Goal: Task Accomplishment & Management: Complete application form

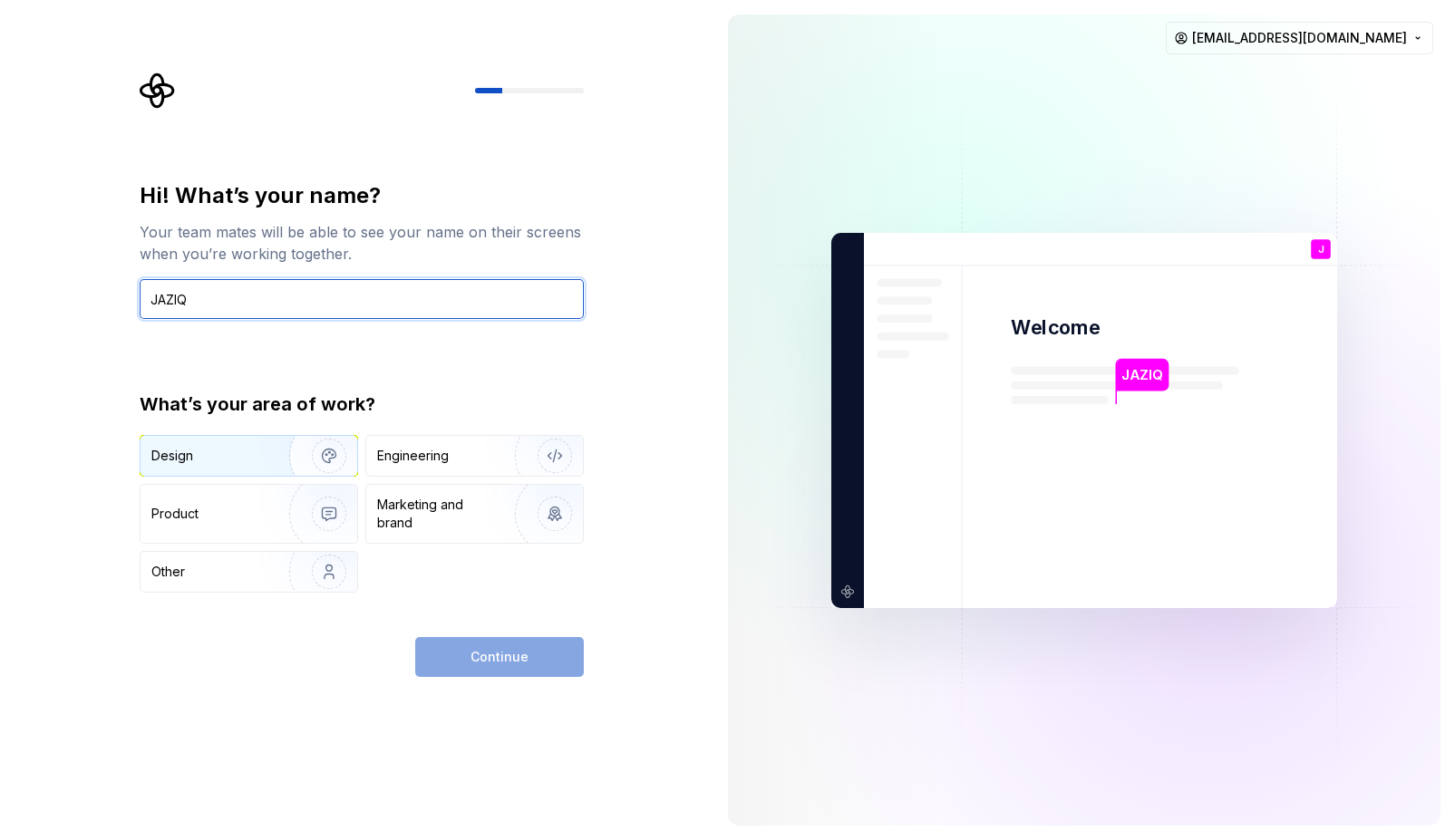
type input "JAZIQ"
click at [259, 453] on img "button" at bounding box center [317, 455] width 116 height 121
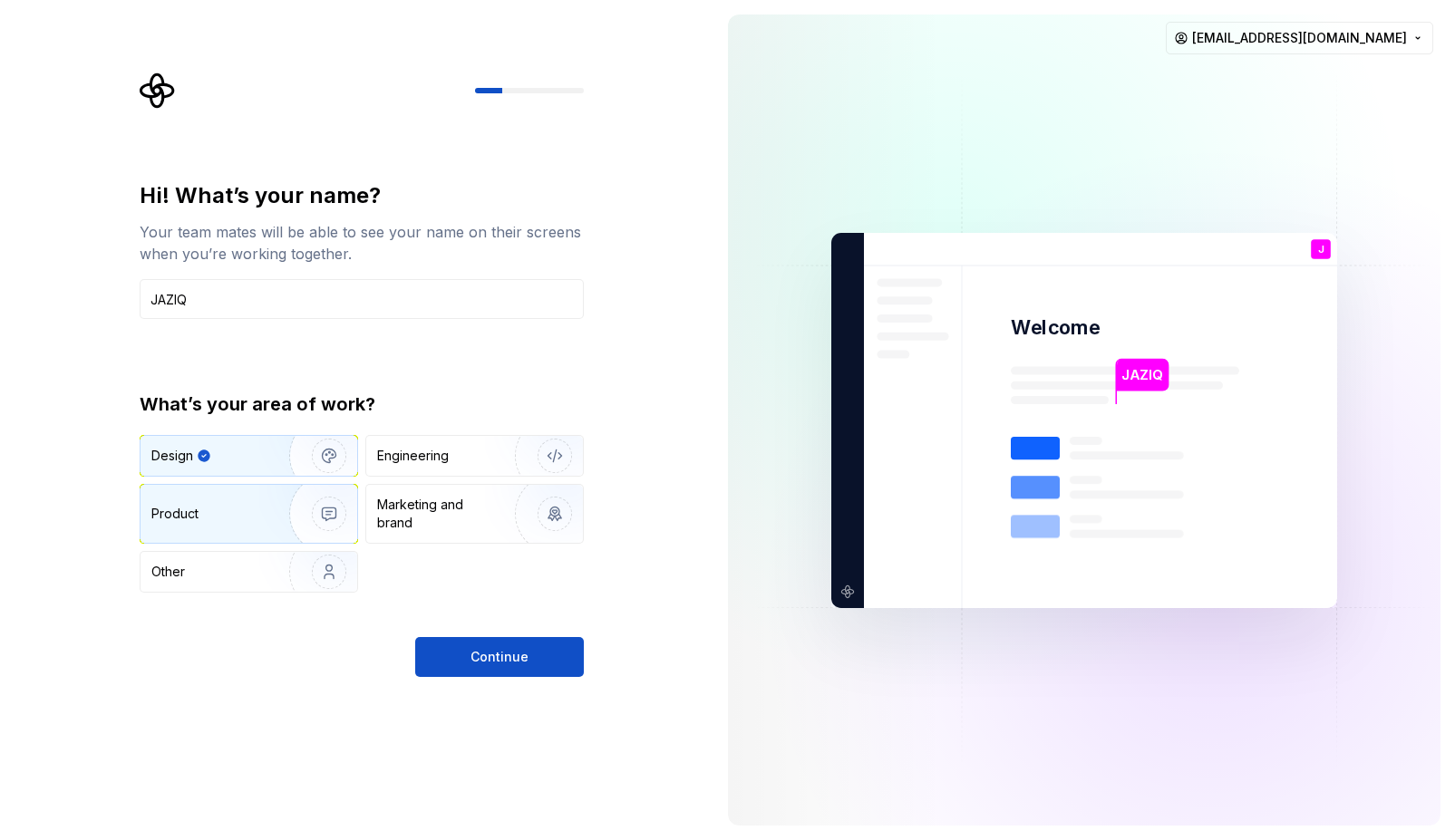
click at [306, 516] on img "button" at bounding box center [317, 513] width 116 height 121
click at [269, 463] on img "button" at bounding box center [317, 455] width 116 height 121
click at [275, 498] on img "button" at bounding box center [317, 513] width 116 height 121
click at [294, 468] on img "button" at bounding box center [317, 455] width 116 height 121
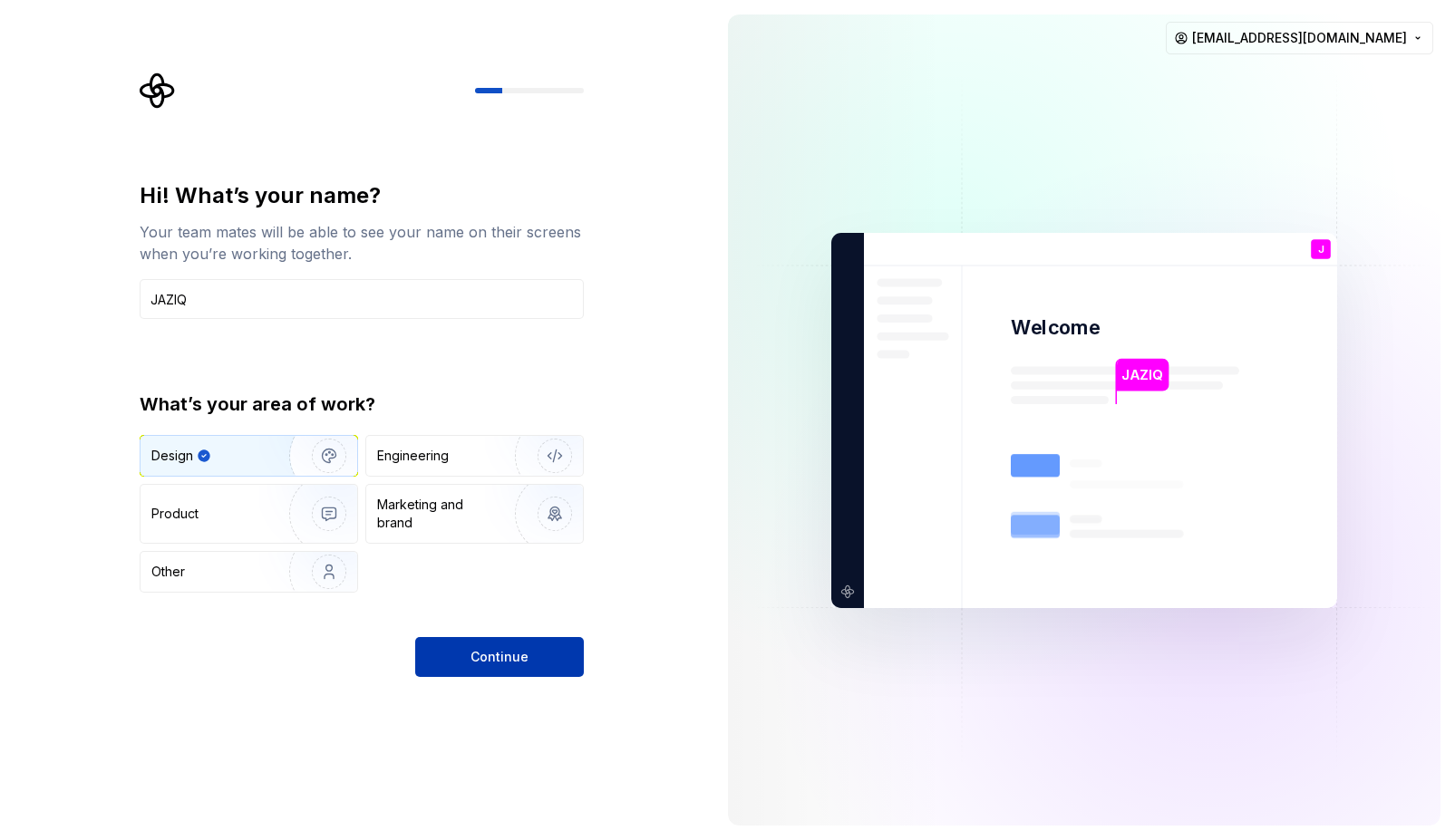
click at [466, 665] on button "Continue" at bounding box center [499, 657] width 169 height 40
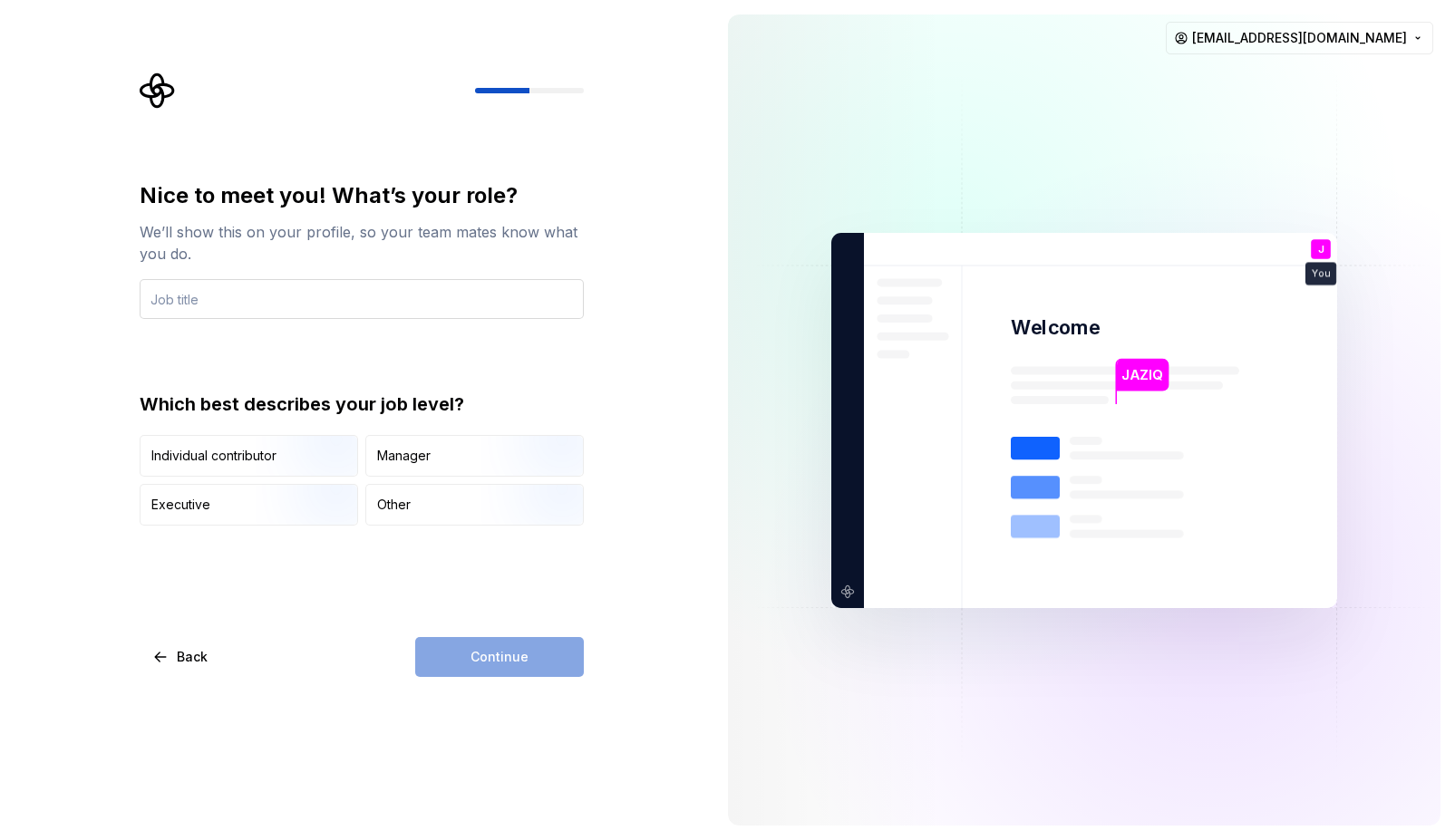
click at [421, 294] on input "text" at bounding box center [362, 299] width 444 height 40
type input "Manager"
click at [377, 462] on div "Manager" at bounding box center [403, 456] width 53 height 18
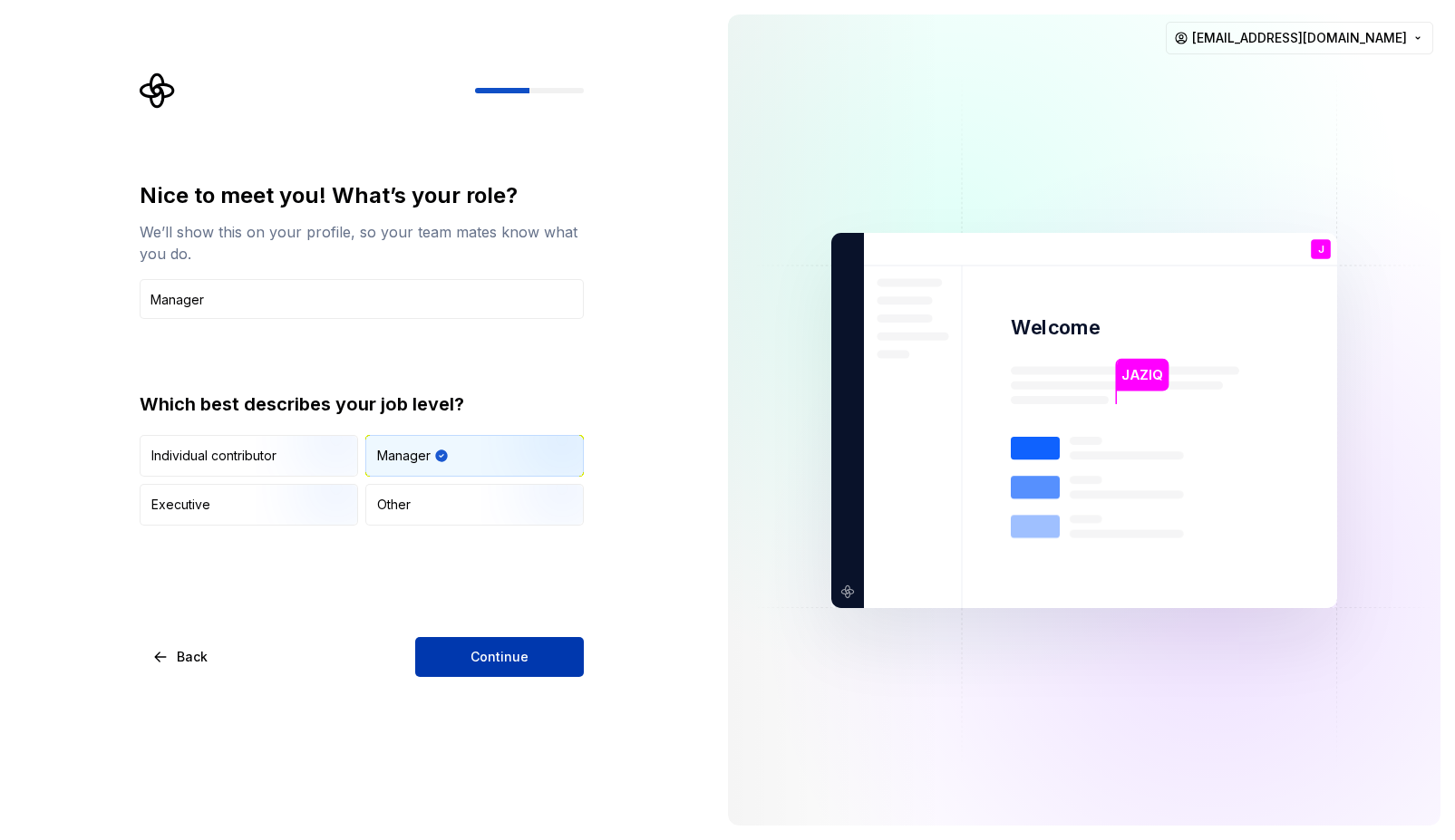
click at [418, 660] on button "Continue" at bounding box center [499, 657] width 169 height 40
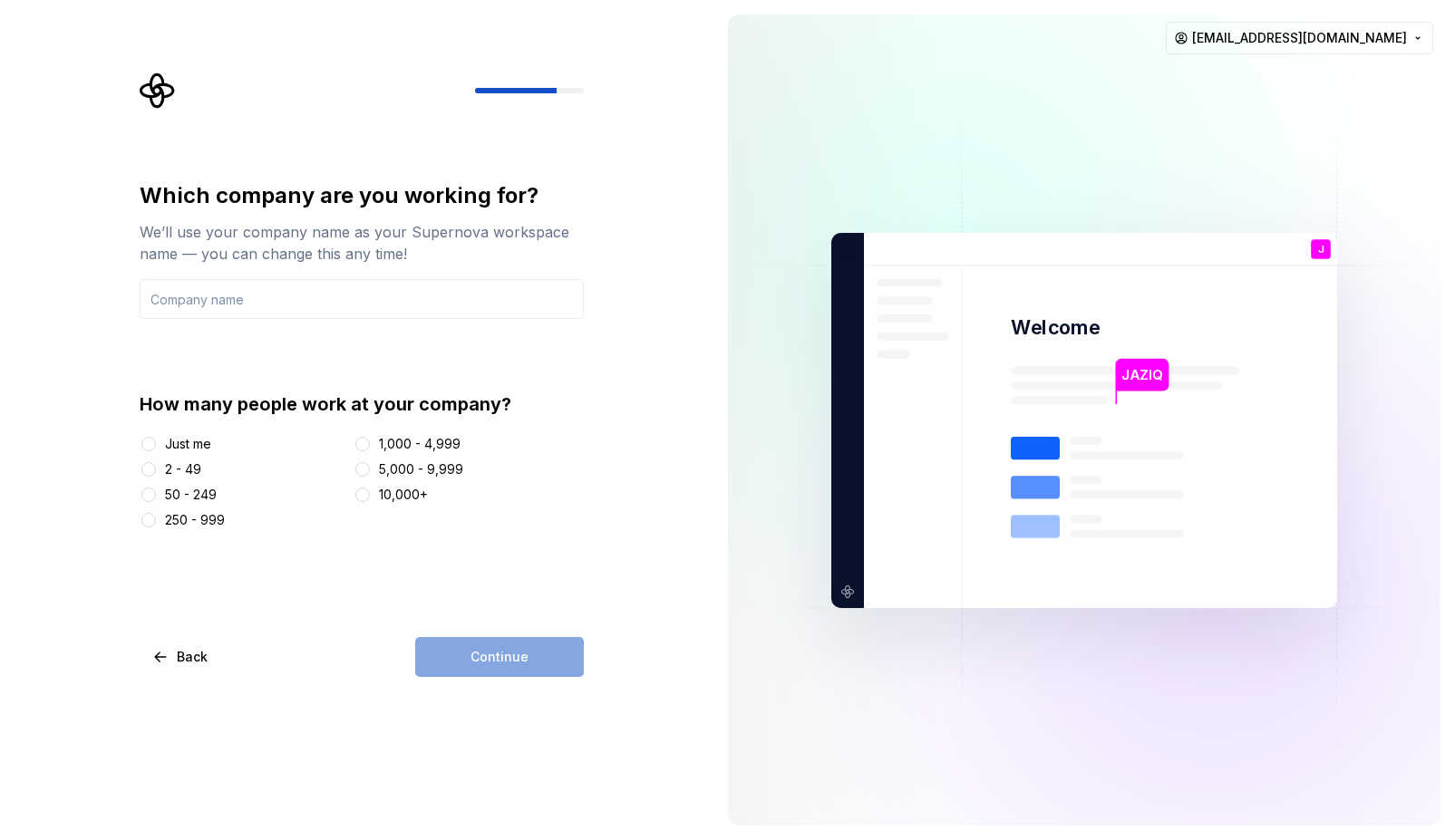
click at [166, 493] on div "50 - 249" at bounding box center [191, 495] width 52 height 18
click at [156, 493] on button "50 - 249" at bounding box center [148, 495] width 15 height 15
click at [179, 440] on div "Just me" at bounding box center [188, 444] width 46 height 18
click at [156, 440] on button "Just me" at bounding box center [148, 444] width 15 height 15
click at [168, 464] on div "2 - 49" at bounding box center [183, 469] width 36 height 18
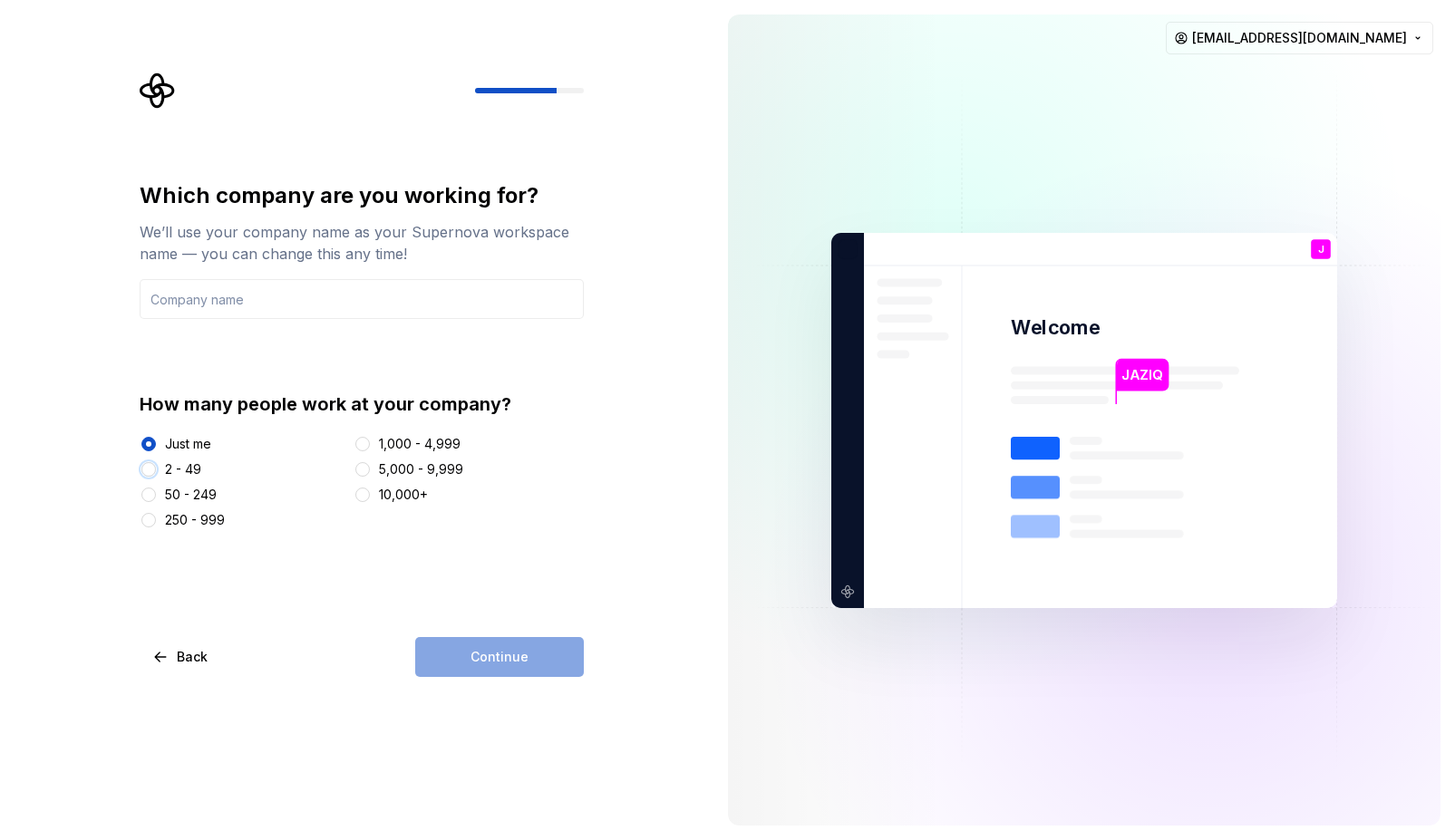
click at [156, 464] on button "2 - 49" at bounding box center [148, 469] width 15 height 15
click at [489, 655] on div "Continue" at bounding box center [499, 657] width 169 height 40
click at [294, 296] on input "text" at bounding box center [362, 299] width 444 height 40
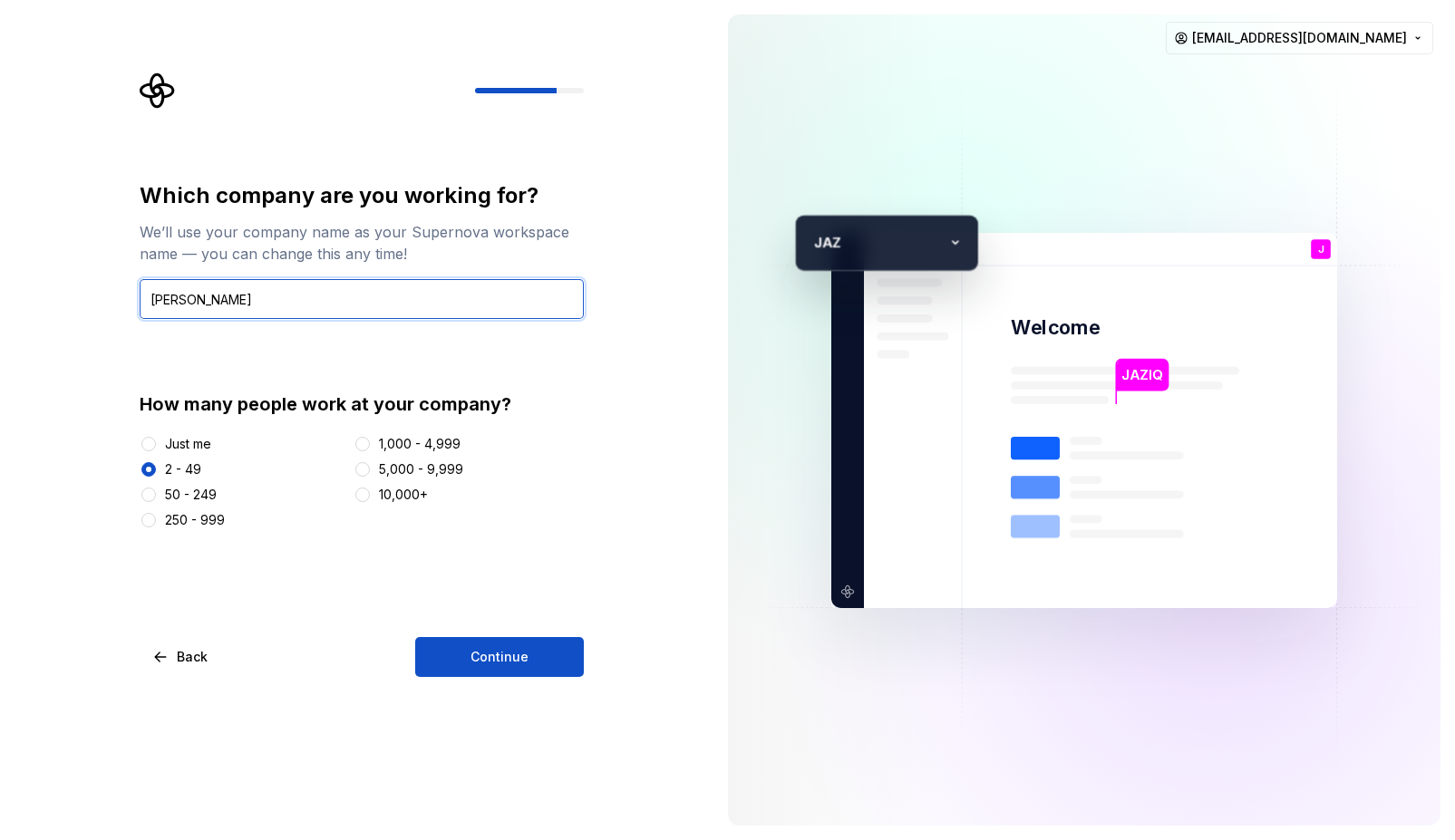
type input "J"
type input "JAZIQ Team"
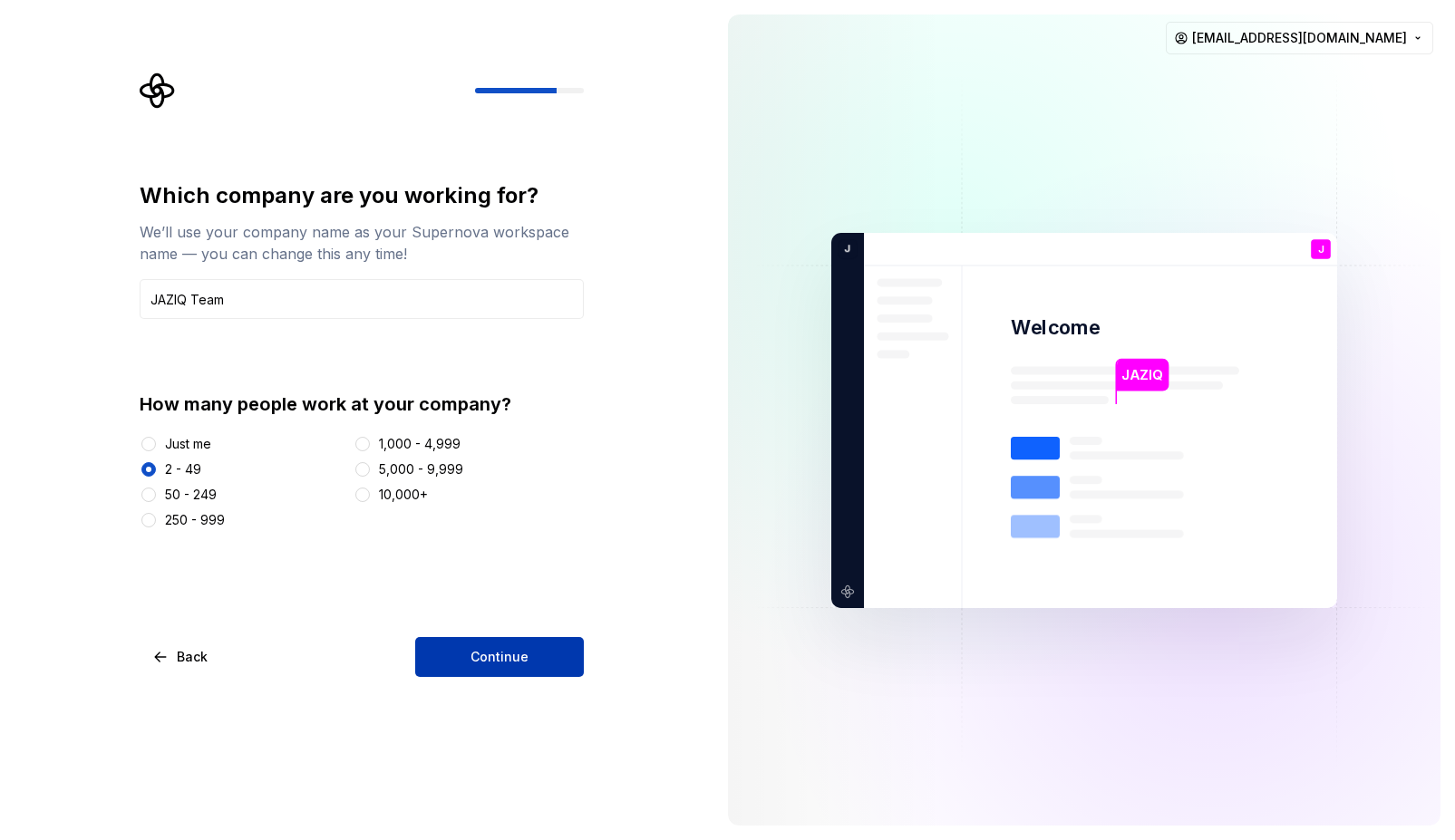
click at [455, 661] on button "Continue" at bounding box center [499, 657] width 169 height 40
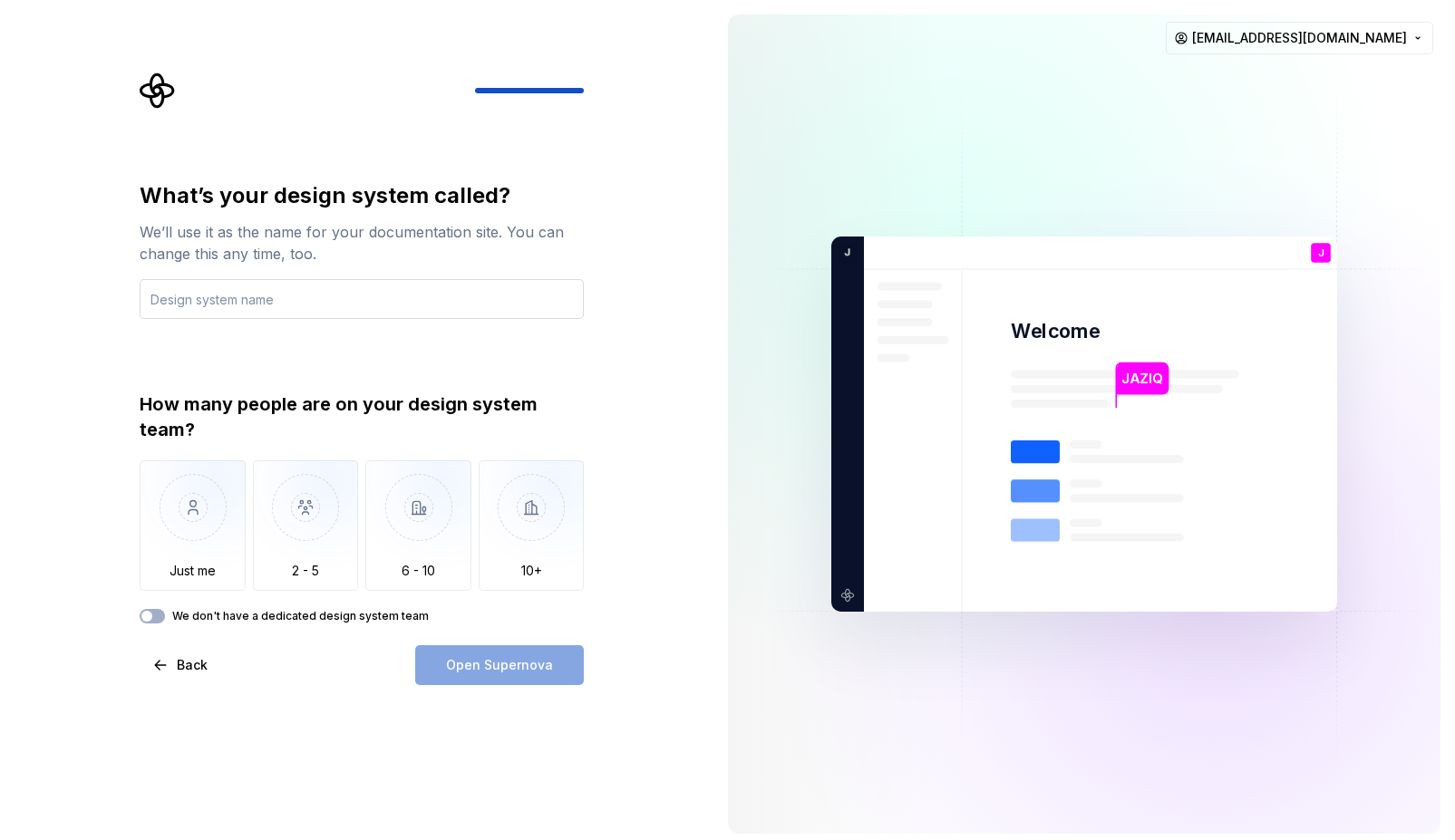
click at [409, 298] on input "text" at bounding box center [362, 299] width 444 height 40
type input "A"
type input "C"
type input "F"
type input "QUAZAR"
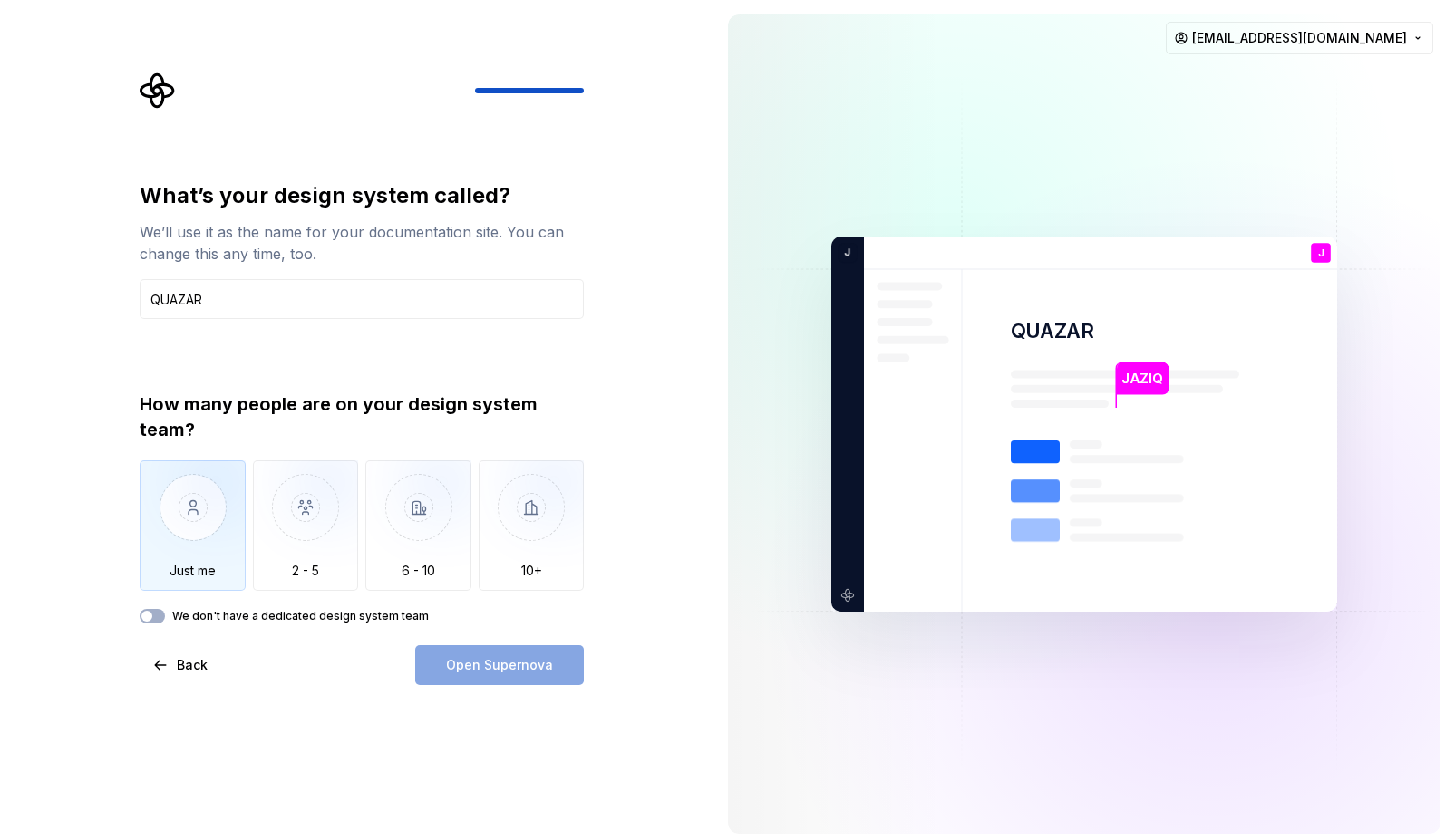
click at [217, 523] on img "button" at bounding box center [193, 520] width 106 height 121
click at [430, 662] on button "Open Supernova" at bounding box center [499, 665] width 169 height 40
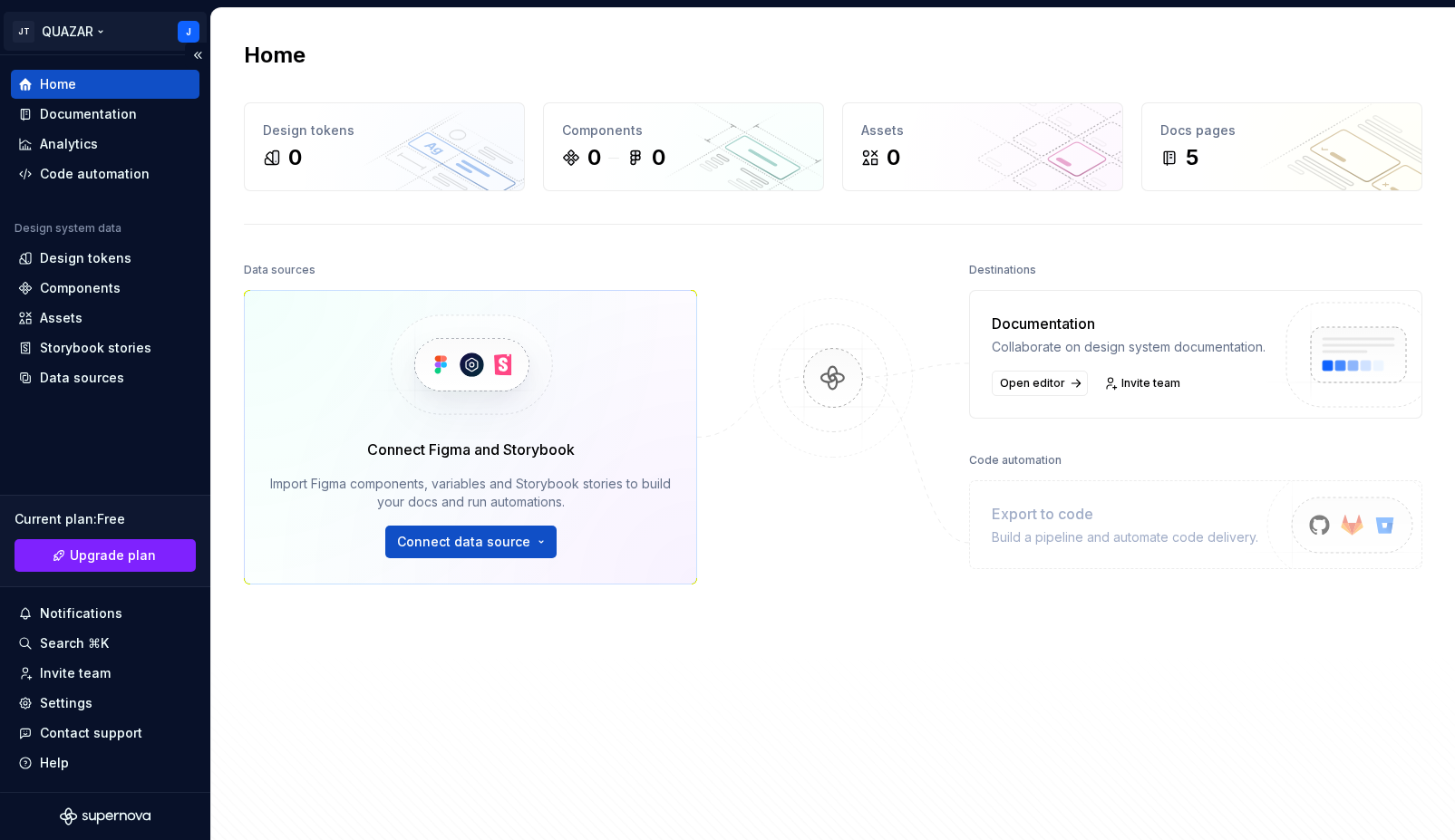
click at [133, 32] on html "JT QUAZAR J Home Documentation Analytics Code automation Design system data Des…" at bounding box center [727, 420] width 1455 height 840
click at [108, 459] on html "JT QUAZAR J Home Documentation Analytics Code automation Design system data Des…" at bounding box center [727, 420] width 1455 height 840
click at [106, 262] on div "Design tokens" at bounding box center [86, 258] width 92 height 18
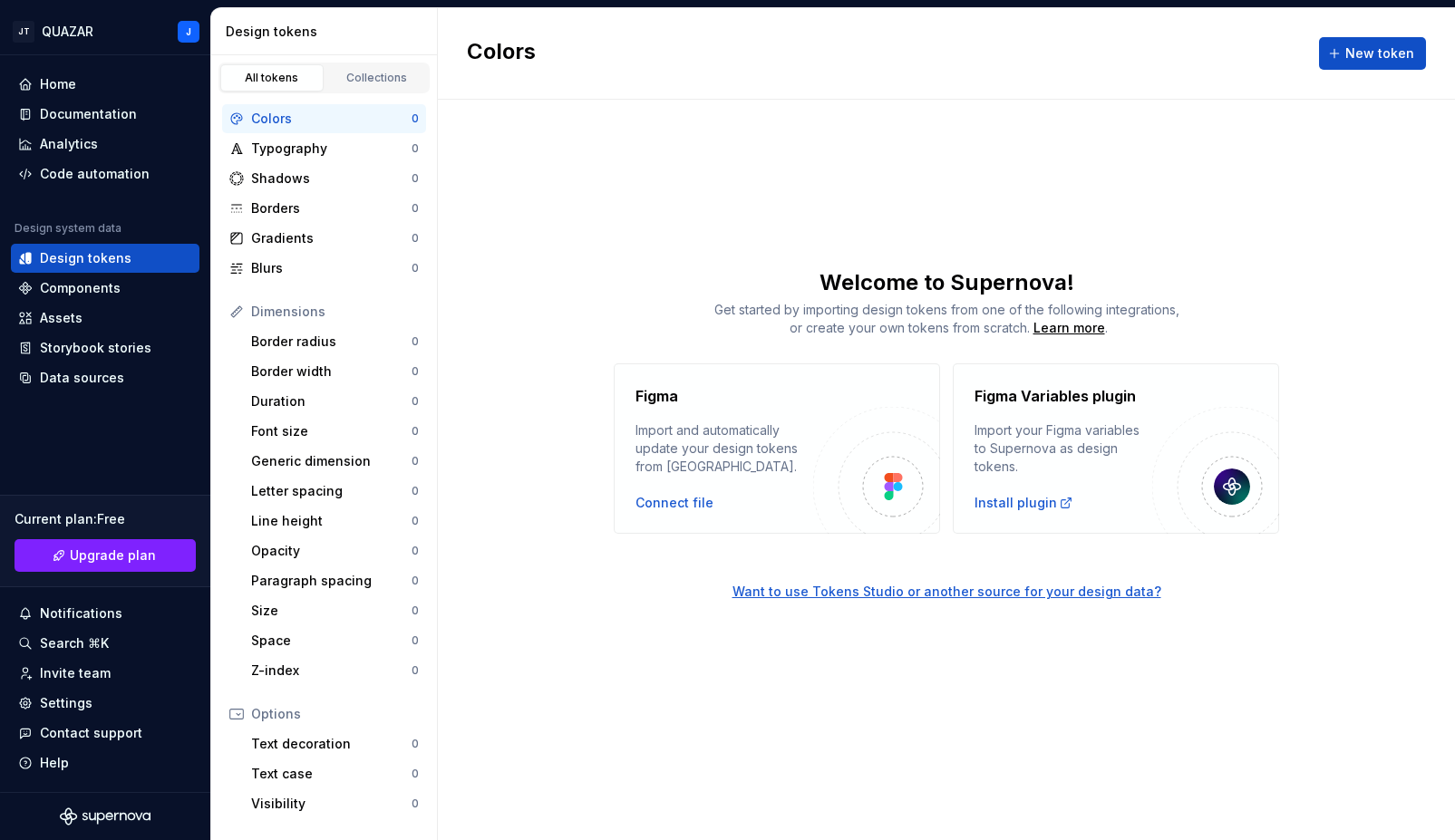
click at [291, 311] on div "Dimensions" at bounding box center [335, 312] width 168 height 18
click at [390, 77] on div "Collections" at bounding box center [377, 78] width 91 height 15
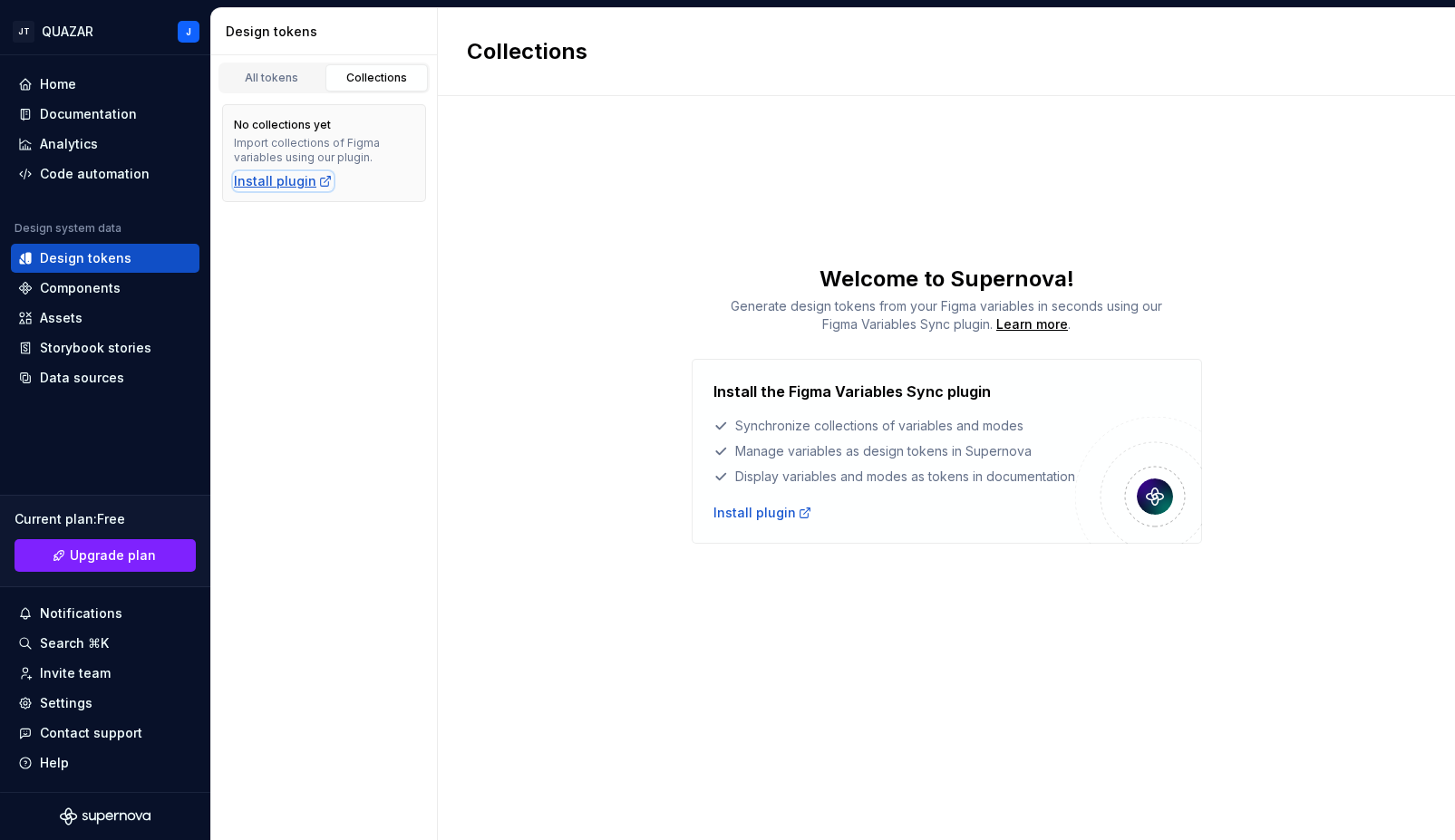
click at [282, 179] on div "Install plugin" at bounding box center [283, 181] width 99 height 18
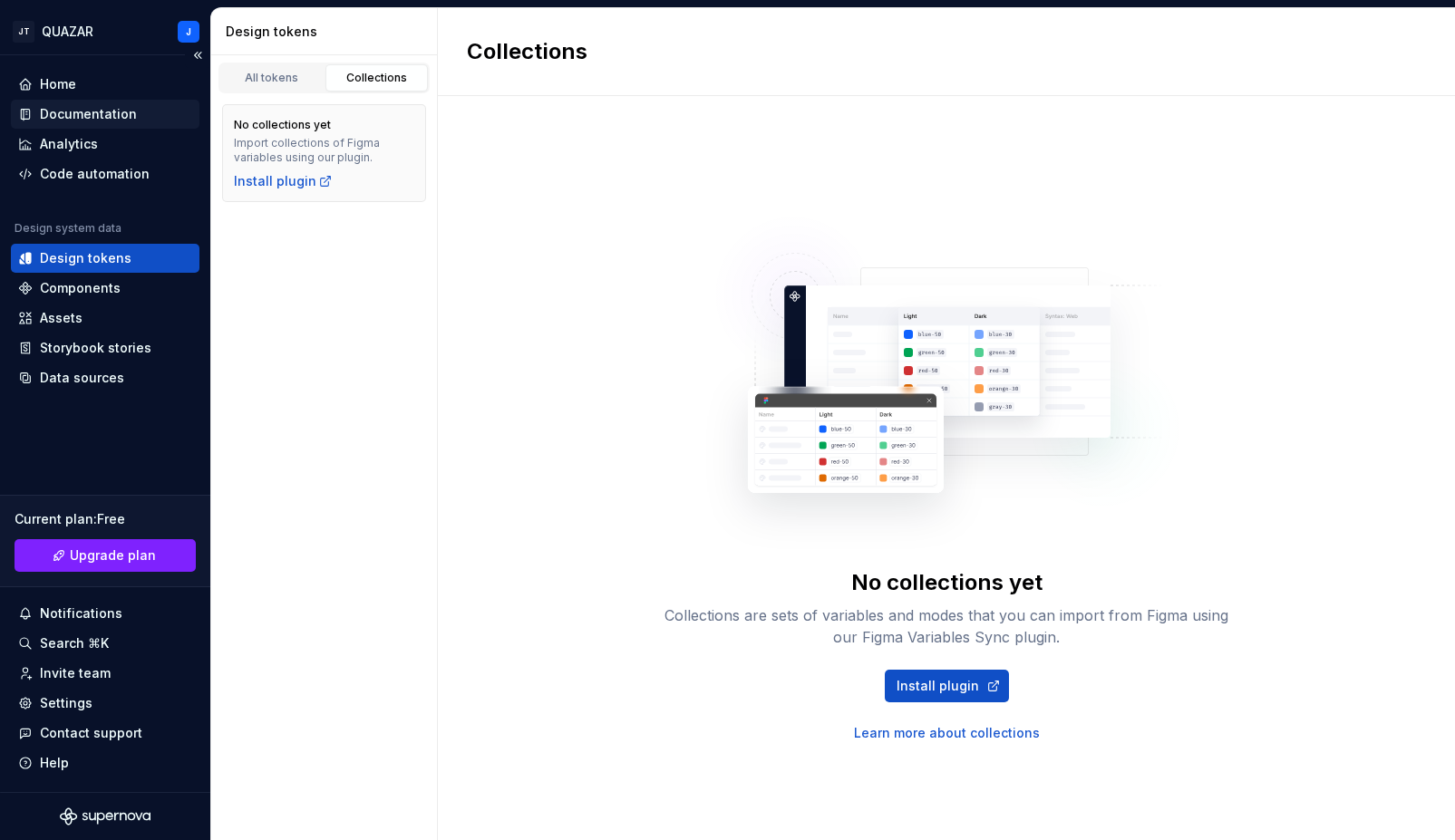
click at [107, 105] on div "Documentation" at bounding box center [88, 114] width 97 height 18
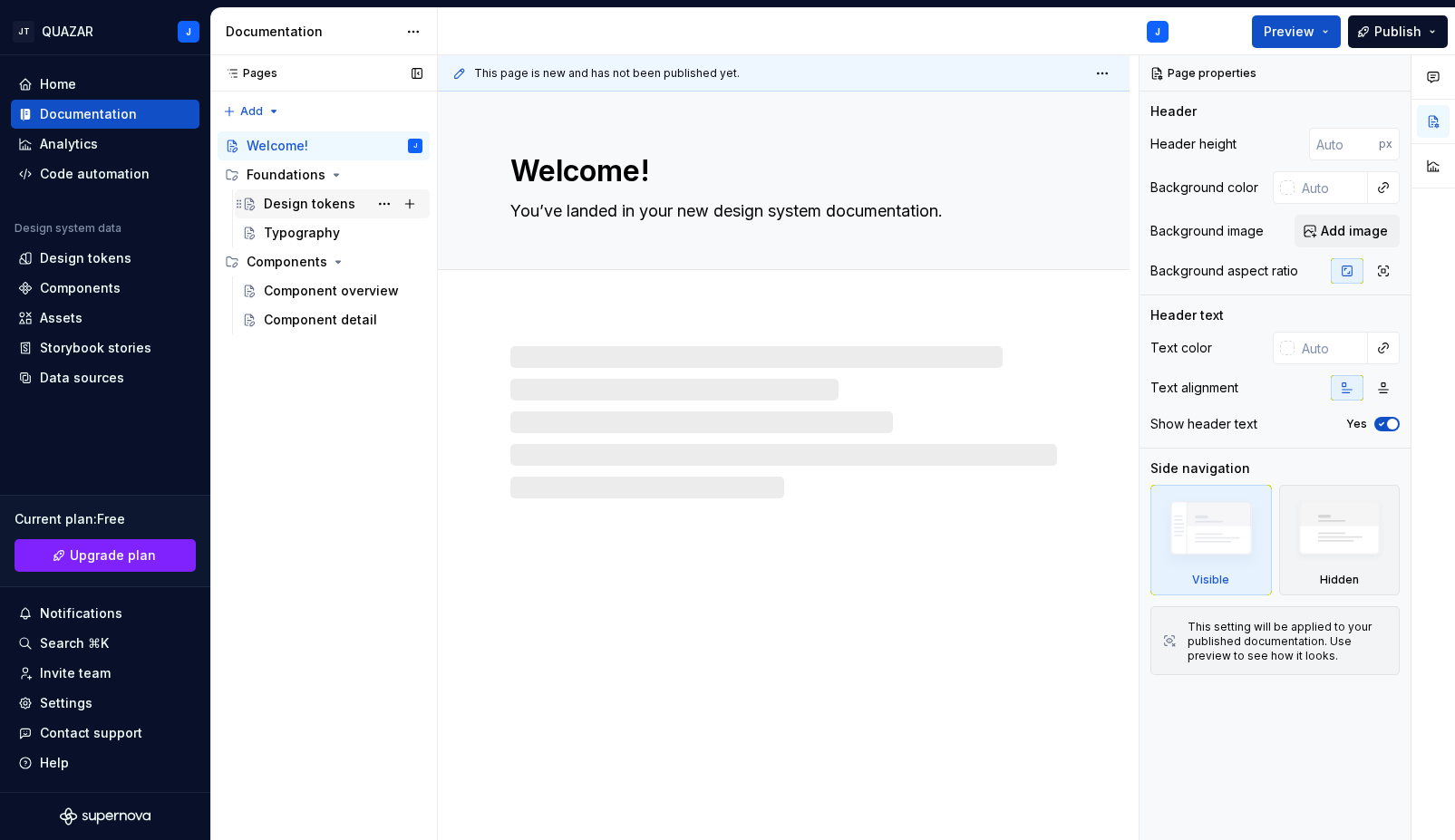
click at [317, 206] on div "Design tokens" at bounding box center [310, 204] width 92 height 18
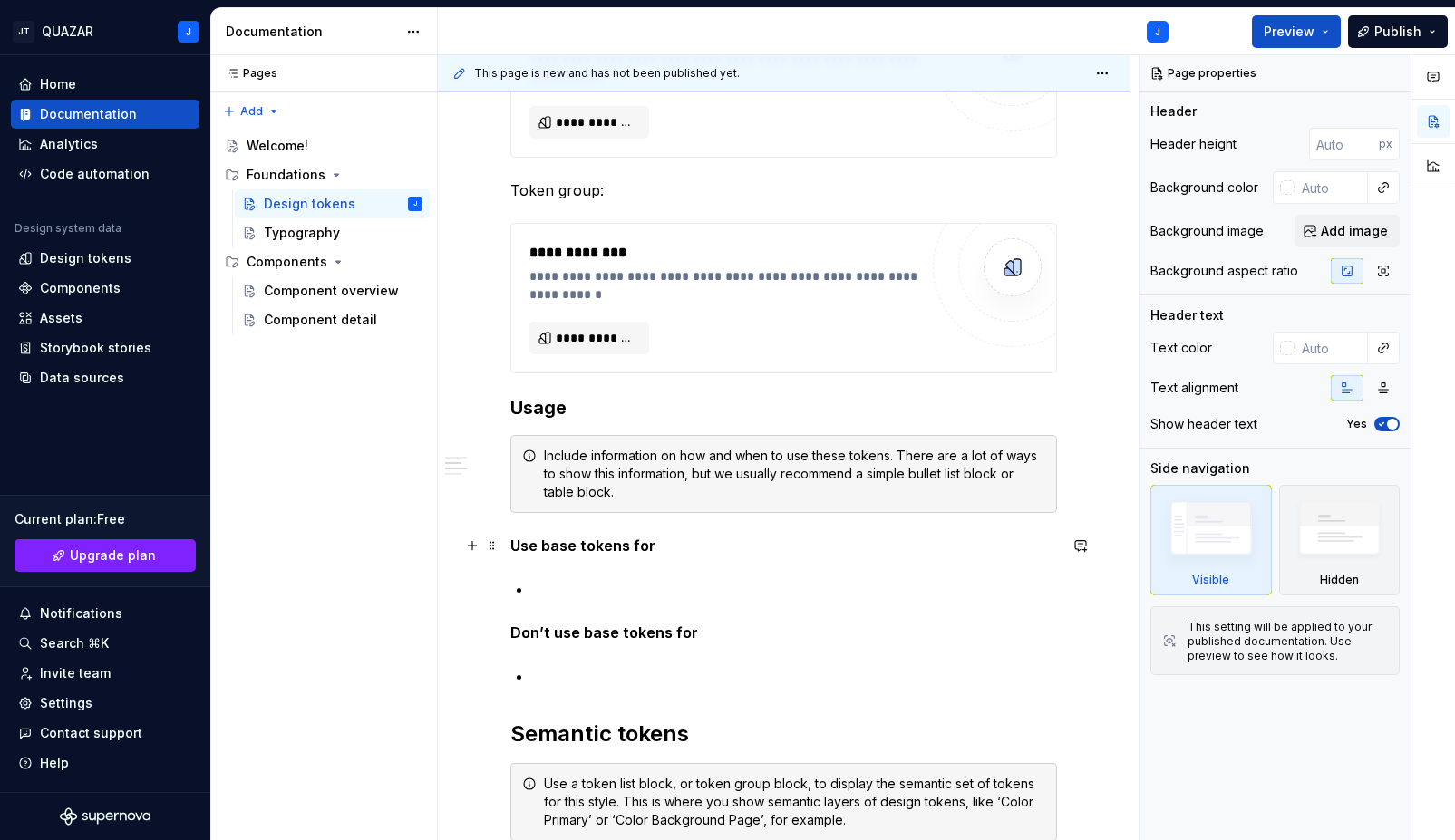
scroll to position [642, 0]
click at [76, 257] on div "Design tokens" at bounding box center [86, 258] width 92 height 18
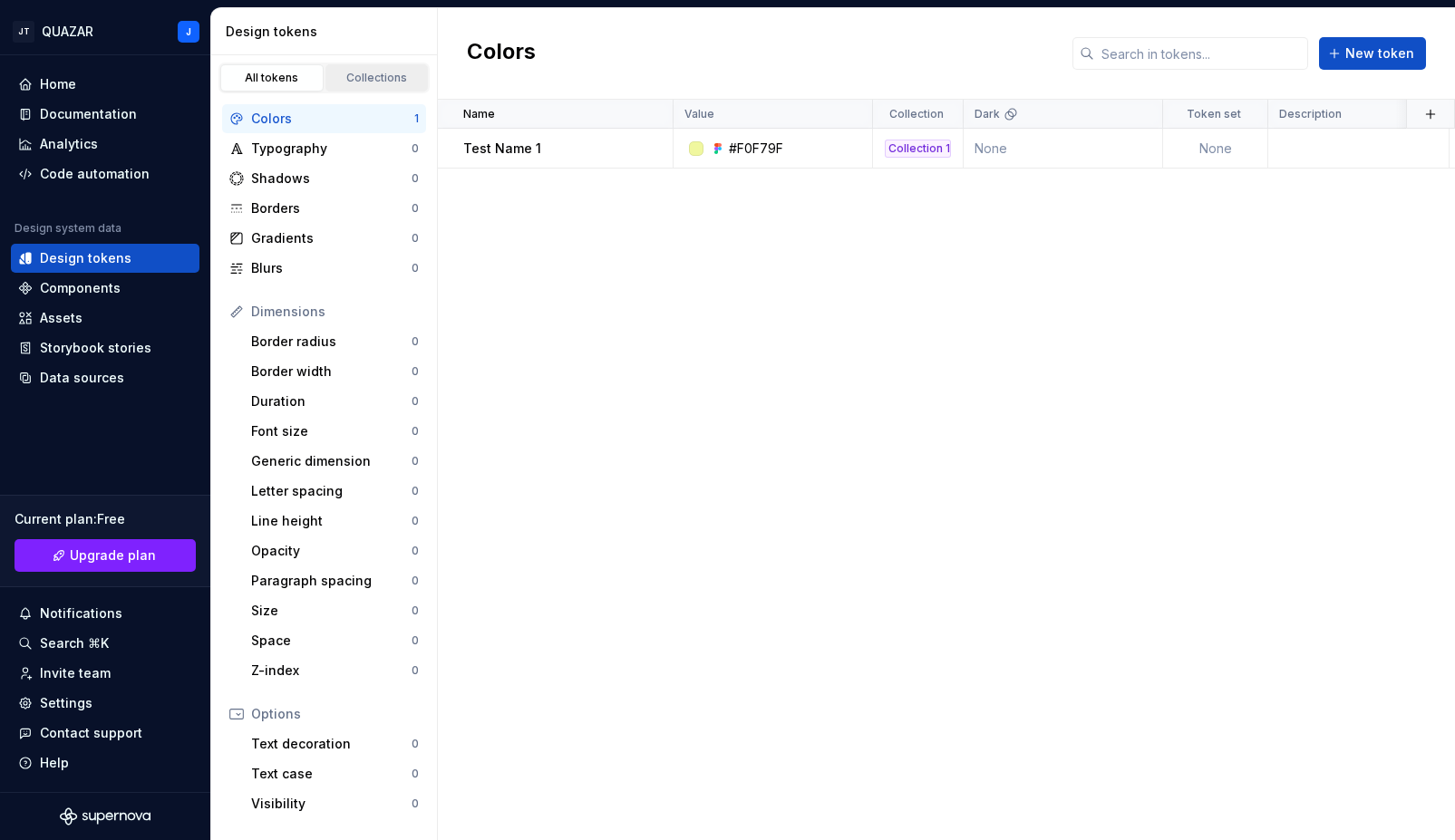
click at [360, 81] on div "Collections" at bounding box center [377, 78] width 91 height 15
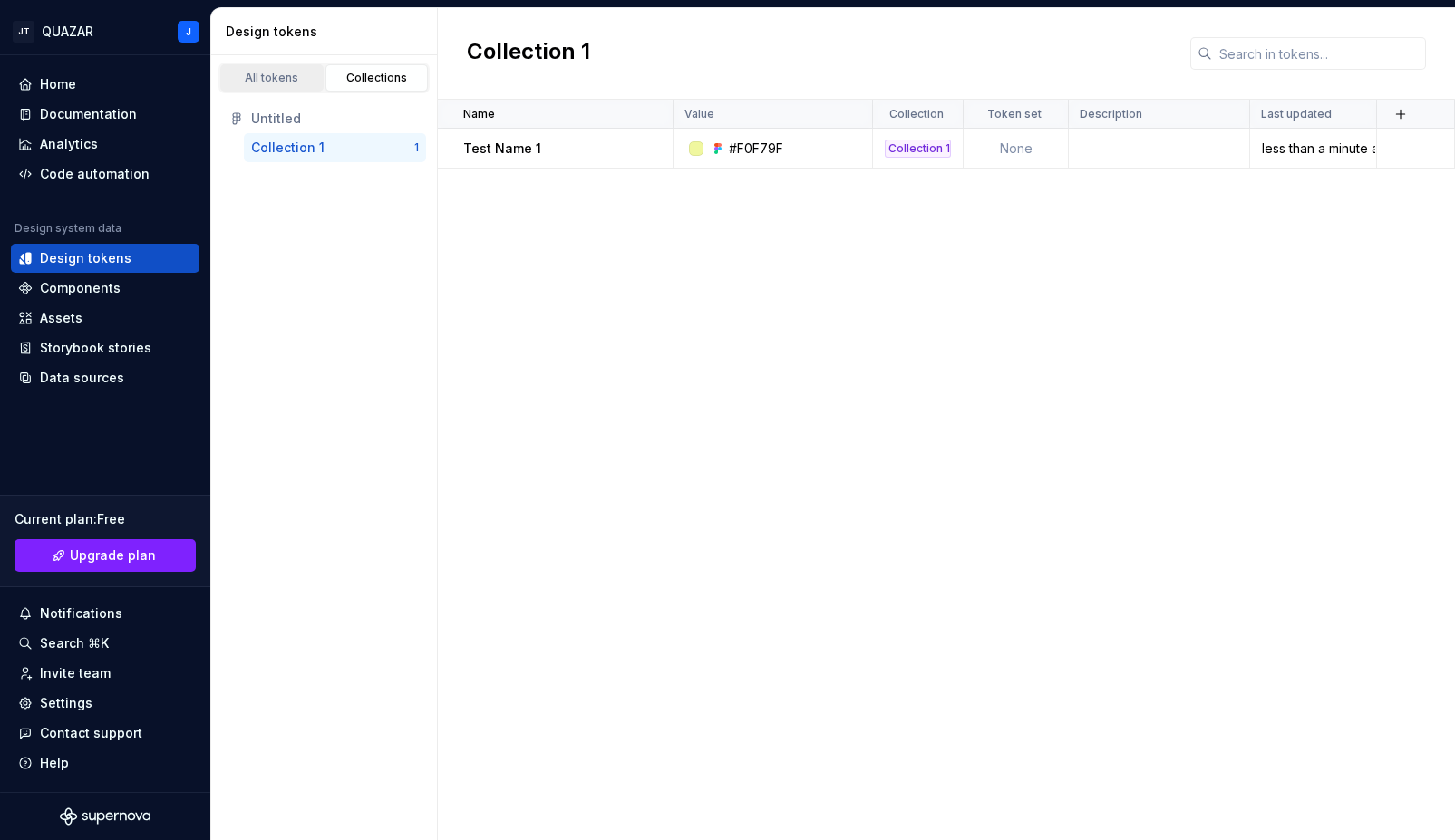
click at [285, 91] on link "All tokens" at bounding box center [271, 77] width 103 height 27
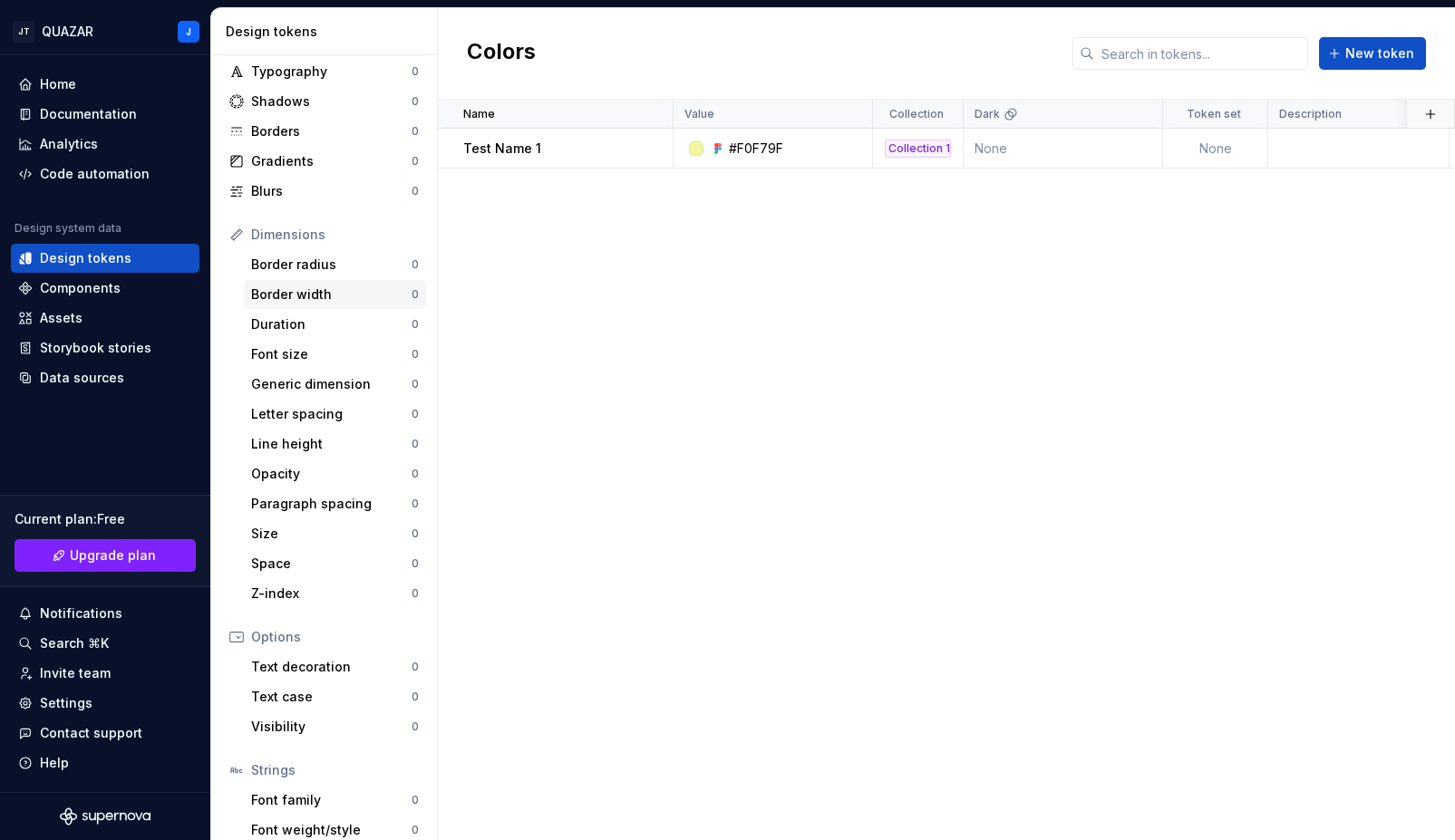
scroll to position [152, 0]
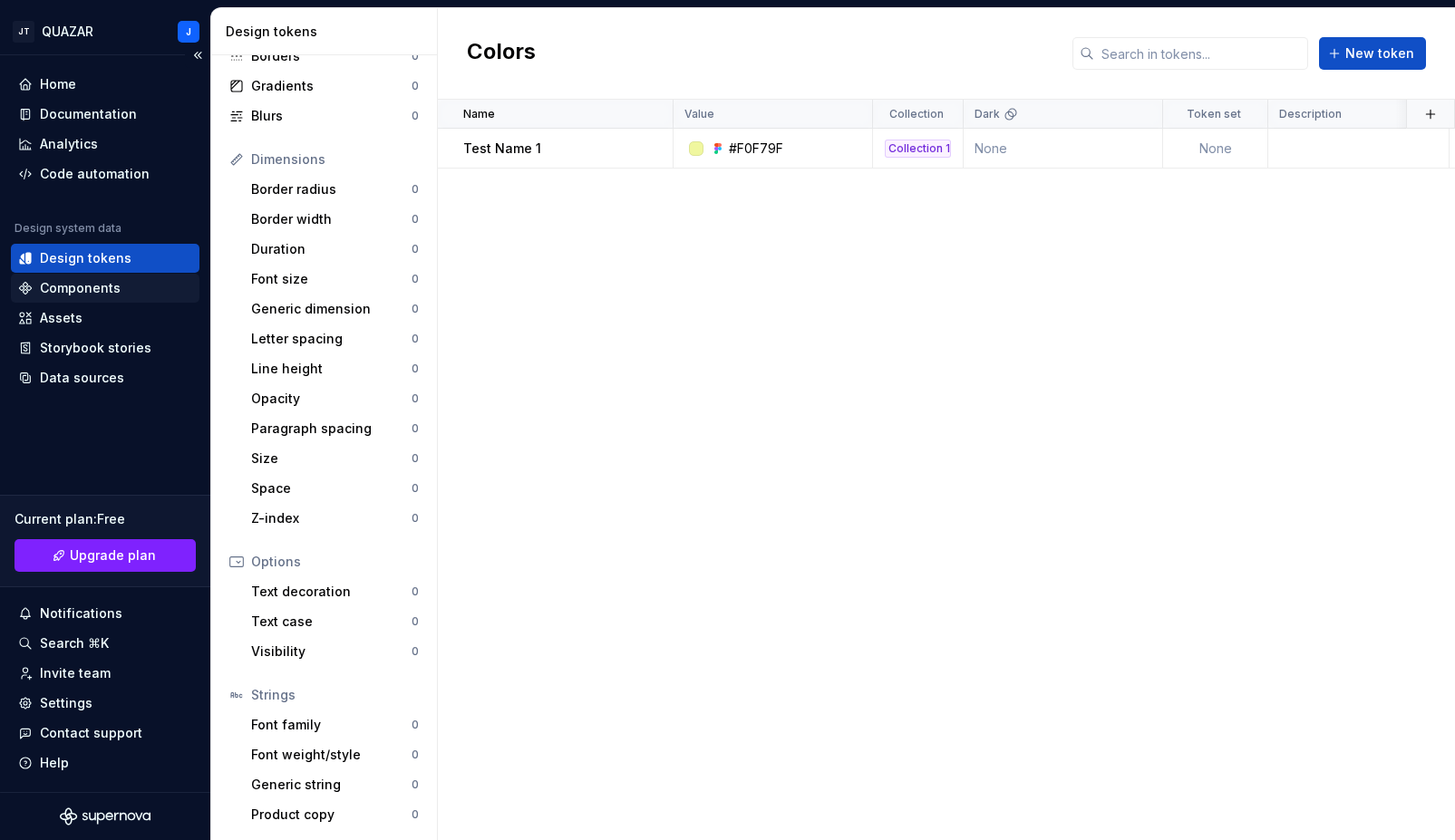
click at [99, 291] on div "Components" at bounding box center [80, 288] width 81 height 18
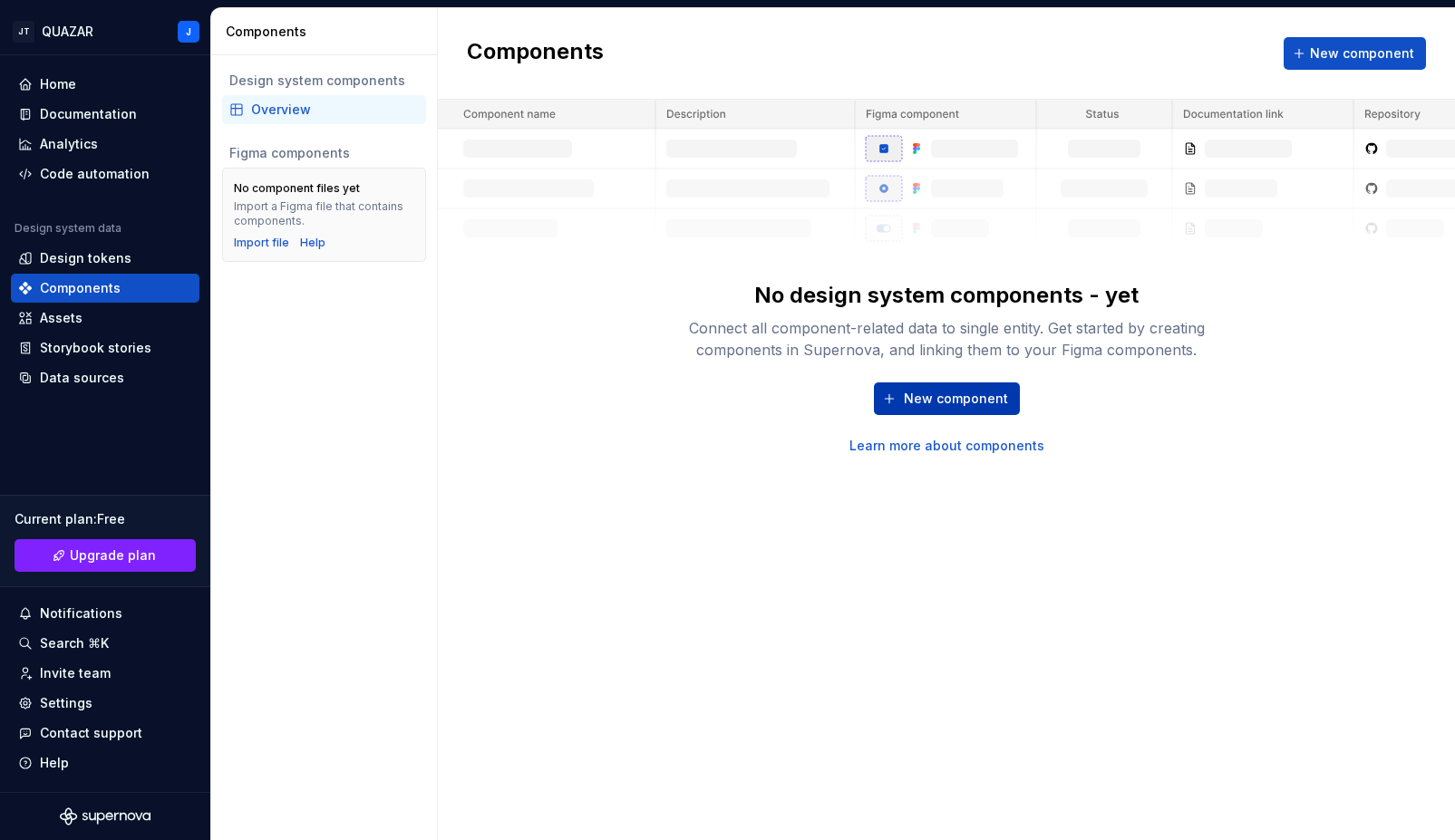
click at [923, 408] on button "New component" at bounding box center [947, 398] width 146 height 33
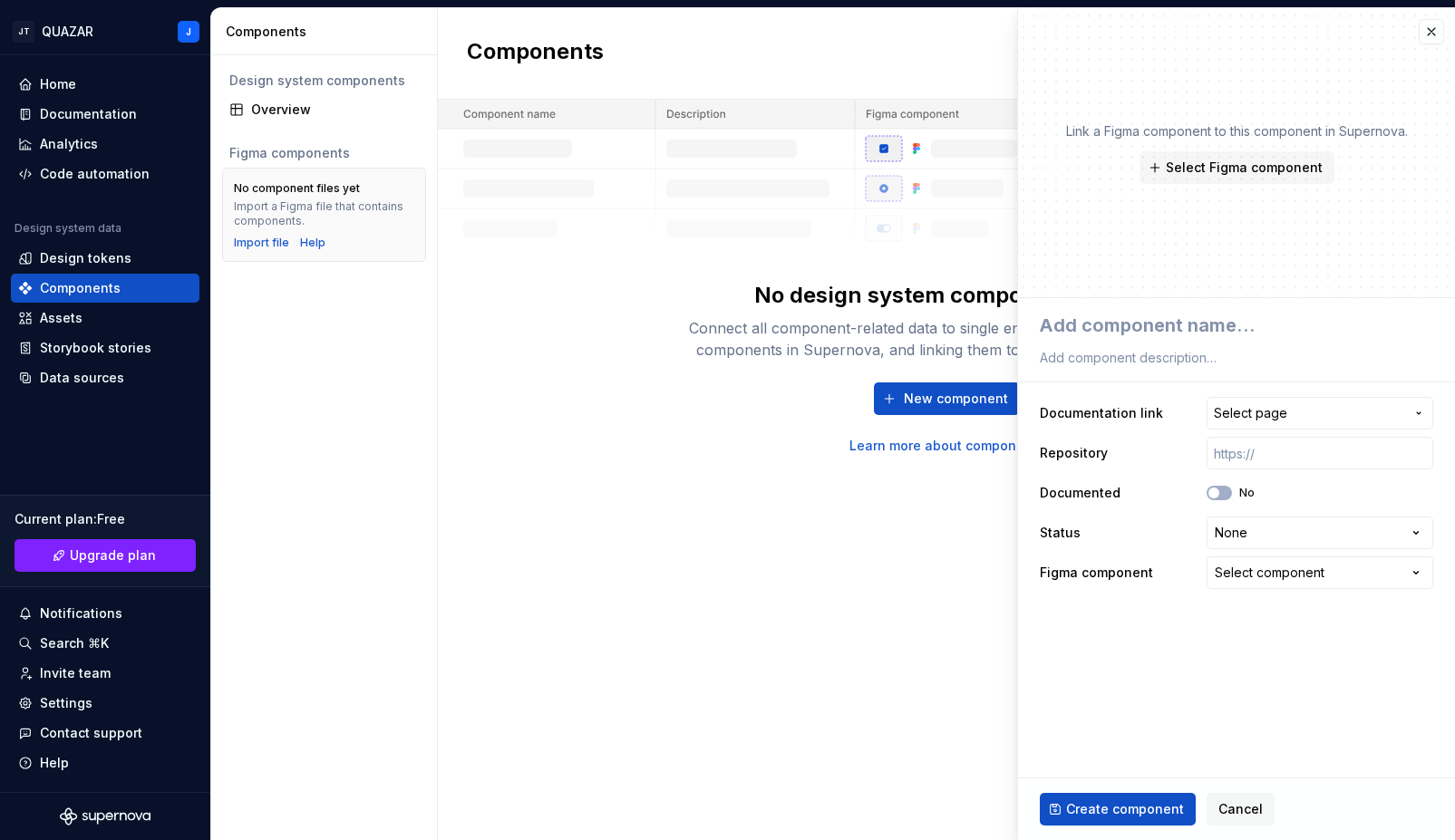
click at [660, 359] on div "Connect all component-related data to single entity. Get started by creating co…" at bounding box center [946, 339] width 580 height 44
type textarea "*"
click at [1118, 334] on textarea at bounding box center [1232, 325] width 393 height 33
click at [1236, 163] on span "Select Figma component" at bounding box center [1244, 168] width 157 height 18
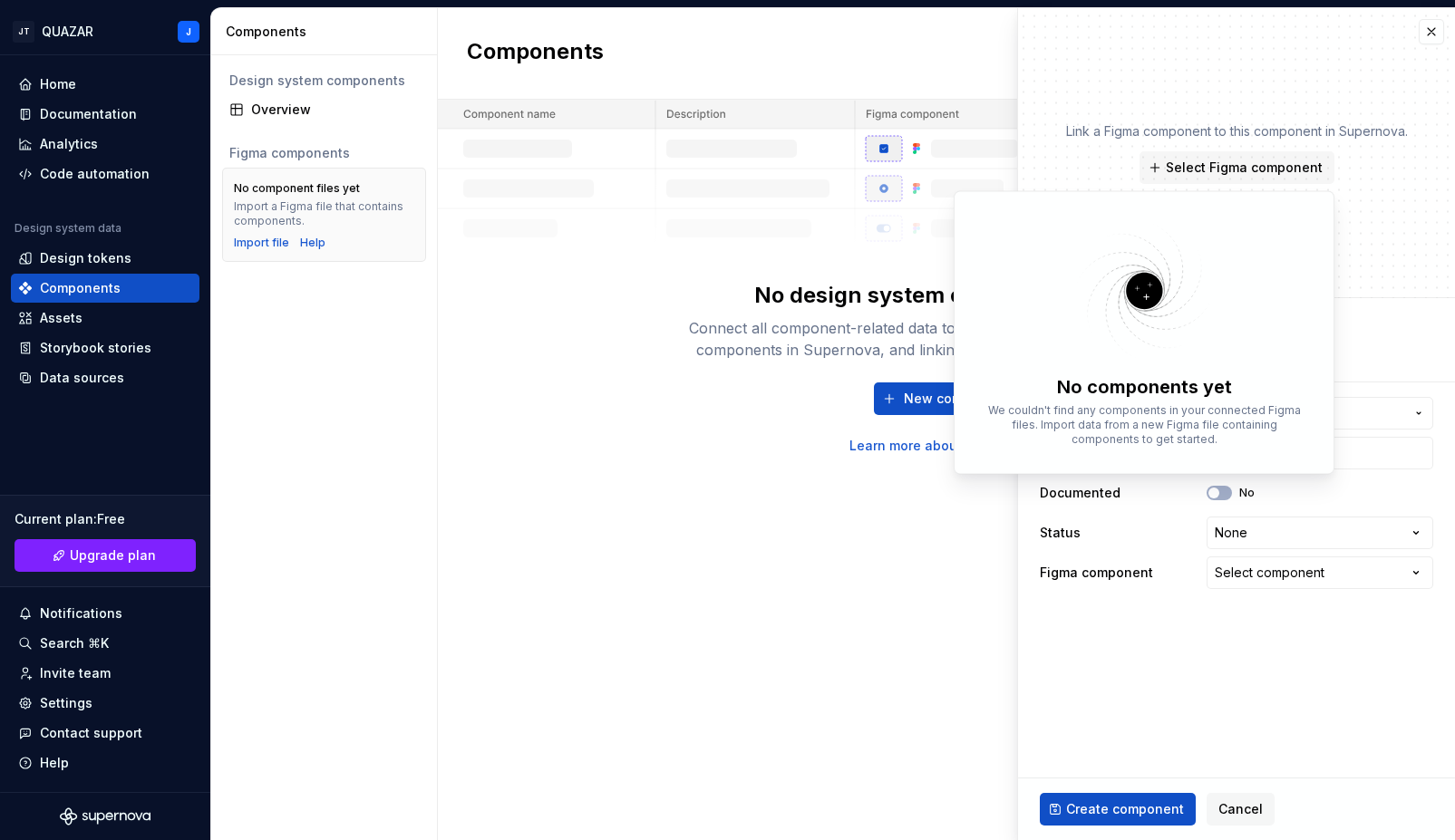
click at [1387, 222] on div "Link a Figma component to this component in Supernova. Select Figma component" at bounding box center [1236, 153] width 437 height 290
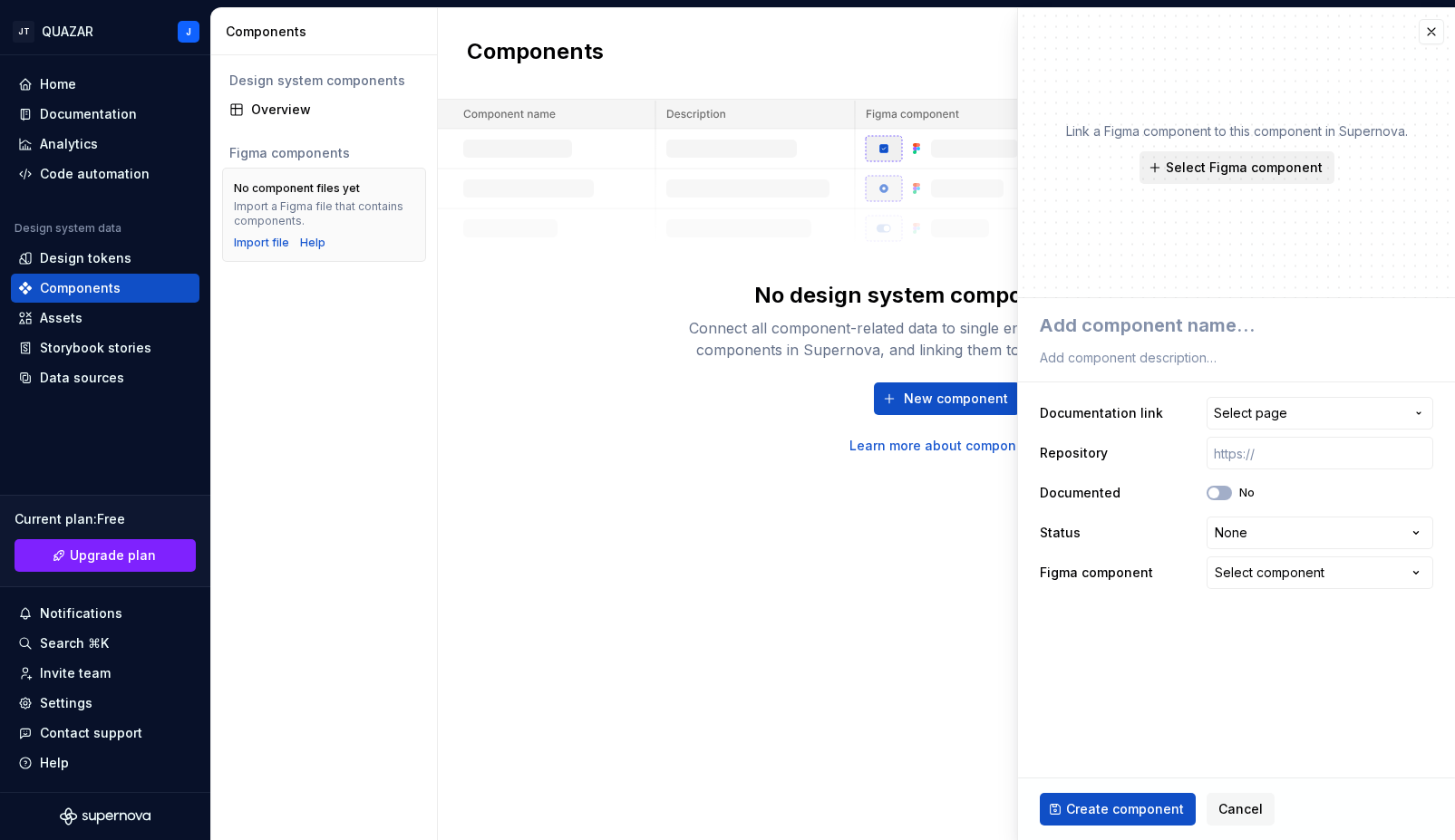
click at [1230, 155] on button "Select Figma component" at bounding box center [1236, 167] width 195 height 33
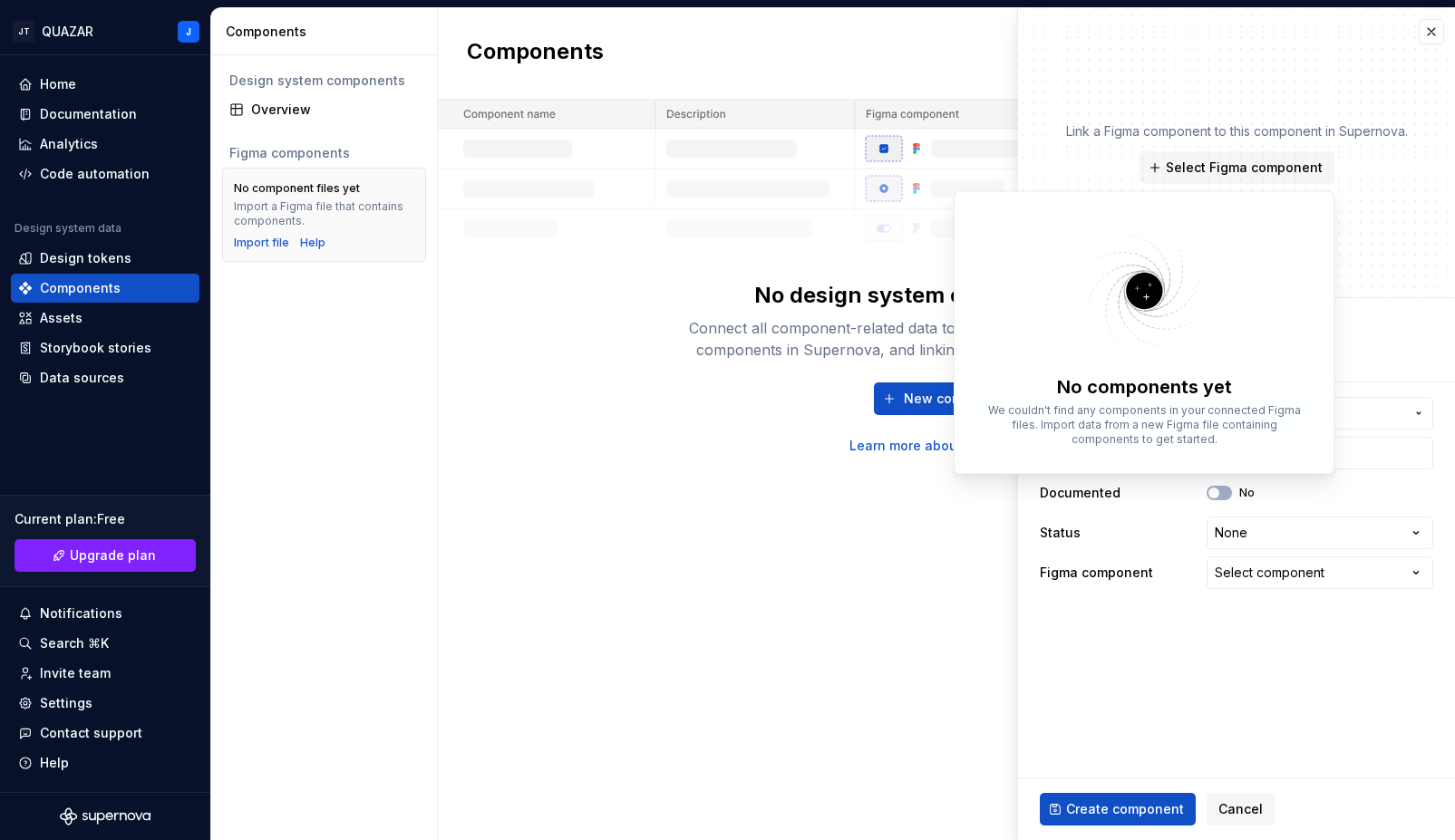
type textarea "*"
click at [1379, 216] on div "Link a Figma component to this component in Supernova. Select Figma component" at bounding box center [1236, 153] width 437 height 290
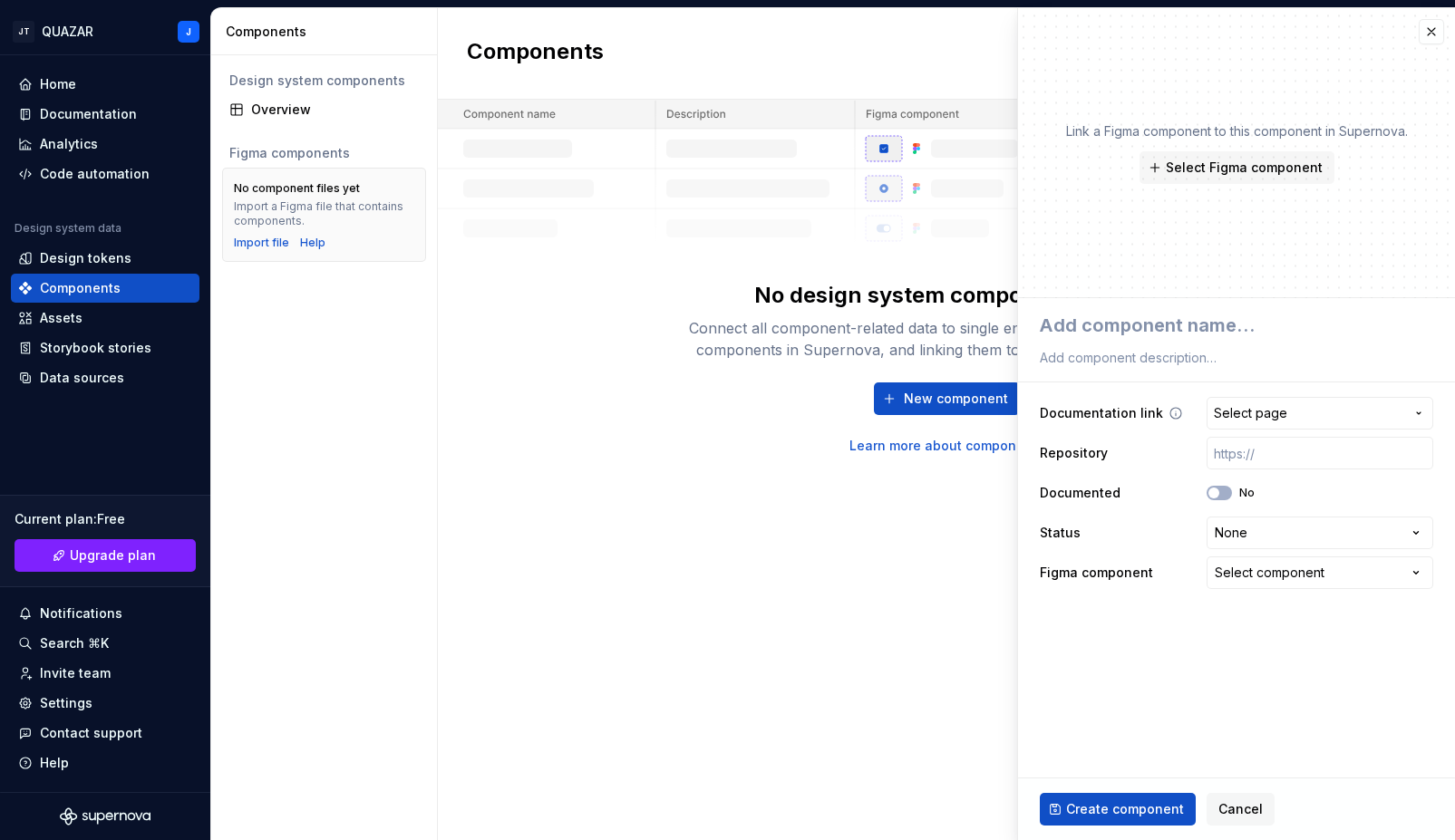
click at [1229, 411] on span "Select page" at bounding box center [1250, 413] width 73 height 18
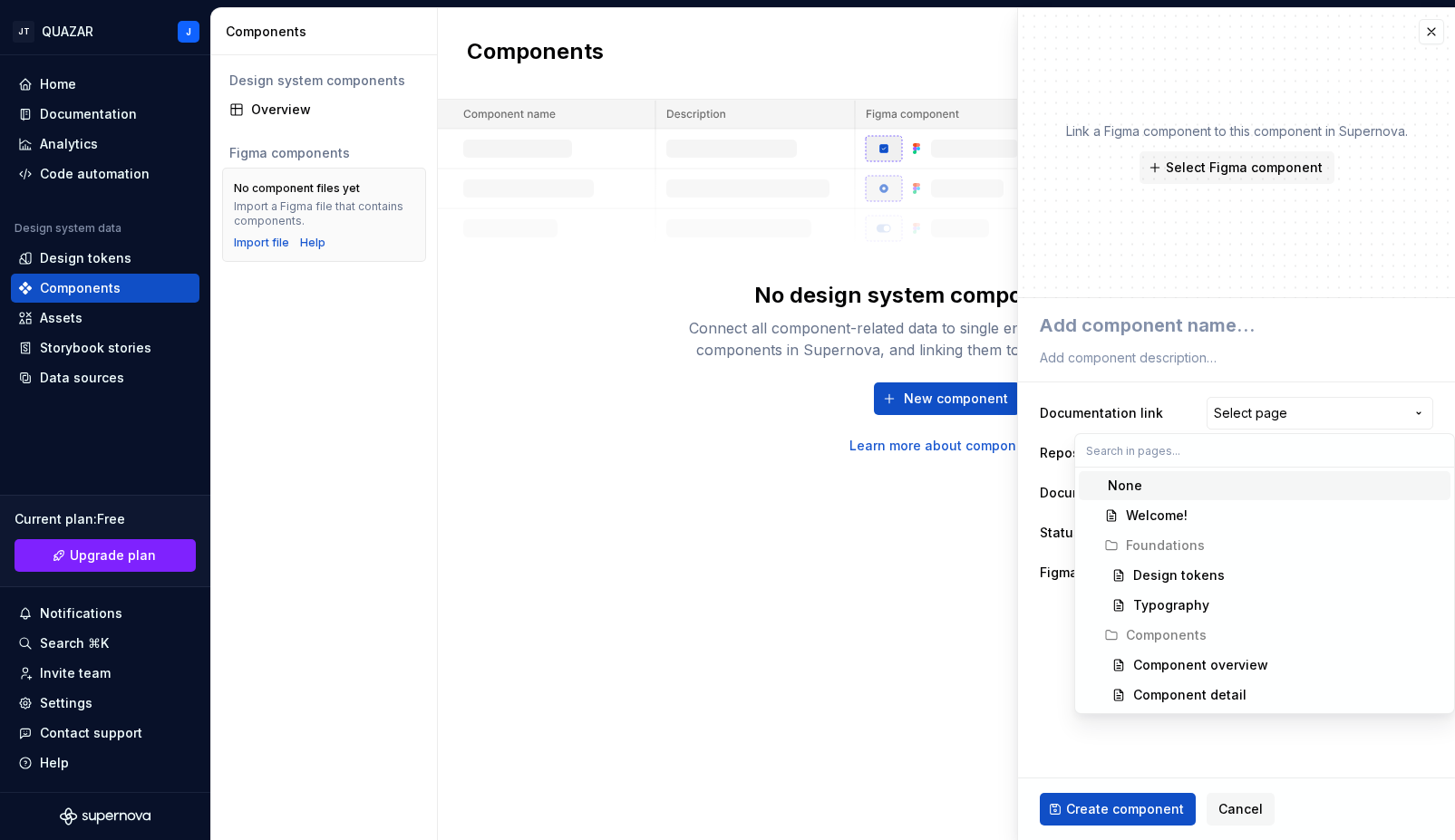
click at [1205, 384] on html "**********" at bounding box center [727, 420] width 1455 height 840
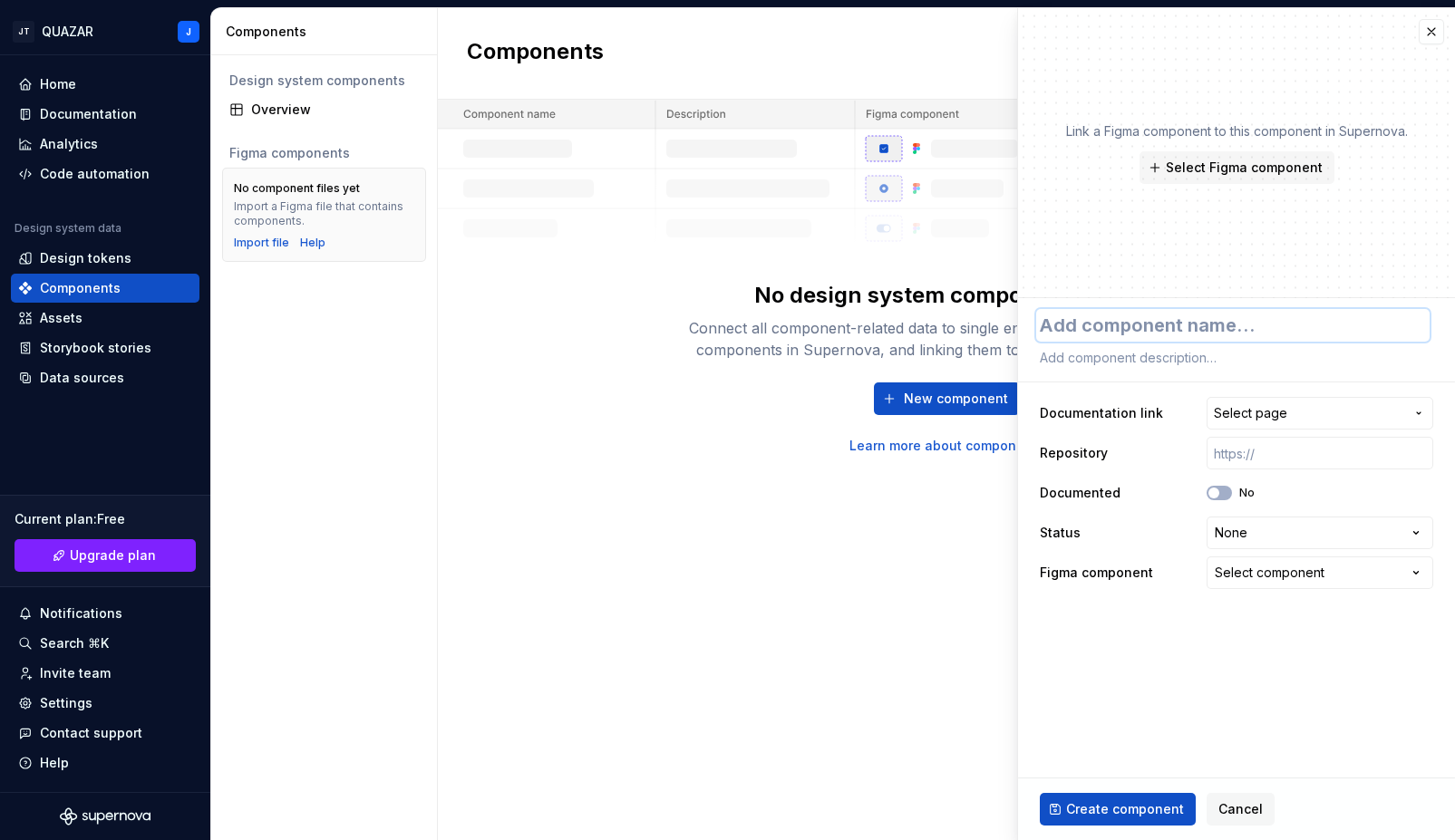
click at [1173, 324] on textarea at bounding box center [1232, 325] width 393 height 33
type textarea "T"
type textarea "*"
type textarea "Te"
type textarea "*"
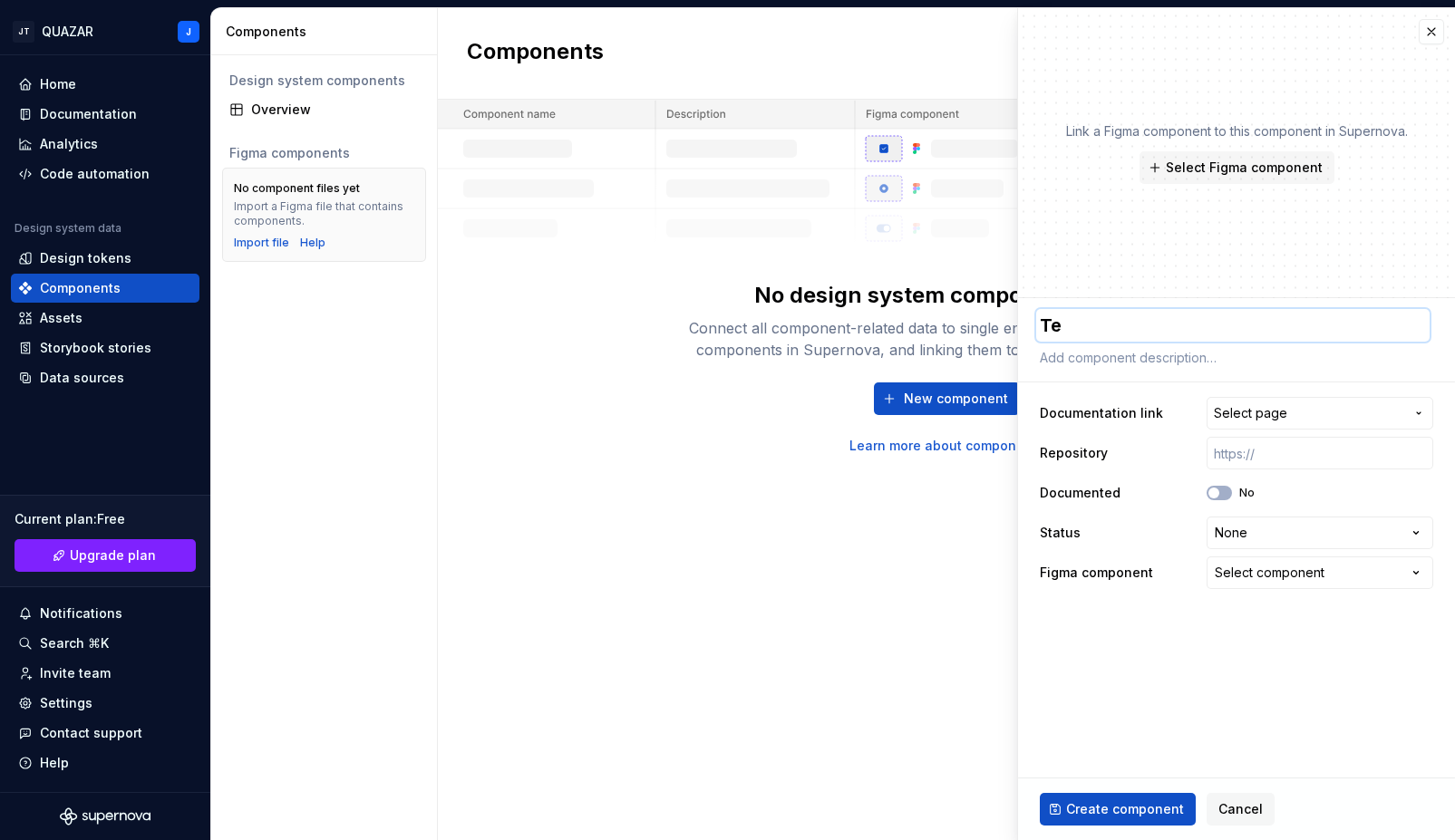
type textarea "Tes"
type textarea "*"
type textarea "Test"
type textarea "*"
type textarea "Test"
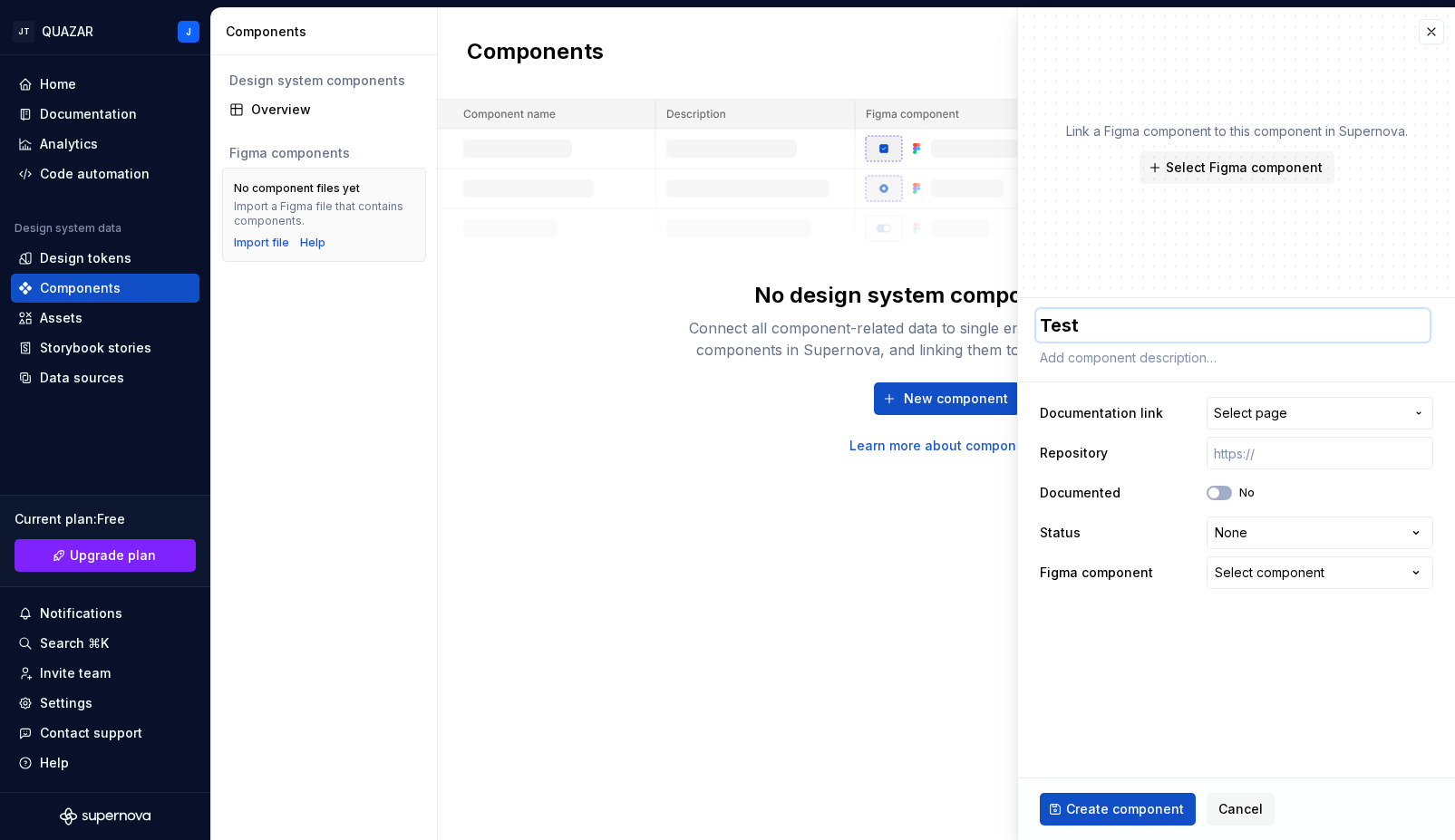
type textarea "*"
type textarea "Test C"
type textarea "*"
type textarea "Test Co"
type textarea "*"
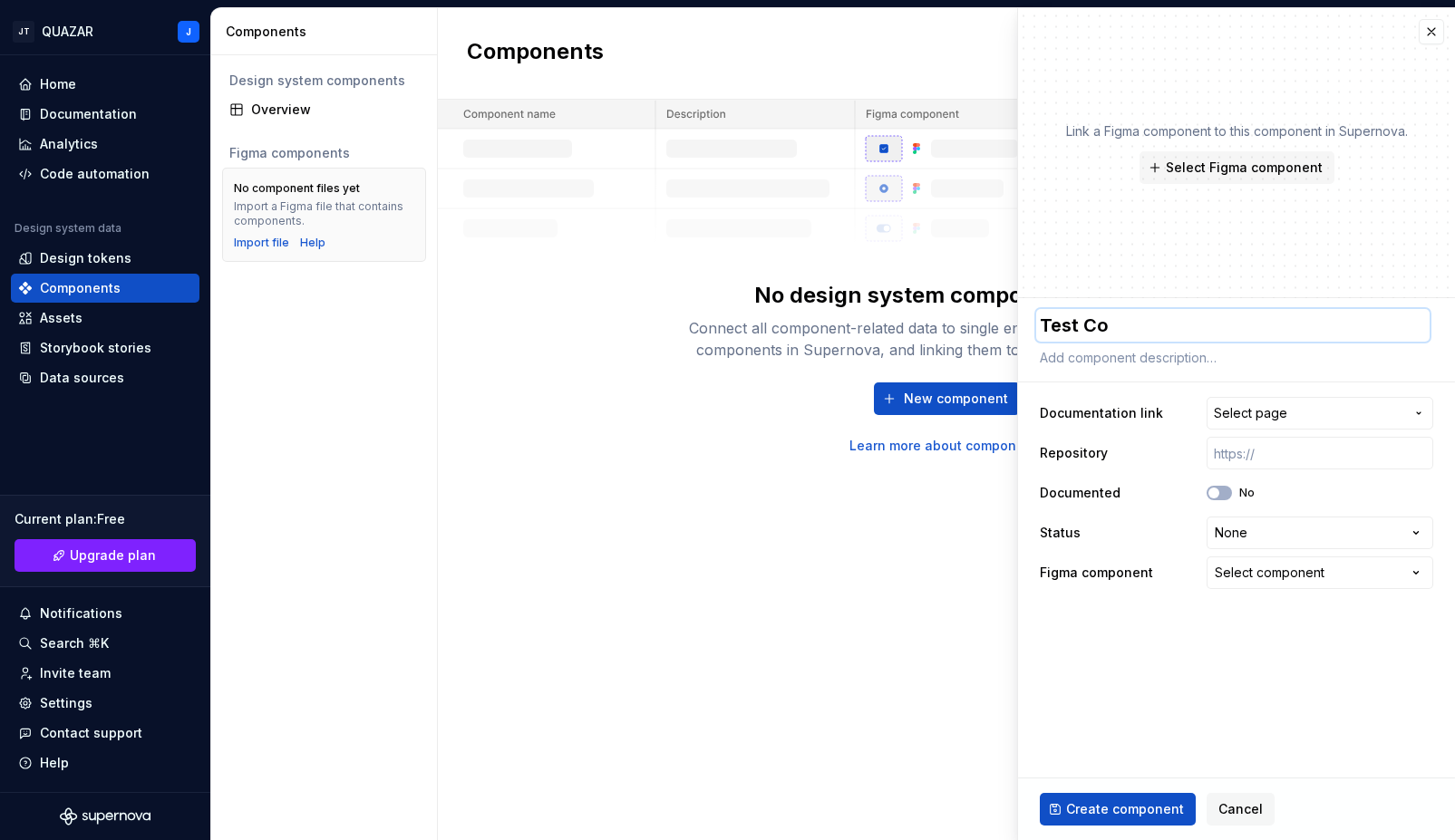
type textarea "Test Com"
type textarea "*"
type textarea "Test Comp"
type textarea "*"
type textarea "Test Comp"
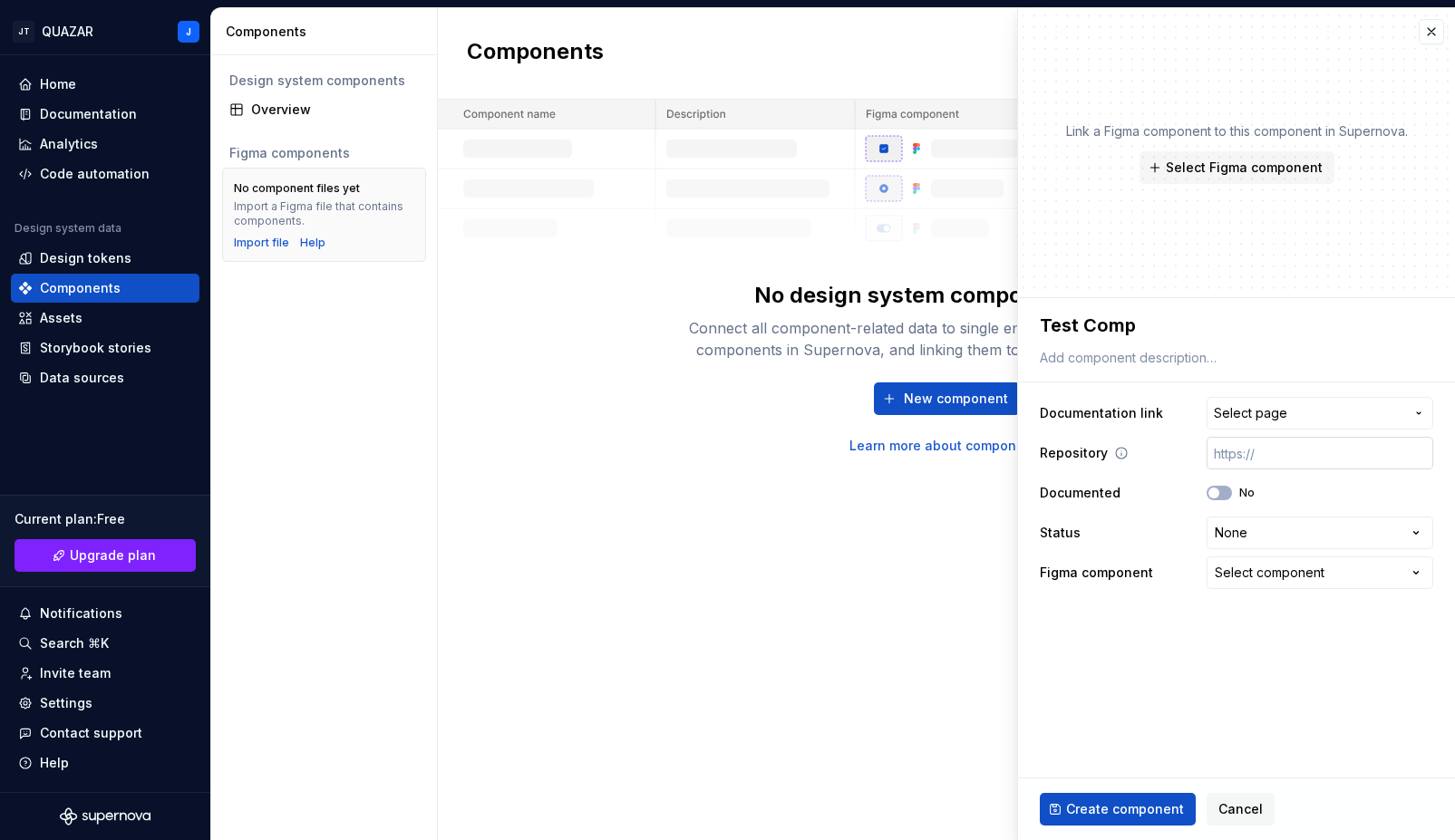
click at [1257, 455] on input "text" at bounding box center [1319, 453] width 227 height 33
click at [1234, 460] on input "text" at bounding box center [1319, 453] width 227 height 33
paste input "https://www.figma.com/design/EGKcIg3hjM4i9UV4nnnOIh/Untitled?node-id=1-5&t=aQXo…"
type textarea "*"
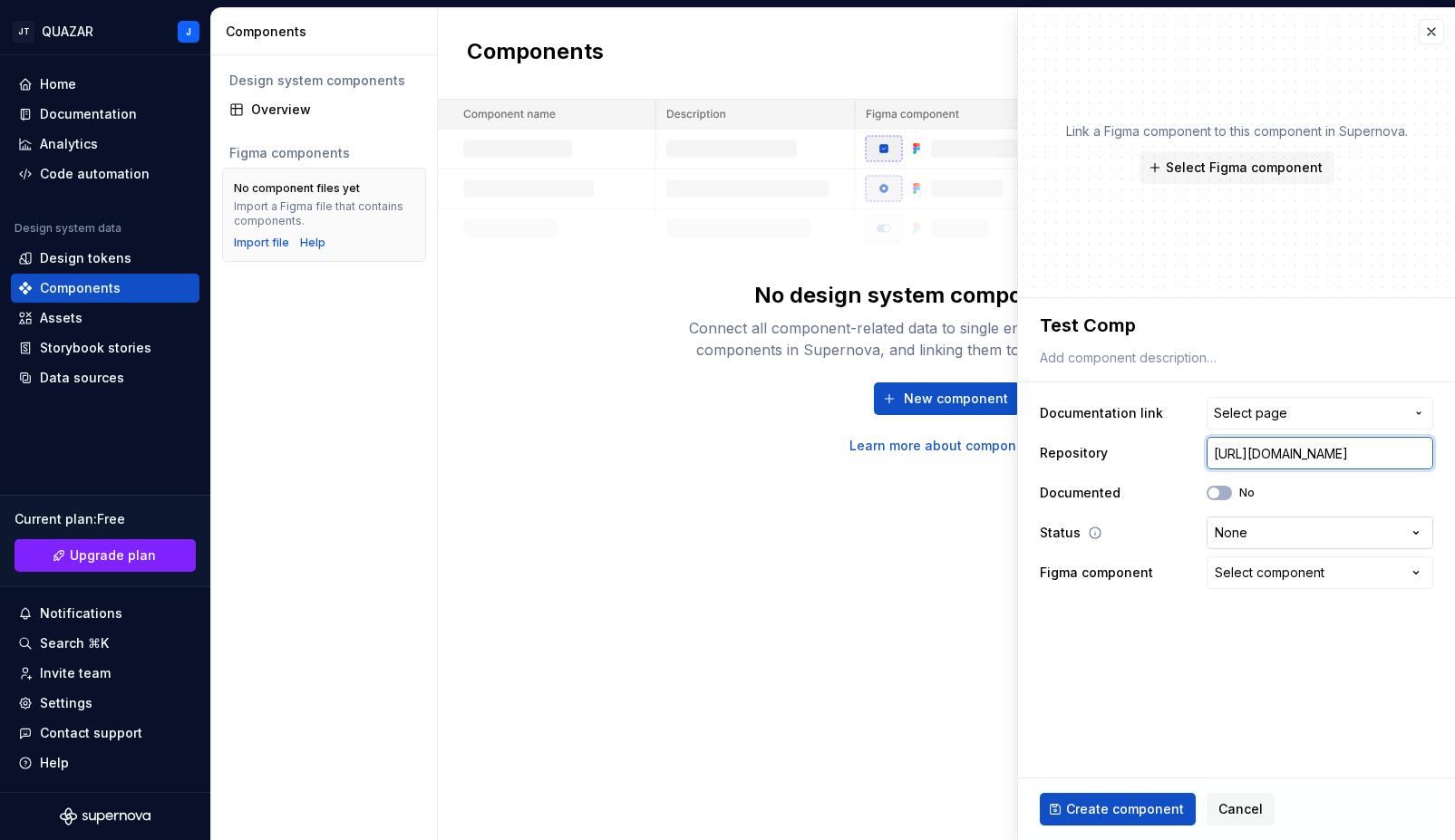
type input "https://www.figma.com/design/EGKcIg3hjM4i9UV4nnnOIh/Untitled?node-id=1-5&t=aQXo…"
click at [1233, 537] on html "**********" at bounding box center [727, 420] width 1455 height 840
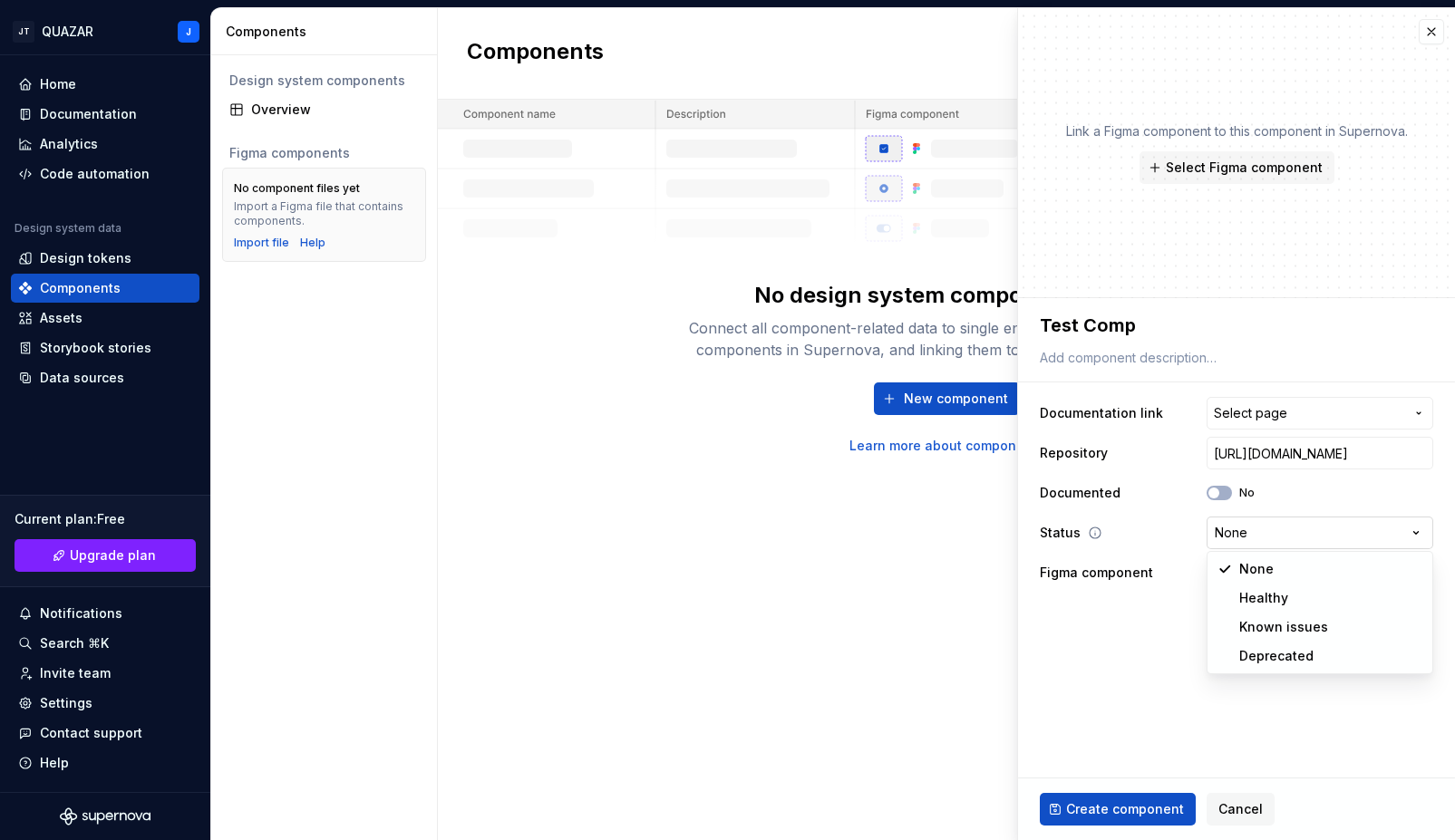
scroll to position [0, 0]
select select "**********"
click at [1126, 800] on span "Create component" at bounding box center [1125, 809] width 118 height 18
type textarea "*"
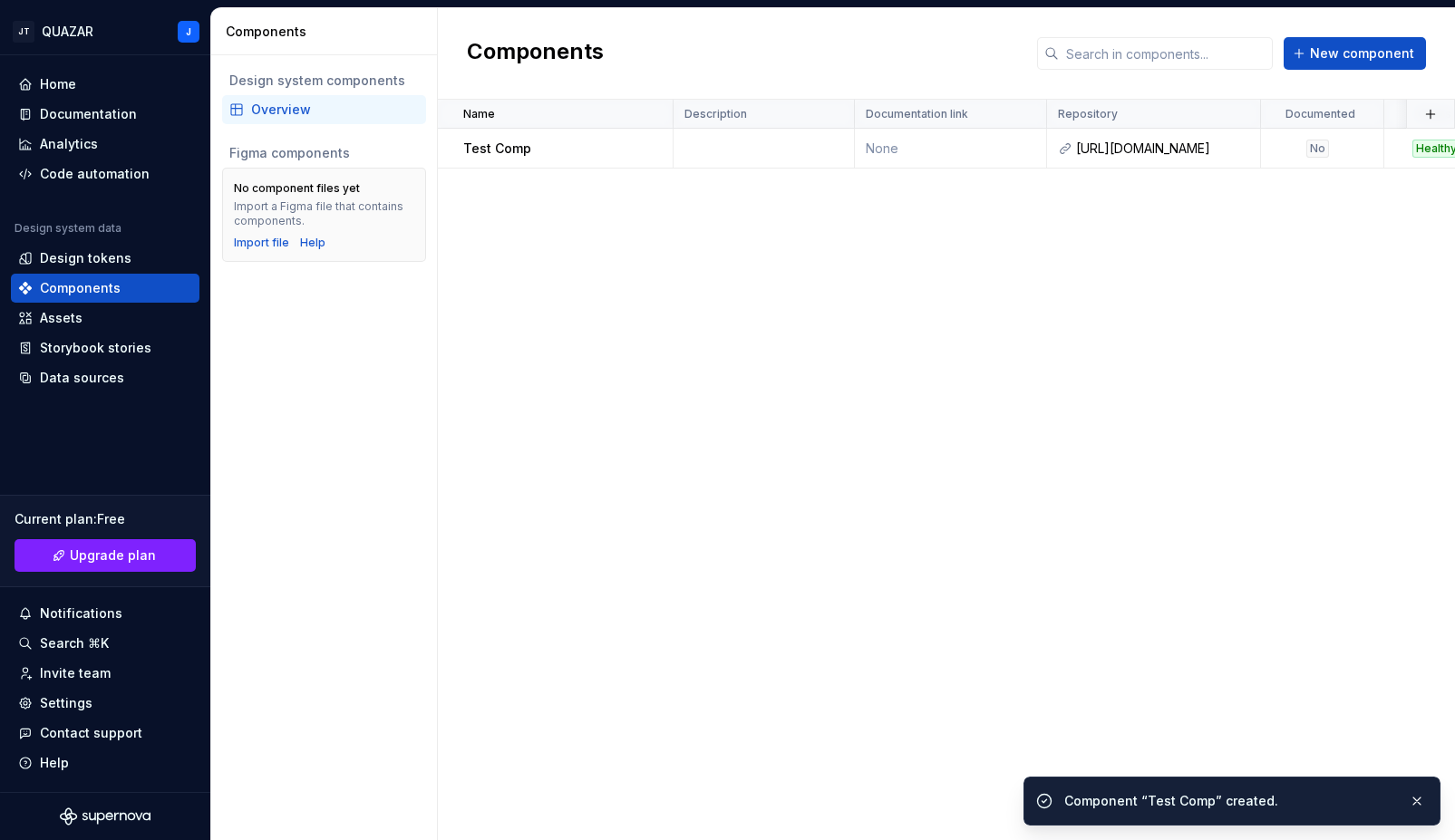
click at [857, 413] on div "Name Description Documentation link Repository Documented Status Figma componen…" at bounding box center [946, 470] width 1017 height 740
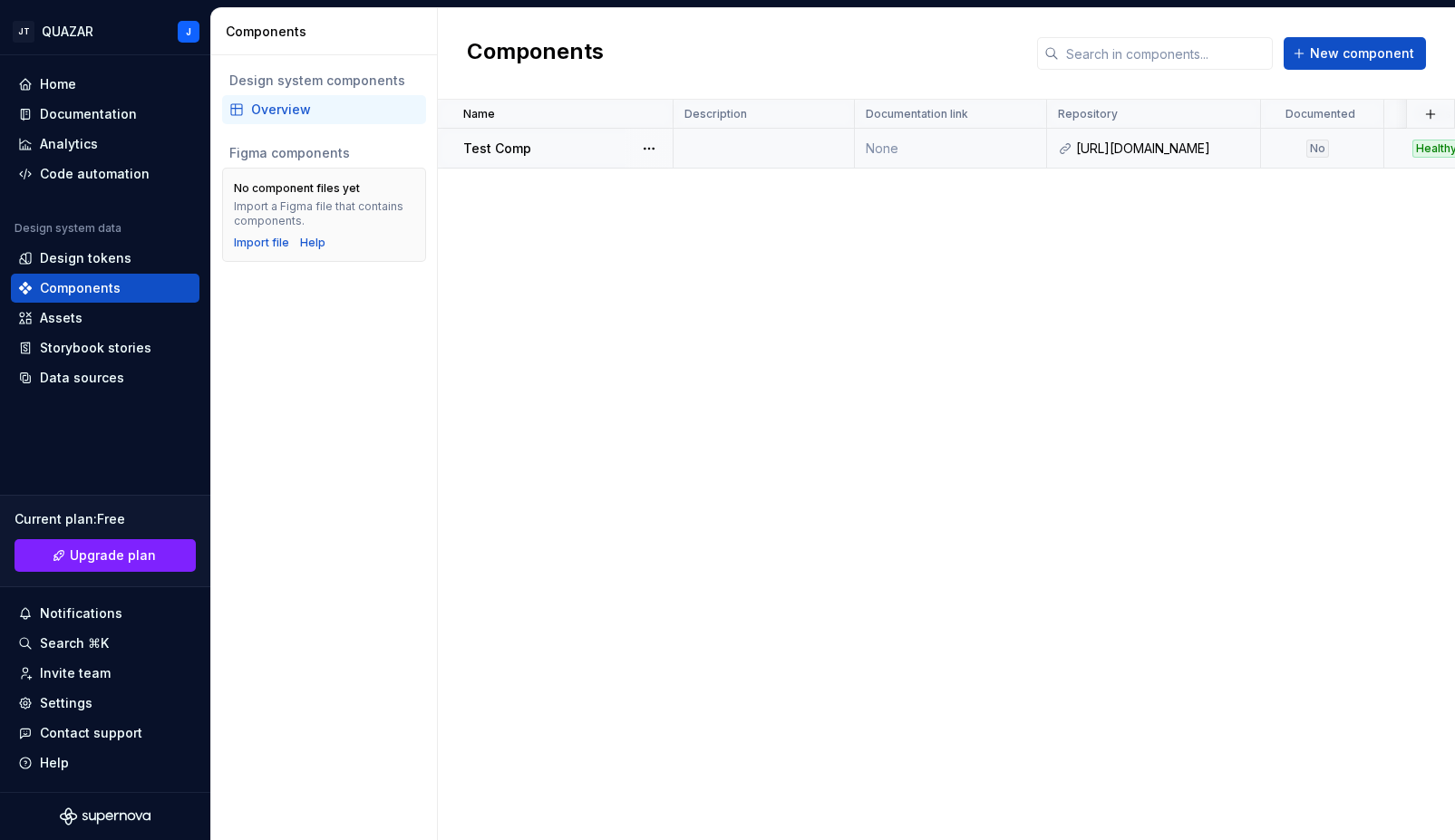
click at [513, 149] on p "Test Comp" at bounding box center [497, 149] width 68 height 18
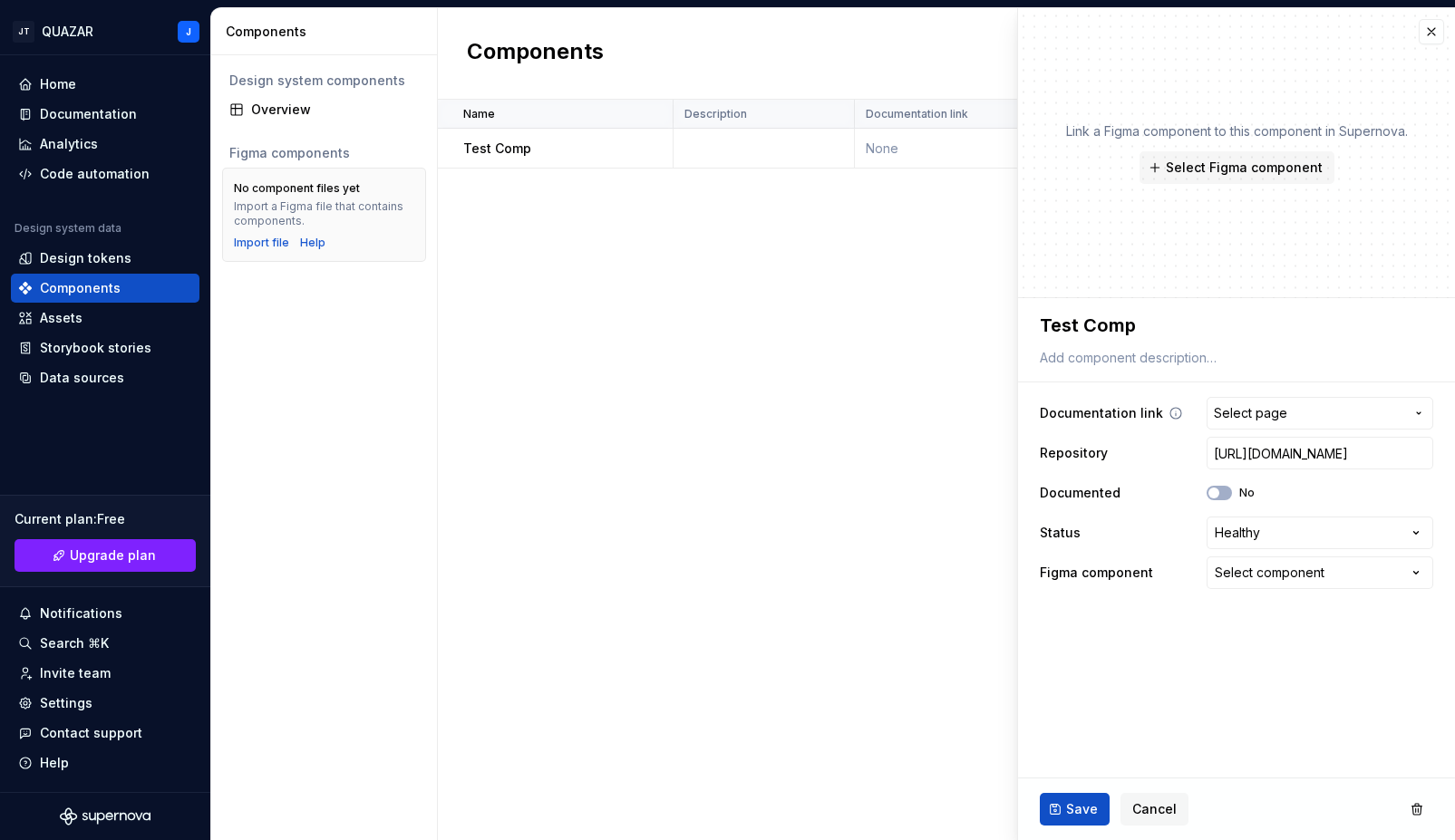
click at [1234, 423] on button "Select page" at bounding box center [1319, 413] width 227 height 33
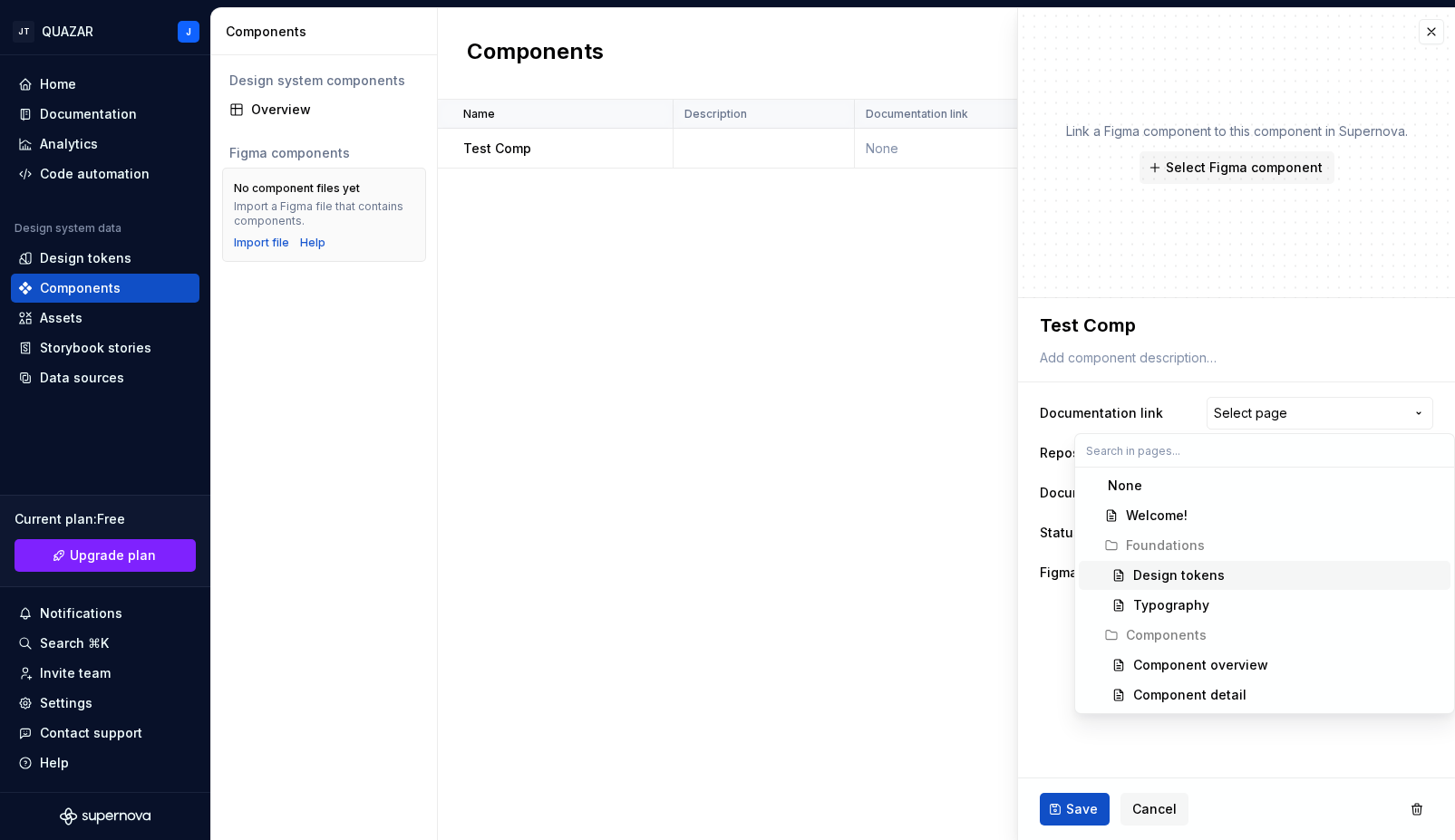
click at [1176, 579] on div "Design tokens" at bounding box center [1179, 575] width 92 height 18
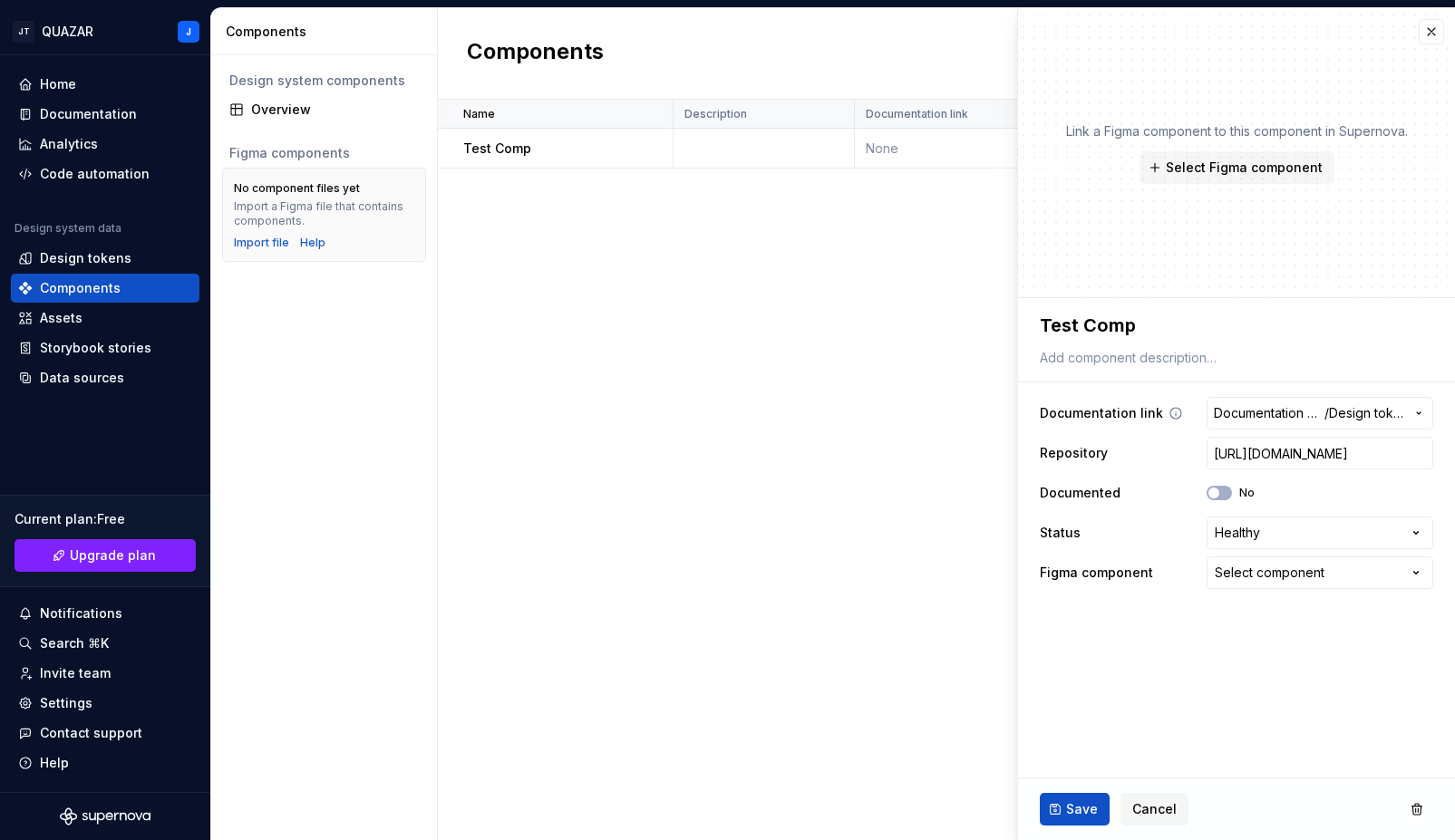
click at [1229, 421] on span "Documentation Root /" at bounding box center [1269, 413] width 111 height 18
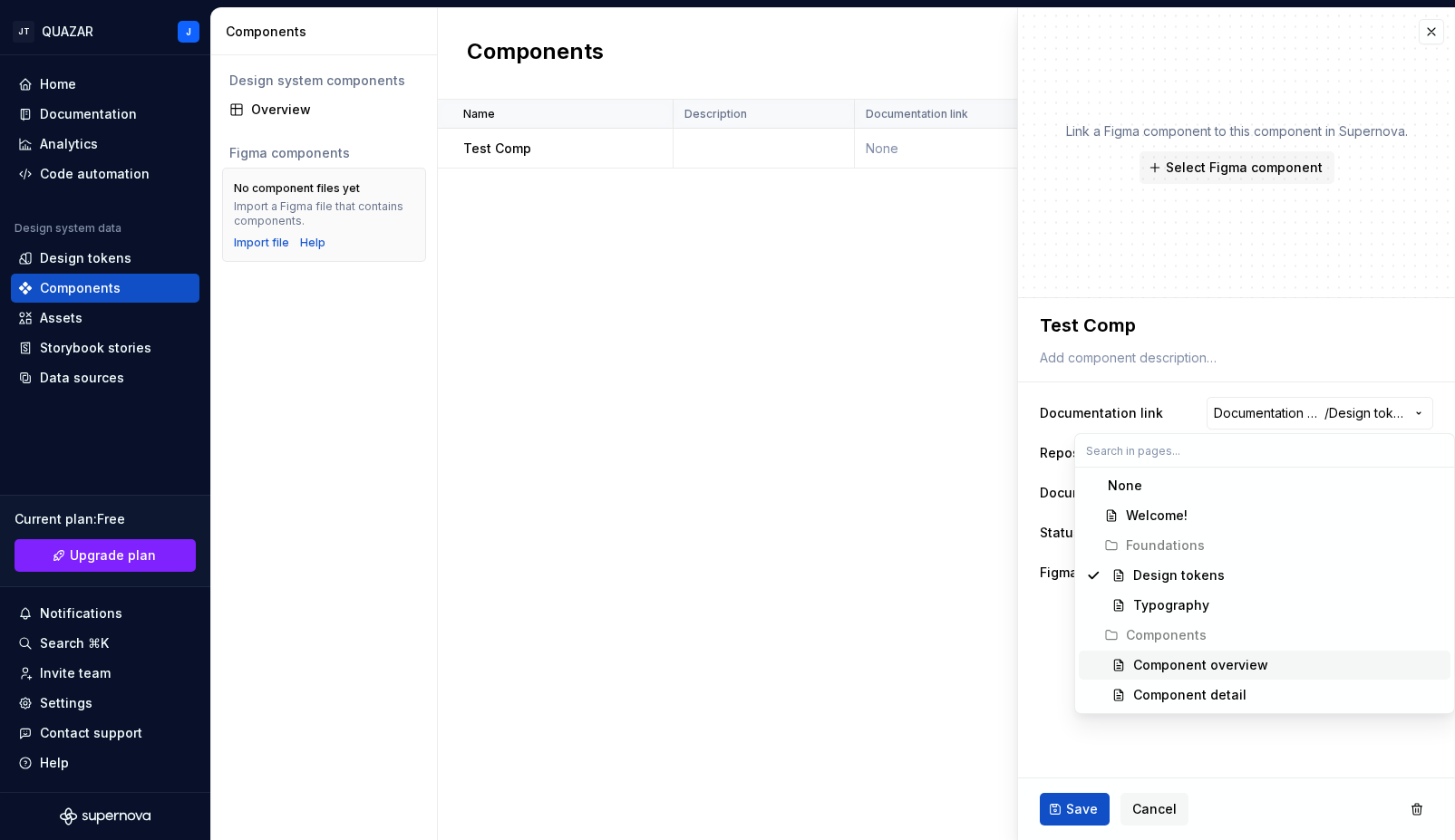
click at [1146, 668] on div "Component overview" at bounding box center [1200, 665] width 135 height 18
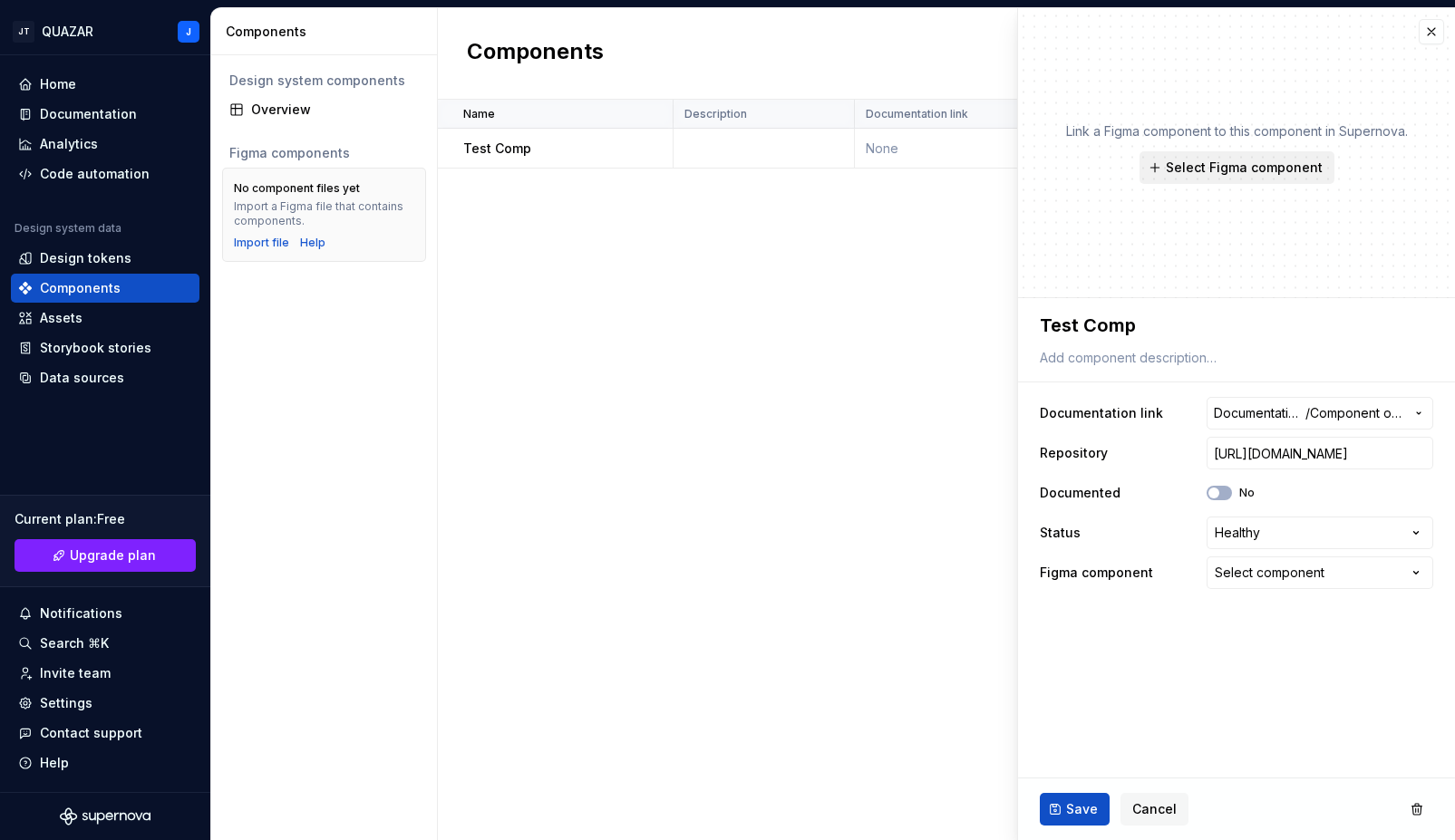
click at [1234, 169] on span "Select Figma component" at bounding box center [1244, 168] width 157 height 18
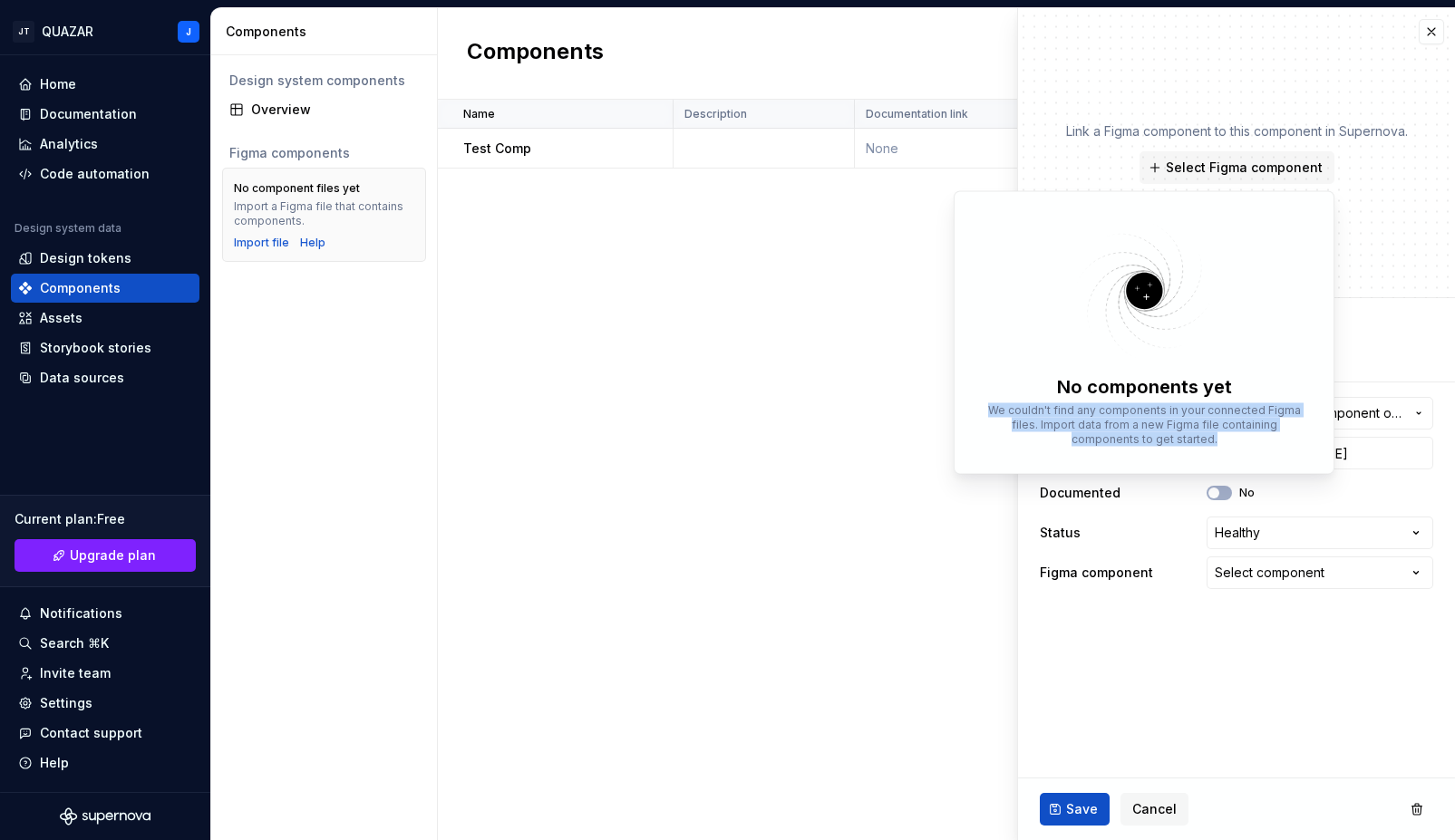
drag, startPoint x: 993, startPoint y: 407, endPoint x: 1212, endPoint y: 443, distance: 221.4
click at [1212, 443] on p "We couldn't find any components in your connected Figma files. Import data from…" at bounding box center [1144, 425] width 324 height 44
copy p "We couldn't find any components in your connected Figma files. Import data from…"
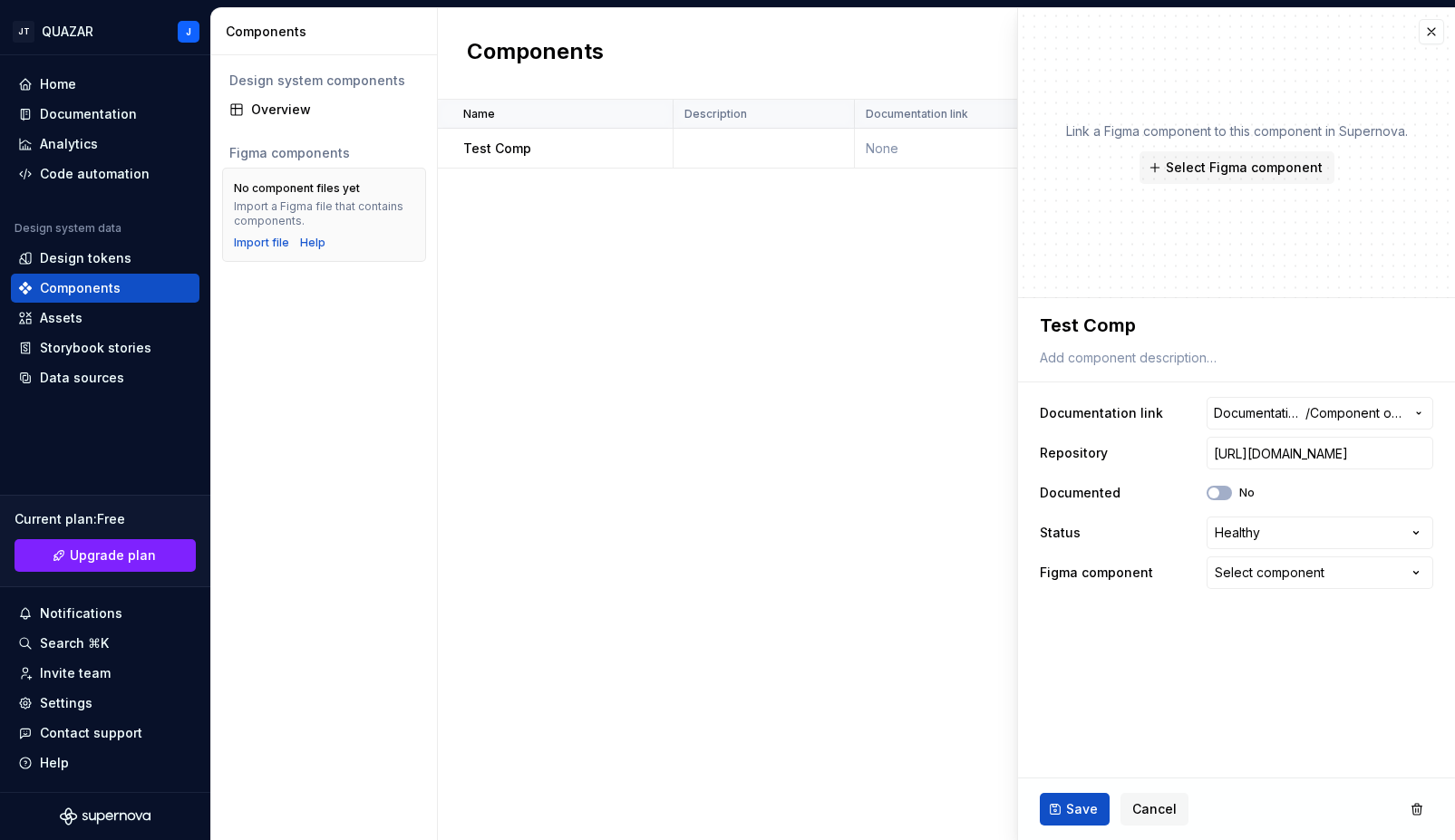
click at [1097, 689] on fieldset "**********" at bounding box center [1236, 569] width 437 height 542
click at [1224, 488] on button "No" at bounding box center [1218, 493] width 25 height 15
click at [1262, 412] on span "Documentation Root /" at bounding box center [1260, 413] width 92 height 18
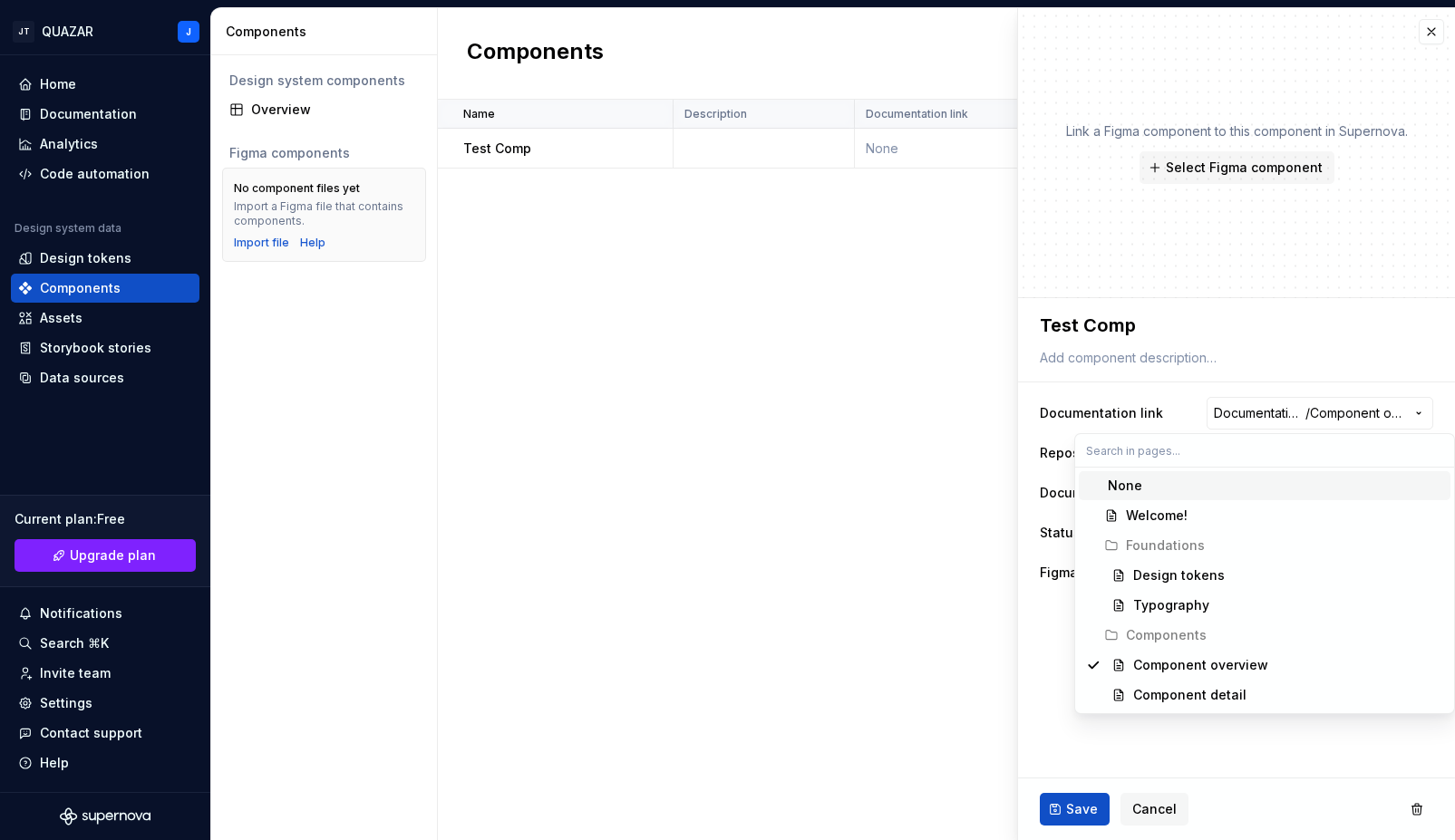
click at [1139, 479] on div "None" at bounding box center [1275, 486] width 335 height 18
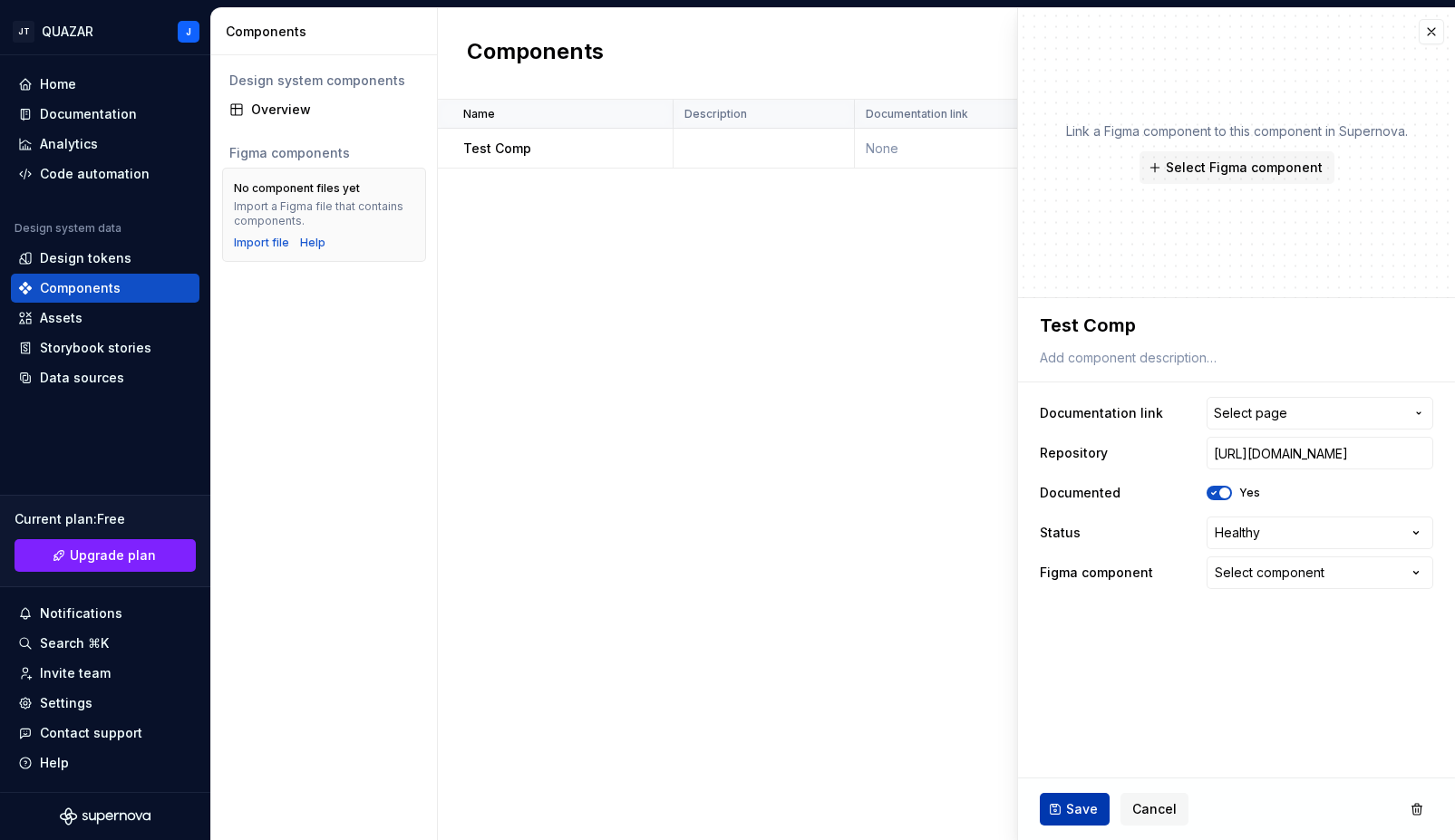
click at [1070, 818] on button "Save" at bounding box center [1075, 809] width 70 height 33
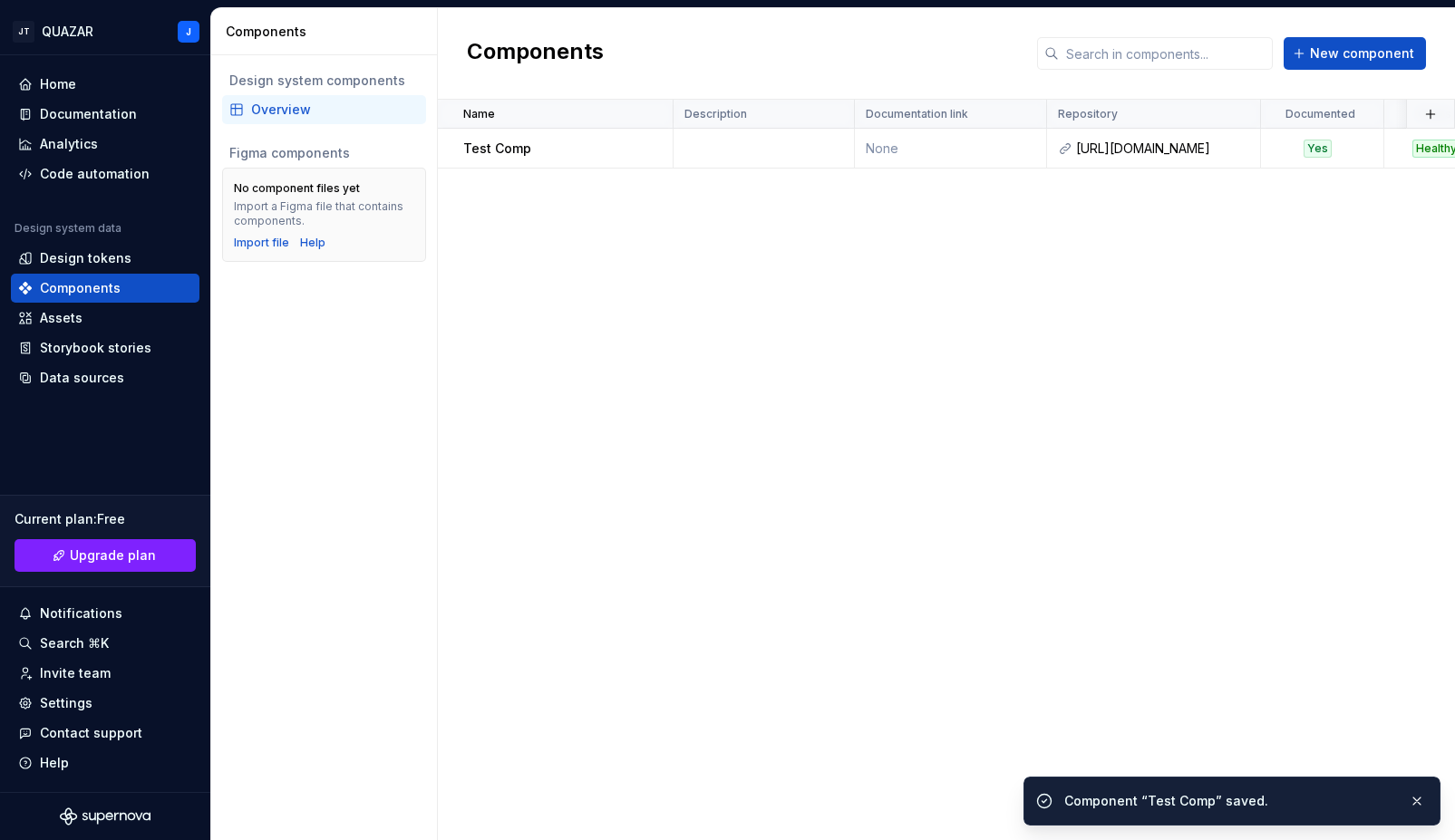
click at [922, 298] on div "Name Description Documentation link Repository Documented Status Figma componen…" at bounding box center [946, 470] width 1017 height 740
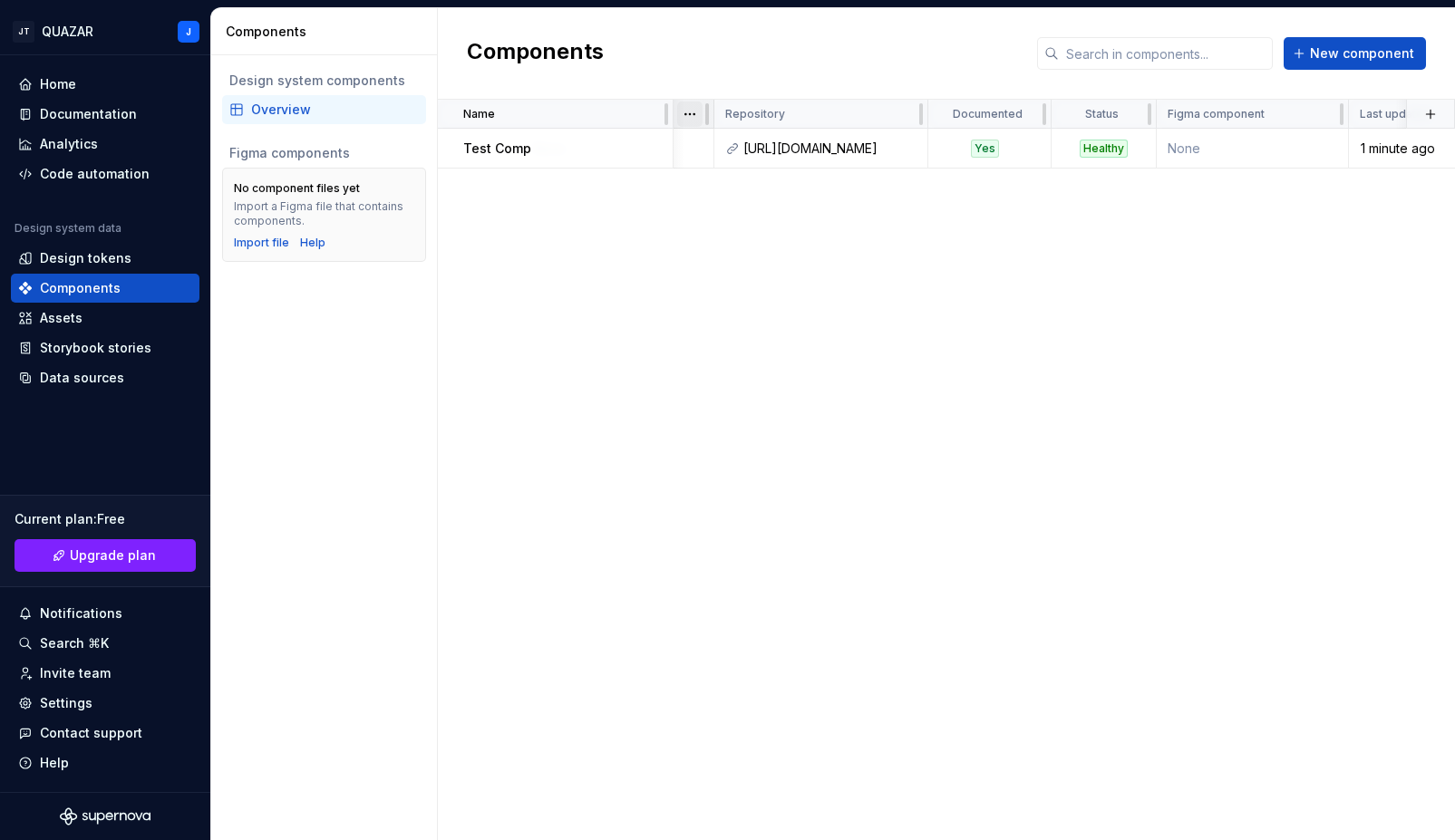
scroll to position [0, 402]
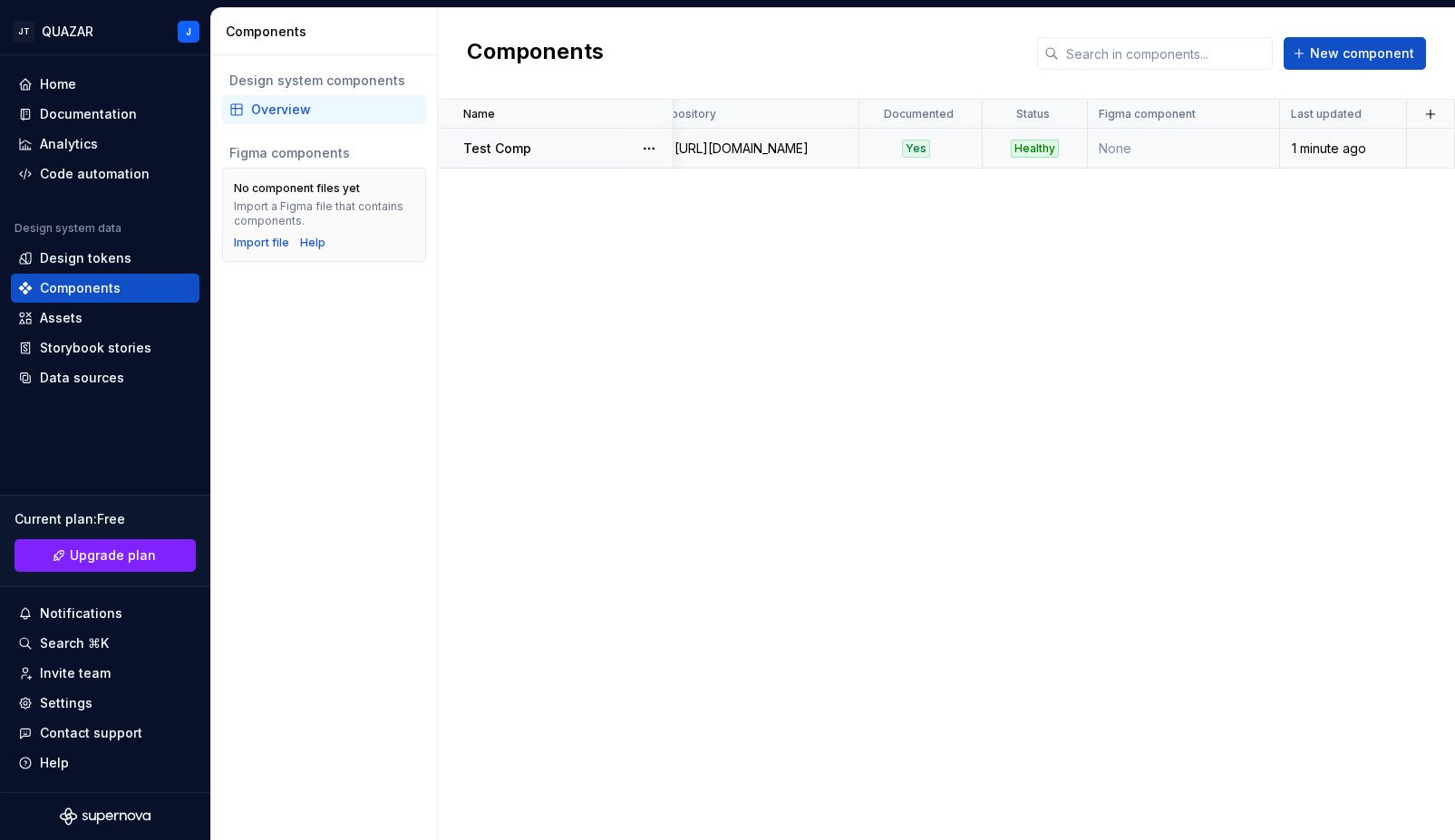
click at [1152, 150] on td "None" at bounding box center [1184, 149] width 192 height 40
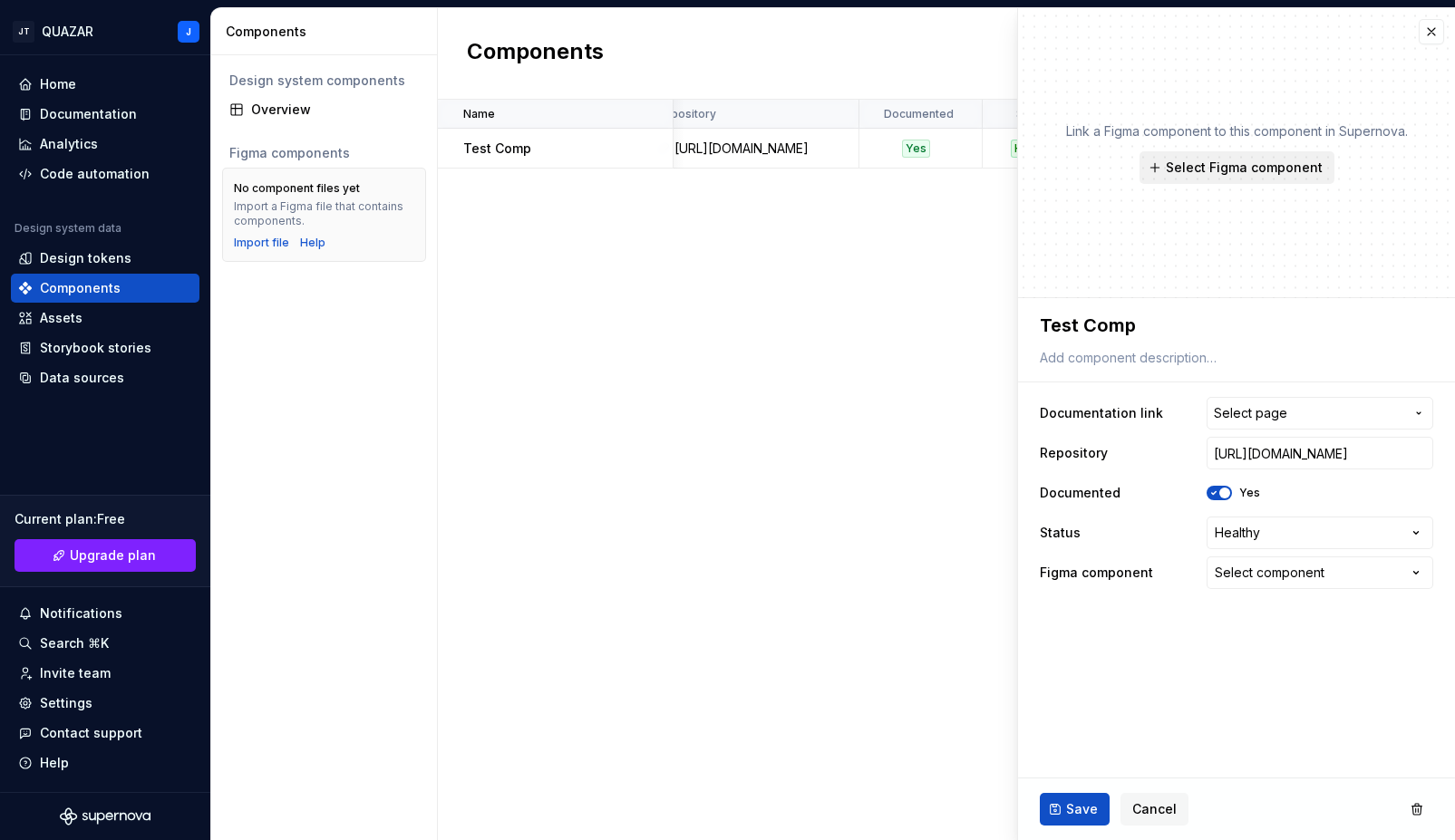
click at [1195, 163] on span "Select Figma component" at bounding box center [1244, 168] width 157 height 18
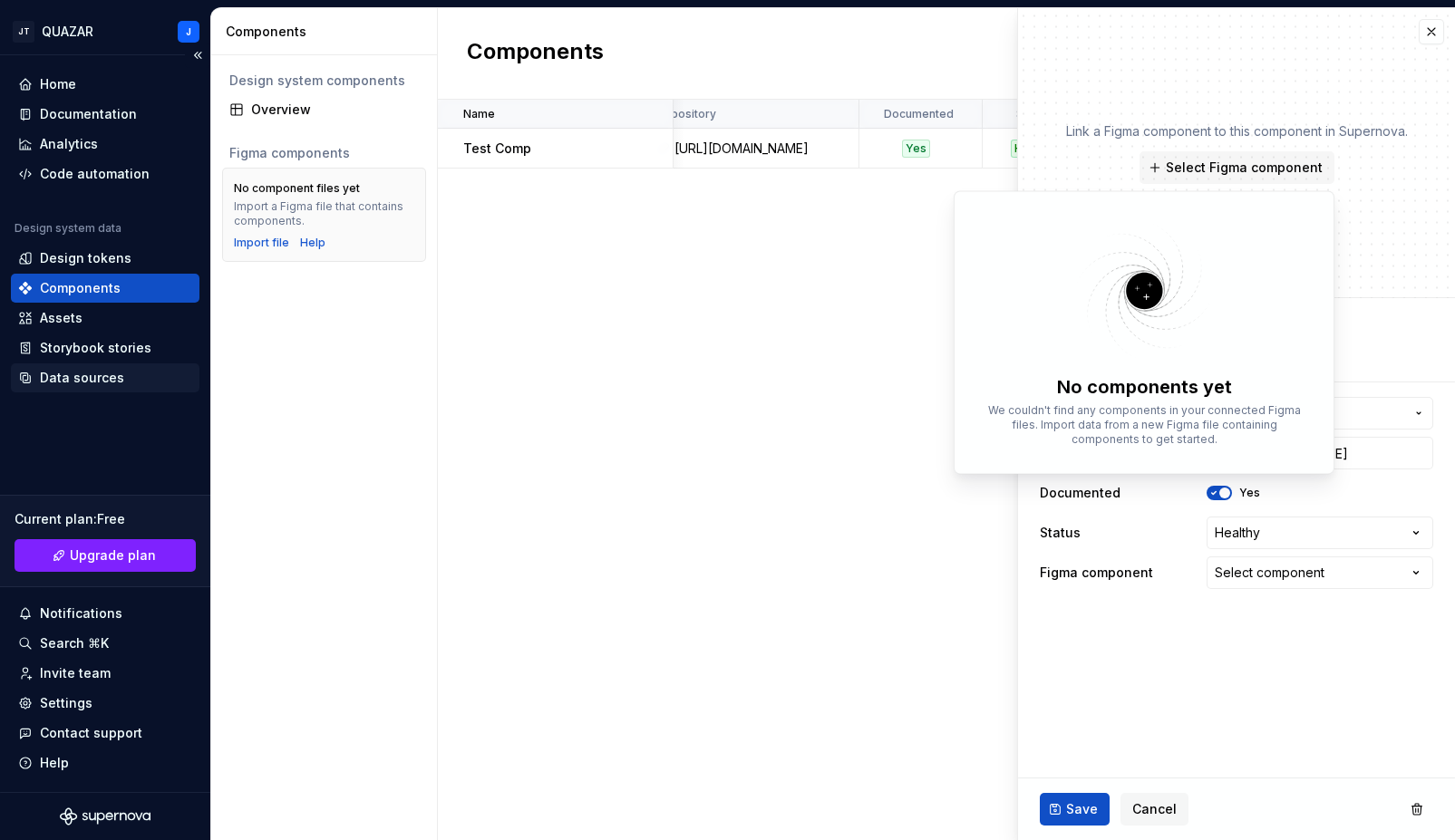
type textarea "*"
click at [84, 373] on div "Data sources" at bounding box center [82, 378] width 84 height 18
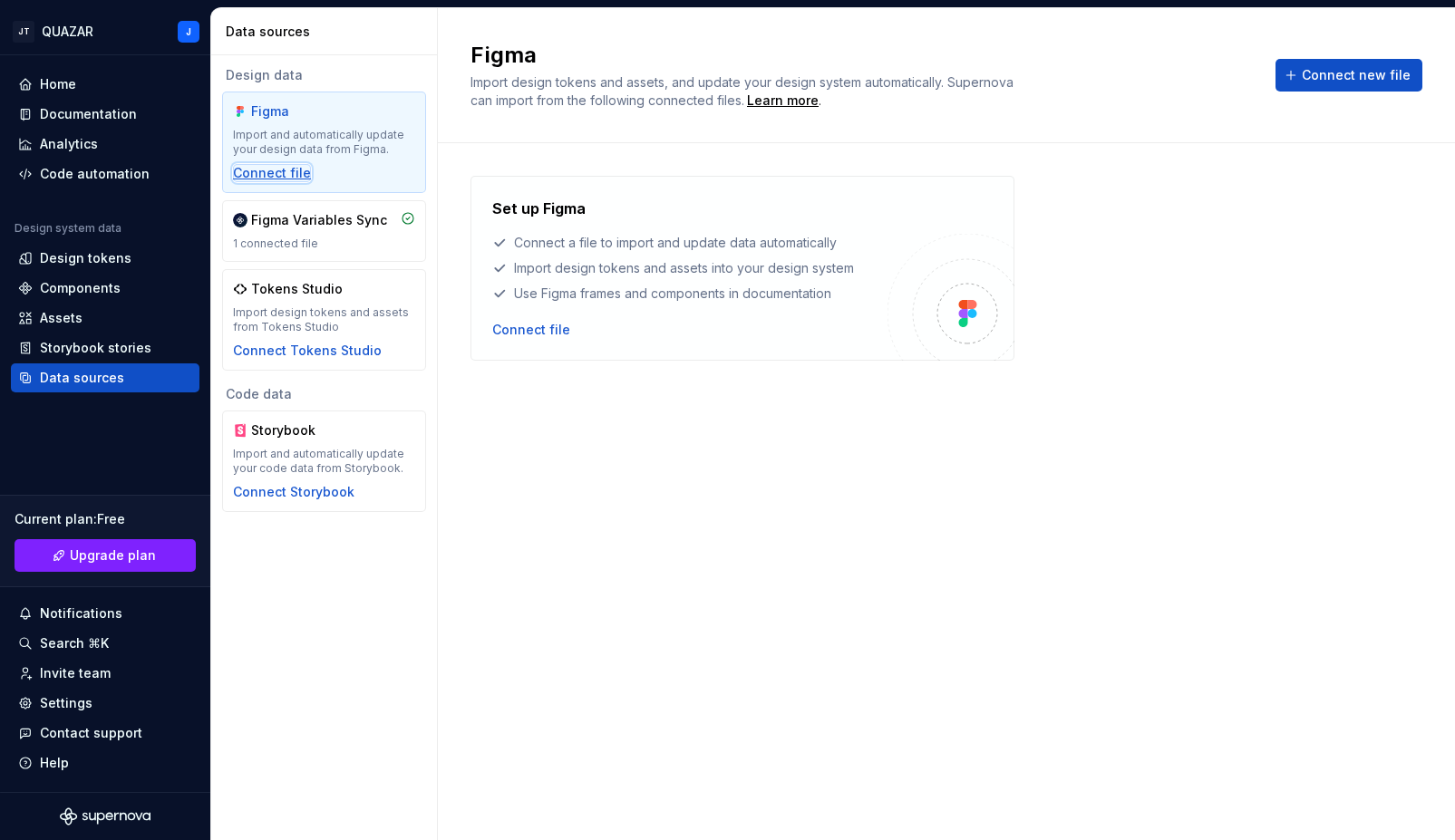
click at [283, 172] on div "Connect file" at bounding box center [272, 173] width 78 height 18
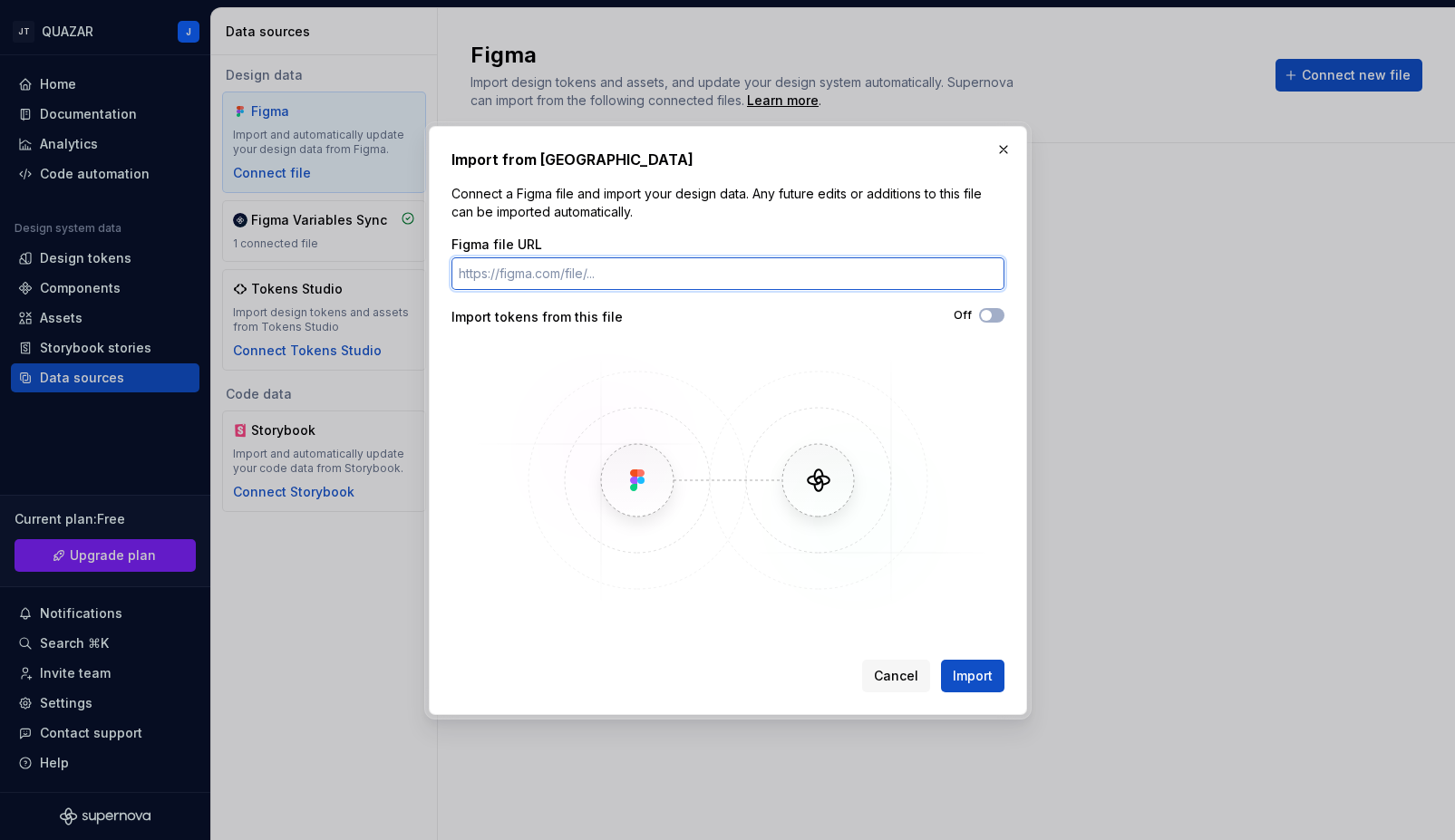
click at [545, 273] on input "Figma file URL" at bounding box center [727, 273] width 553 height 33
paste input "https://www.figma.com/design/EGKcIg3hjM4i9UV4nnnOIh/Untitled?node-id=0-1&t=aQXo…"
type input "https://www.figma.com/design/EGKcIg3hjM4i9UV4nnnOIh/Untitled?node-id=0-1&t=aQXo…"
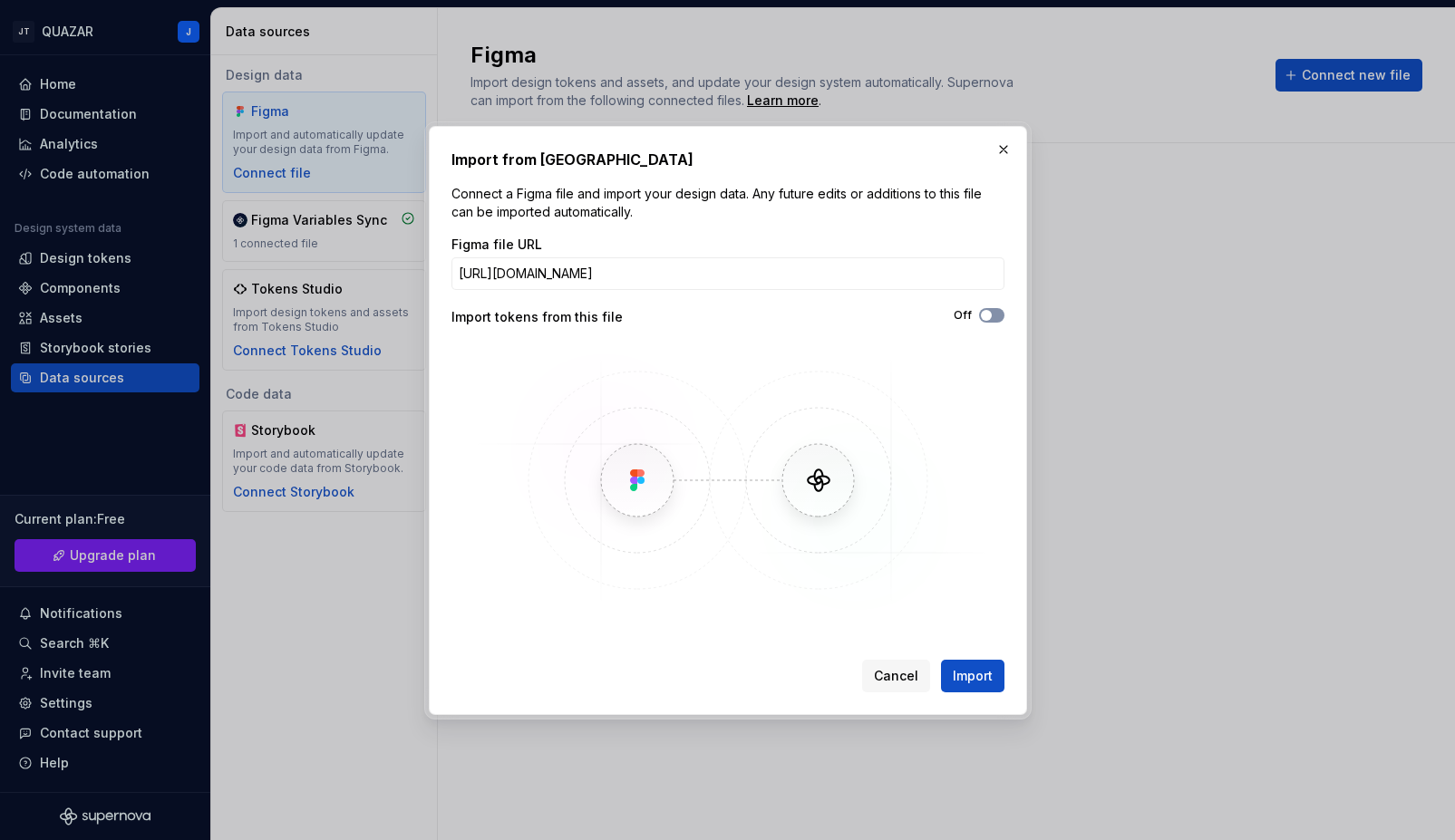
scroll to position [0, 0]
click at [991, 314] on span "button" at bounding box center [986, 315] width 11 height 11
click at [979, 671] on span "Import" at bounding box center [973, 676] width 40 height 18
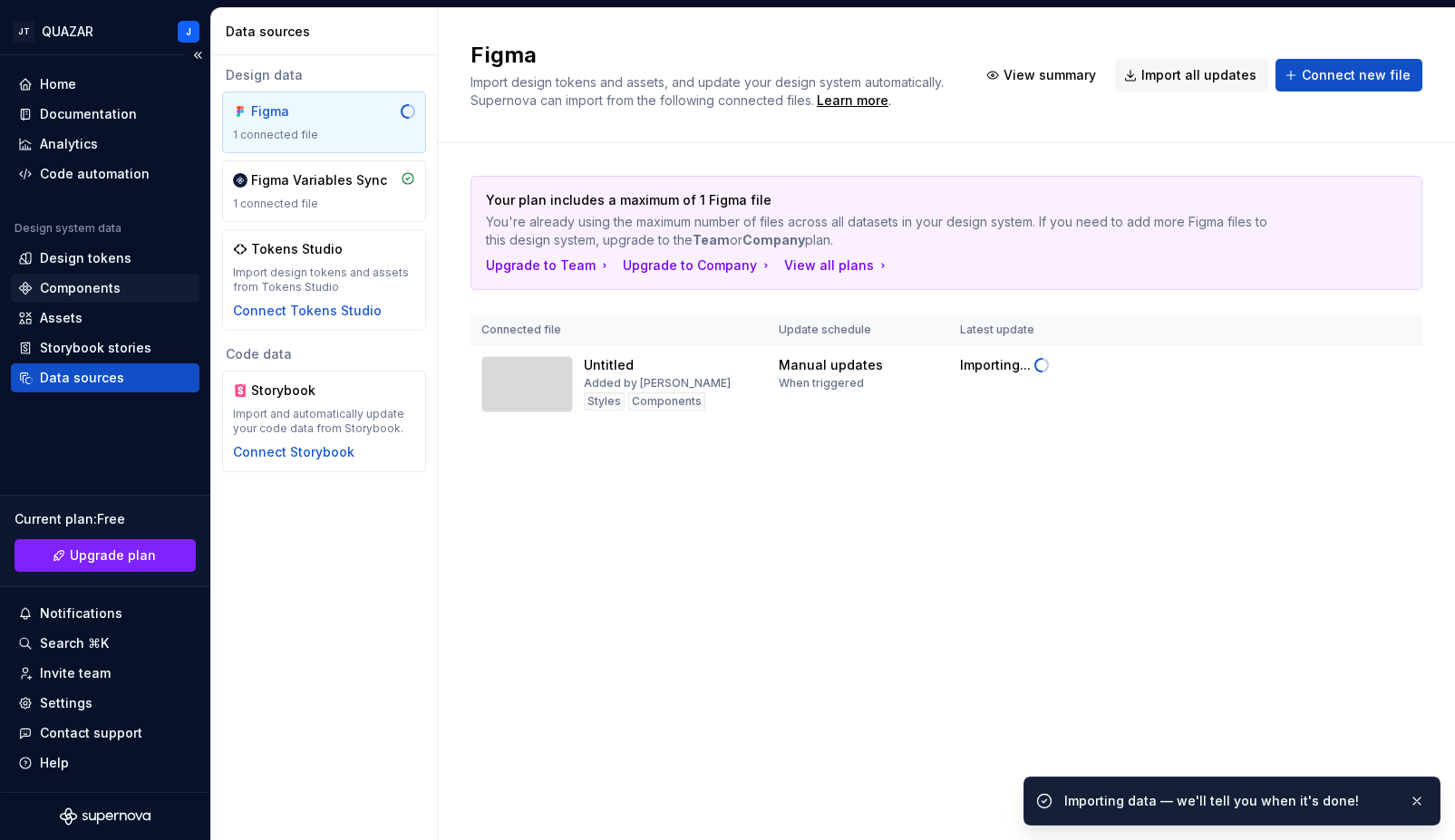
click at [75, 286] on div "Components" at bounding box center [80, 288] width 81 height 18
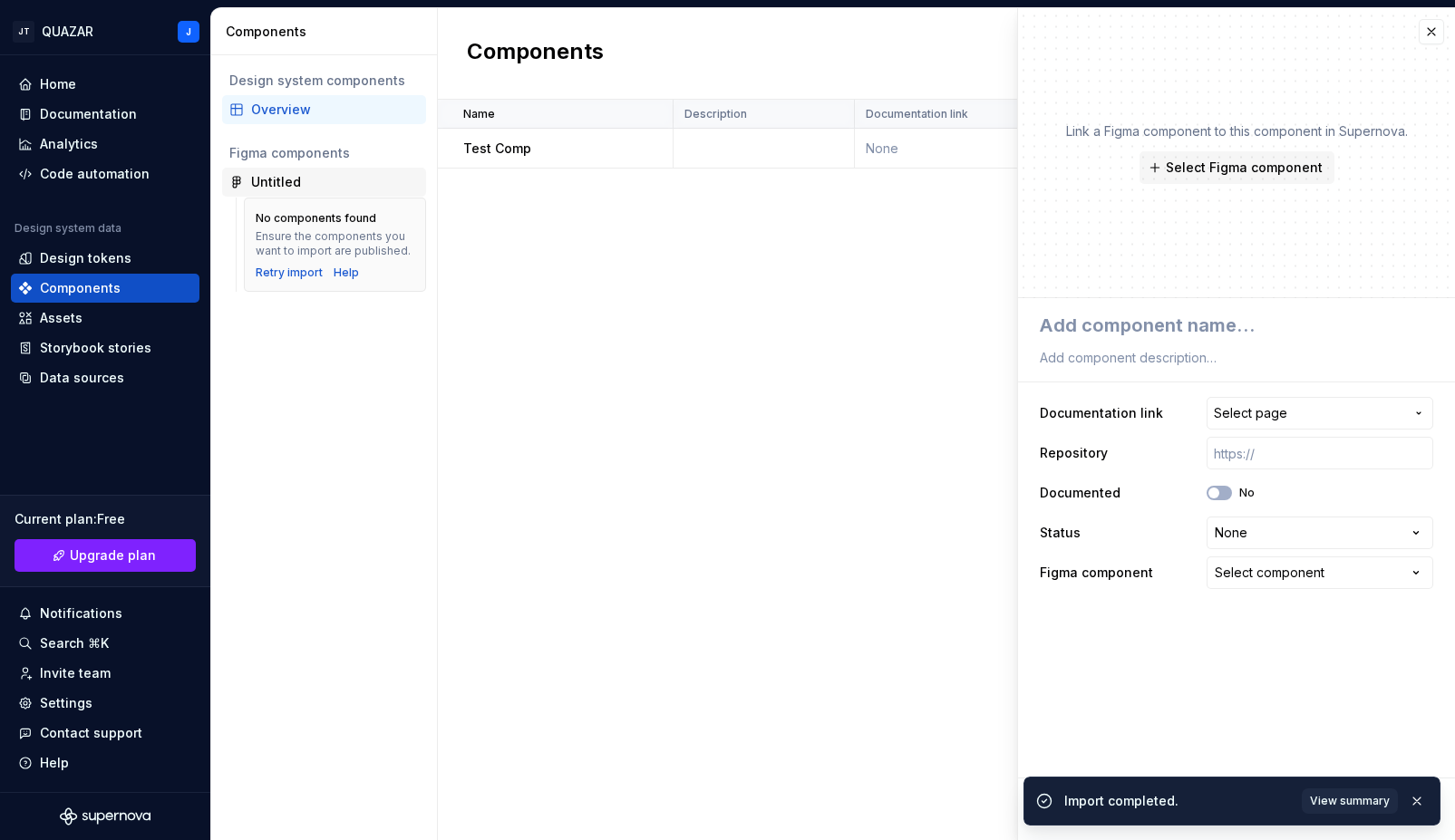
click at [277, 189] on div "Untitled" at bounding box center [276, 182] width 50 height 18
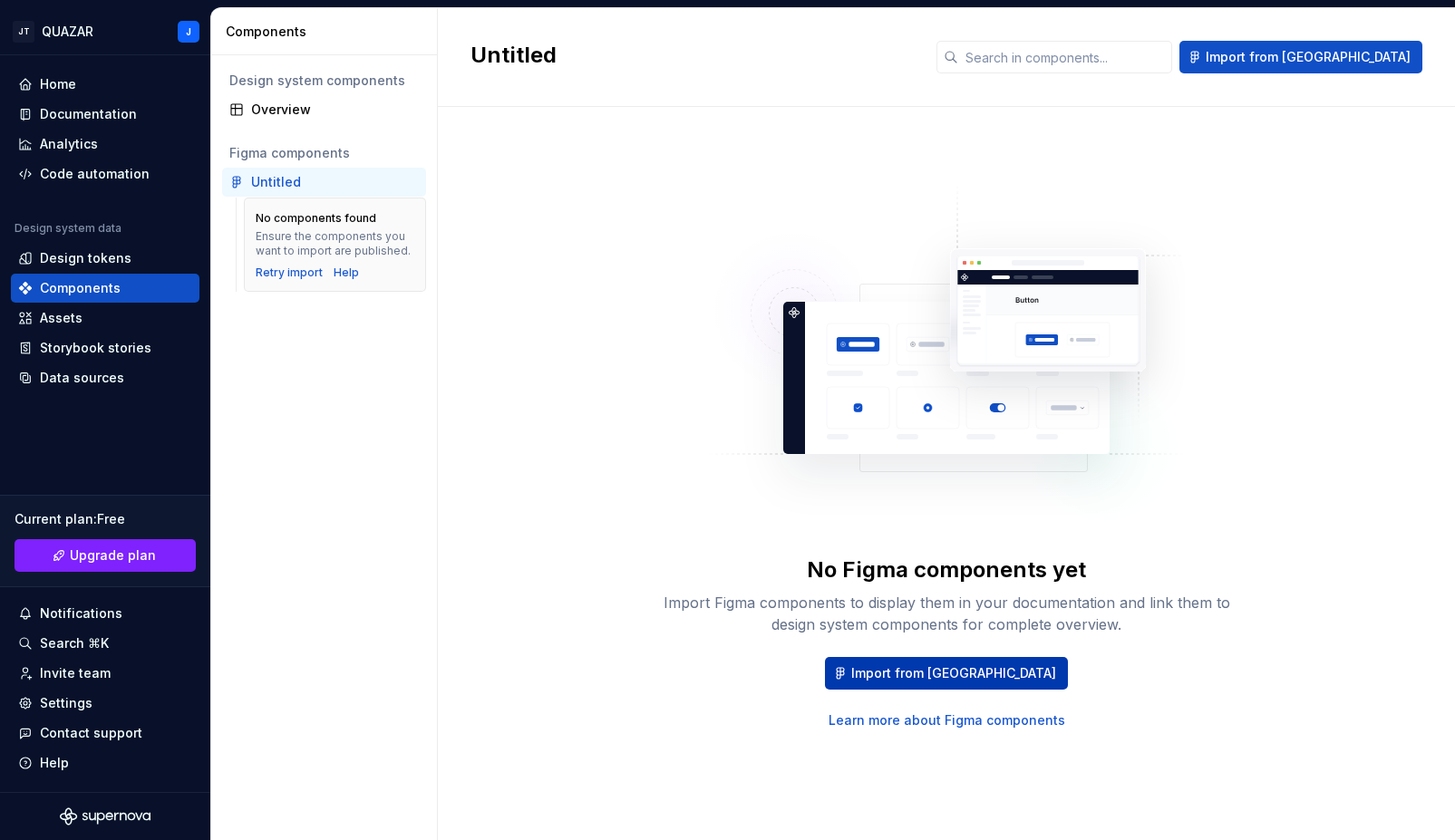
click at [927, 670] on span "Import from Figma" at bounding box center [953, 673] width 205 height 18
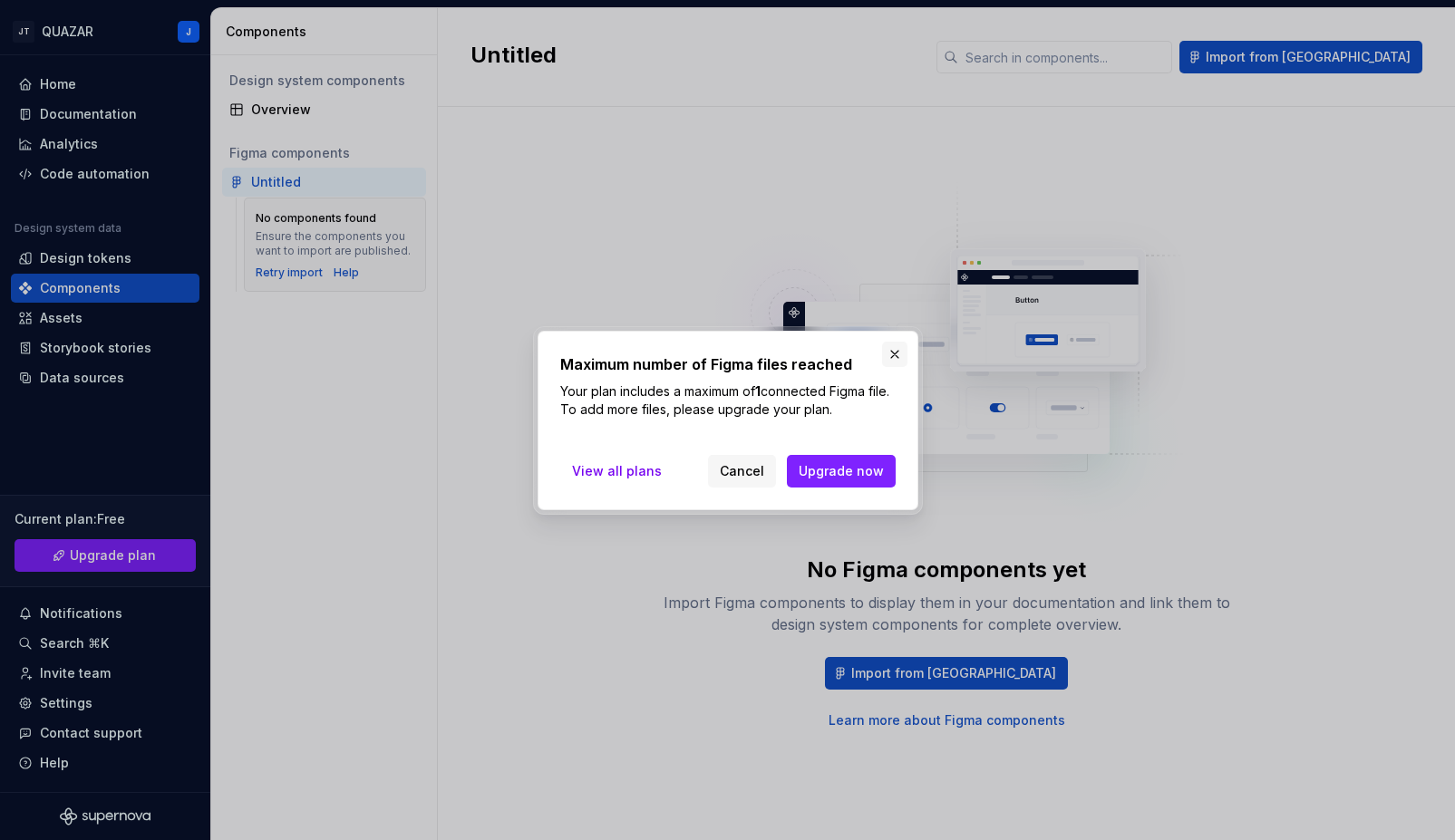
click at [889, 354] on button "button" at bounding box center [894, 354] width 25 height 25
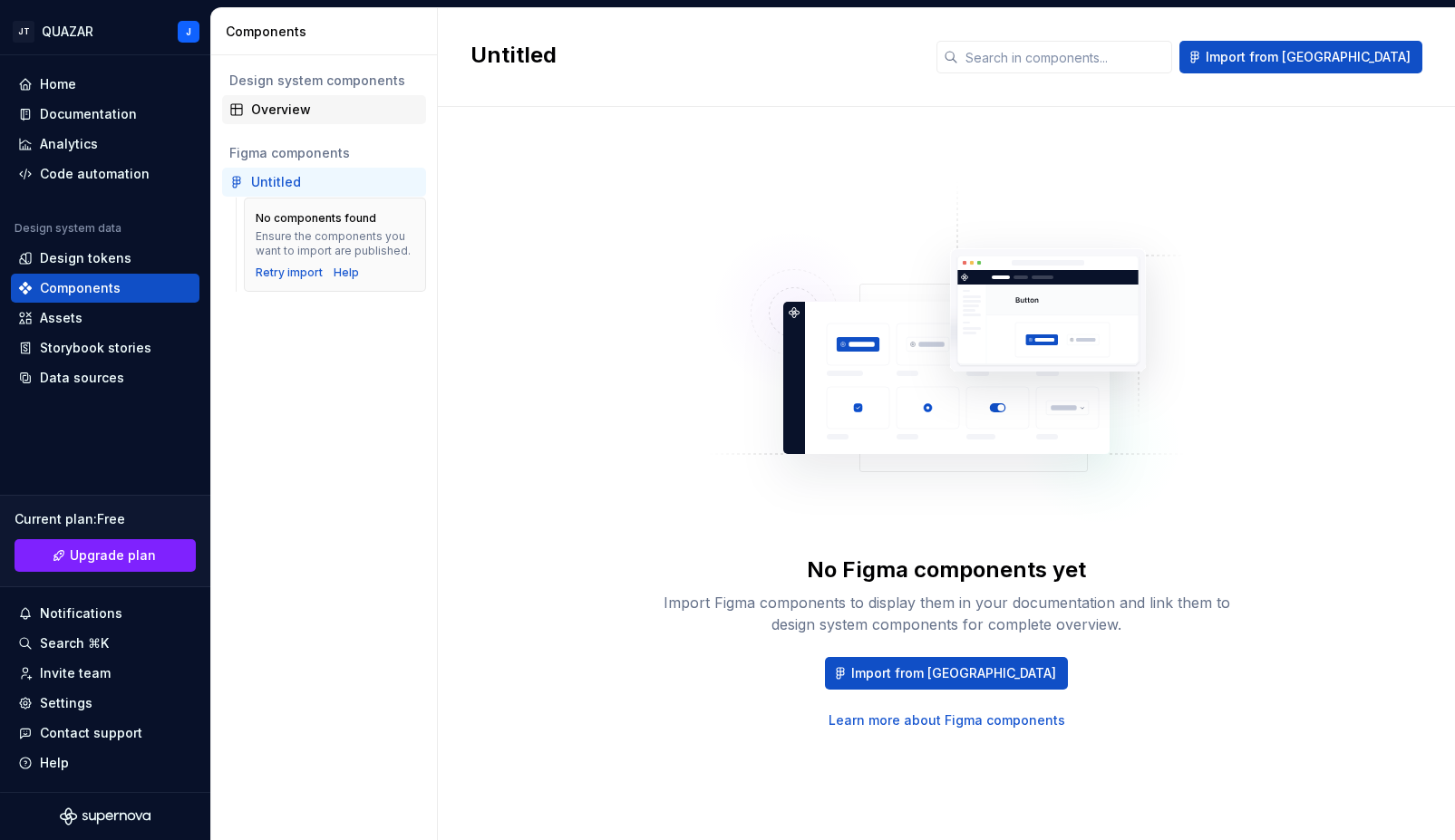
click at [319, 112] on div "Overview" at bounding box center [335, 110] width 168 height 18
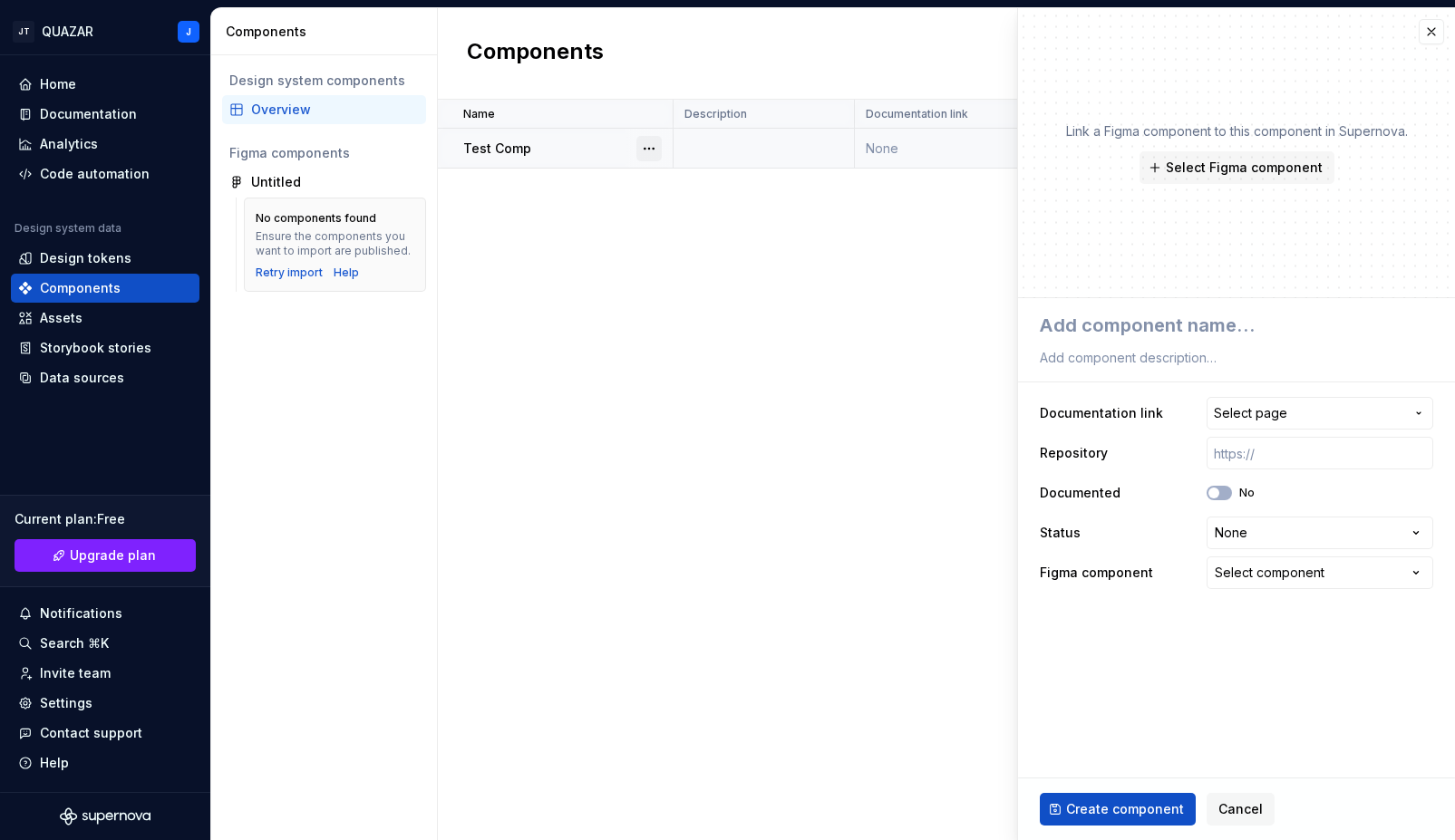
click at [644, 146] on button "button" at bounding box center [648, 148] width 25 height 25
click at [668, 215] on div "Delete component" at bounding box center [734, 221] width 186 height 29
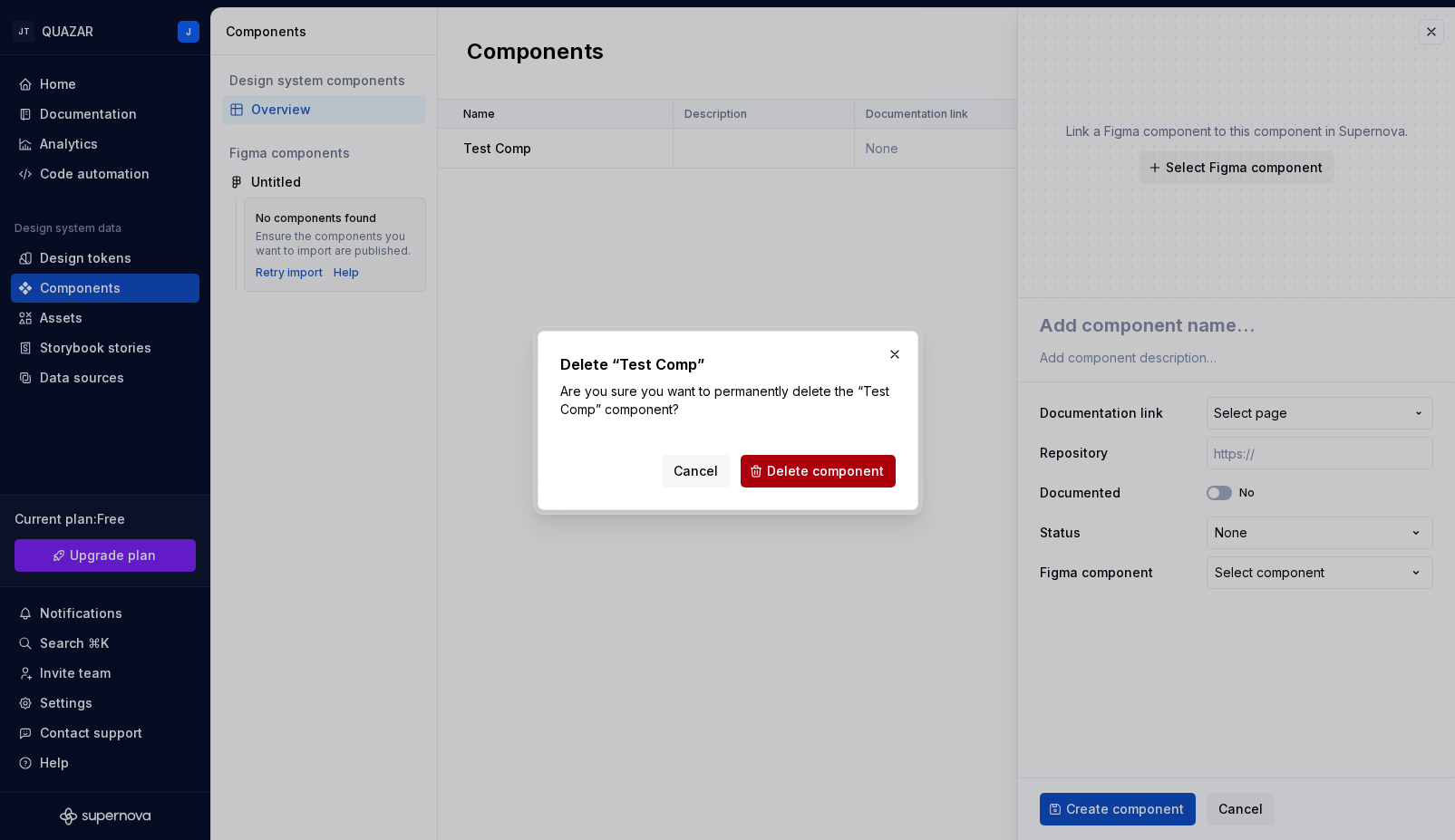
click at [788, 473] on span "Delete component" at bounding box center [825, 471] width 117 height 18
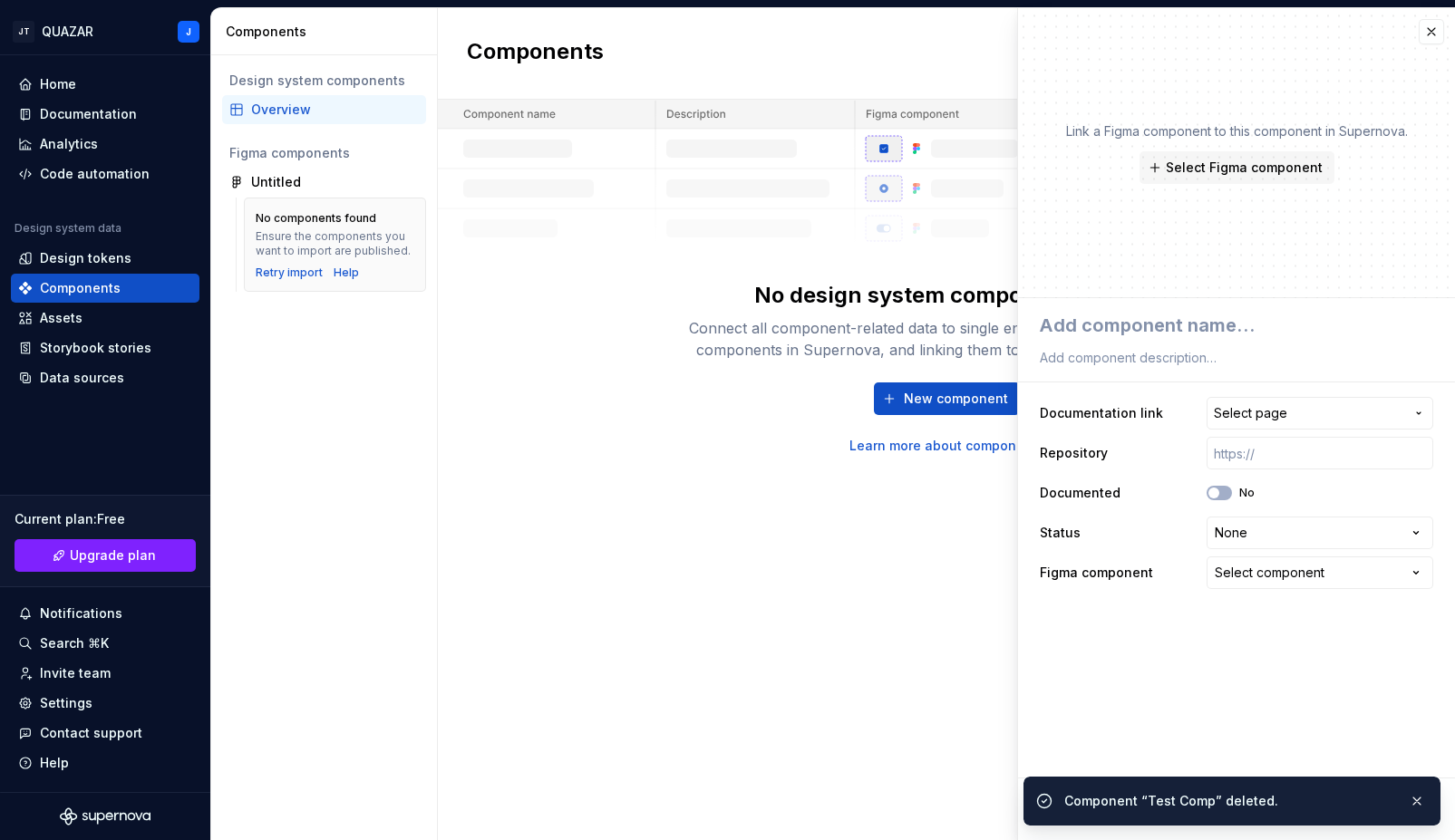
click at [600, 274] on div "No design system components - yet Connect all component-related data to single …" at bounding box center [946, 277] width 1017 height 355
click at [290, 276] on div "Retry import" at bounding box center [289, 273] width 67 height 15
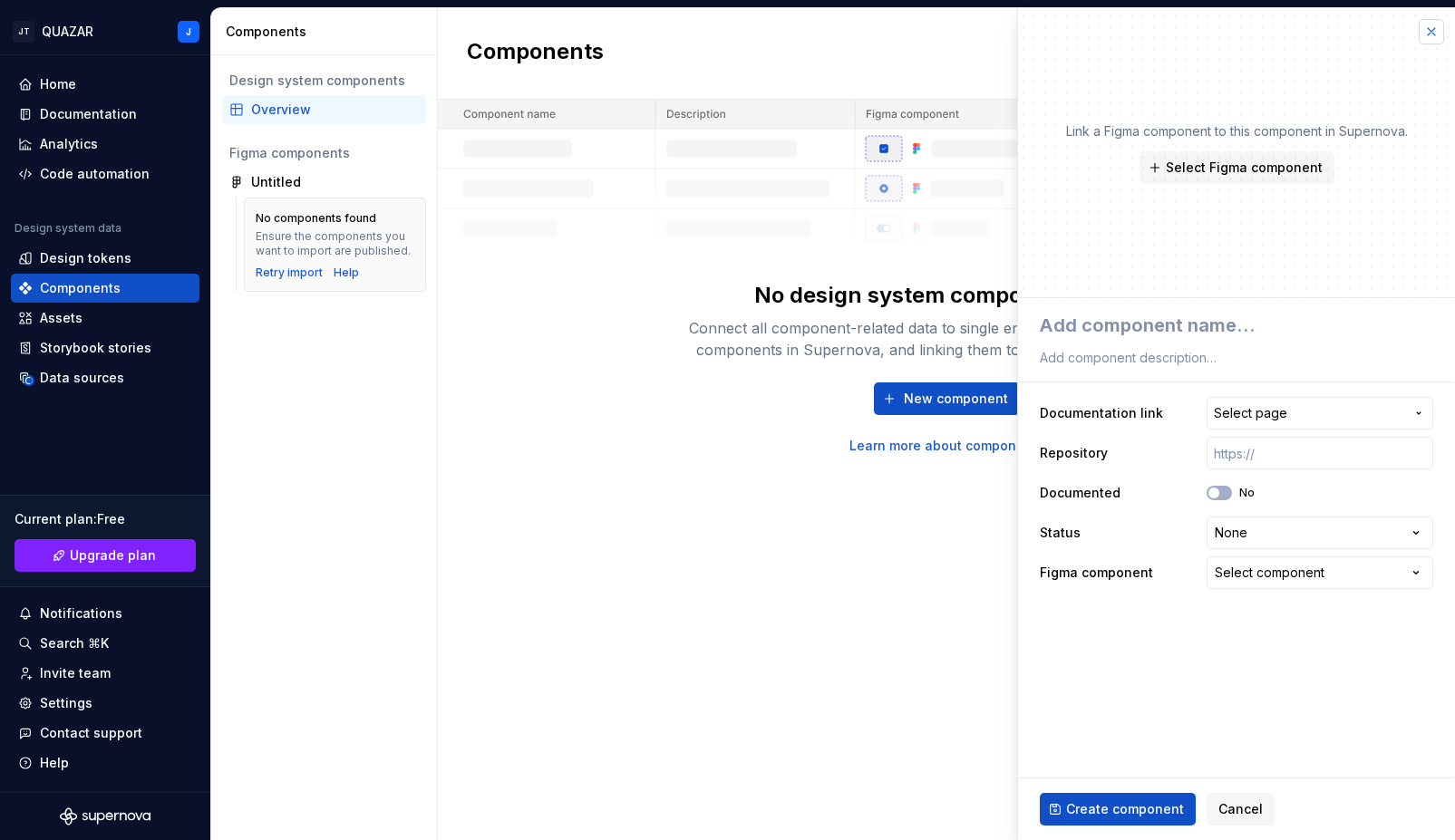
click at [1434, 30] on button "button" at bounding box center [1430, 31] width 25 height 25
click at [260, 178] on div "Untitled" at bounding box center [276, 182] width 50 height 18
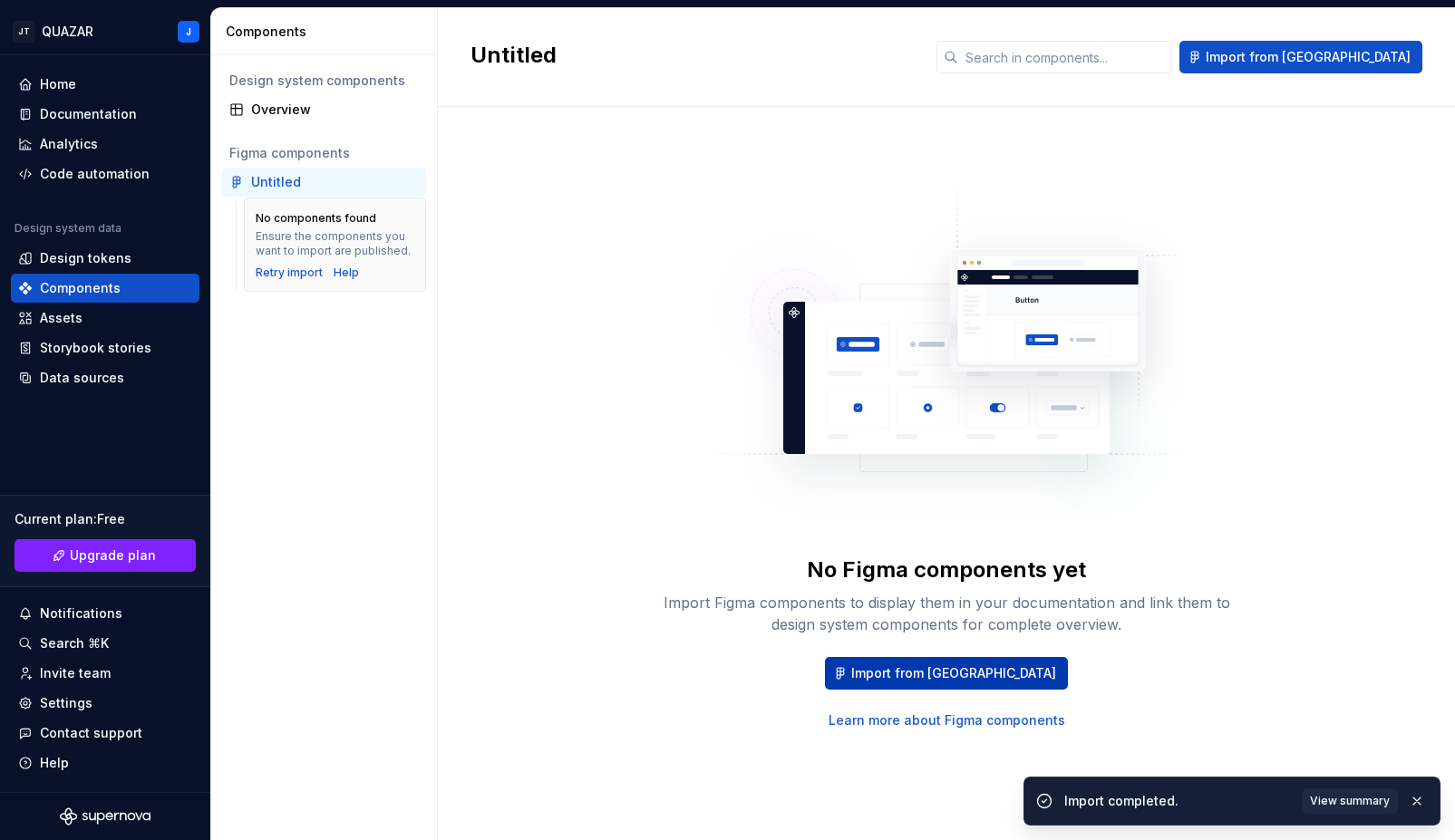
click at [902, 682] on button "Import from Figma" at bounding box center [946, 673] width 243 height 33
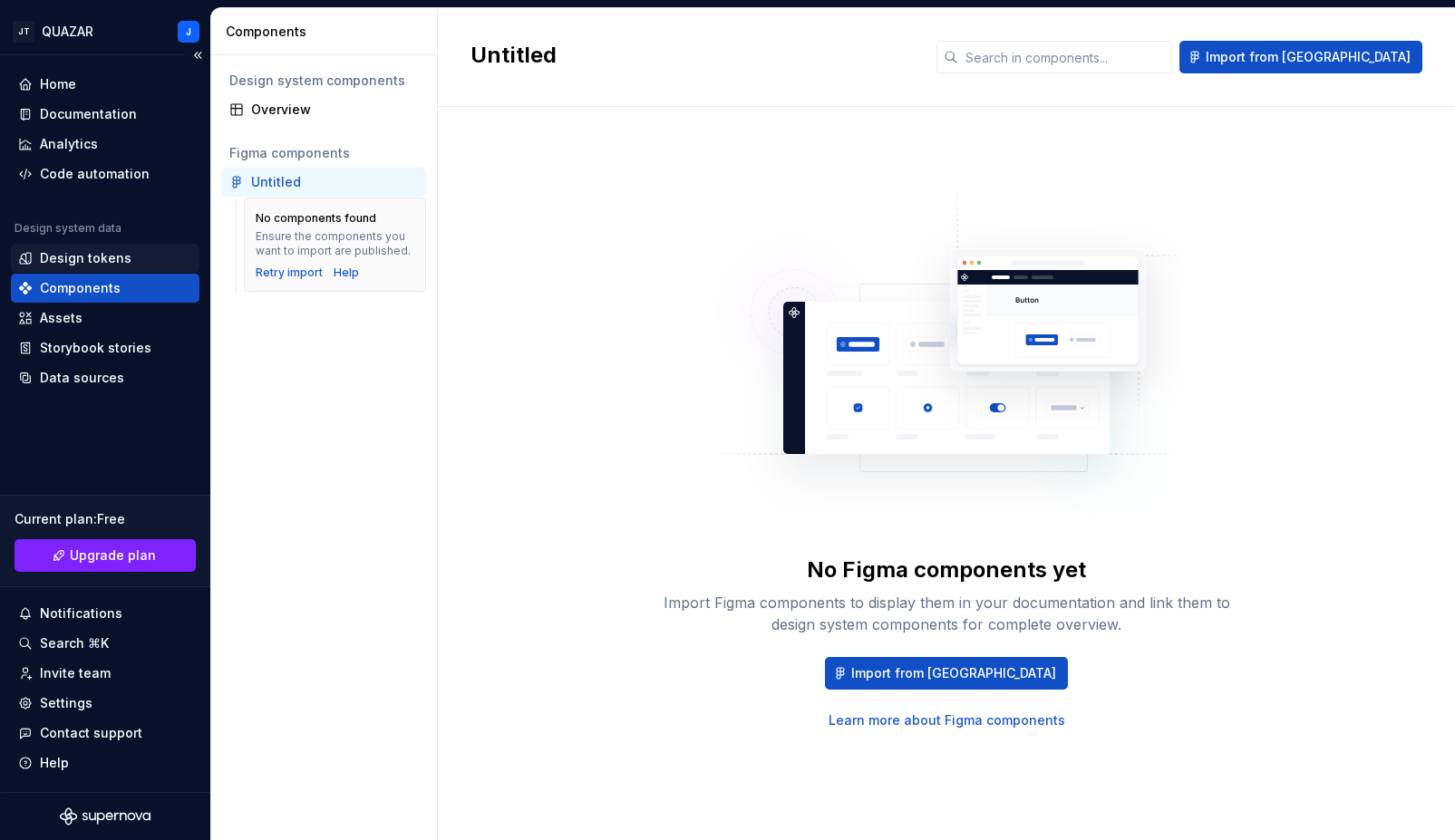
click at [115, 259] on div "Design tokens" at bounding box center [86, 258] width 92 height 18
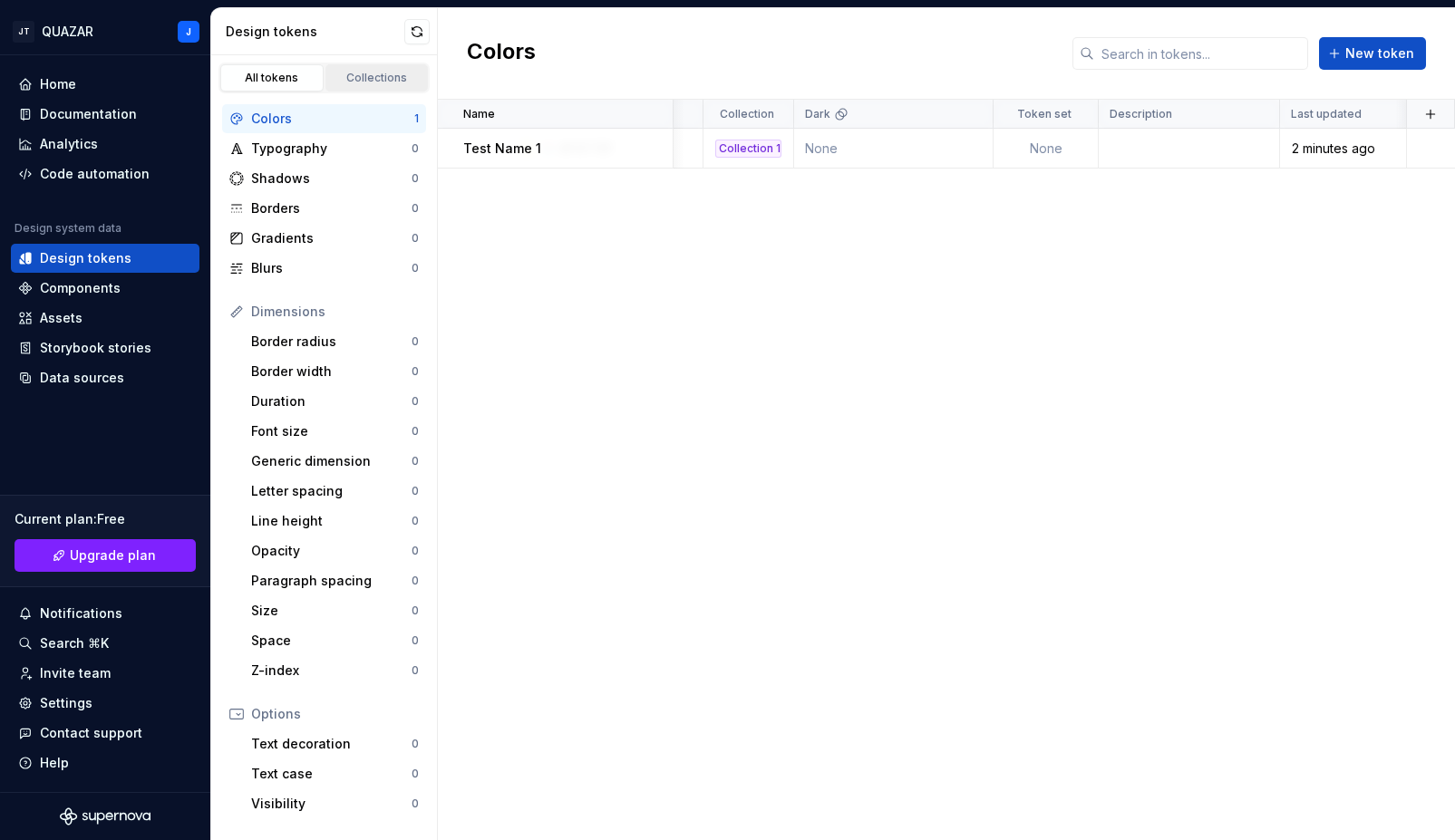
click at [374, 72] on div "Collections" at bounding box center [377, 78] width 91 height 15
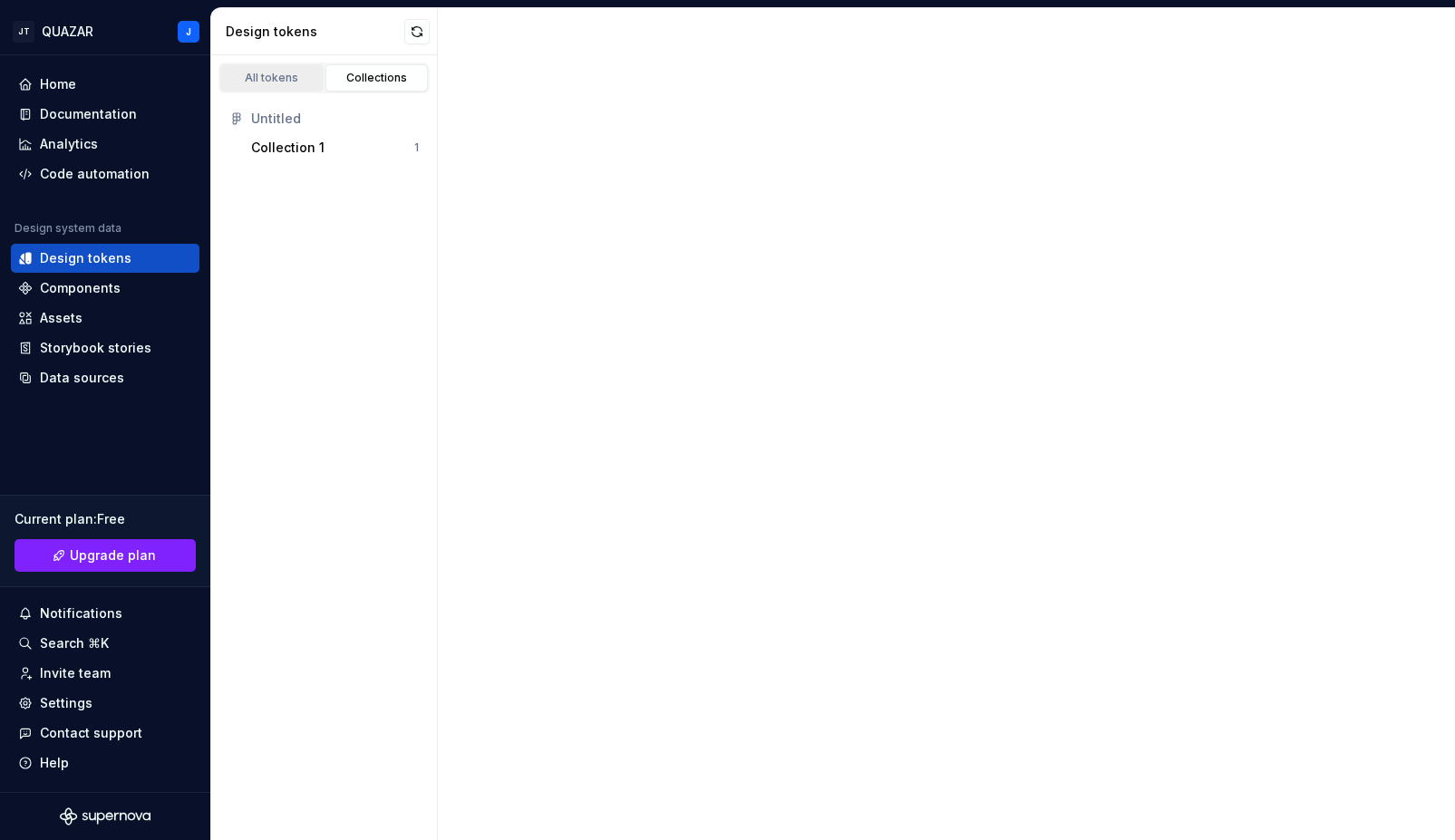
click at [260, 76] on div "All tokens" at bounding box center [272, 78] width 91 height 15
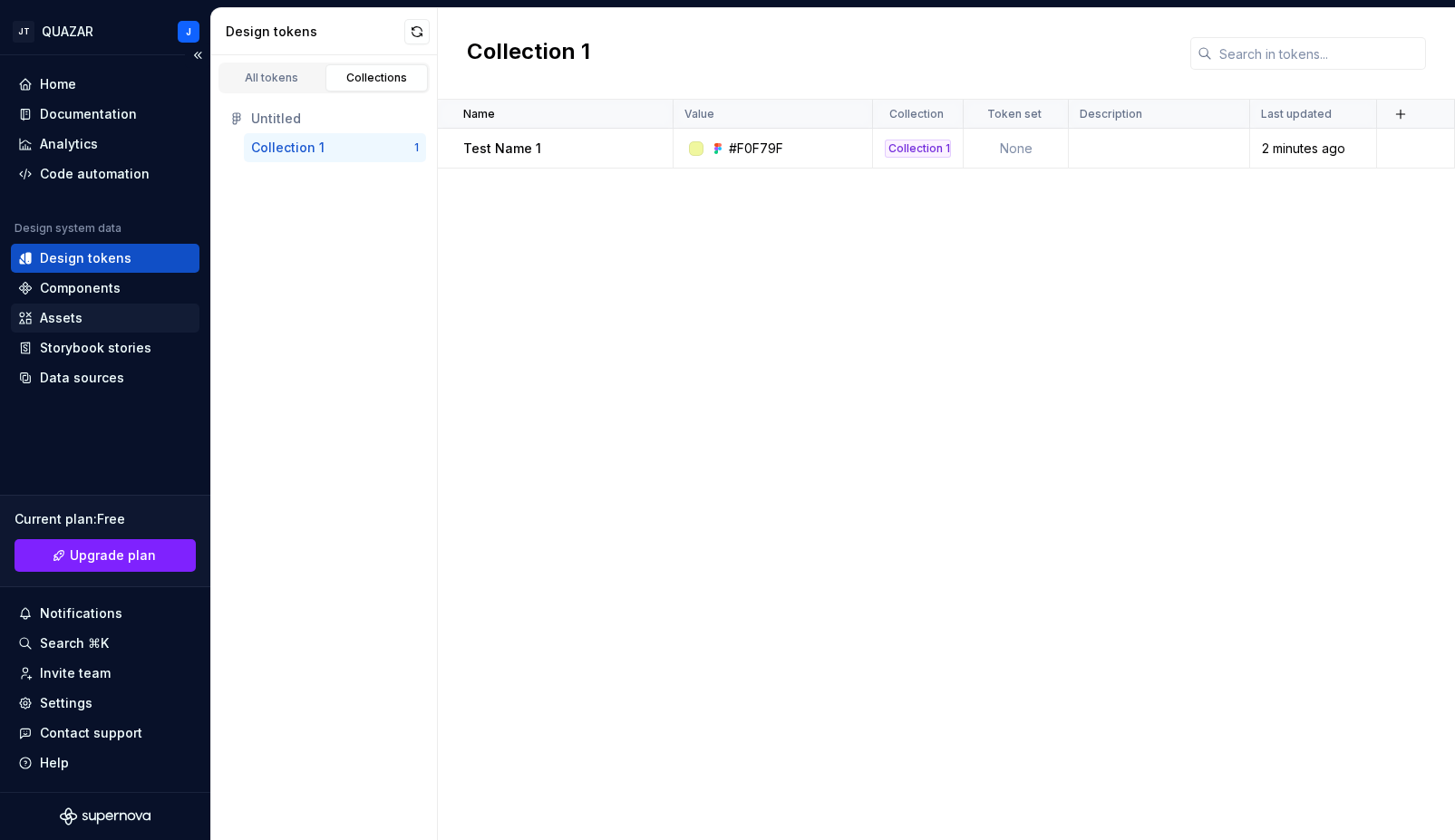
click at [109, 309] on div "Assets" at bounding box center [105, 318] width 174 height 18
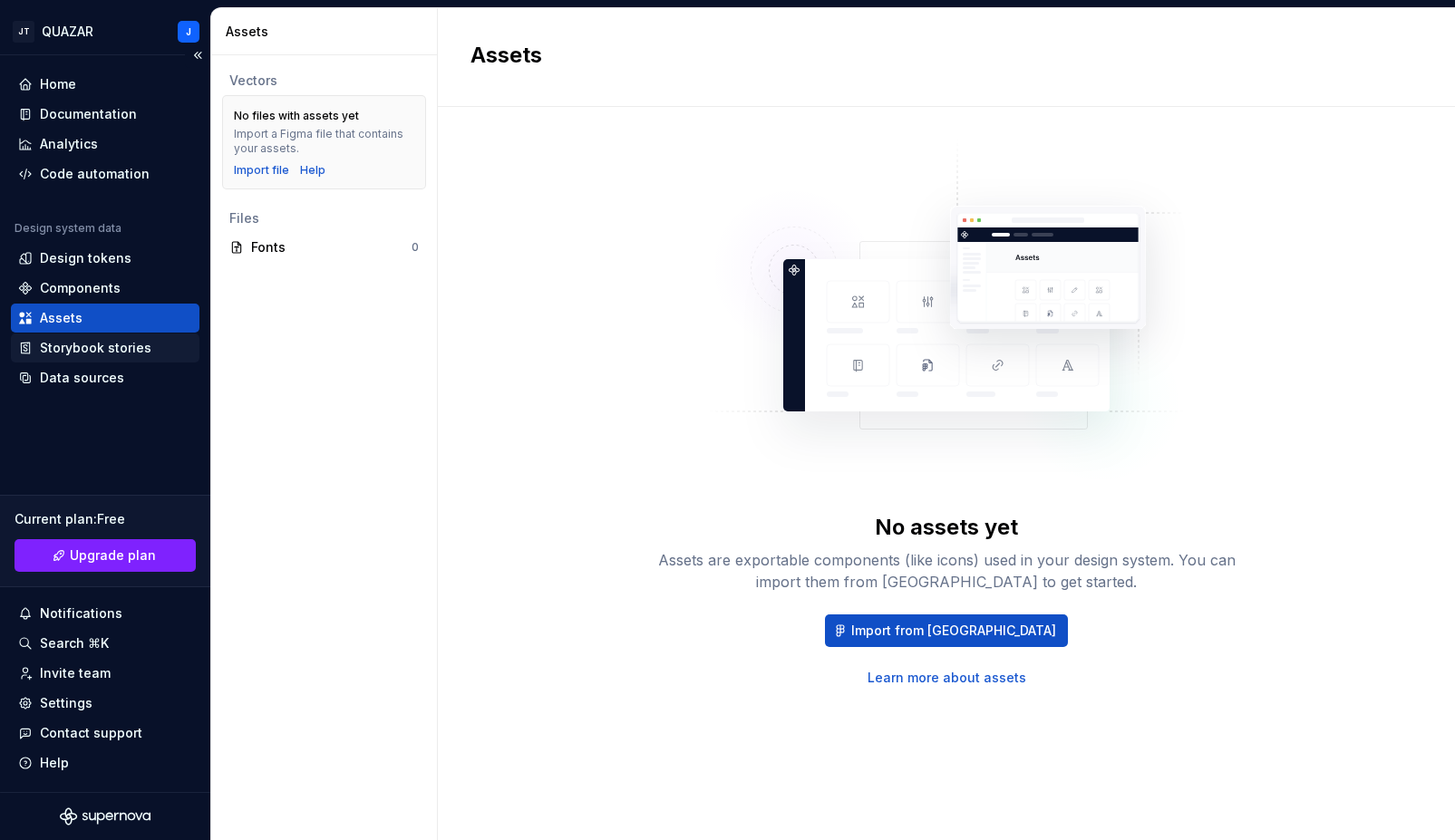
click at [111, 354] on div "Storybook stories" at bounding box center [95, 348] width 111 height 18
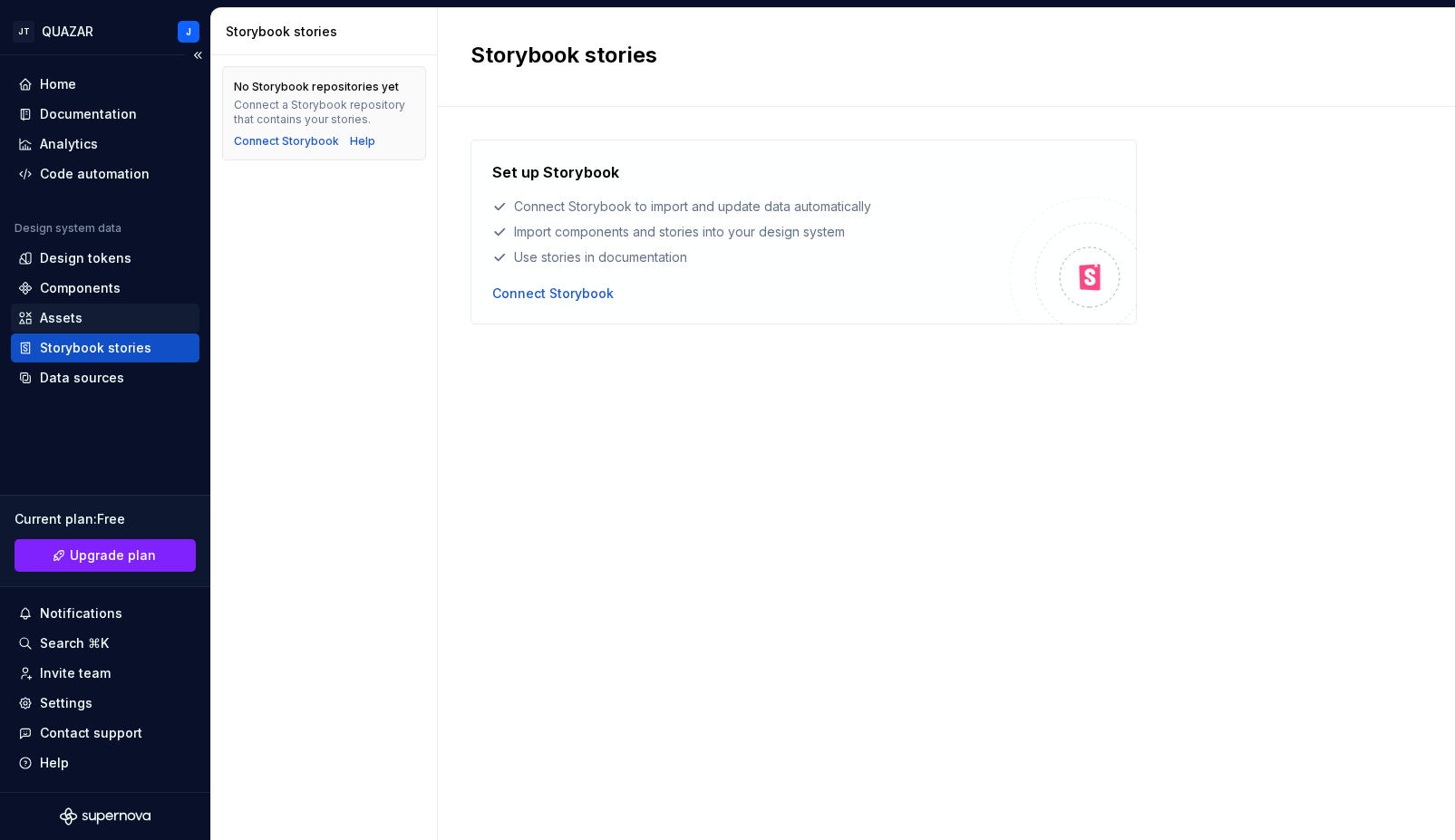
click at [132, 318] on div "Assets" at bounding box center [105, 318] width 174 height 18
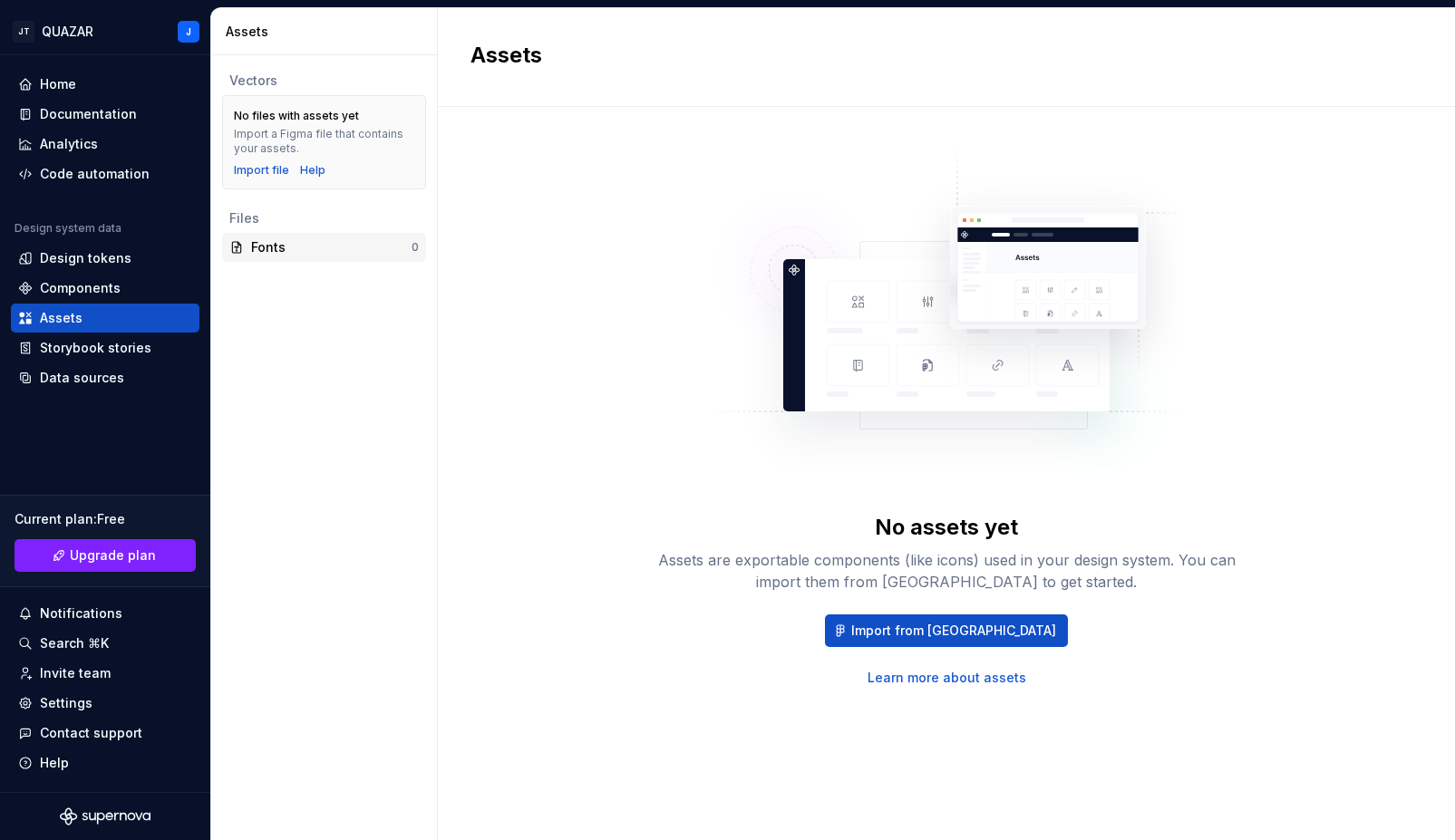
click at [243, 241] on icon at bounding box center [236, 247] width 15 height 15
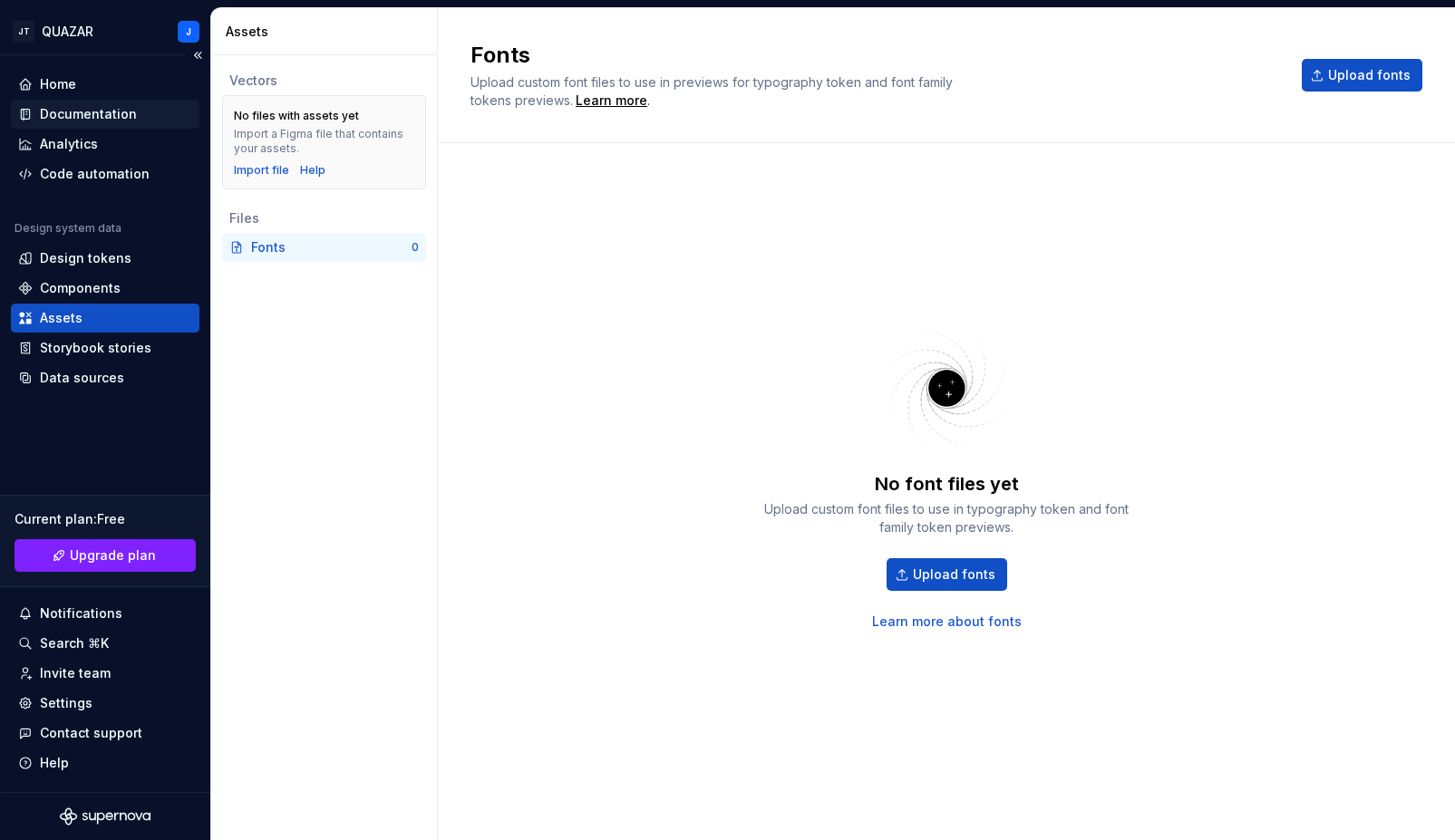
click at [102, 107] on div "Documentation" at bounding box center [88, 114] width 97 height 18
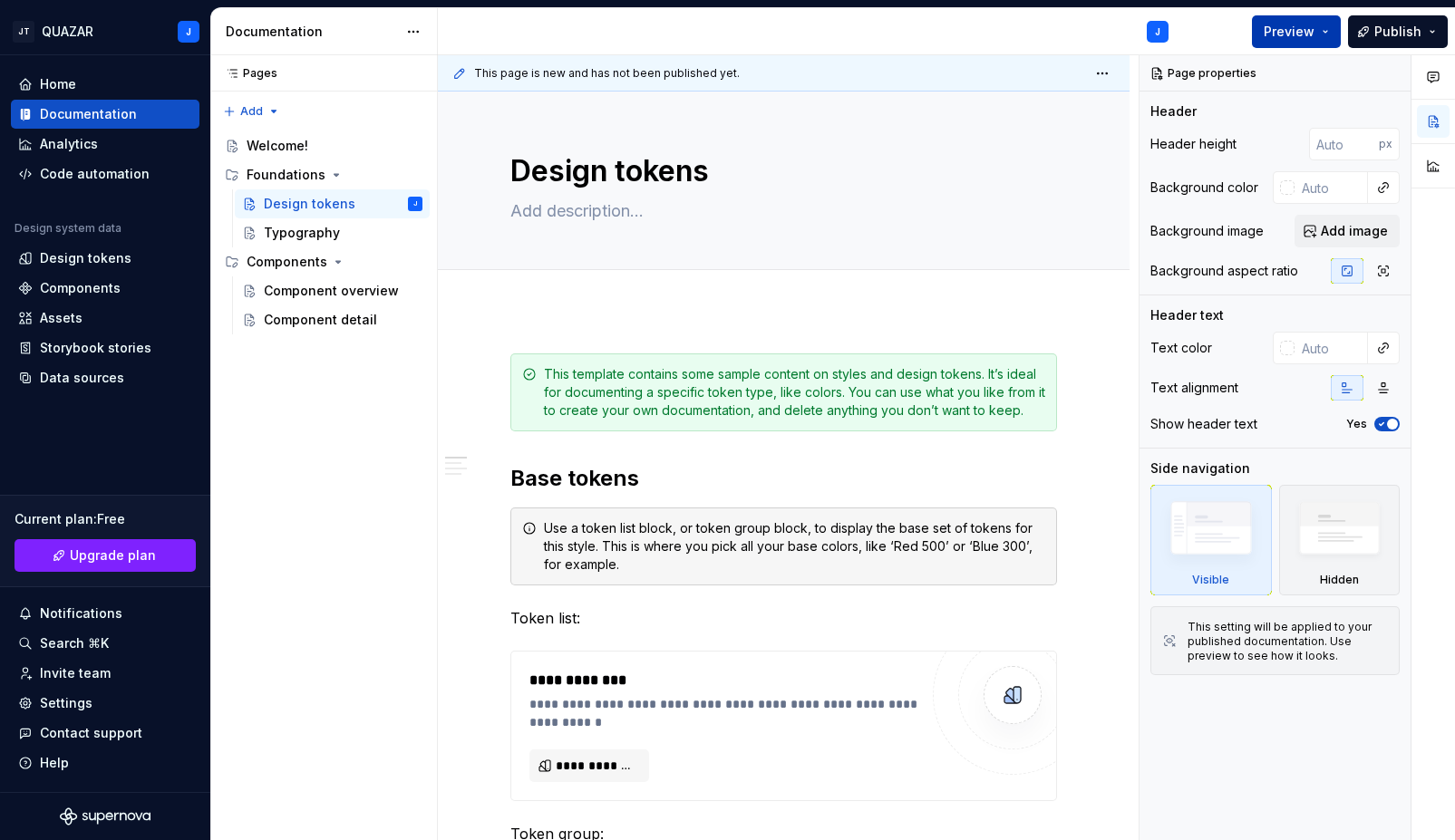
click at [1328, 36] on button "Preview" at bounding box center [1296, 31] width 89 height 33
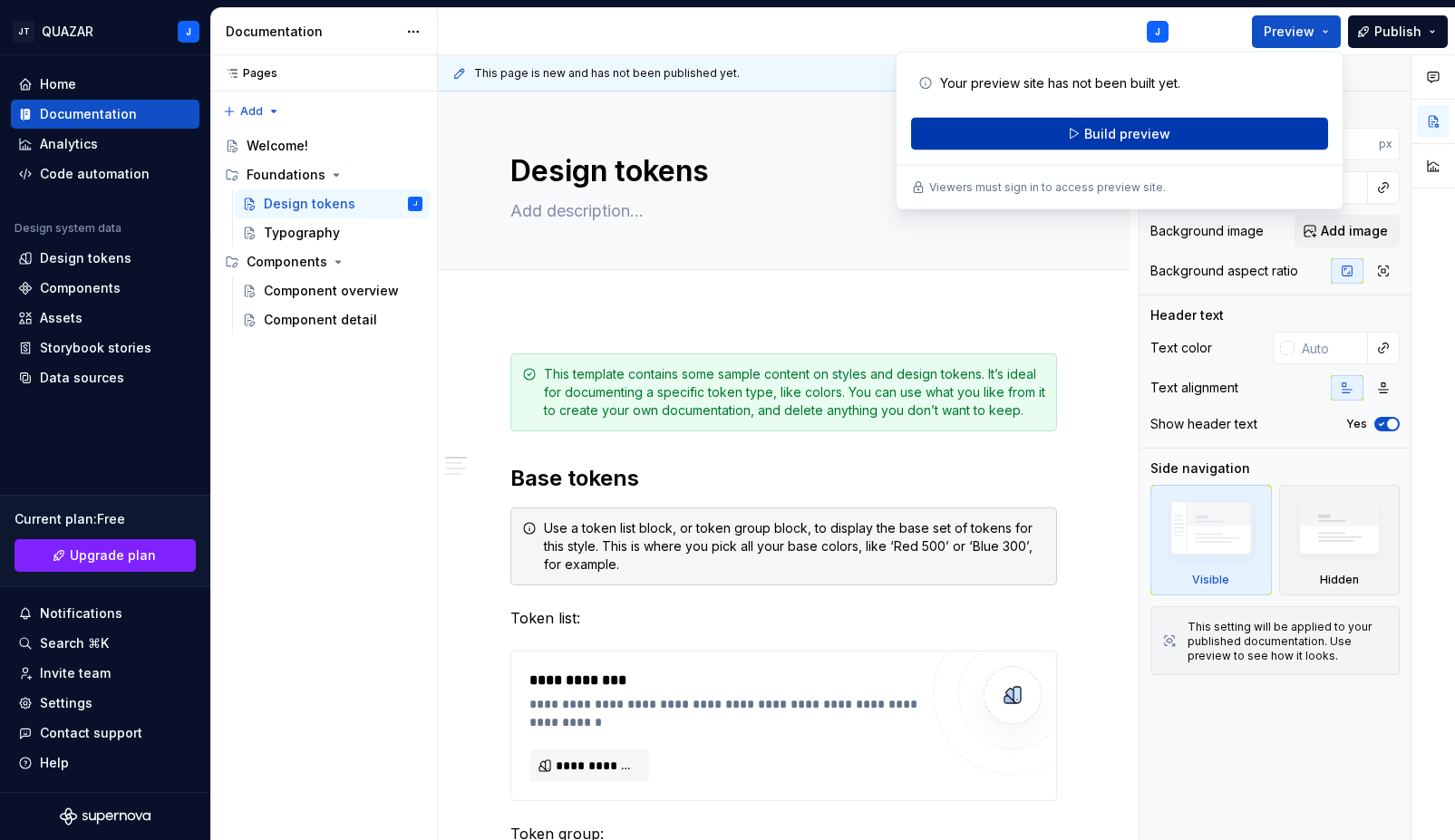
click at [1159, 125] on span "Build preview" at bounding box center [1127, 134] width 86 height 18
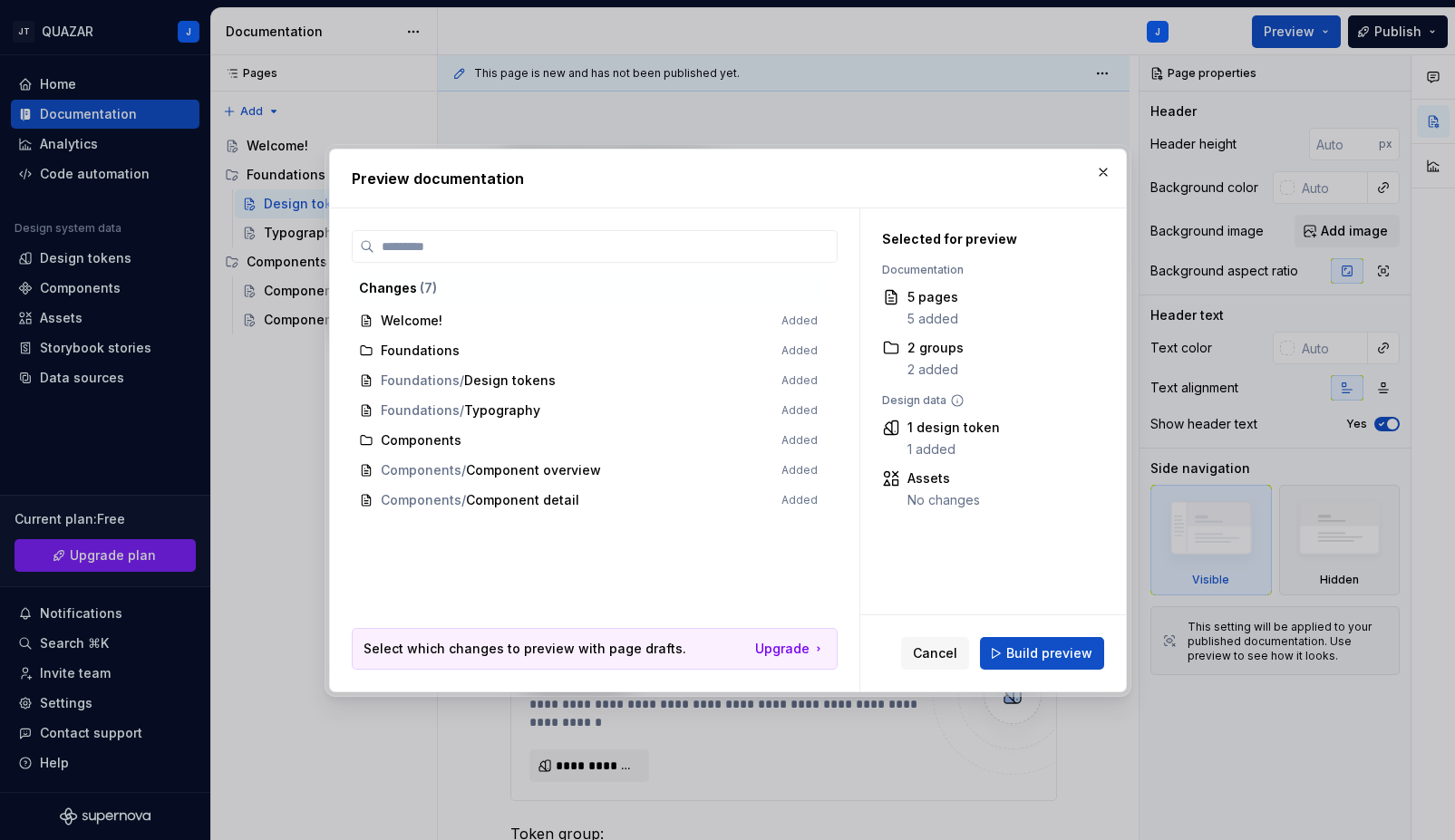
click at [1047, 676] on div "Cancel Build preview" at bounding box center [993, 653] width 266 height 76
click at [1047, 657] on span "Build preview" at bounding box center [1049, 653] width 86 height 18
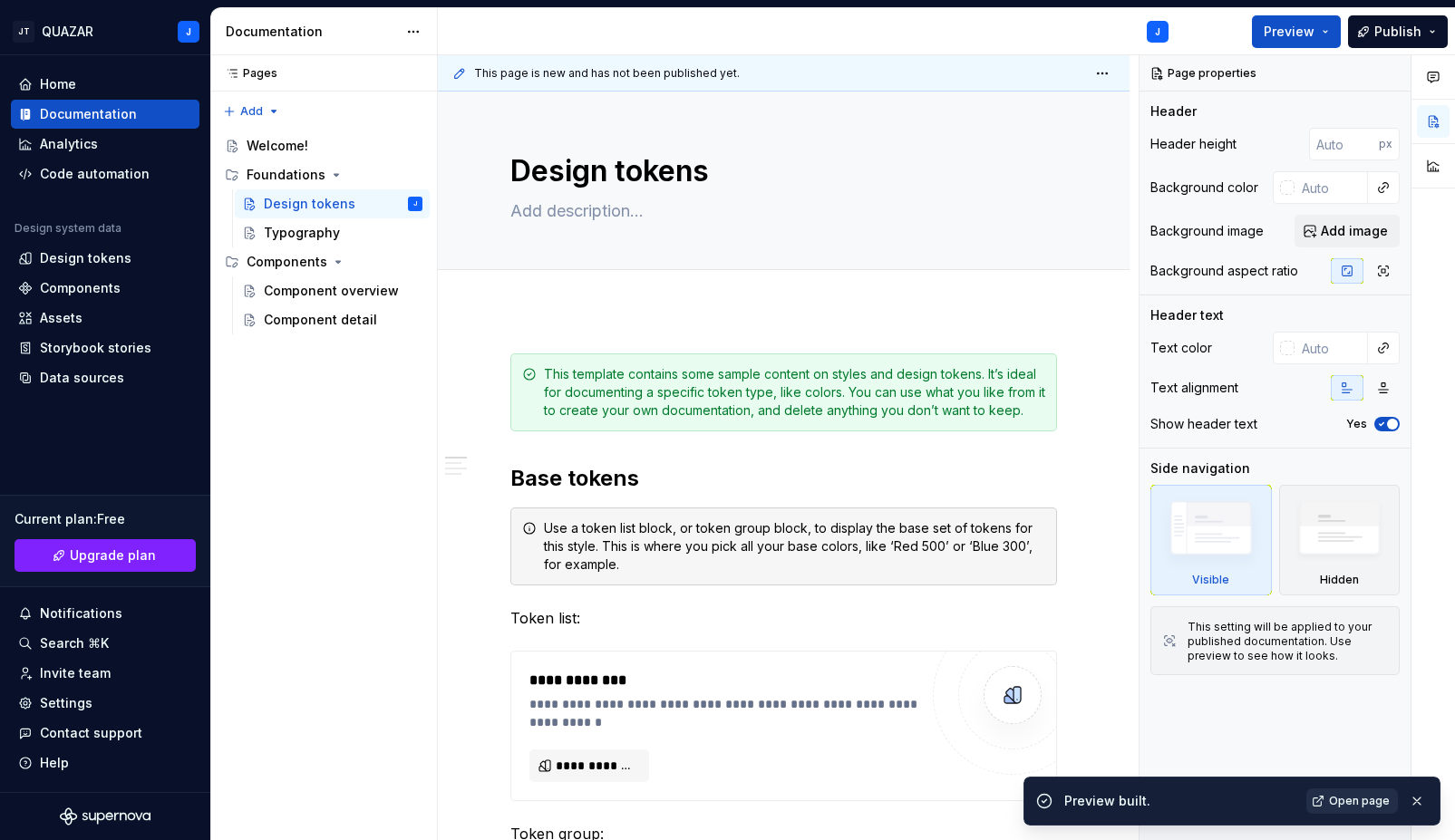
click at [1365, 807] on span "Open page" at bounding box center [1359, 801] width 61 height 15
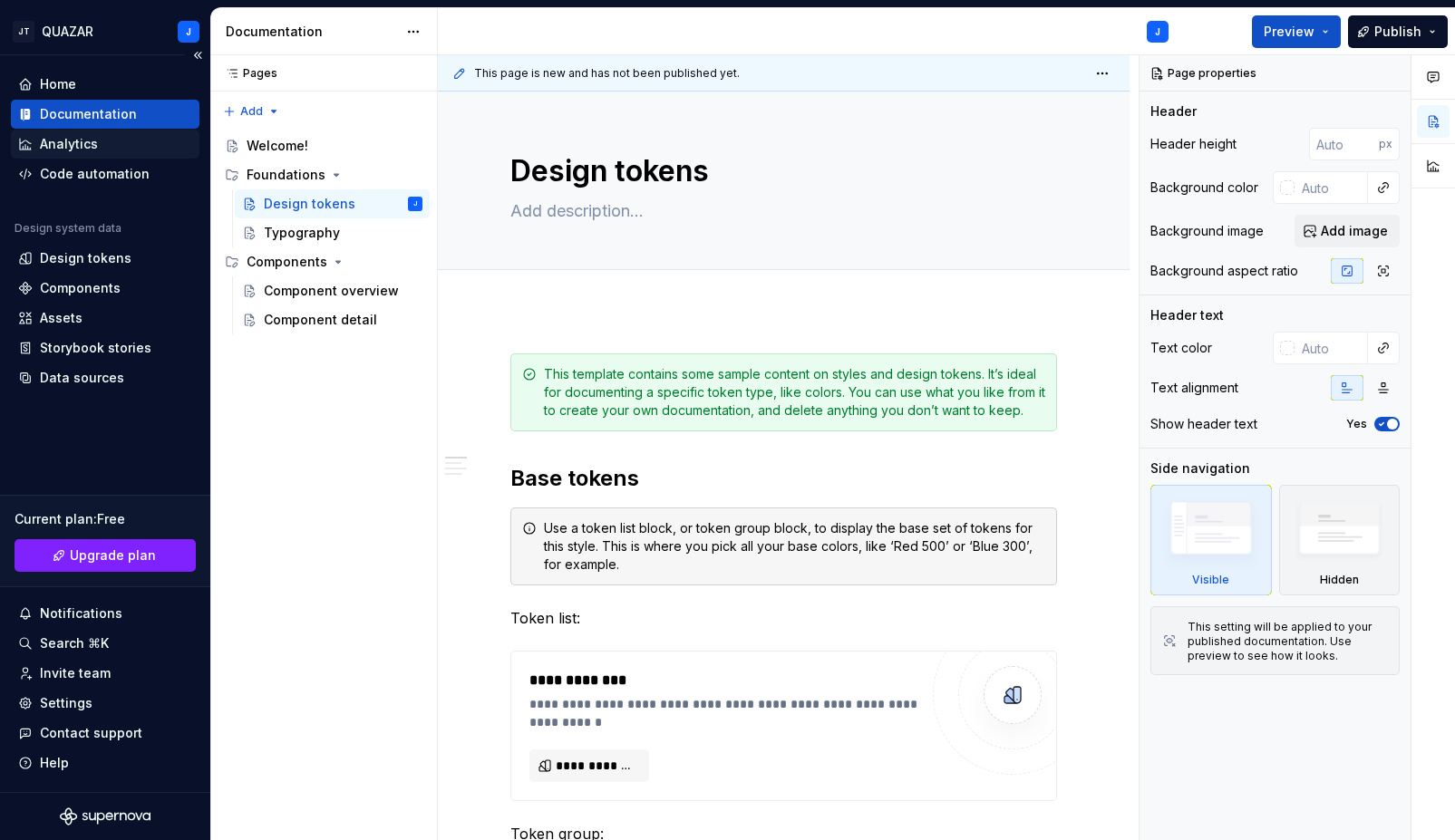
click at [117, 140] on div "Analytics" at bounding box center [105, 144] width 174 height 18
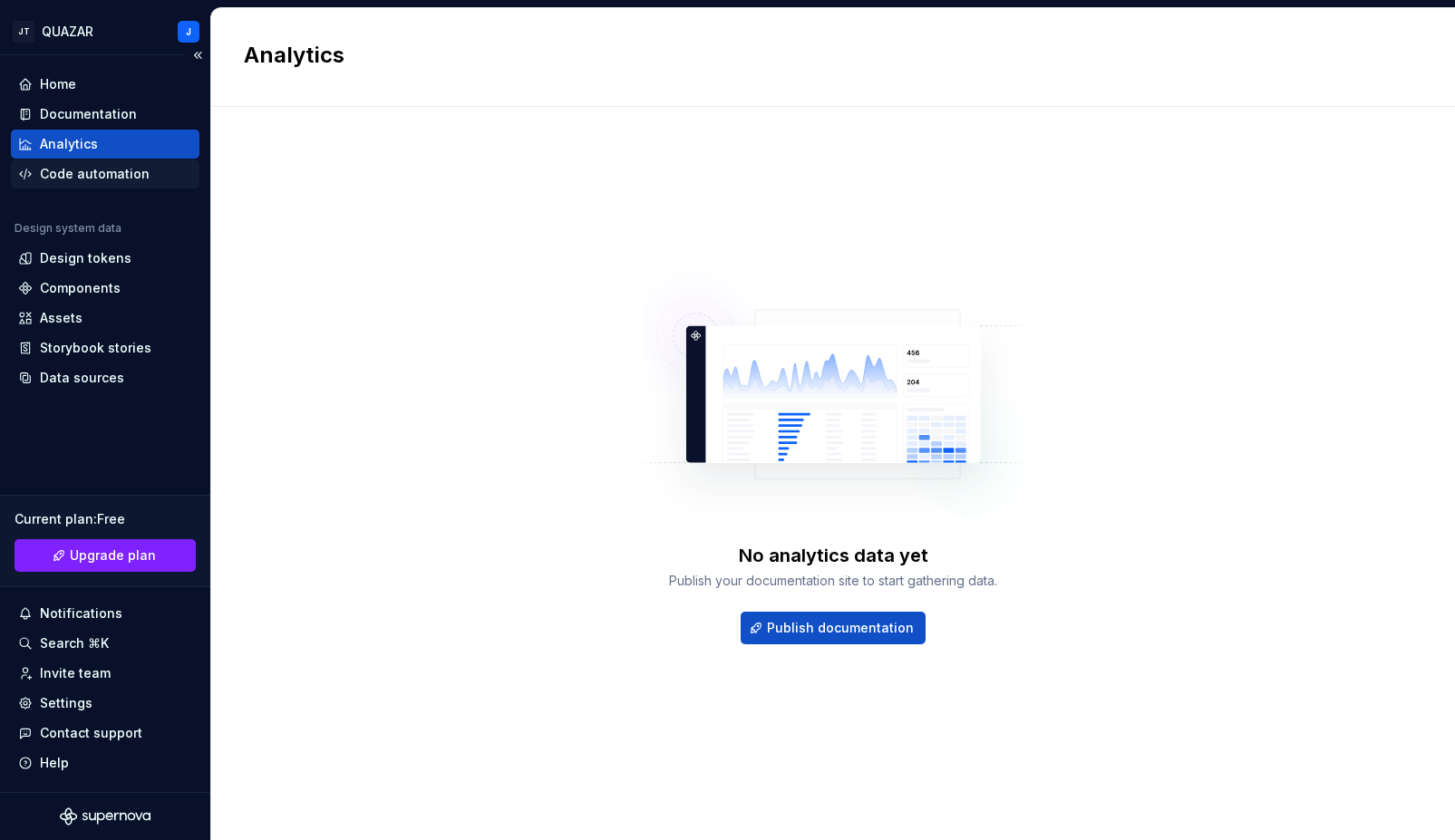
click at [95, 169] on div "Code automation" at bounding box center [95, 174] width 110 height 18
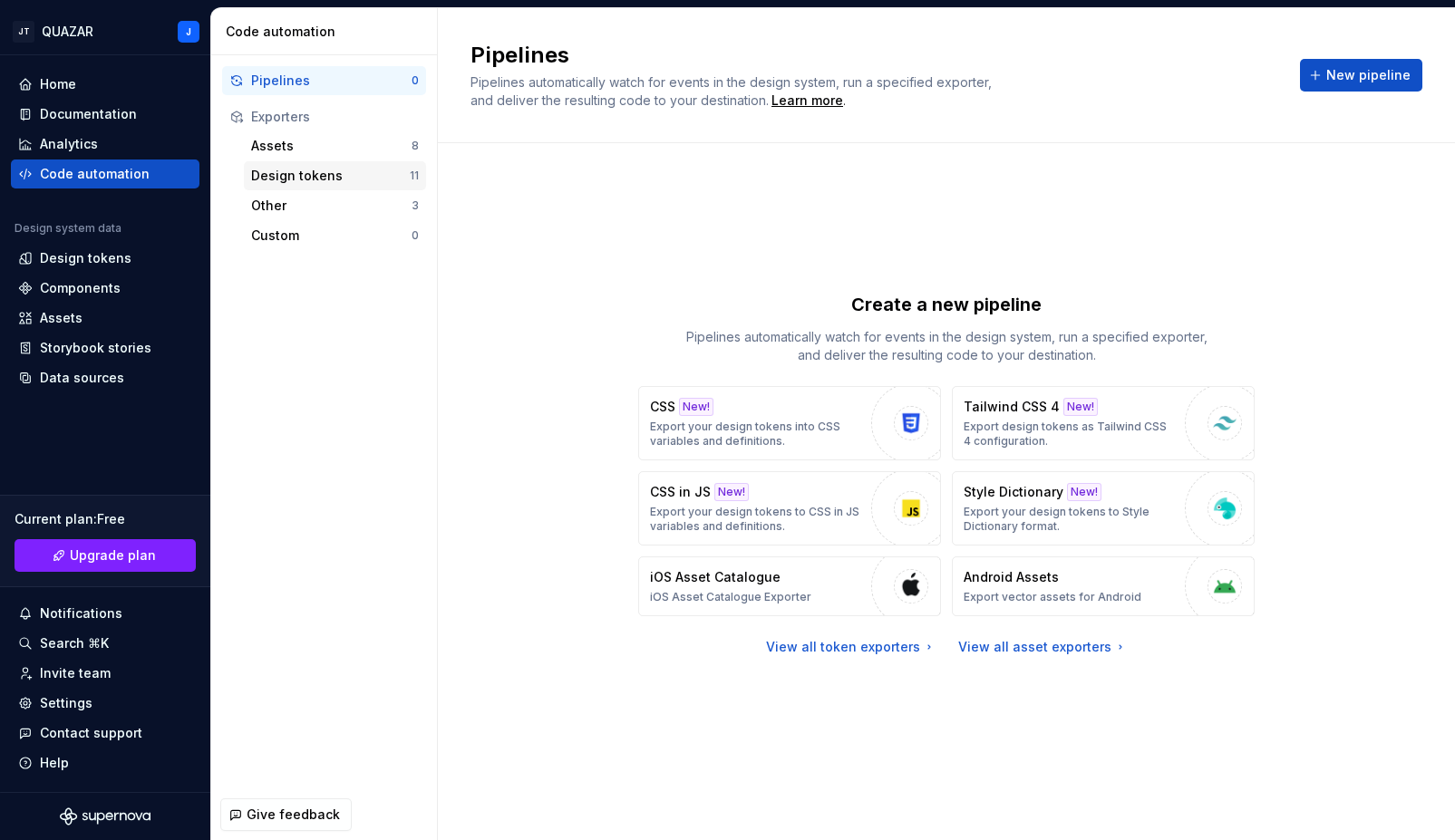
click at [305, 172] on div "Design tokens" at bounding box center [330, 176] width 159 height 18
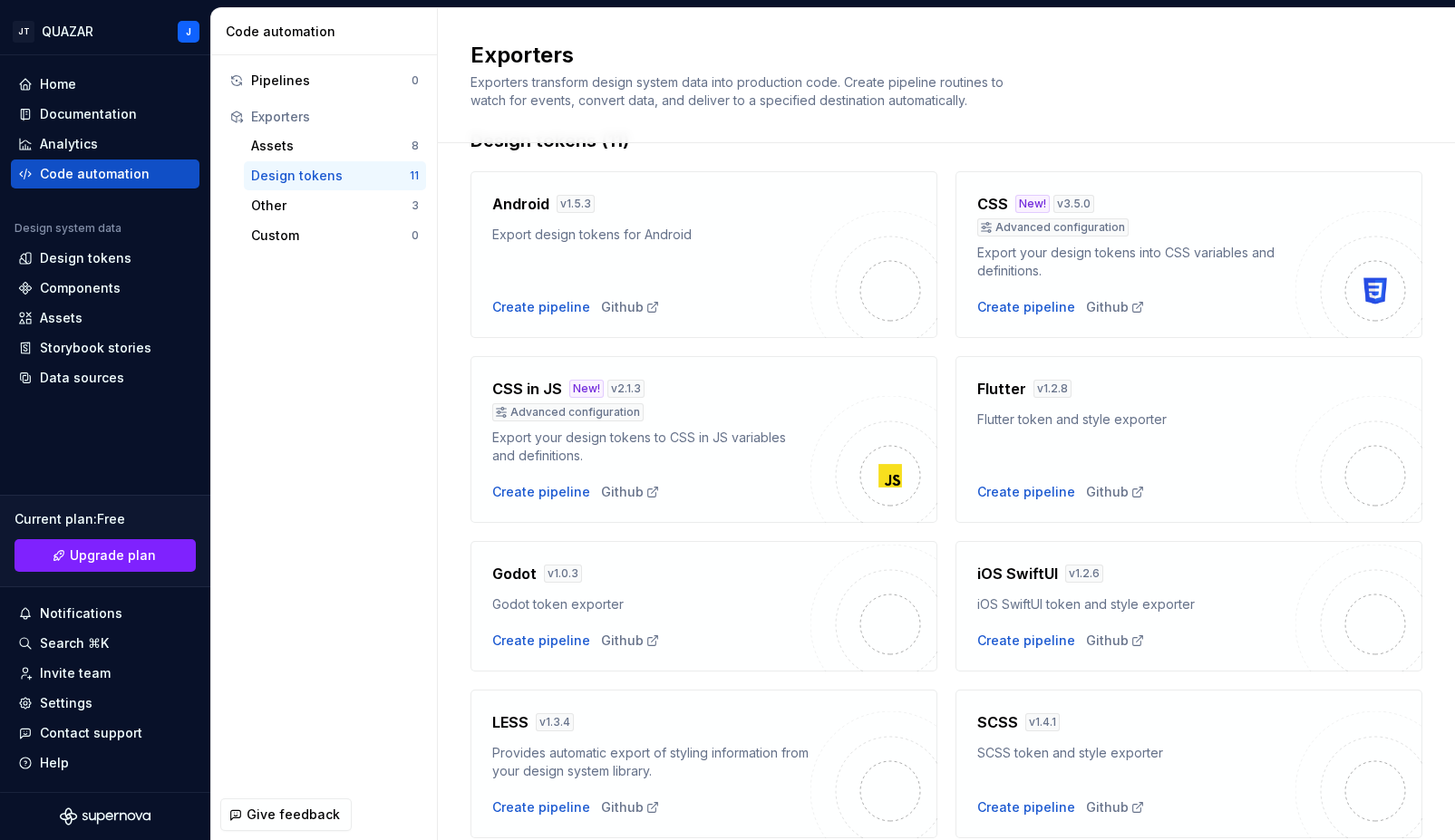
scroll to position [53, 0]
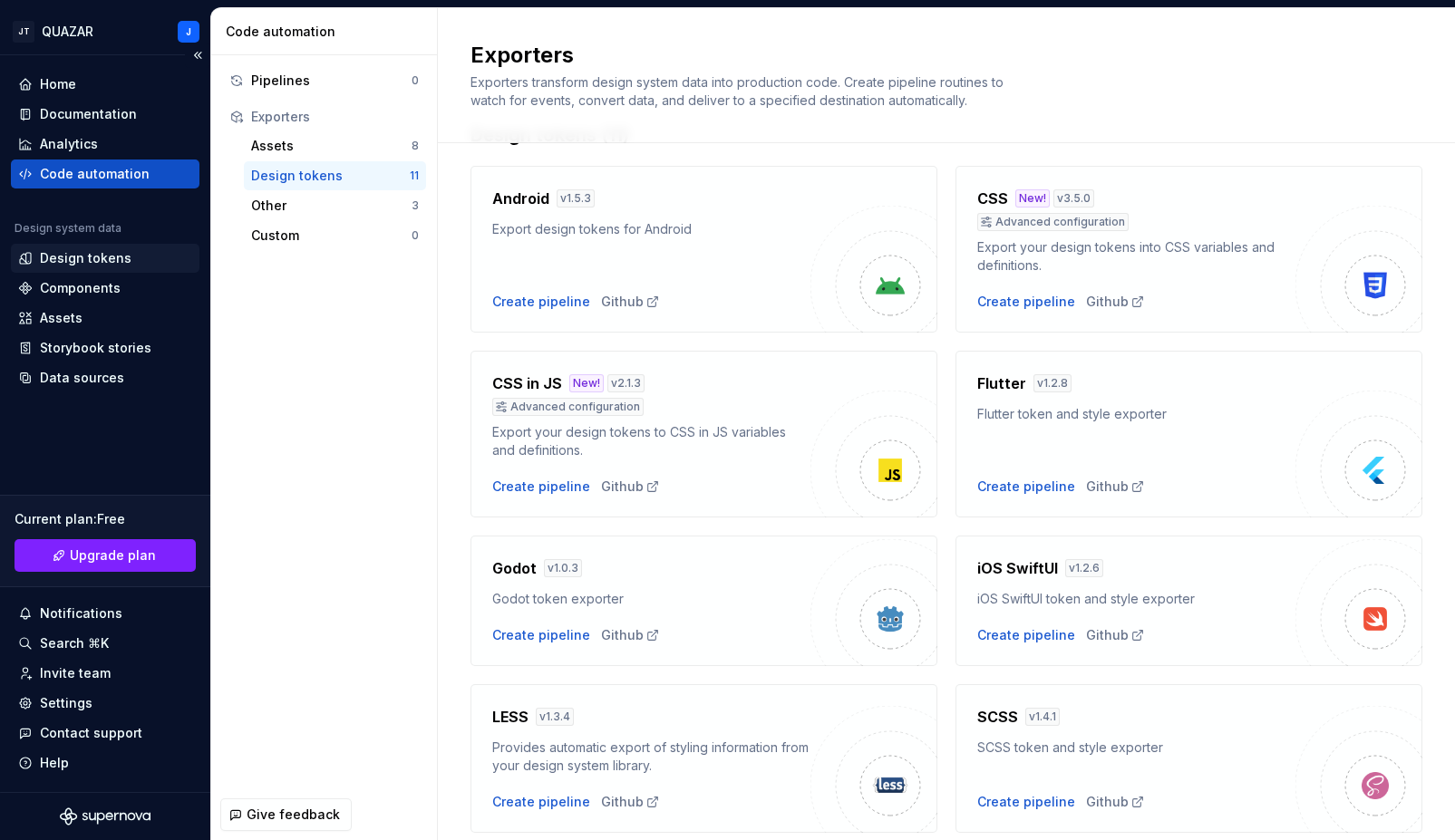
click at [79, 260] on div "Design tokens" at bounding box center [86, 258] width 92 height 18
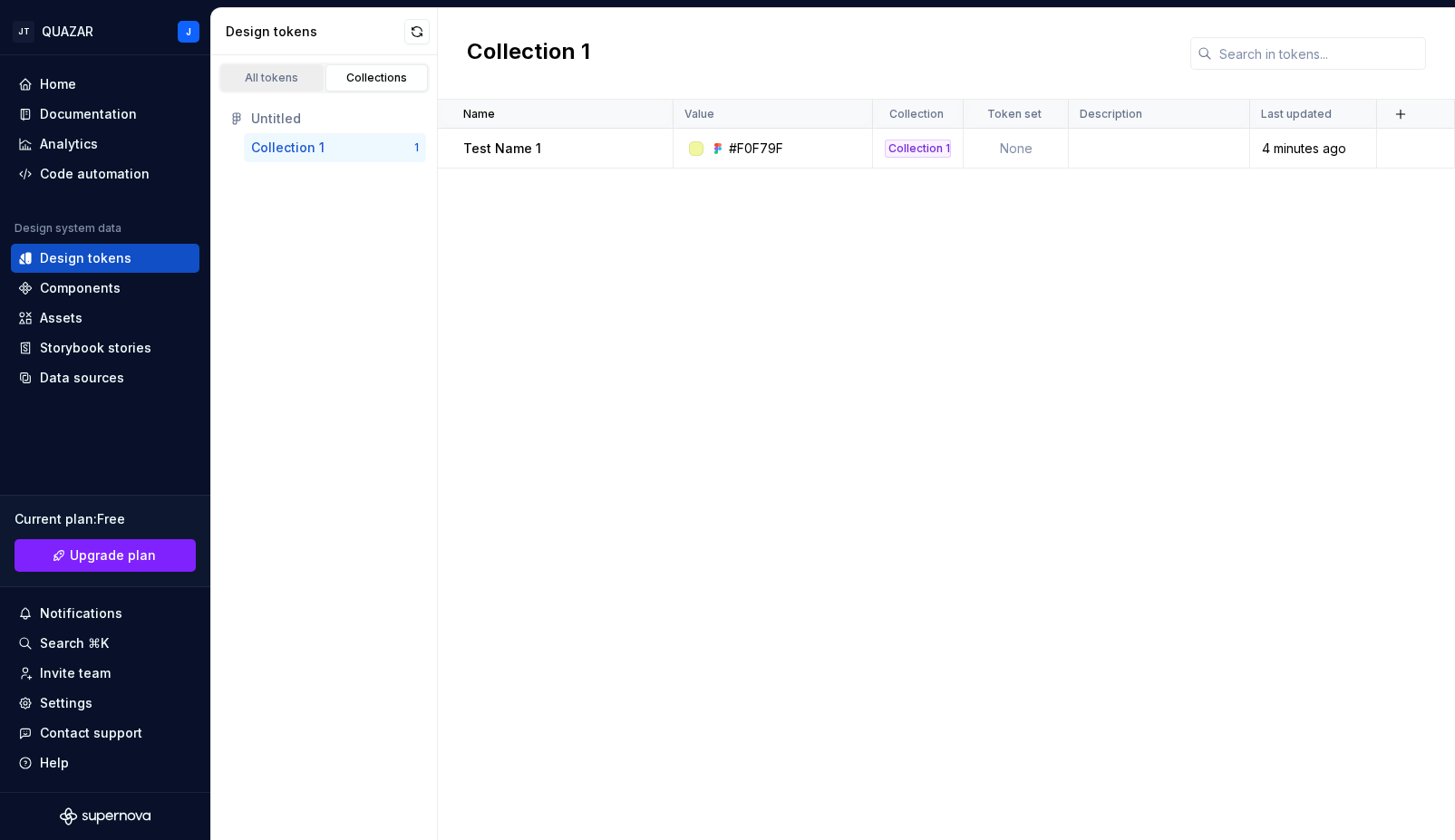
click at [267, 78] on div "All tokens" at bounding box center [272, 78] width 91 height 15
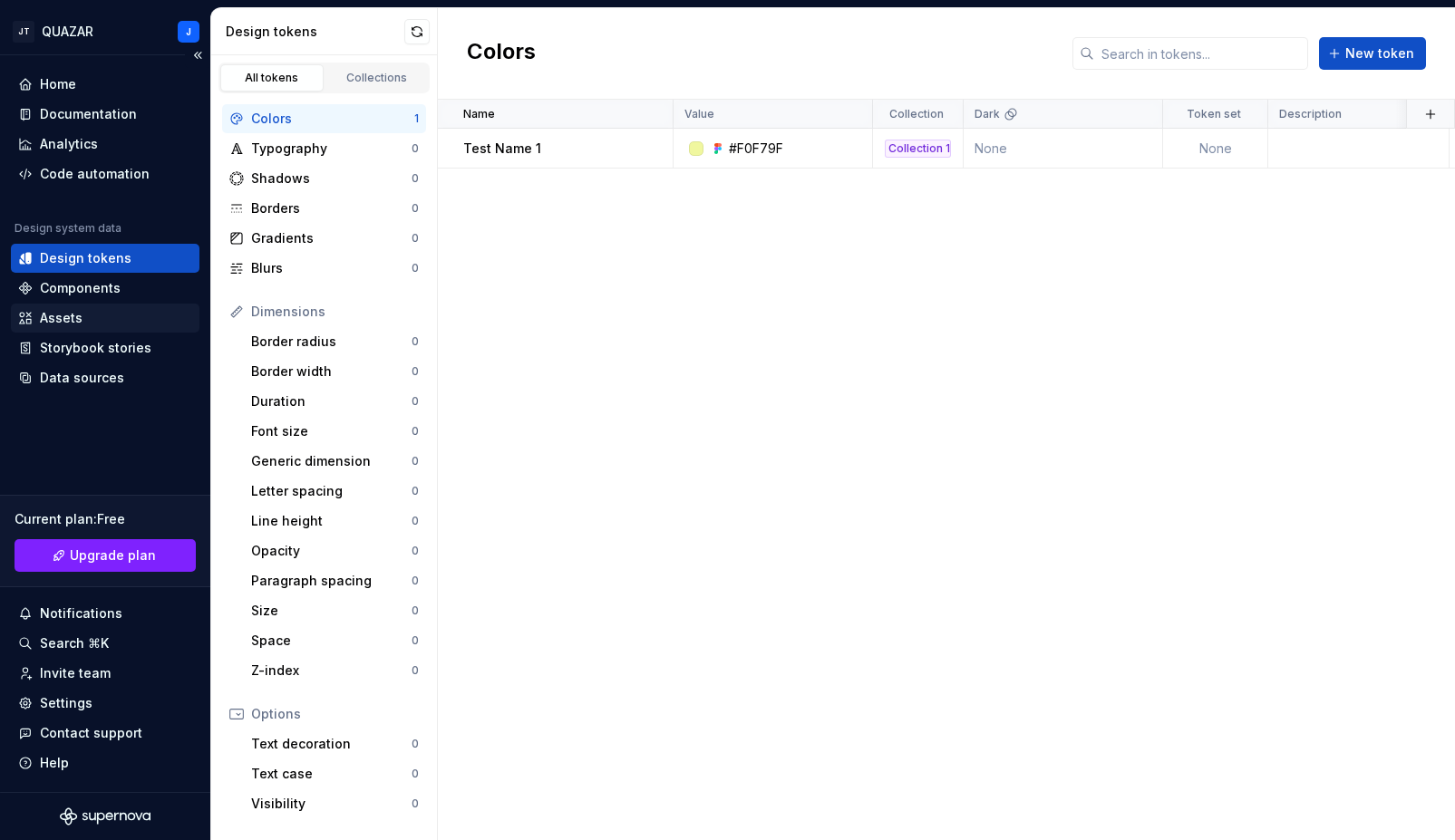
click at [66, 309] on div "Assets" at bounding box center [61, 318] width 43 height 18
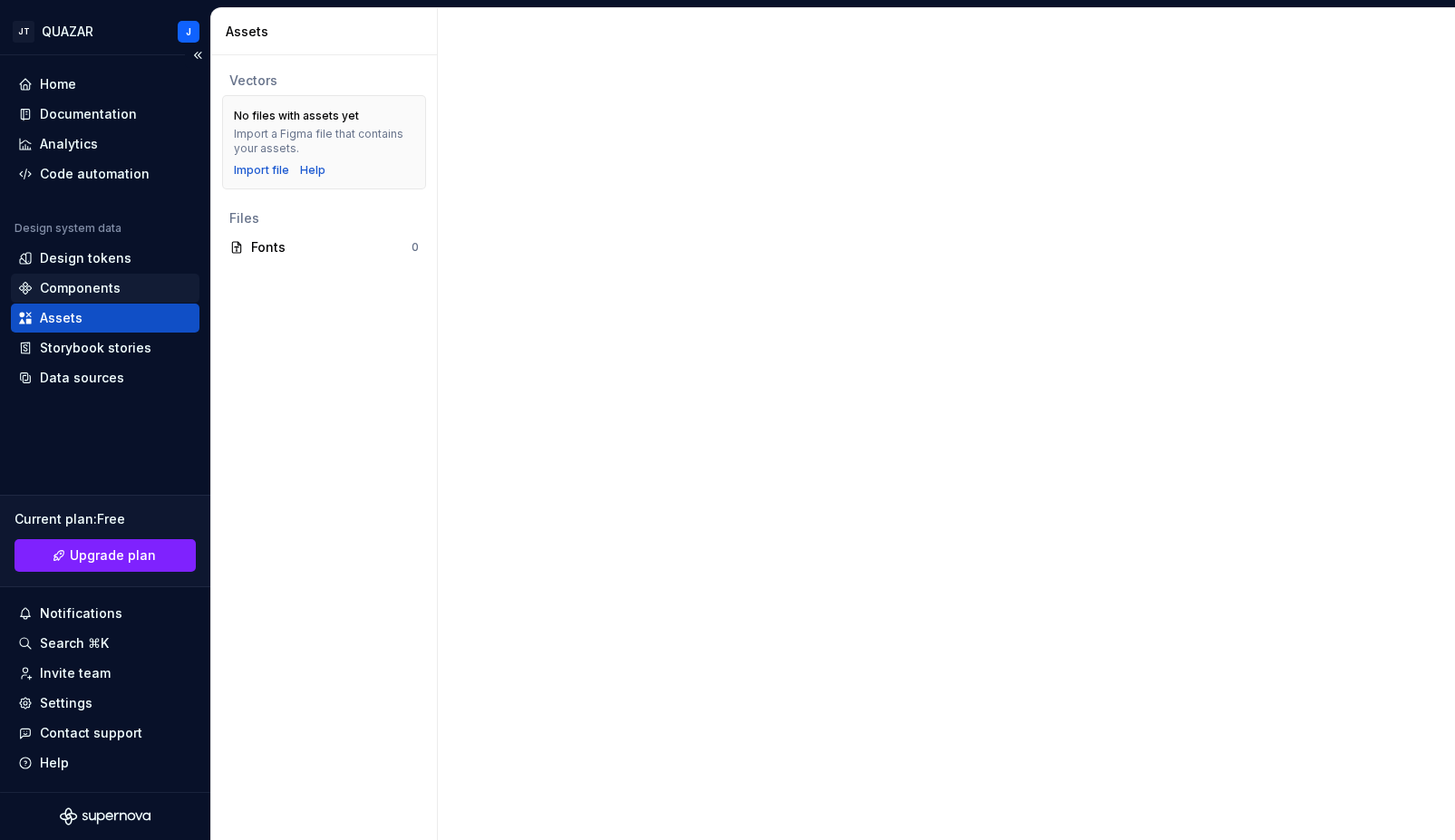
click at [81, 282] on div "Components" at bounding box center [80, 288] width 81 height 18
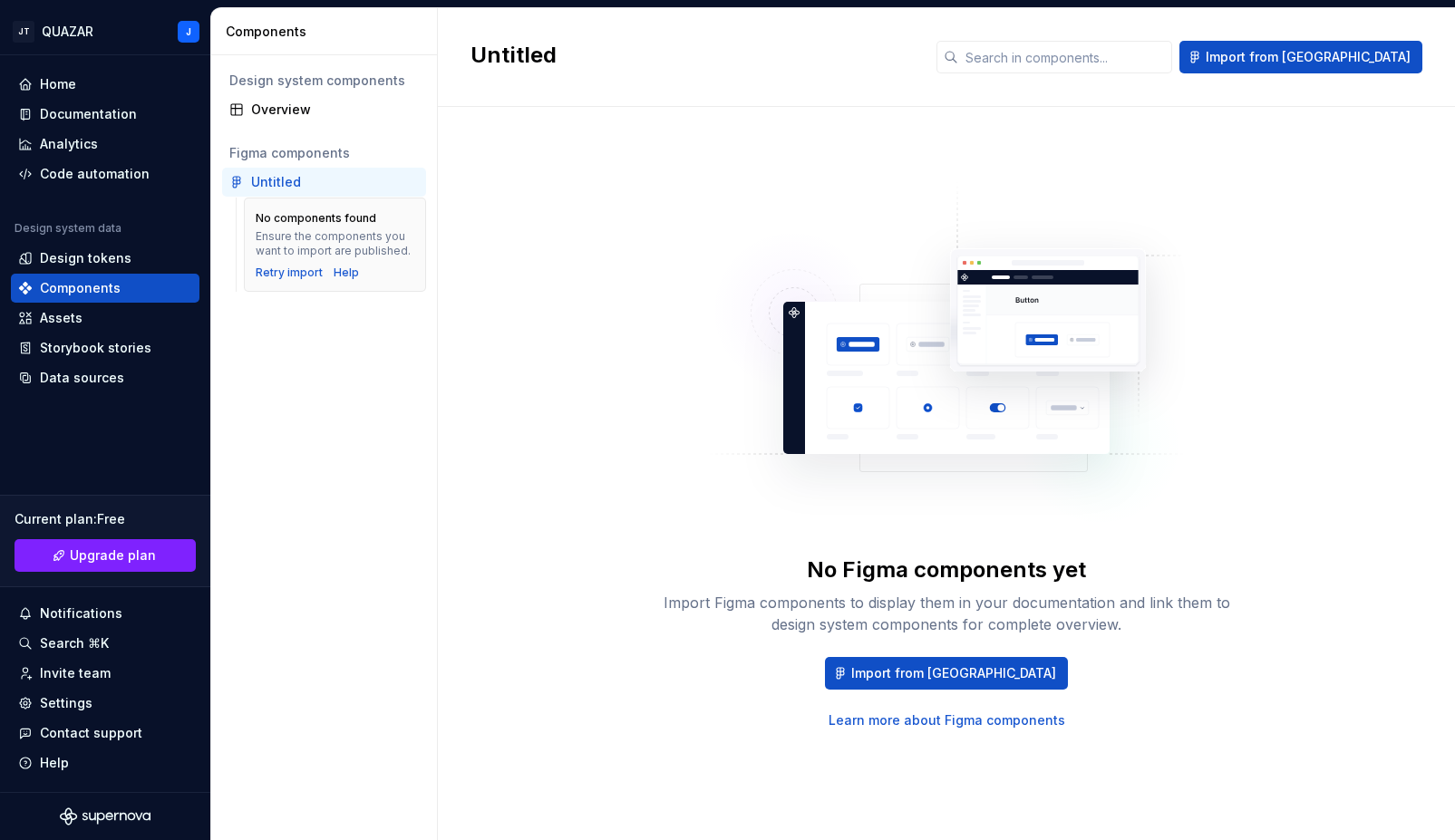
click at [329, 89] on div "Design system components" at bounding box center [323, 81] width 189 height 18
click at [336, 107] on div "Overview" at bounding box center [335, 110] width 168 height 18
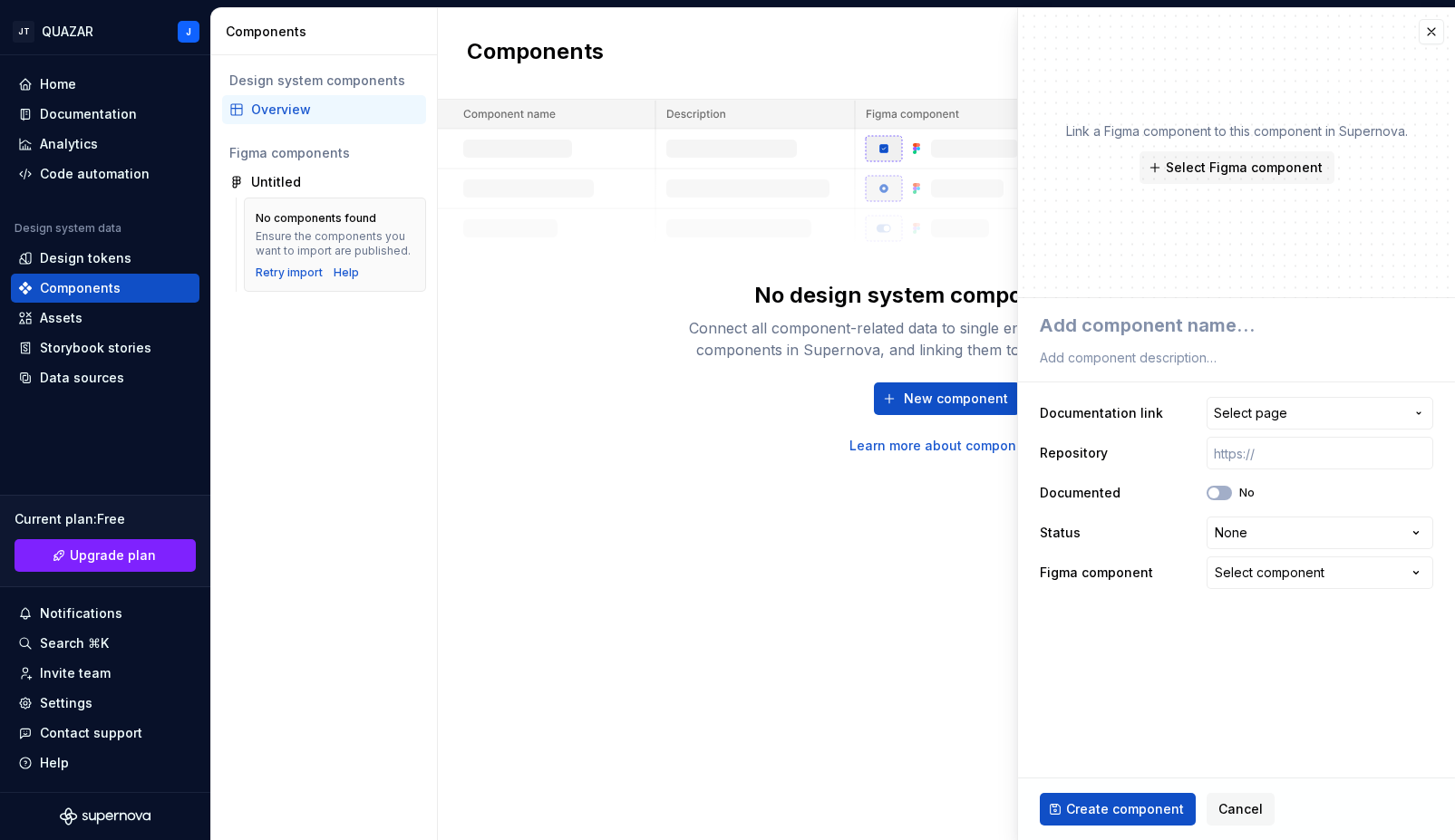
click at [888, 579] on div "Components New component No design system components - yet Connect all componen…" at bounding box center [946, 424] width 1017 height 832
click at [927, 390] on span "New component" at bounding box center [956, 399] width 104 height 18
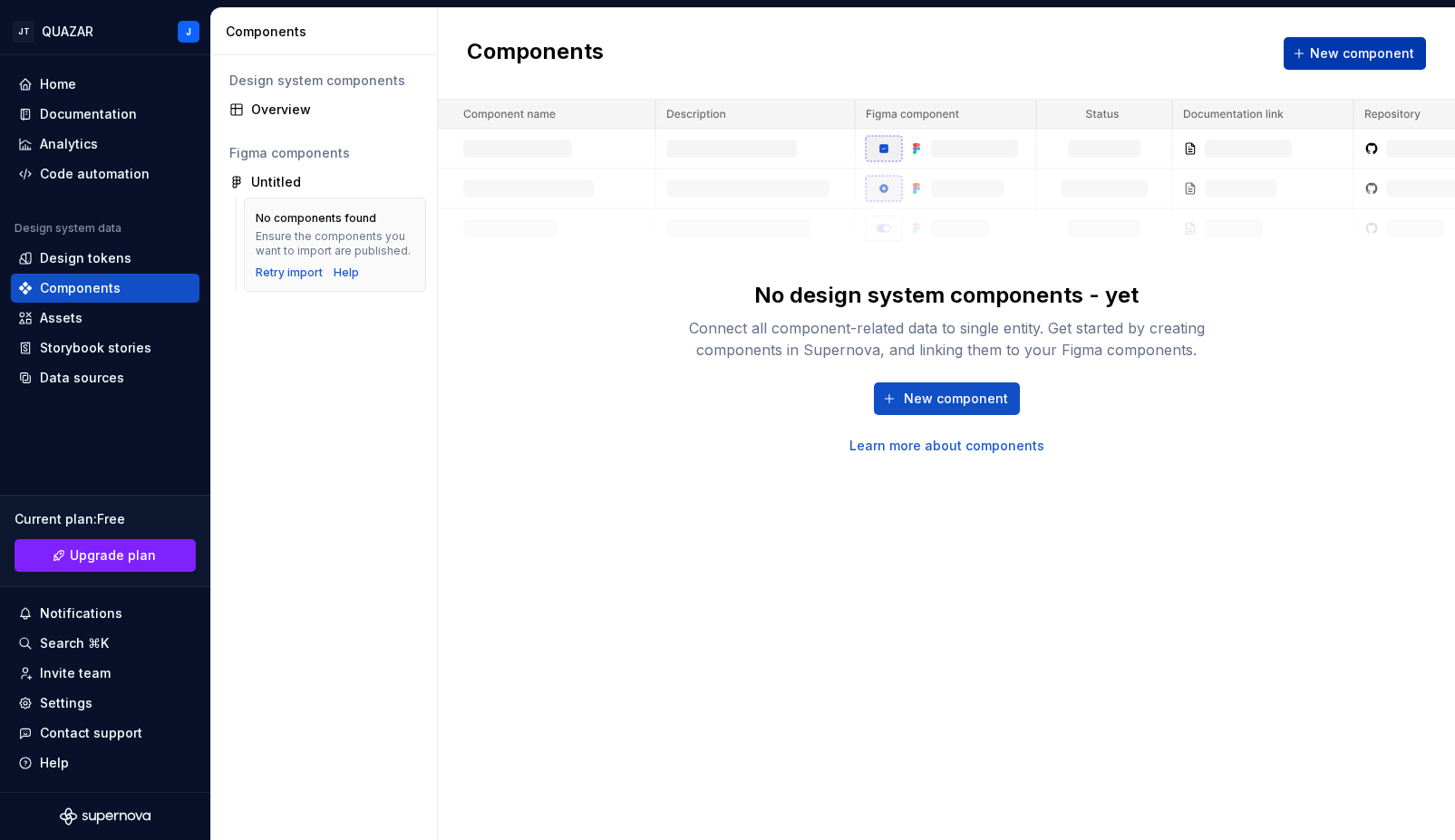
click at [1363, 59] on span "New component" at bounding box center [1362, 53] width 104 height 18
click at [284, 192] on div "Untitled" at bounding box center [324, 182] width 204 height 29
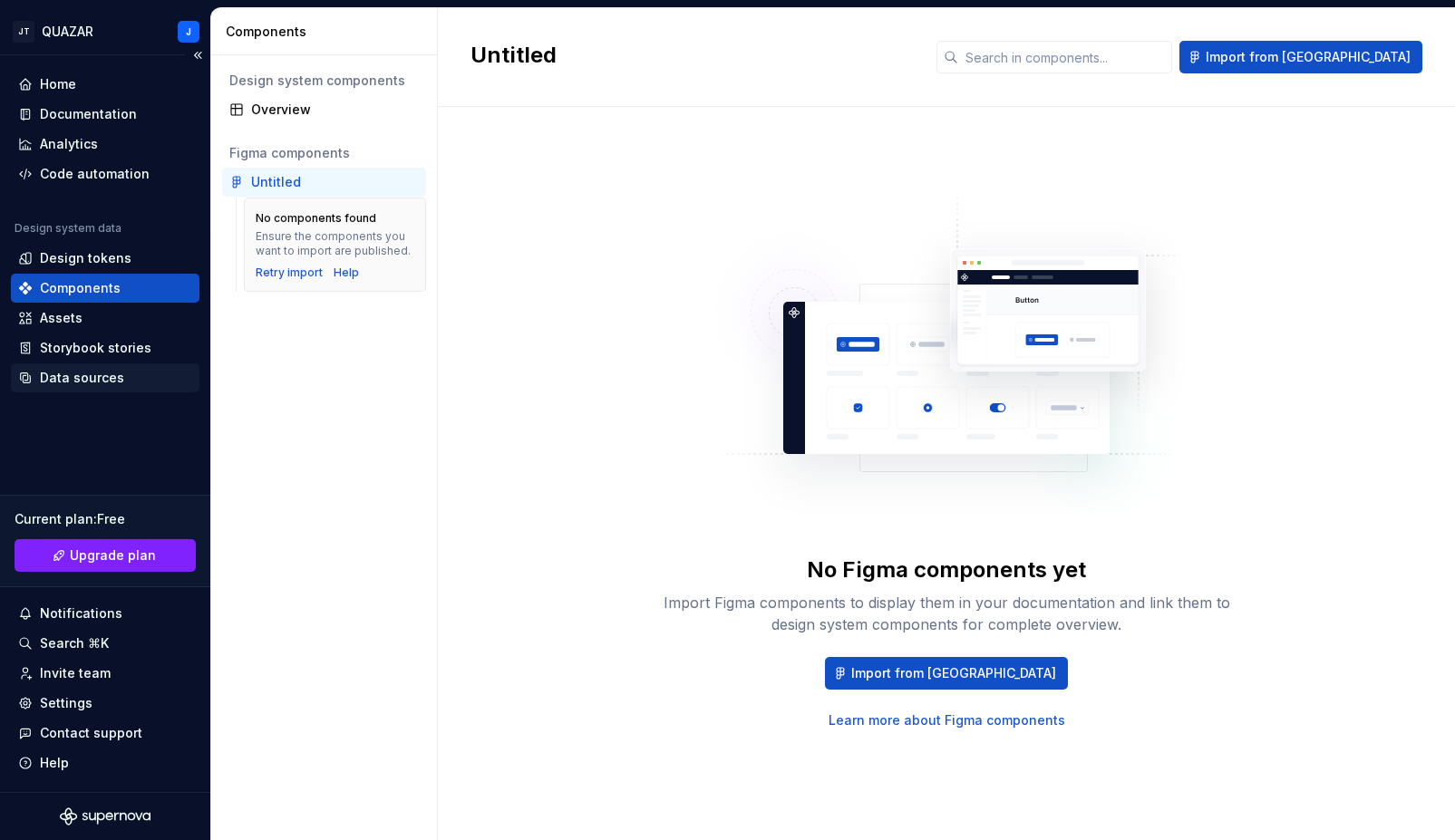
click at [93, 382] on div "Data sources" at bounding box center [82, 378] width 84 height 18
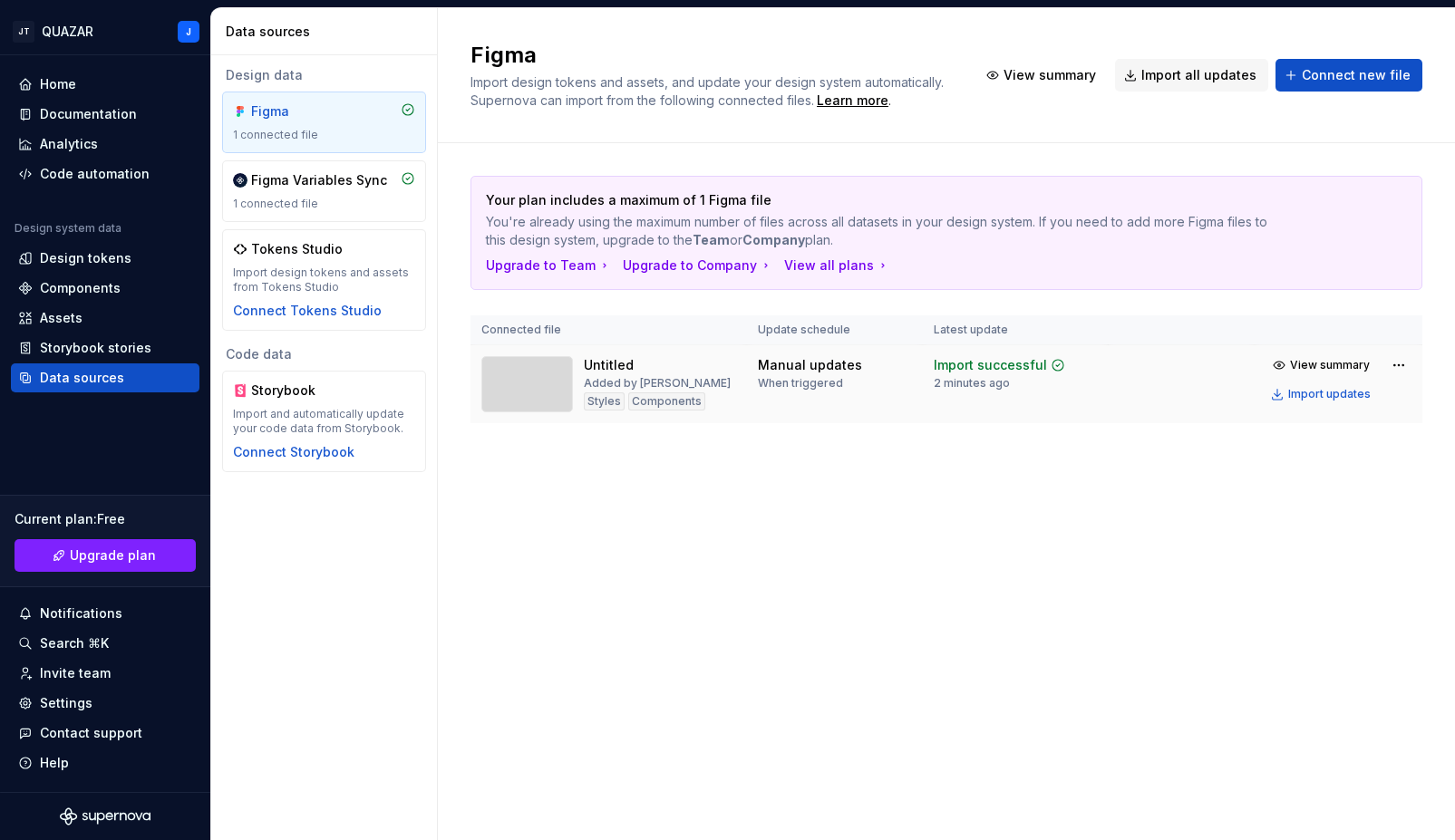
click at [620, 377] on div "Added by JAZIQ" at bounding box center [657, 383] width 147 height 15
click at [283, 256] on div "Tokens Studio" at bounding box center [297, 249] width 92 height 18
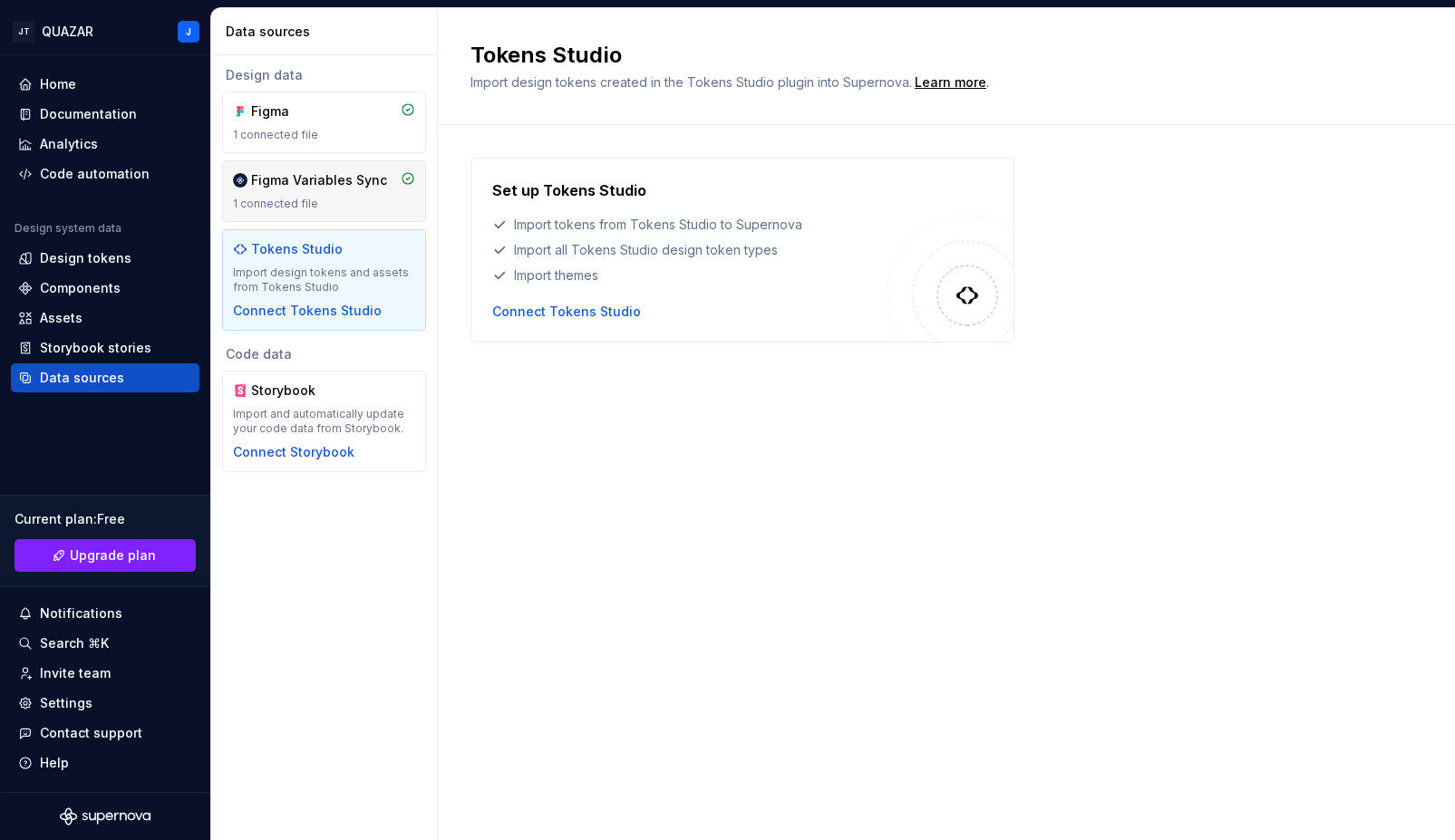
click at [298, 185] on div "Figma Variables Sync" at bounding box center [319, 180] width 136 height 18
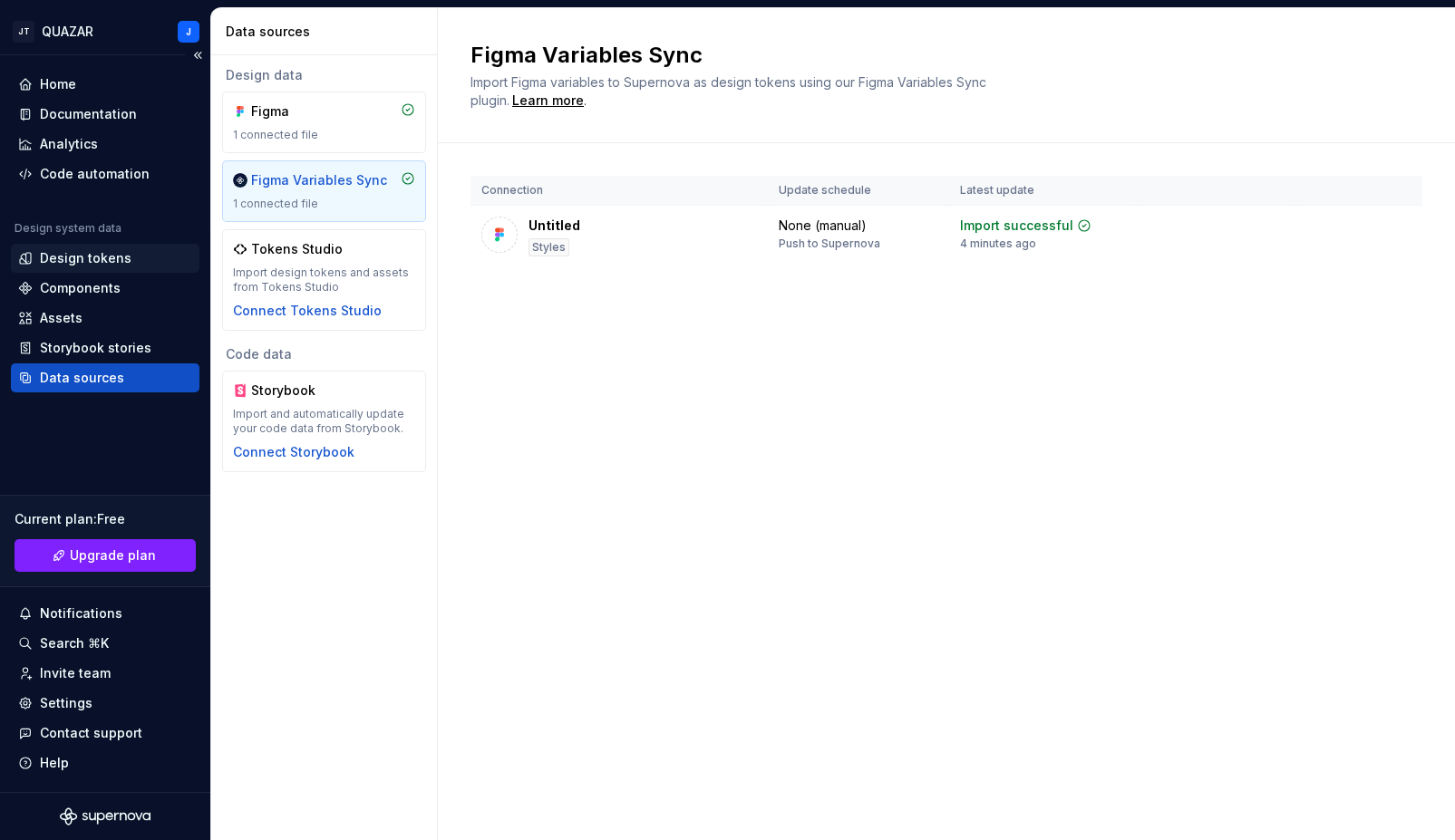
click at [78, 251] on div "Design tokens" at bounding box center [86, 258] width 92 height 18
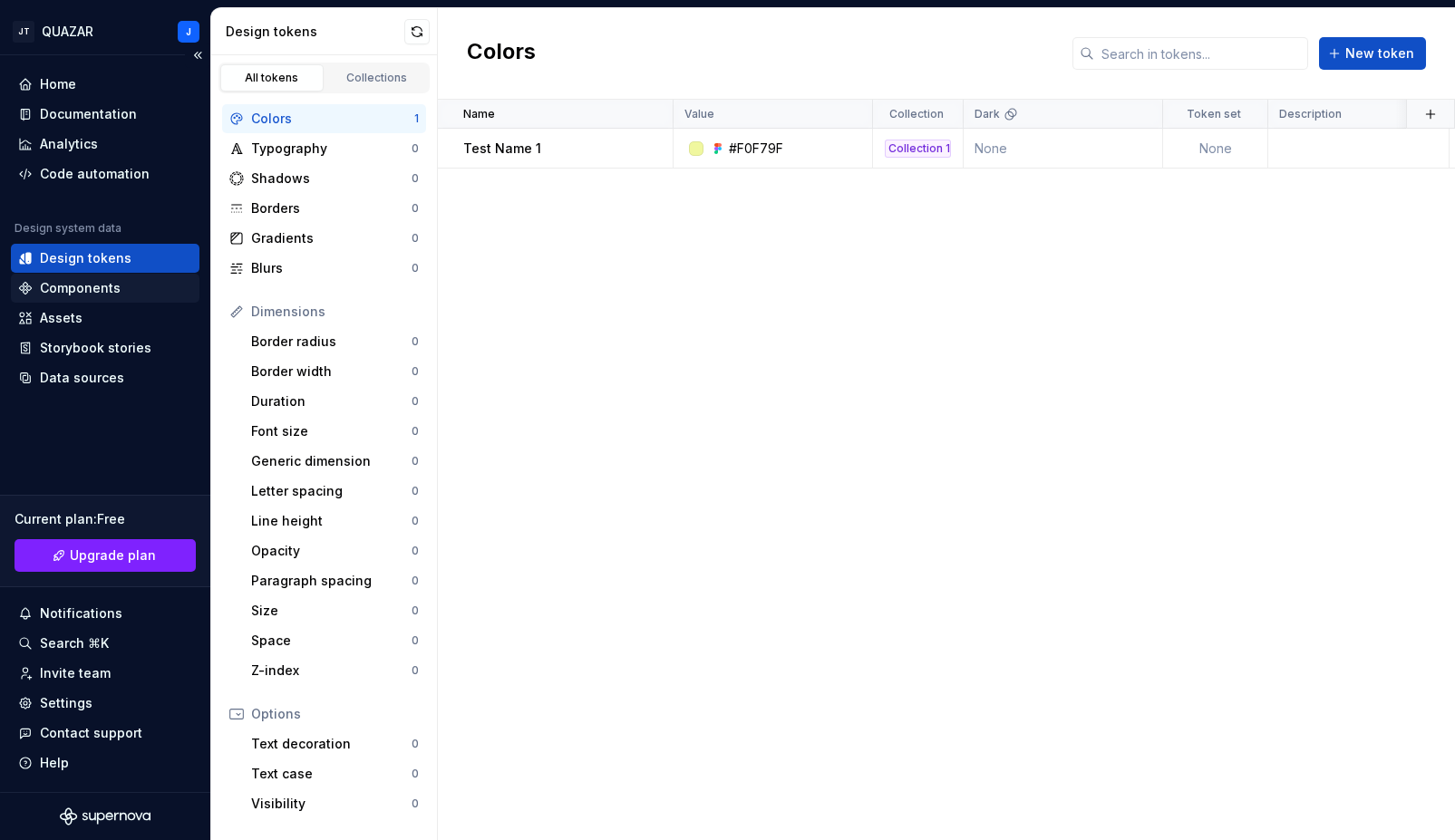
click at [65, 291] on div "Components" at bounding box center [80, 288] width 81 height 18
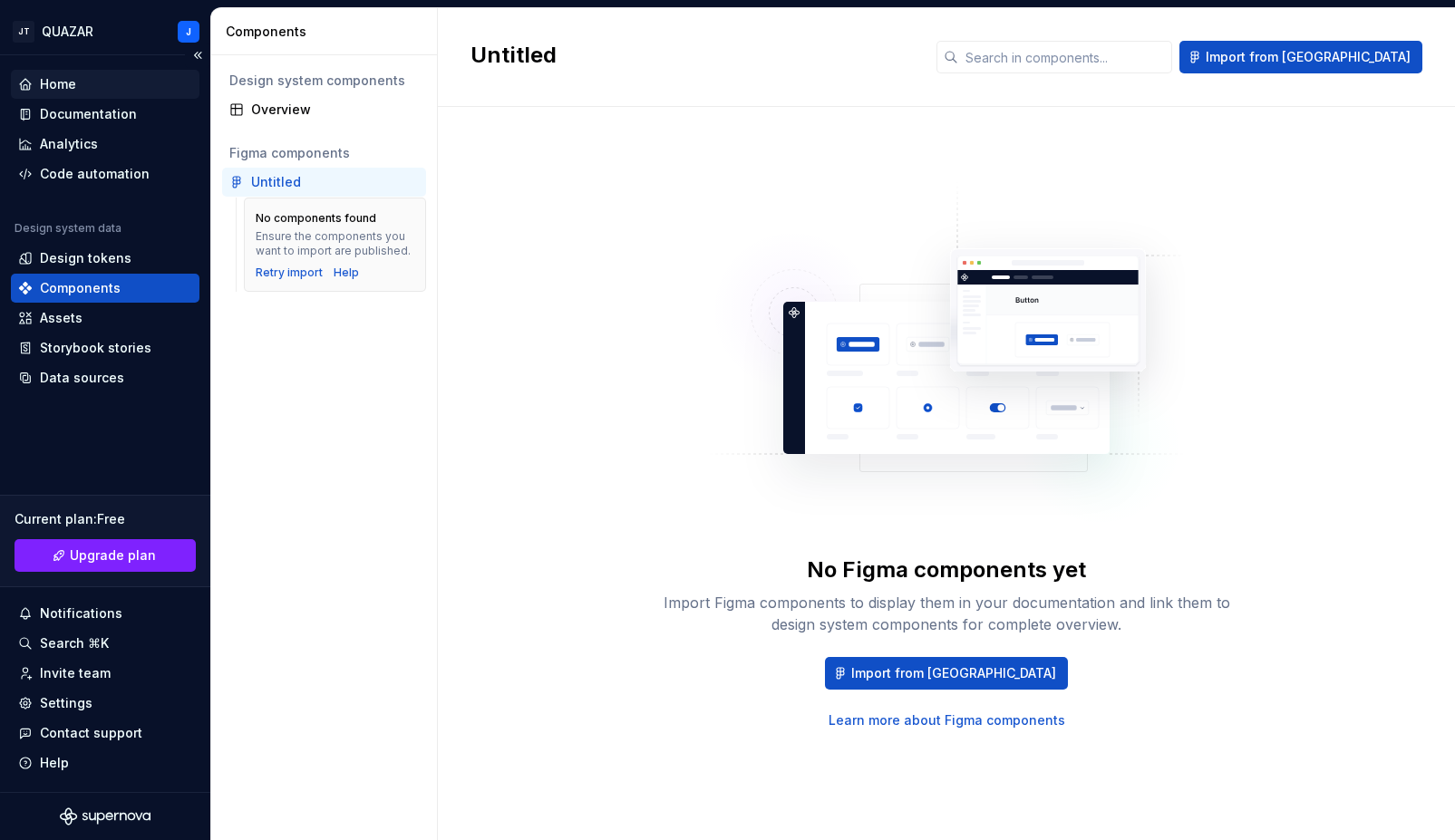
click at [157, 80] on div "Home" at bounding box center [105, 84] width 174 height 18
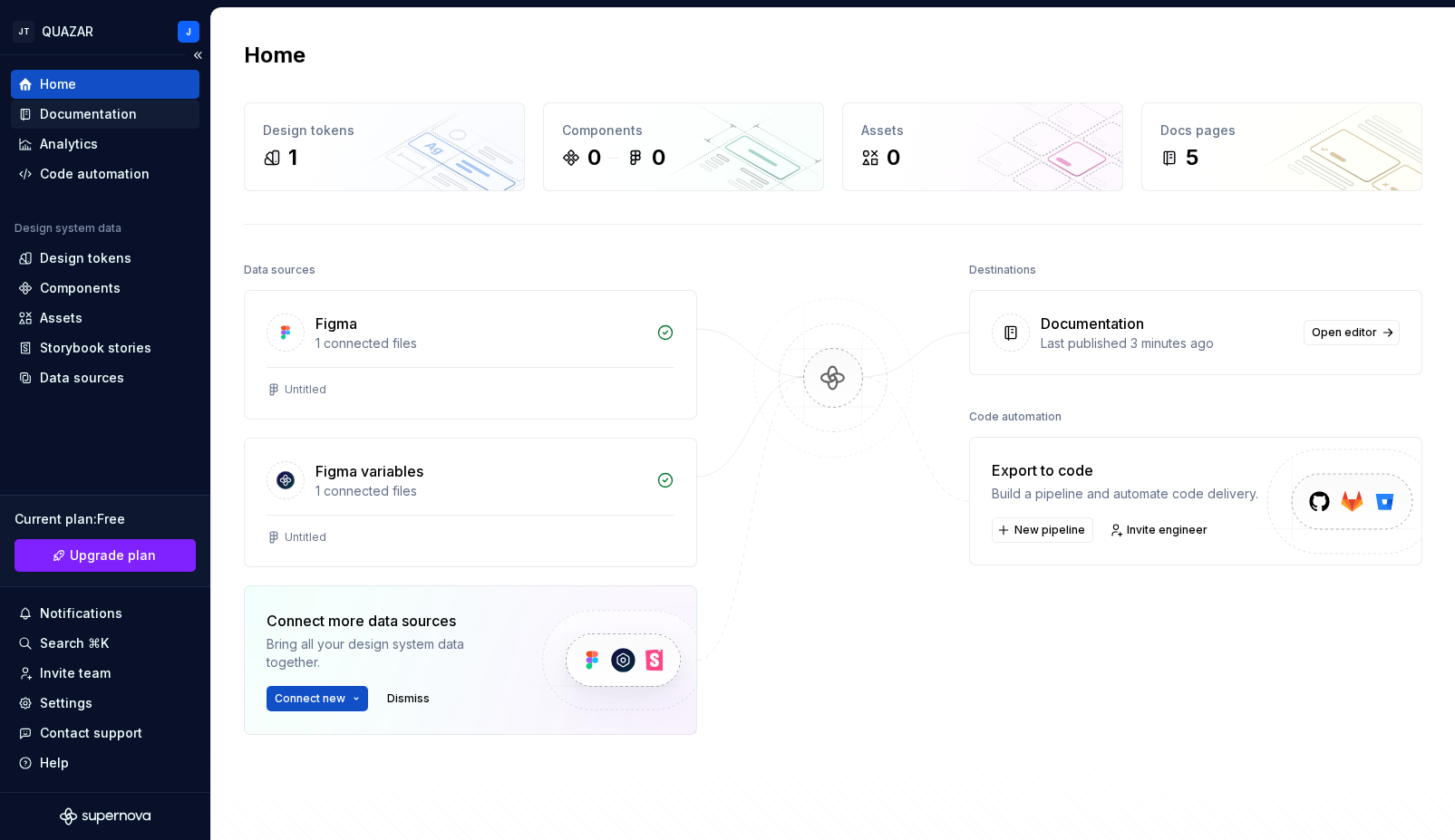
click at [141, 110] on div "Documentation" at bounding box center [105, 114] width 174 height 18
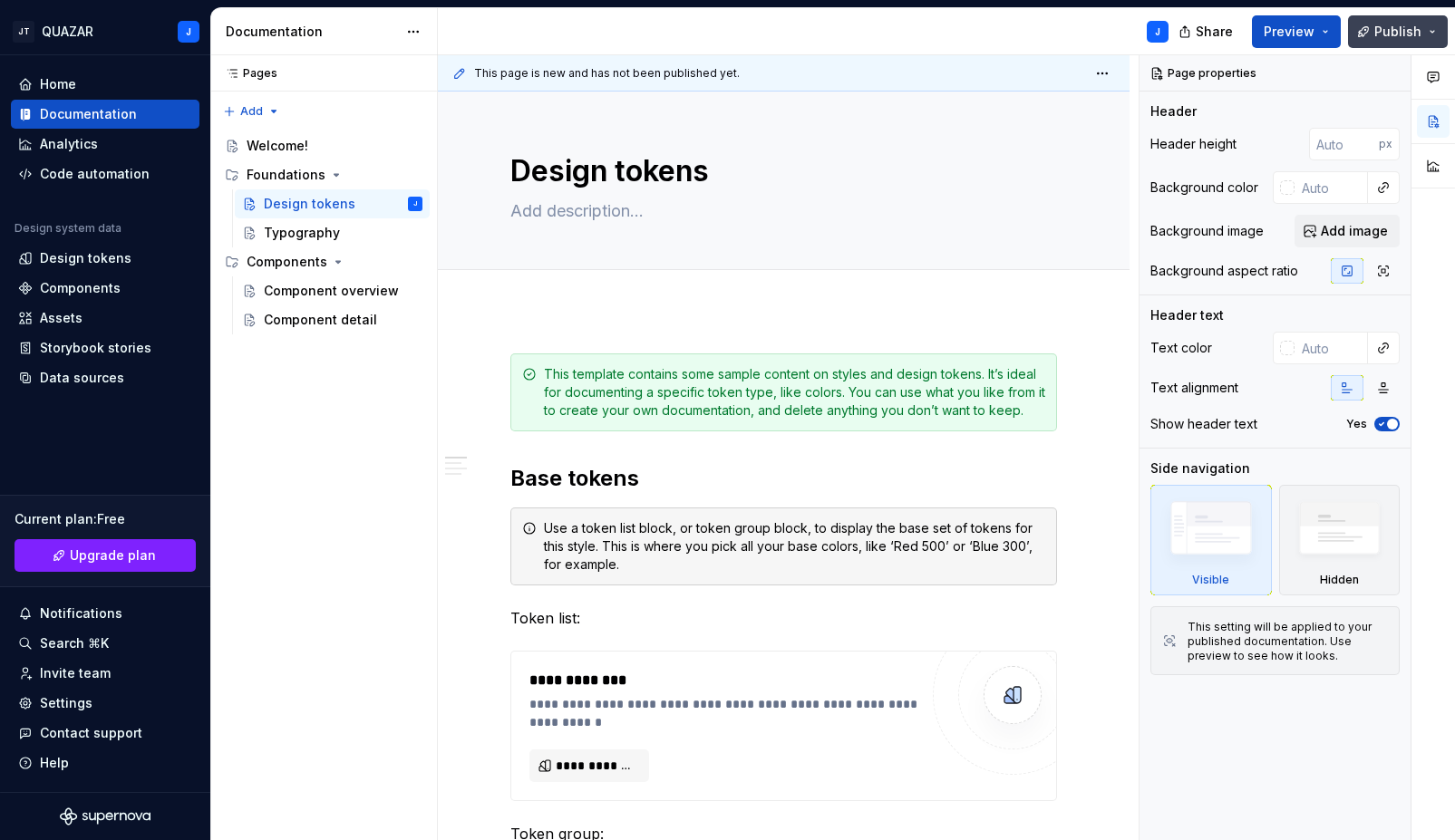
click at [1378, 23] on span "Publish" at bounding box center [1397, 32] width 47 height 18
click at [1290, 41] on button "Preview" at bounding box center [1296, 31] width 89 height 33
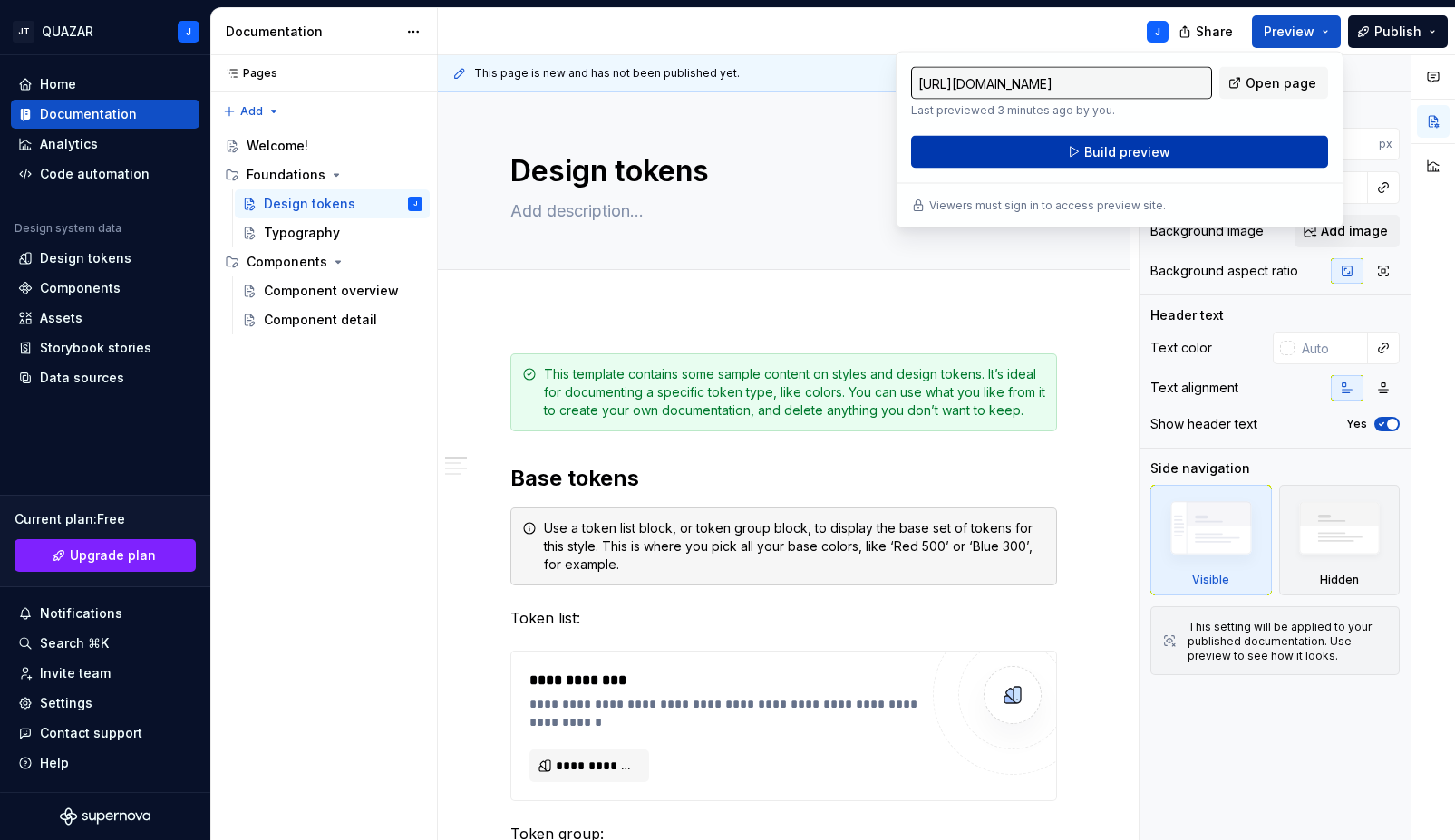
click at [1150, 154] on span "Build preview" at bounding box center [1127, 152] width 86 height 18
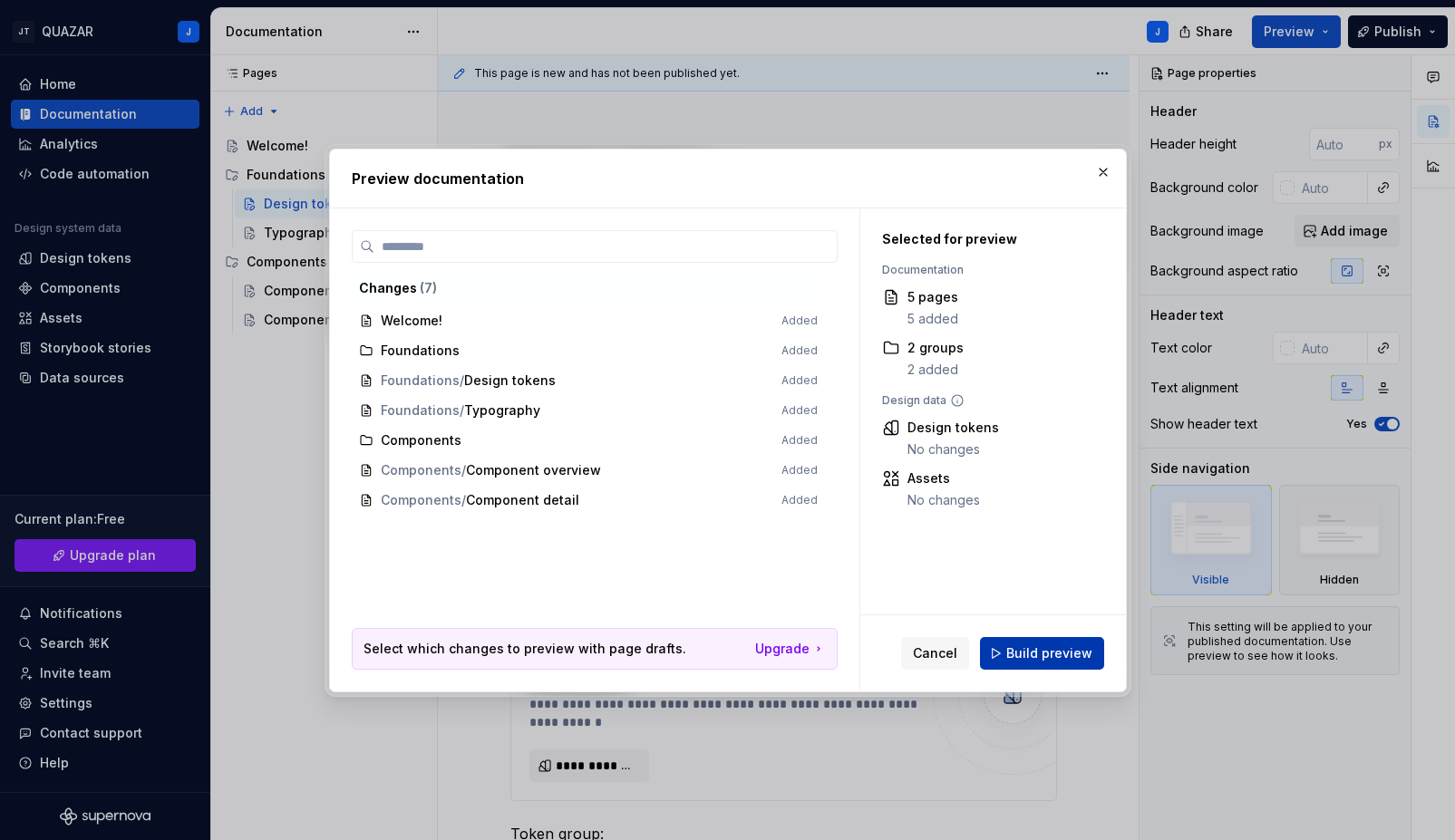
click at [1020, 653] on span "Build preview" at bounding box center [1049, 653] width 86 height 18
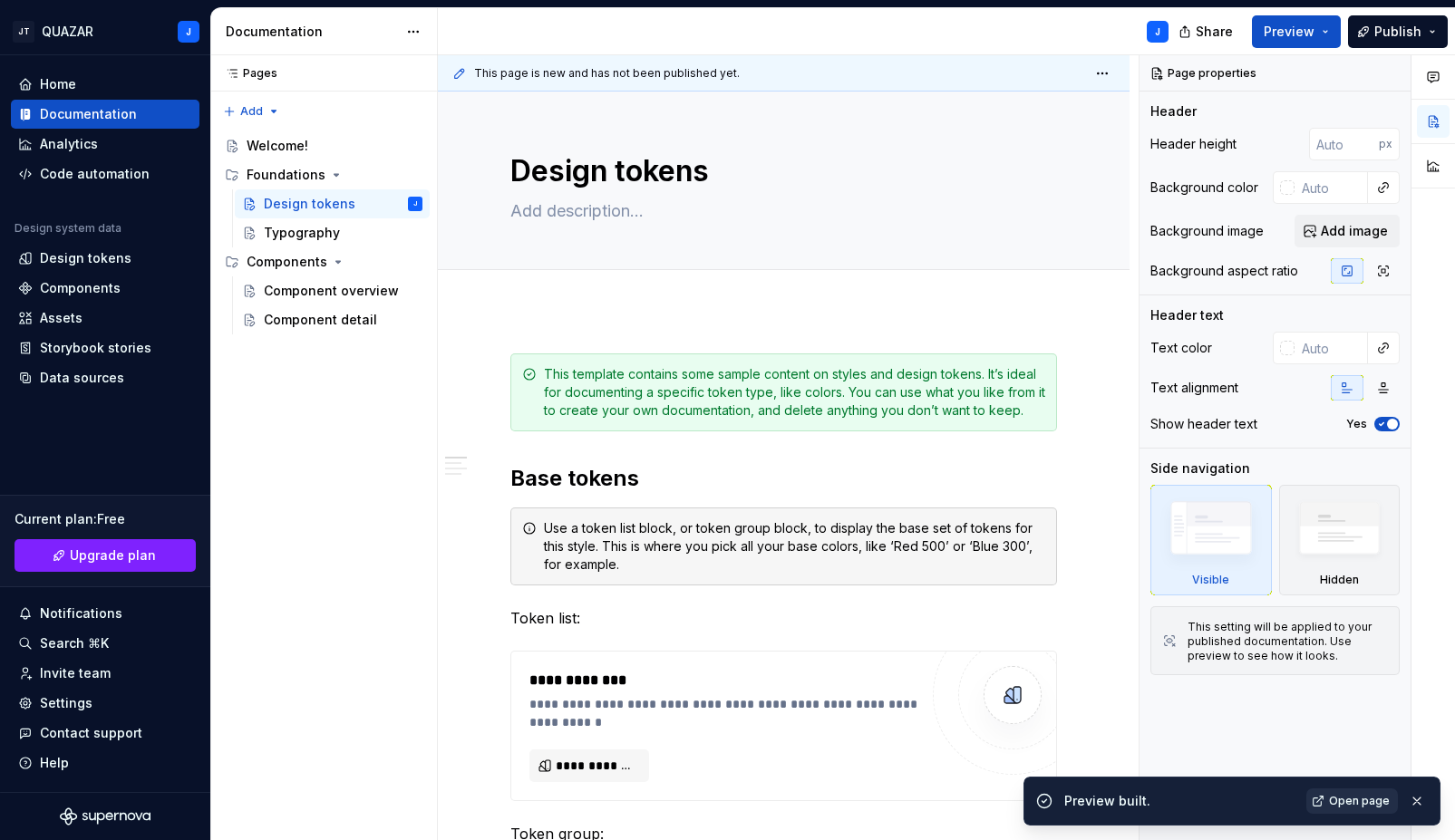
click at [1391, 807] on link "Open page" at bounding box center [1352, 801] width 92 height 25
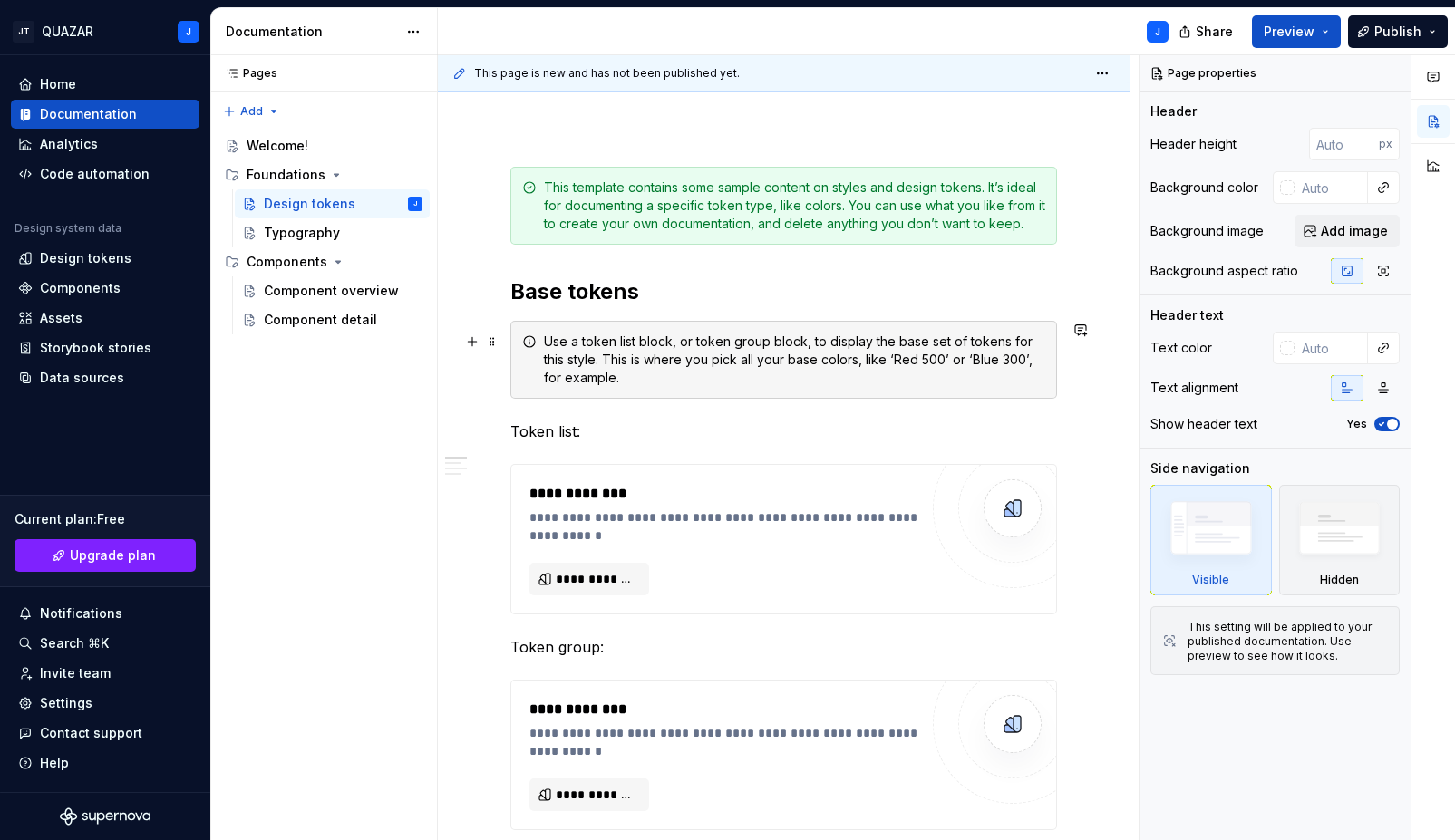
scroll to position [192, 0]
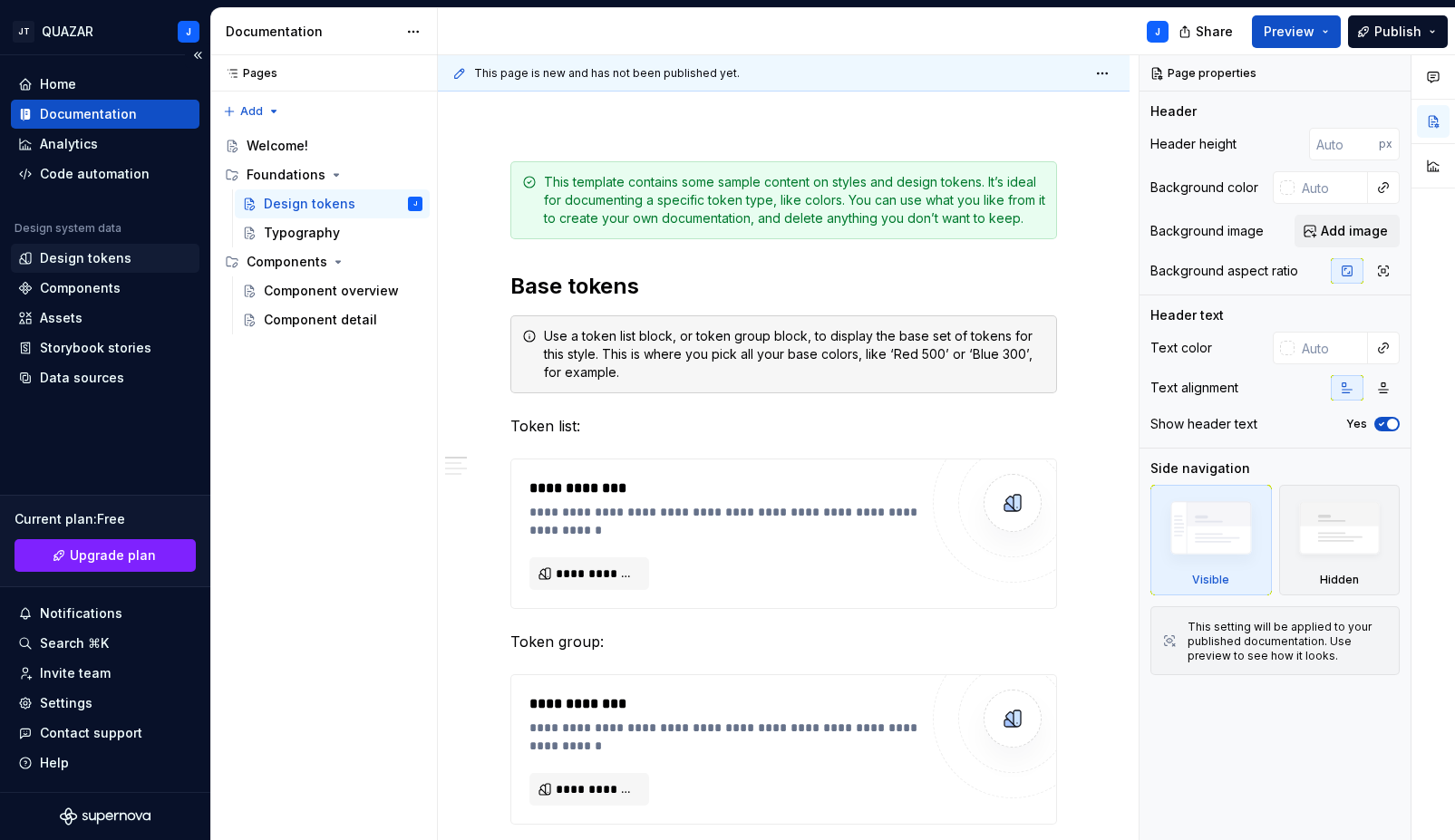
click at [104, 262] on div "Design tokens" at bounding box center [86, 258] width 92 height 18
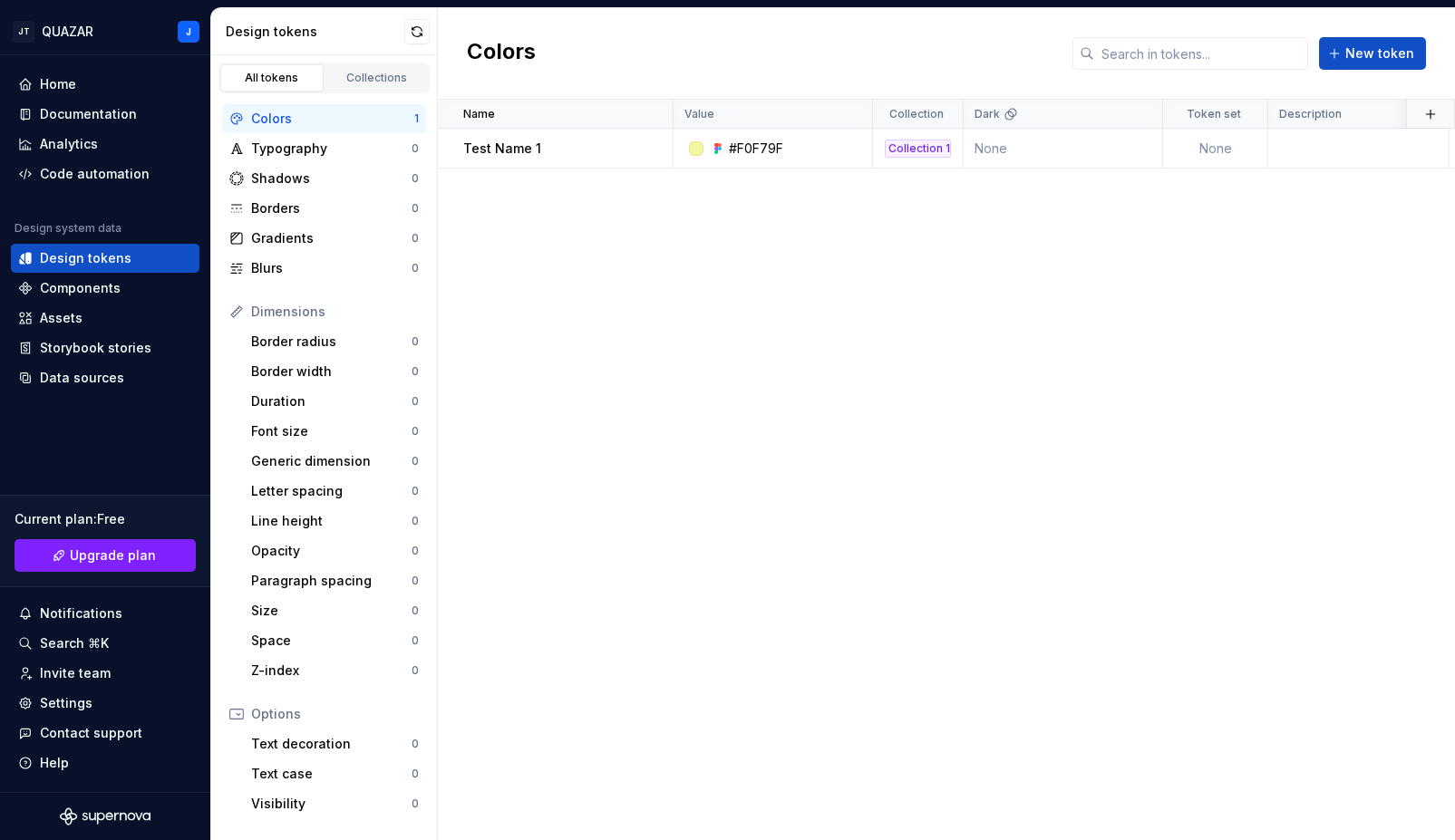
click at [578, 206] on div "Name Value Collection Dark Token set Description Last updated Test Name 1 #F0F7…" at bounding box center [946, 470] width 1017 height 740
click at [648, 145] on button "button" at bounding box center [648, 148] width 25 height 25
click at [666, 178] on div "Open detail" at bounding box center [718, 183] width 154 height 29
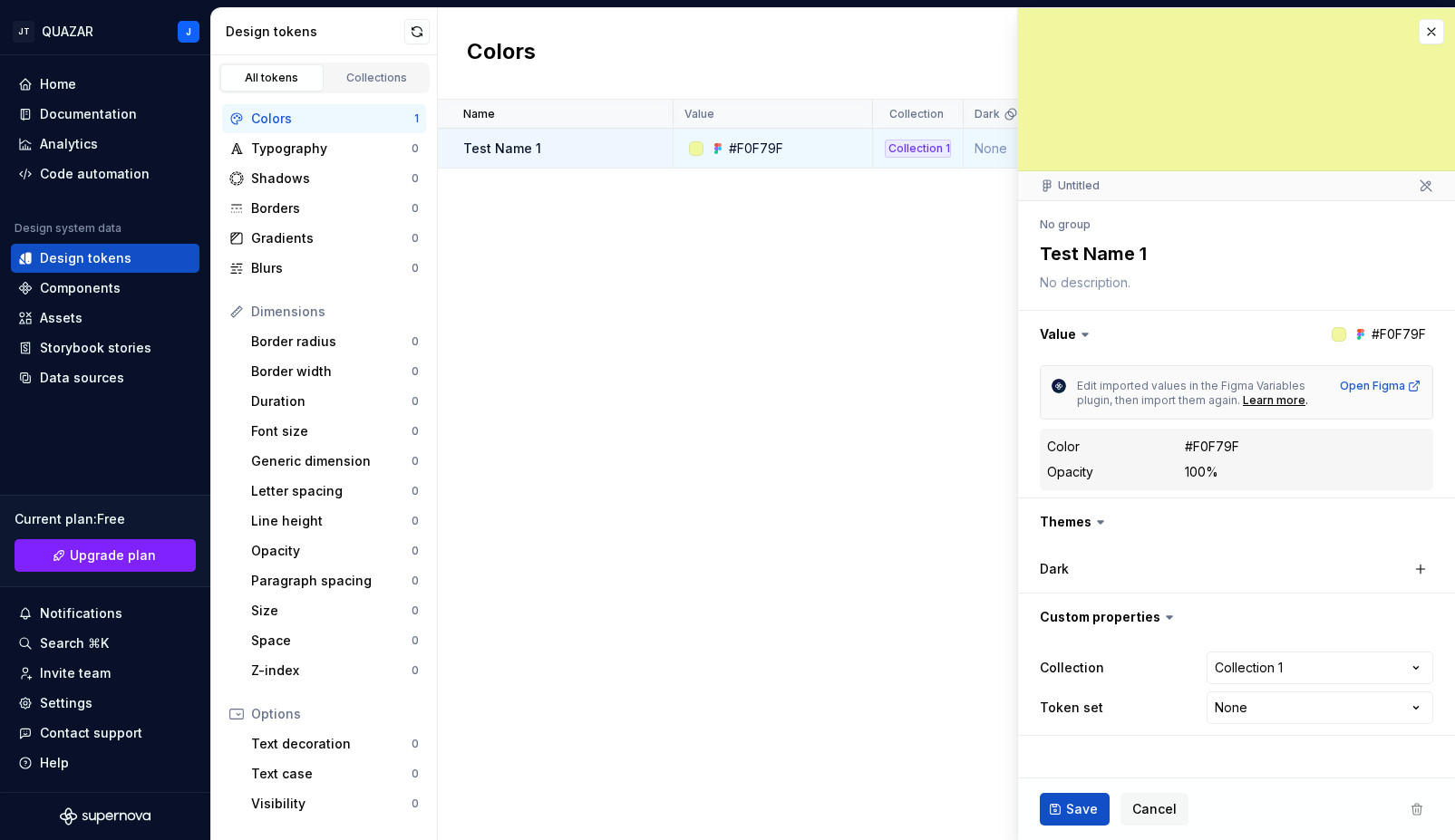
click at [1094, 527] on icon at bounding box center [1100, 522] width 18 height 18
click at [1423, 571] on button "button" at bounding box center [1420, 569] width 25 height 25
click at [1227, 571] on button "button" at bounding box center [1233, 569] width 33 height 33
click at [1314, 661] on html "JT QUAZAR J Home Documentation Analytics Code automation Design system data Des…" at bounding box center [727, 420] width 1455 height 840
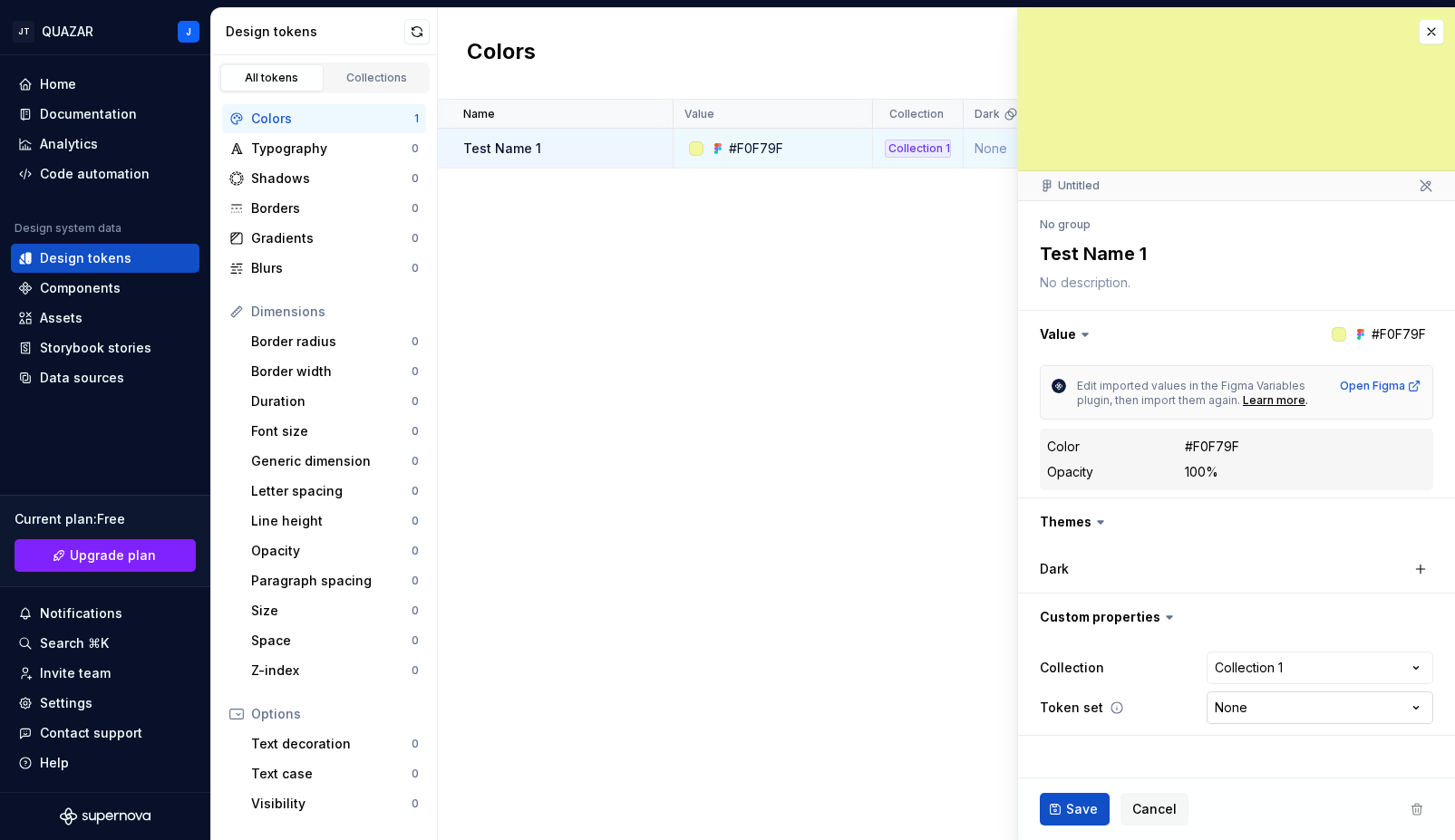
click at [1263, 700] on html "JT QUAZAR J Home Documentation Analytics Code automation Design system data Des…" at bounding box center [727, 420] width 1455 height 840
click at [1275, 704] on html "JT QUAZAR J Home Documentation Analytics Code automation Design system data Des…" at bounding box center [727, 420] width 1455 height 840
click at [1055, 801] on button "Save" at bounding box center [1075, 809] width 70 height 33
click at [333, 372] on div "Border width" at bounding box center [331, 372] width 160 height 18
type textarea "*"
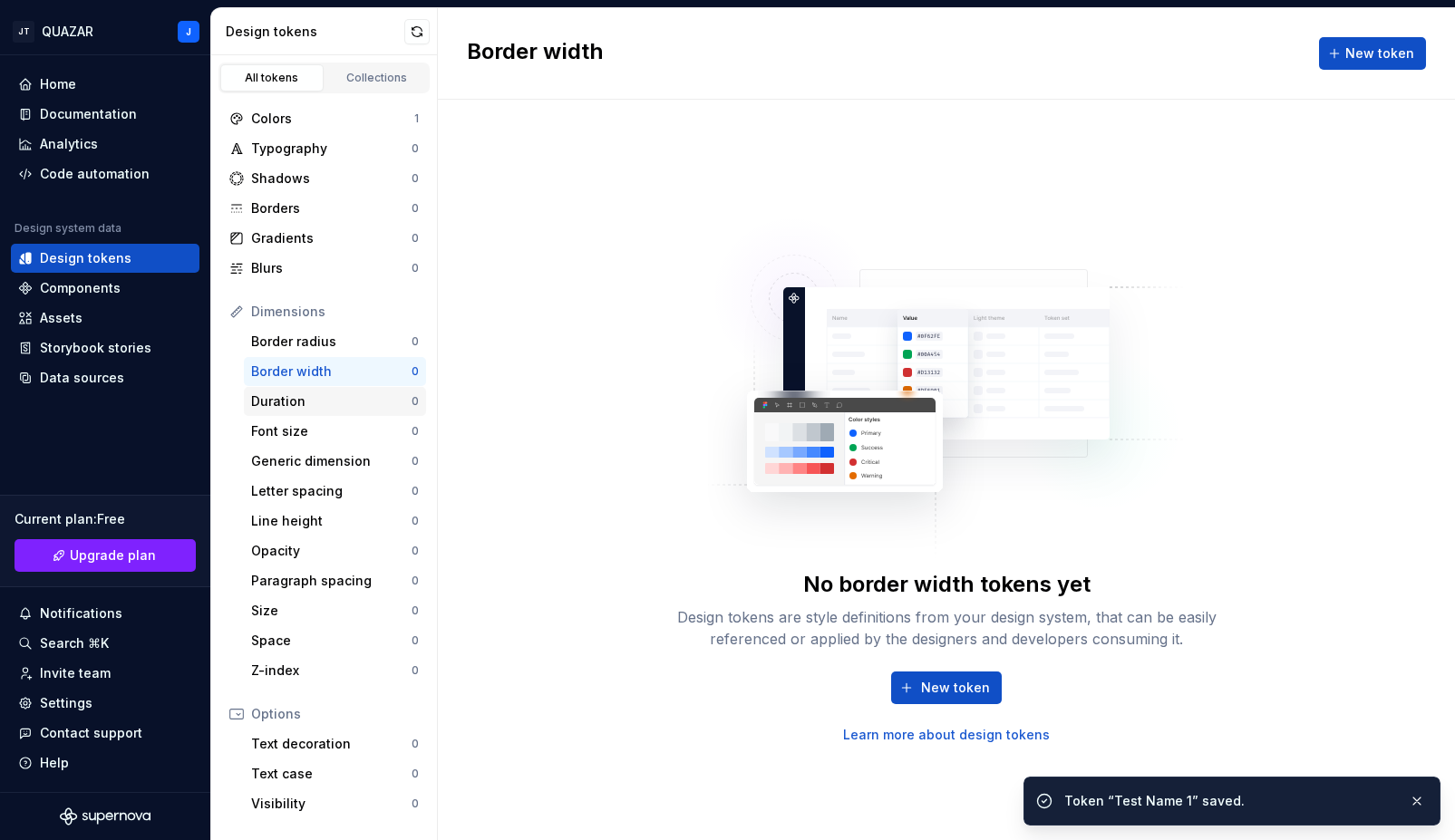
click at [298, 391] on div "Duration 0" at bounding box center [335, 401] width 182 height 29
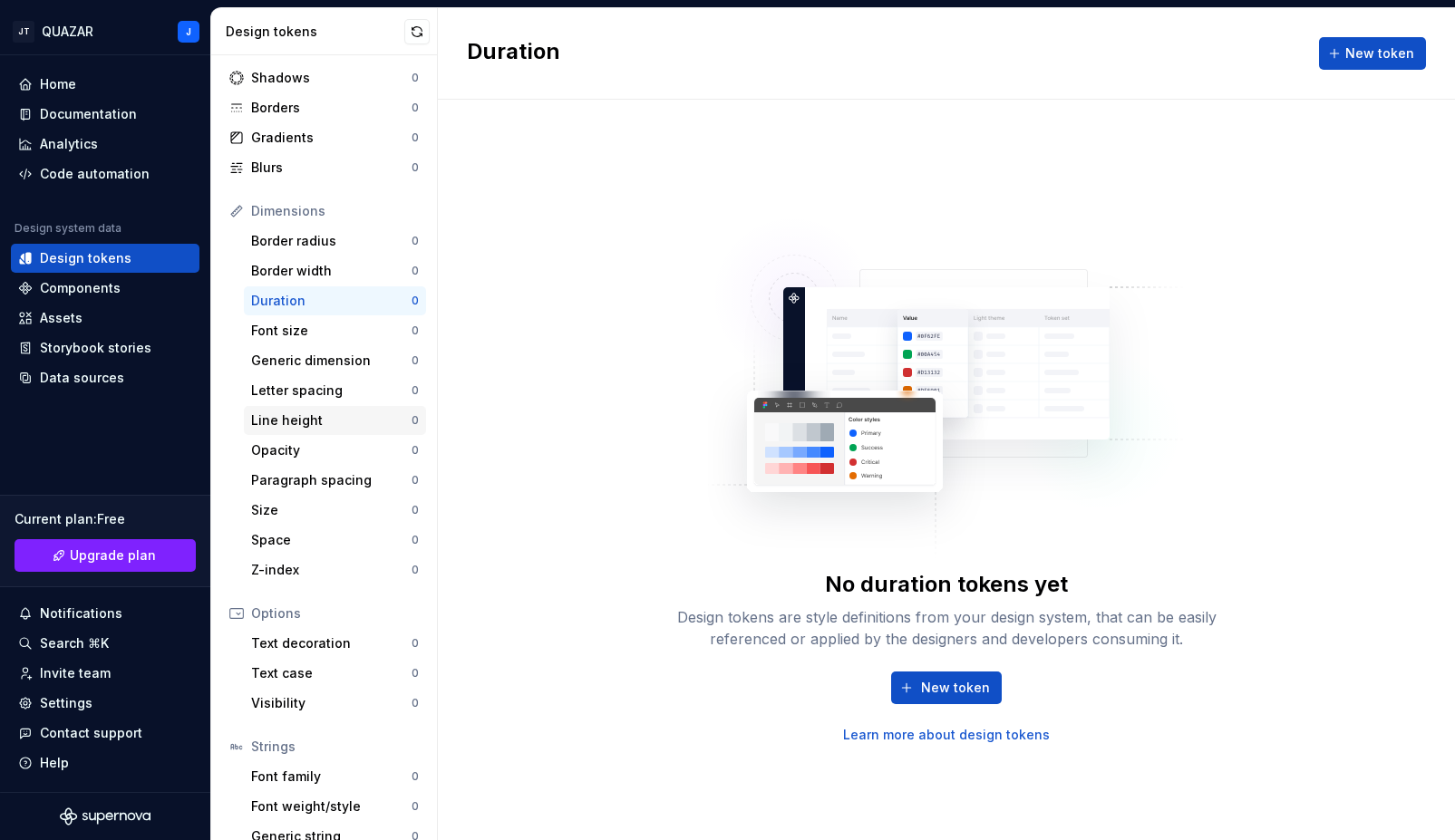
scroll to position [152, 0]
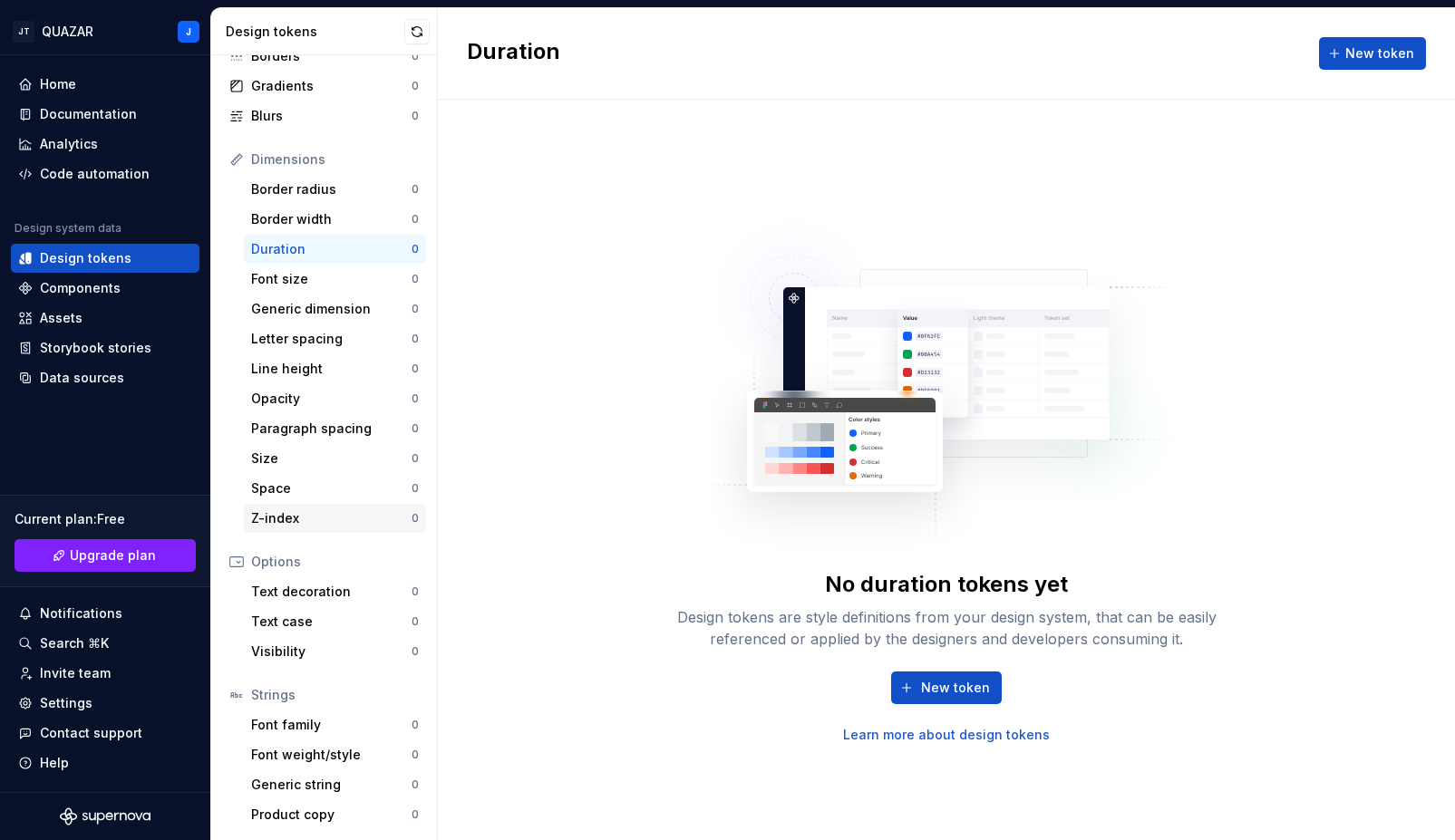
click at [300, 517] on div "Z-index" at bounding box center [331, 518] width 160 height 18
click at [92, 379] on div "Data sources" at bounding box center [82, 378] width 84 height 18
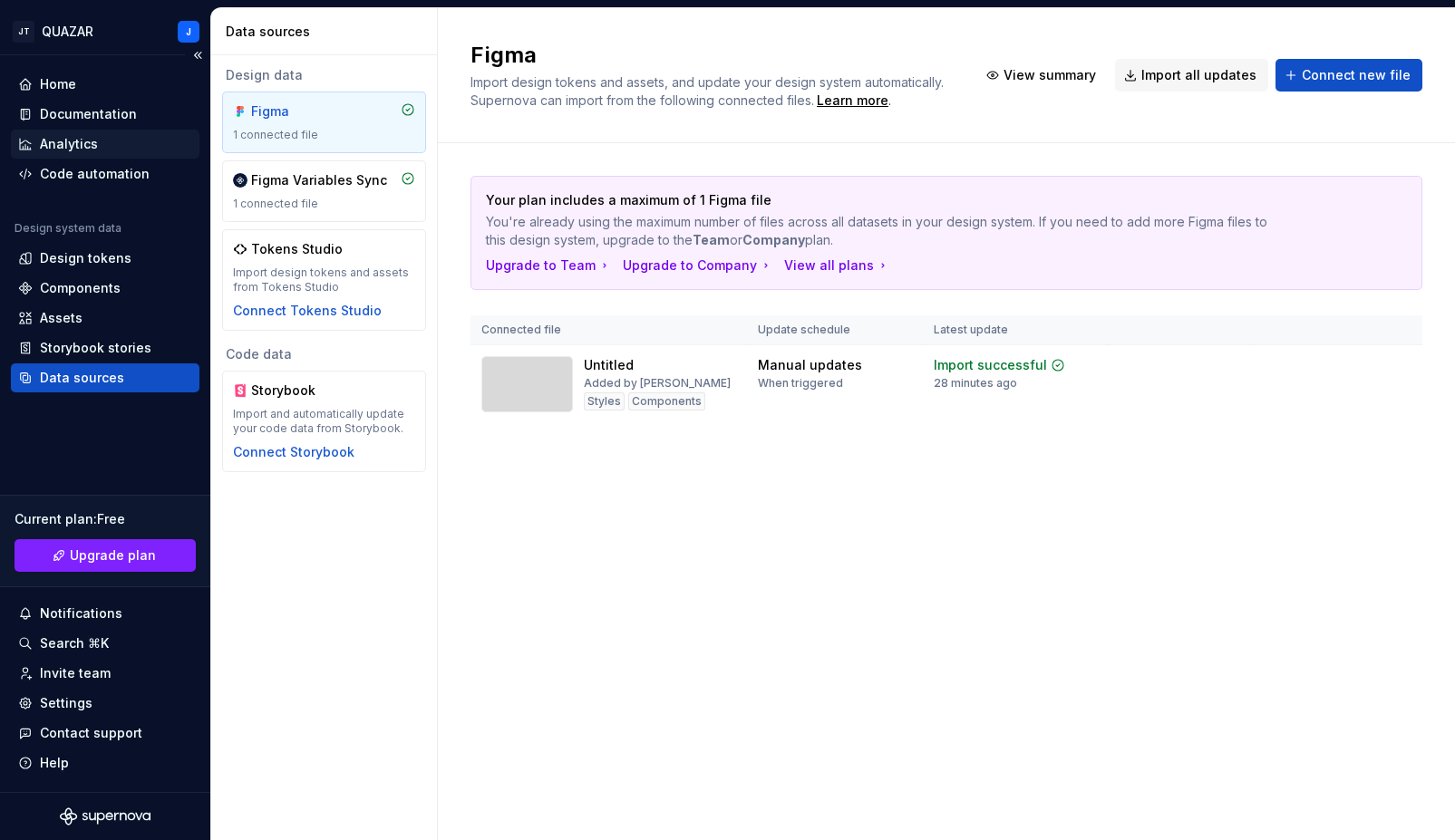
click at [67, 139] on div "Analytics" at bounding box center [69, 144] width 58 height 18
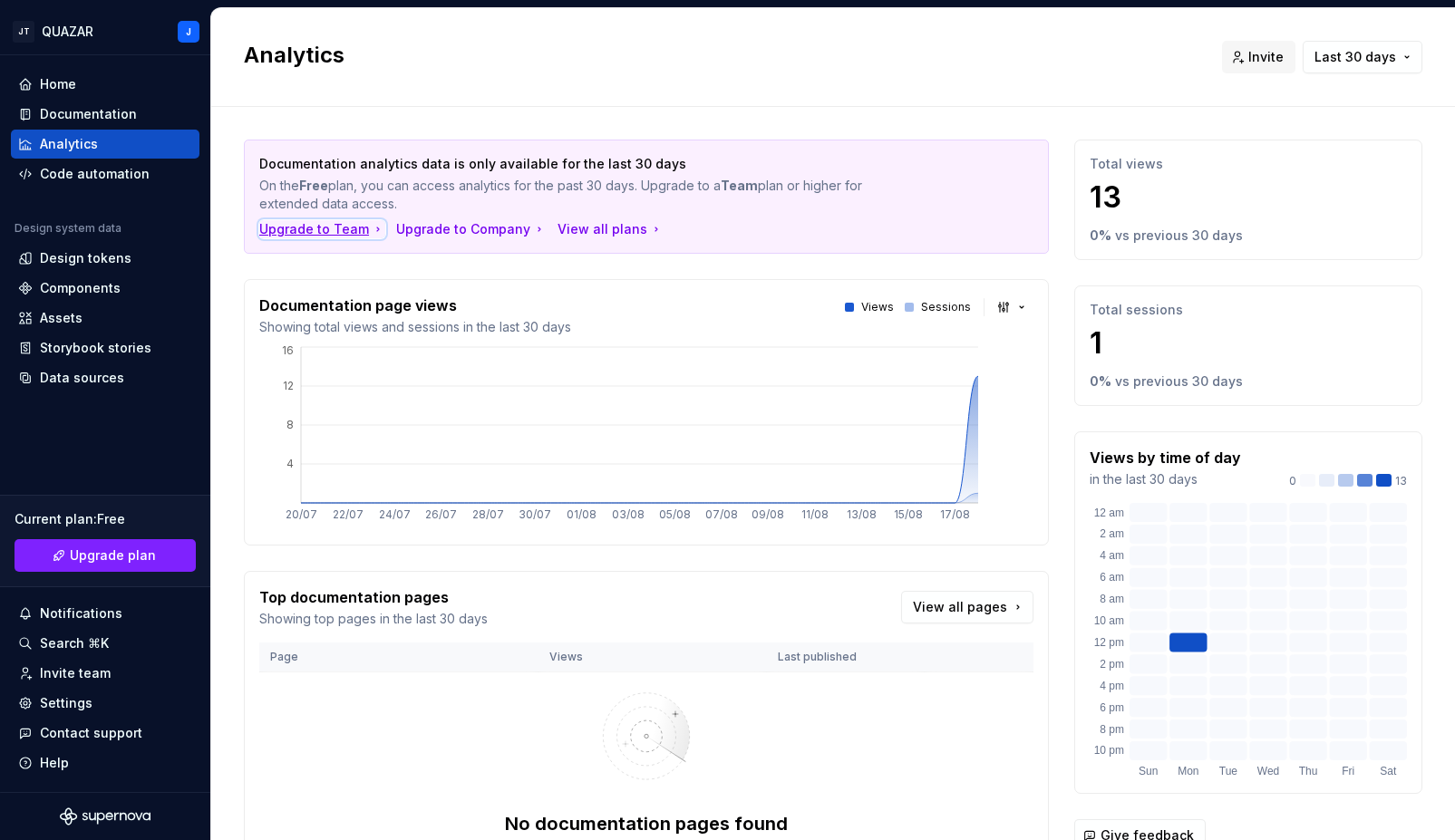
click at [363, 229] on div "Upgrade to Team" at bounding box center [322, 229] width 126 height 18
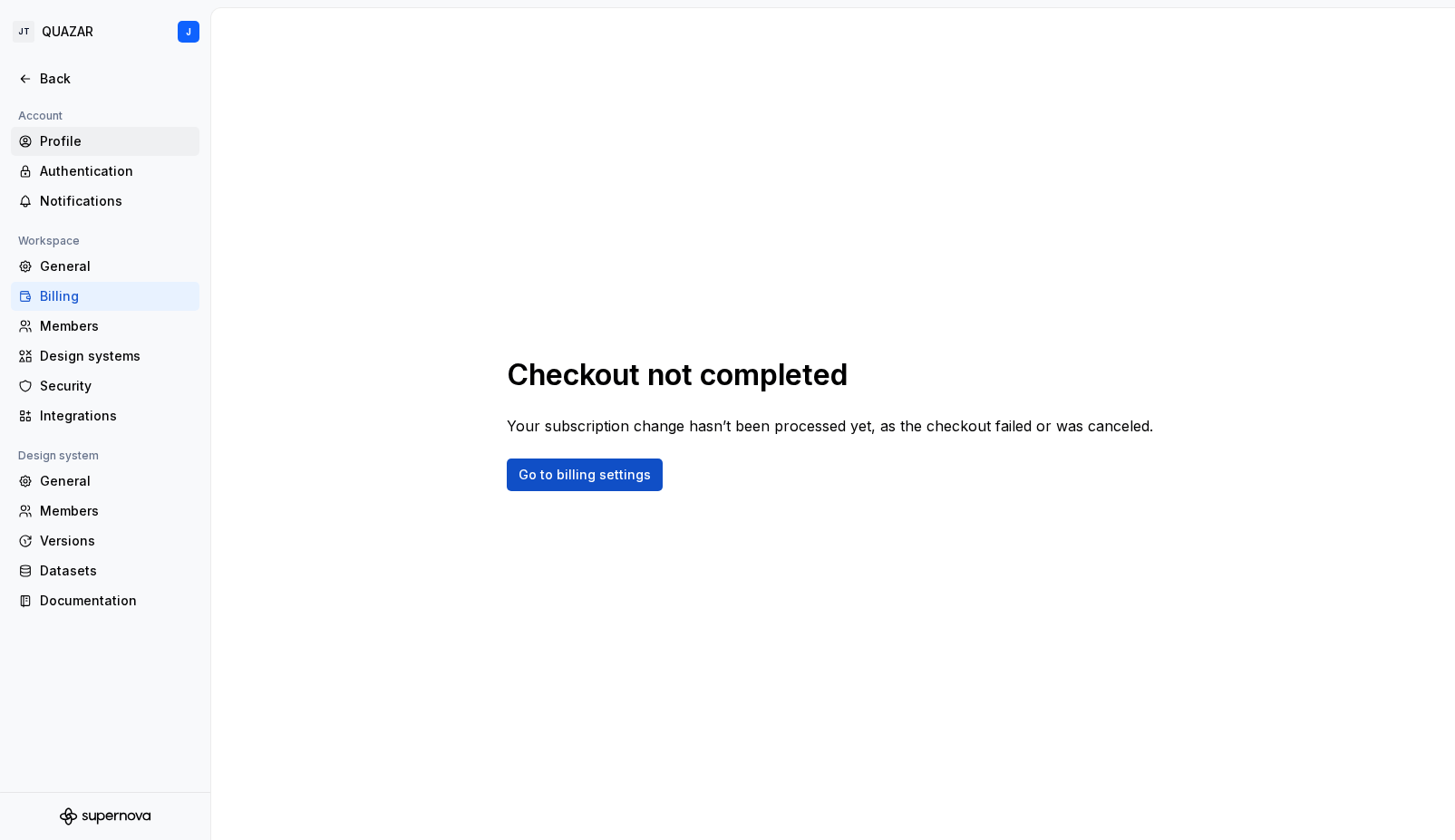
click at [155, 134] on div "Profile" at bounding box center [116, 141] width 152 height 18
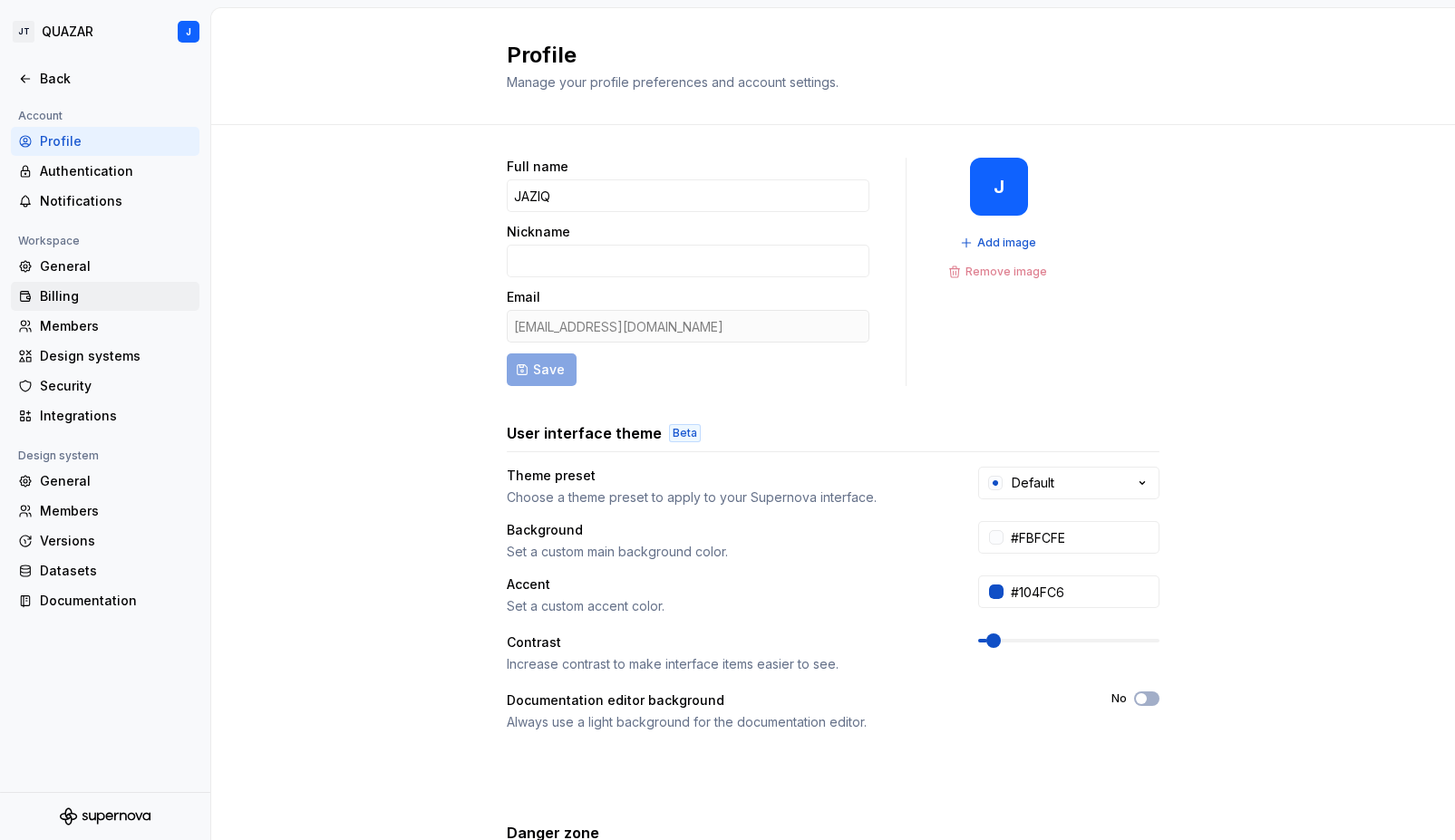
click at [133, 295] on div "Billing" at bounding box center [116, 296] width 152 height 18
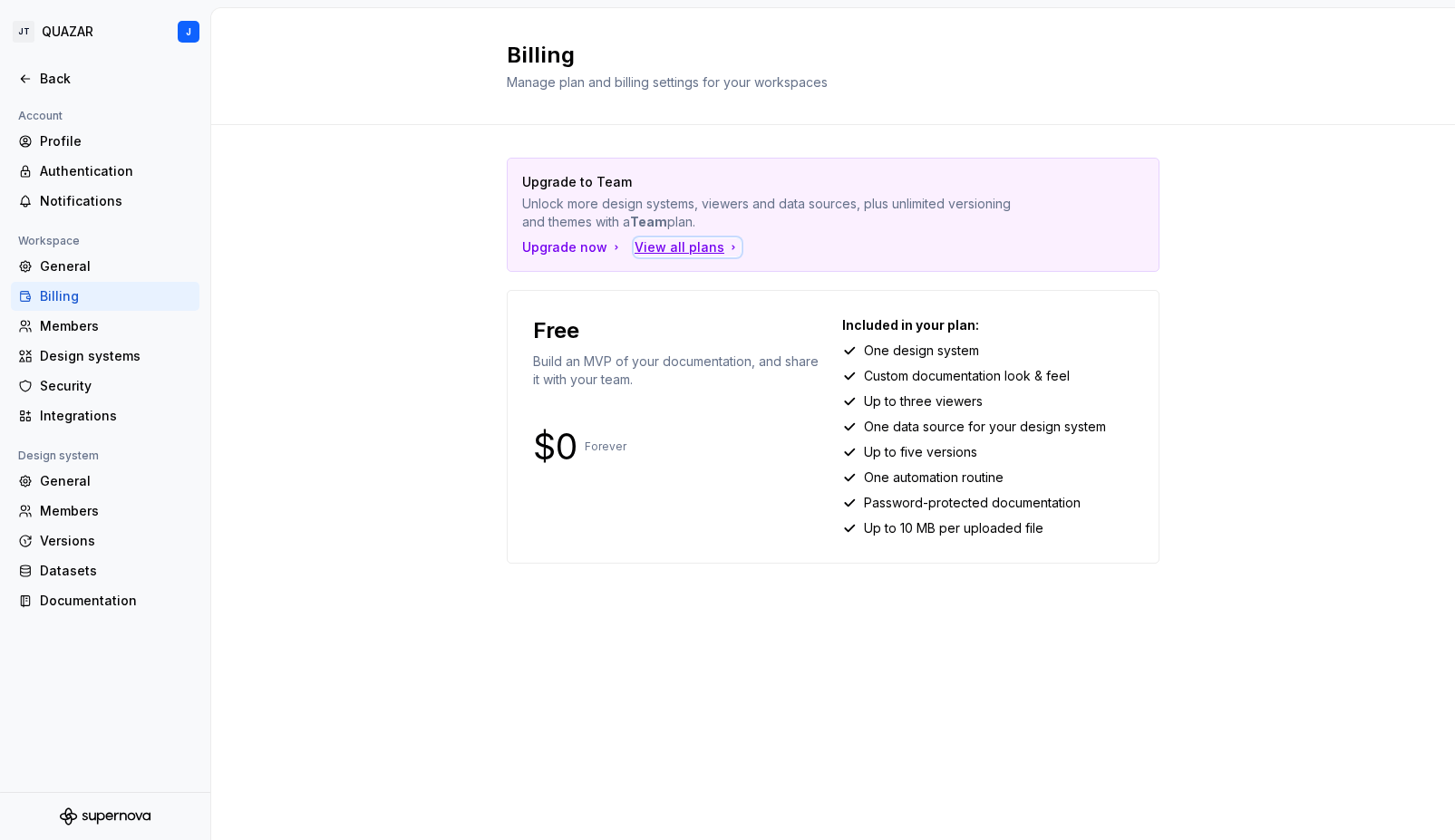
click at [643, 249] on div "View all plans" at bounding box center [687, 247] width 106 height 18
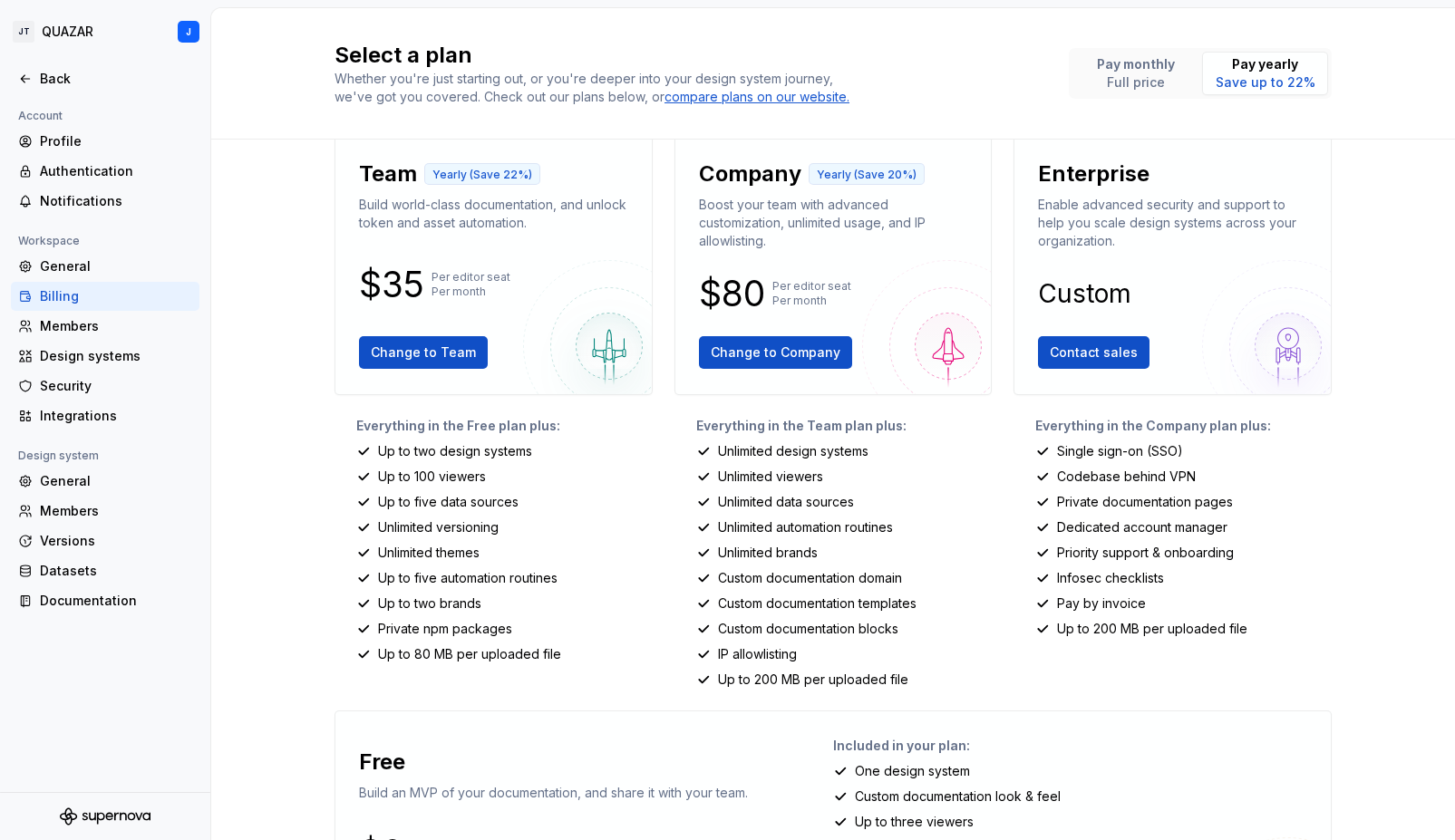
scroll to position [24, 0]
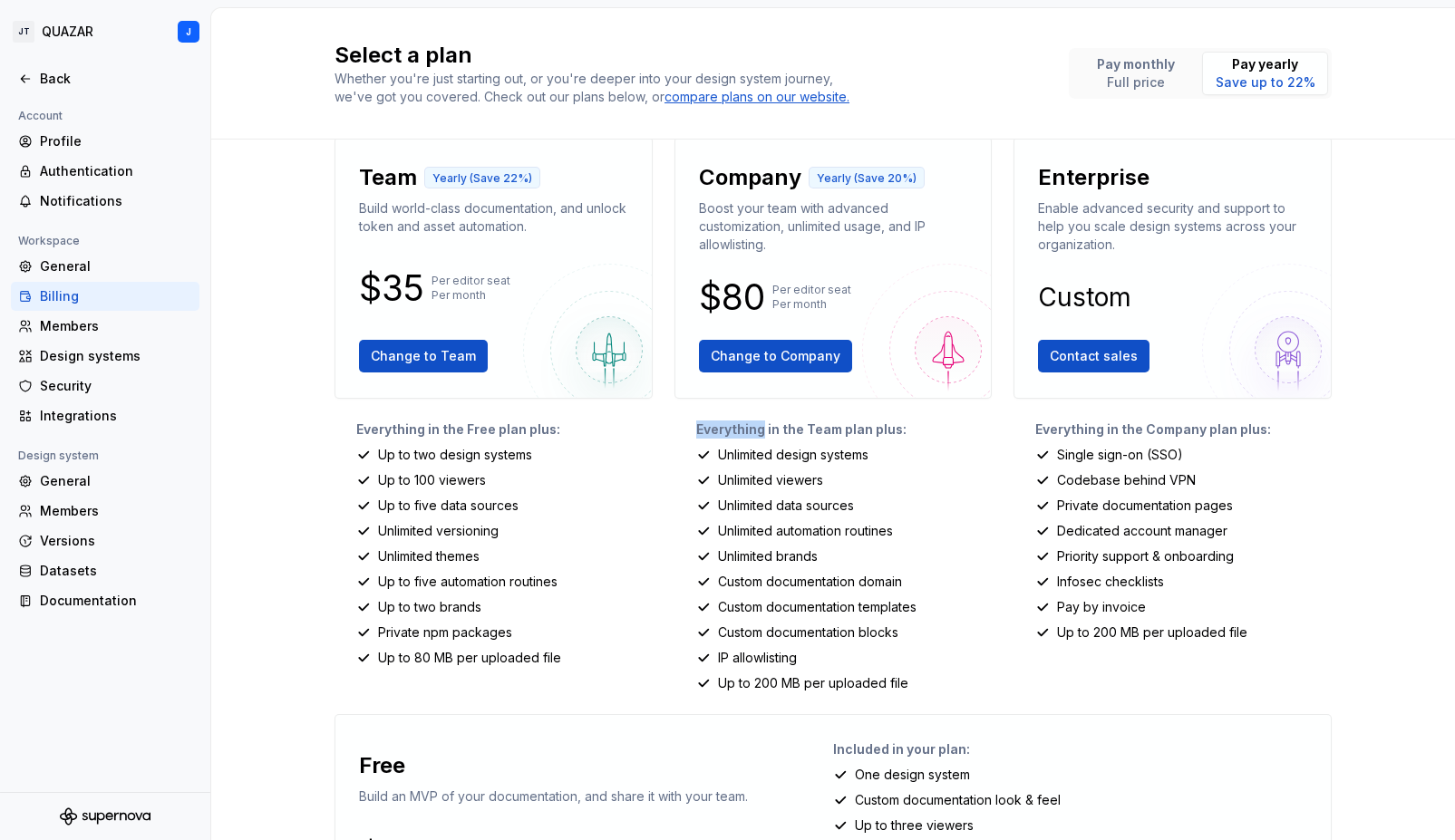
click at [753, 423] on p "Everything in the Team plan plus:" at bounding box center [844, 430] width 296 height 18
drag, startPoint x: 712, startPoint y: 680, endPoint x: 909, endPoint y: 692, distance: 197.0
click at [909, 692] on div "Up to 200 MB per uploaded file" at bounding box center [844, 683] width 296 height 18
copy p "Up to 200 MB per uploaded file"
click at [752, 518] on div "Everything in the Team plan plus: Unlimited design systems Unlimited viewers Un…" at bounding box center [833, 557] width 318 height 272
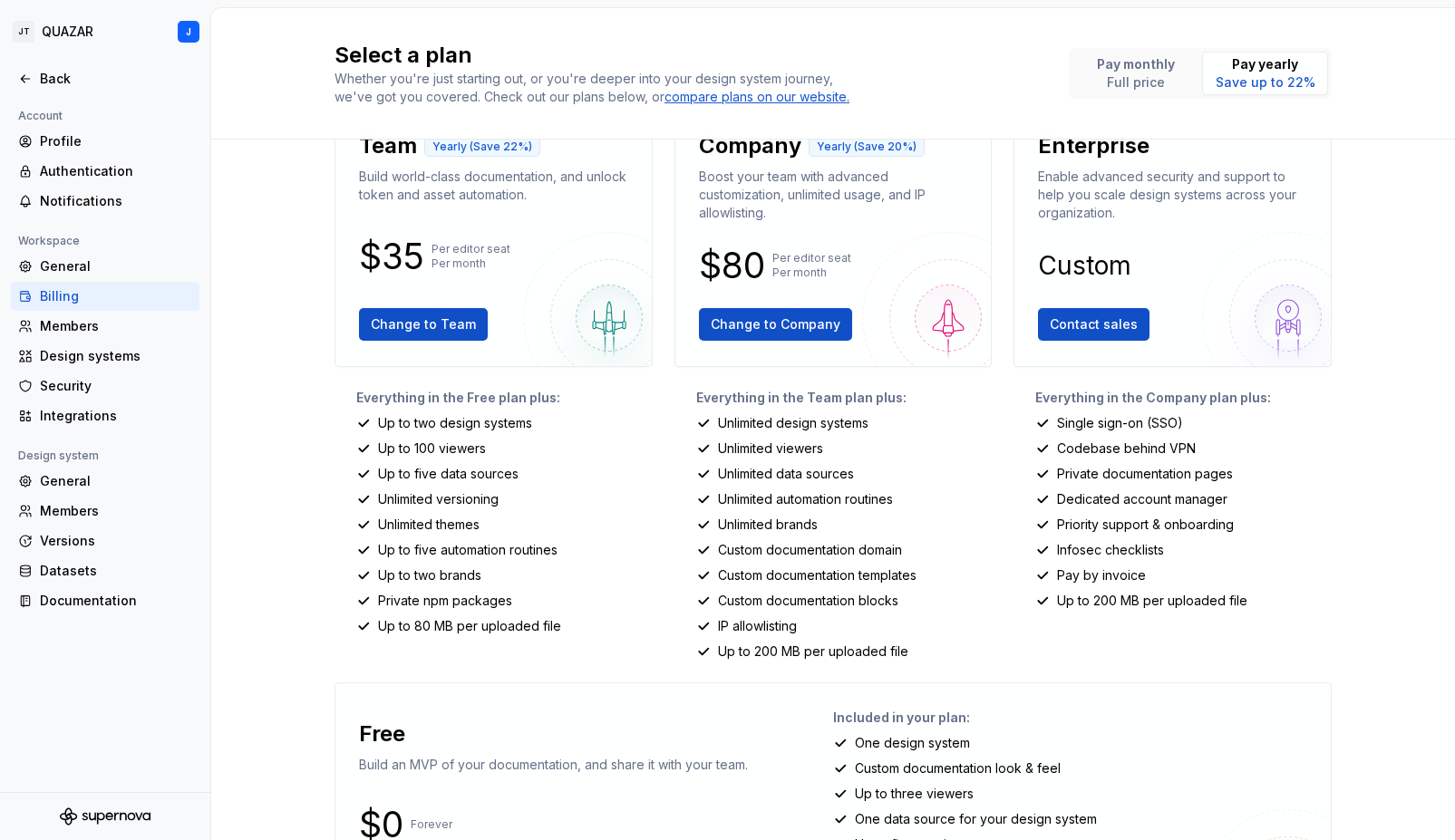
scroll to position [0, 0]
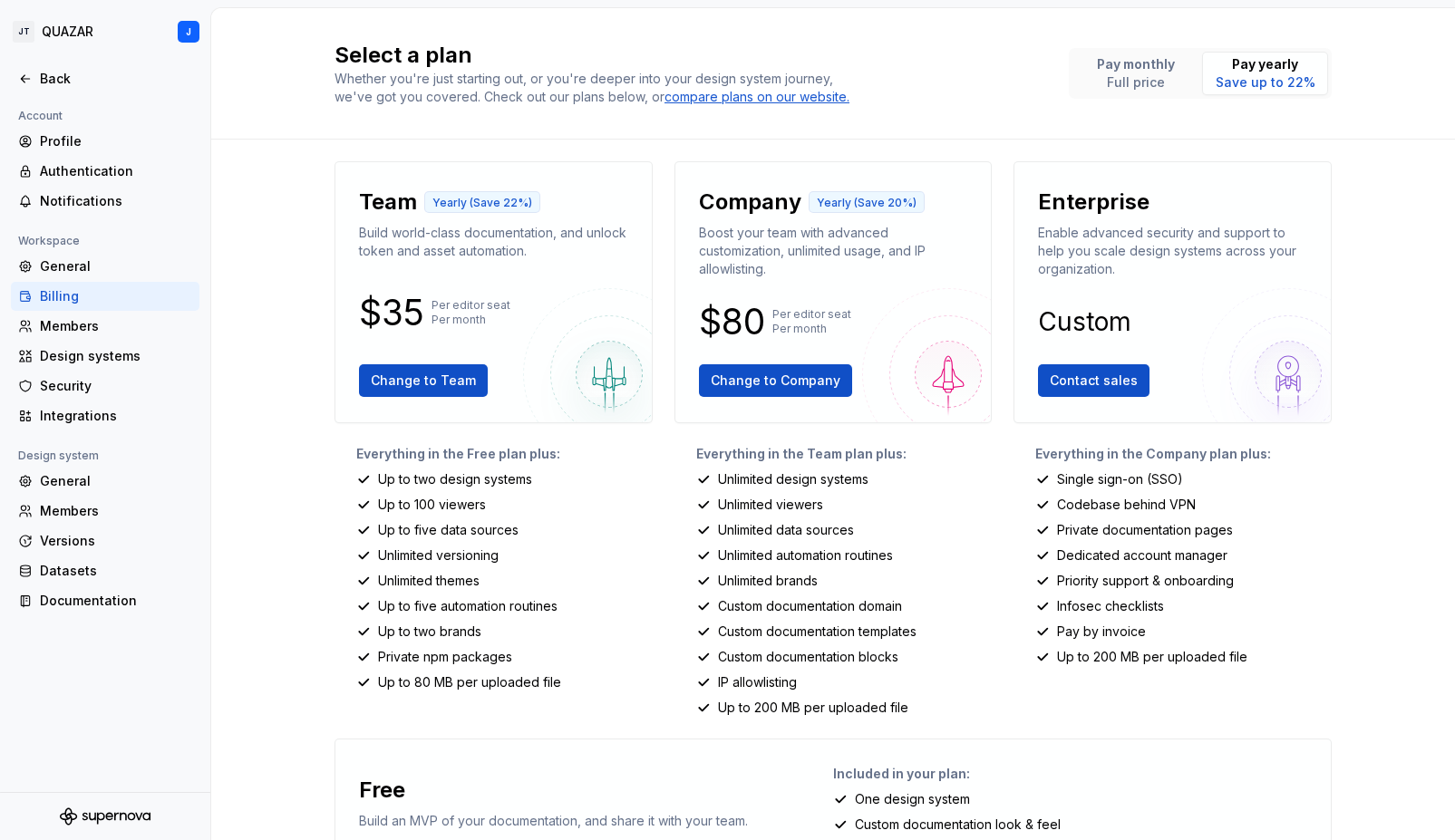
click at [596, 374] on img at bounding box center [609, 374] width 172 height 172
click at [1097, 75] on p "Full price" at bounding box center [1136, 82] width 78 height 18
click at [1221, 82] on p "Save up to 22%" at bounding box center [1265, 82] width 100 height 18
click at [1158, 75] on p "Full price" at bounding box center [1136, 82] width 78 height 18
click at [116, 145] on div "Profile" at bounding box center [116, 141] width 152 height 18
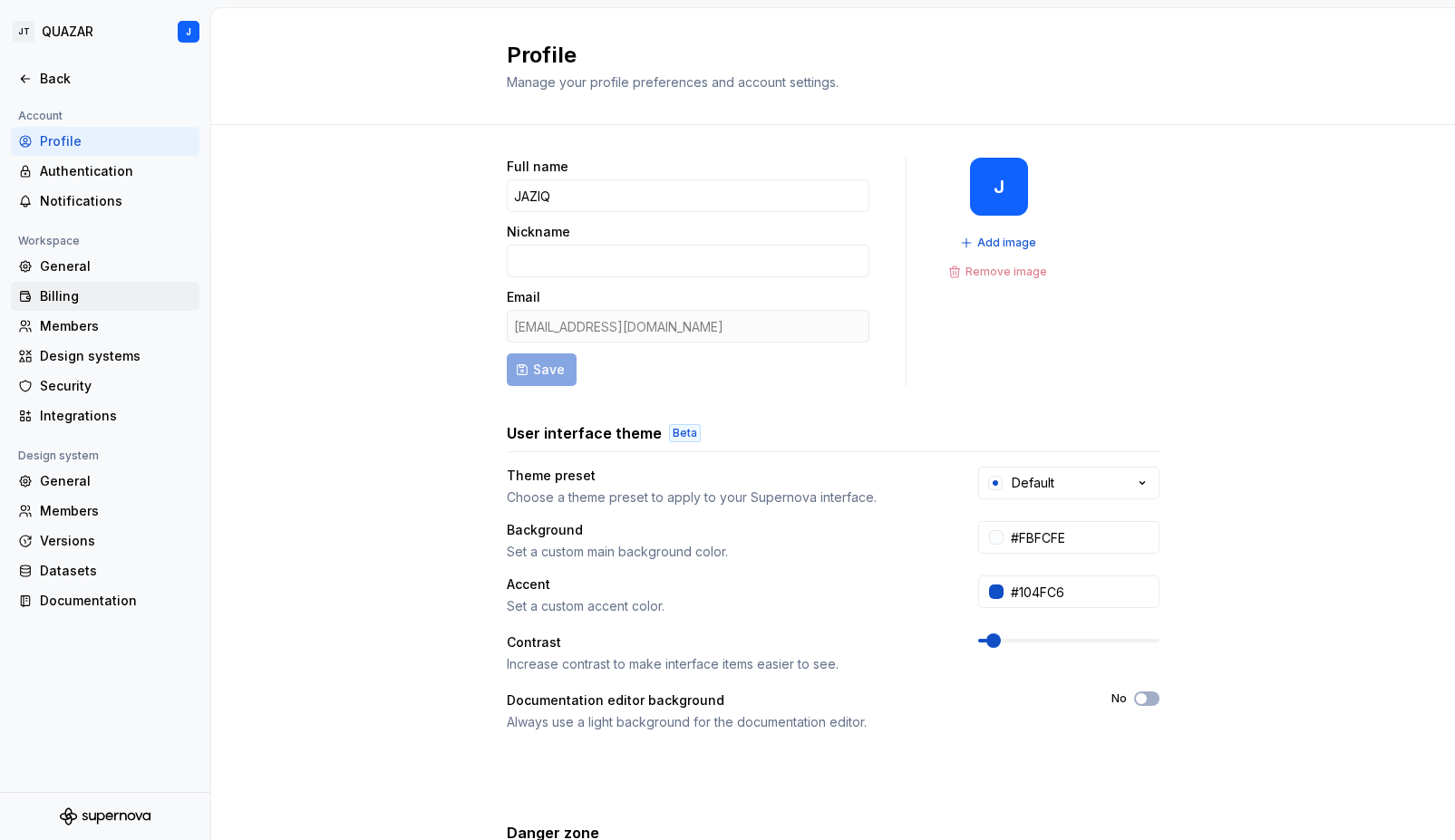
click at [125, 304] on div "Billing" at bounding box center [116, 296] width 152 height 18
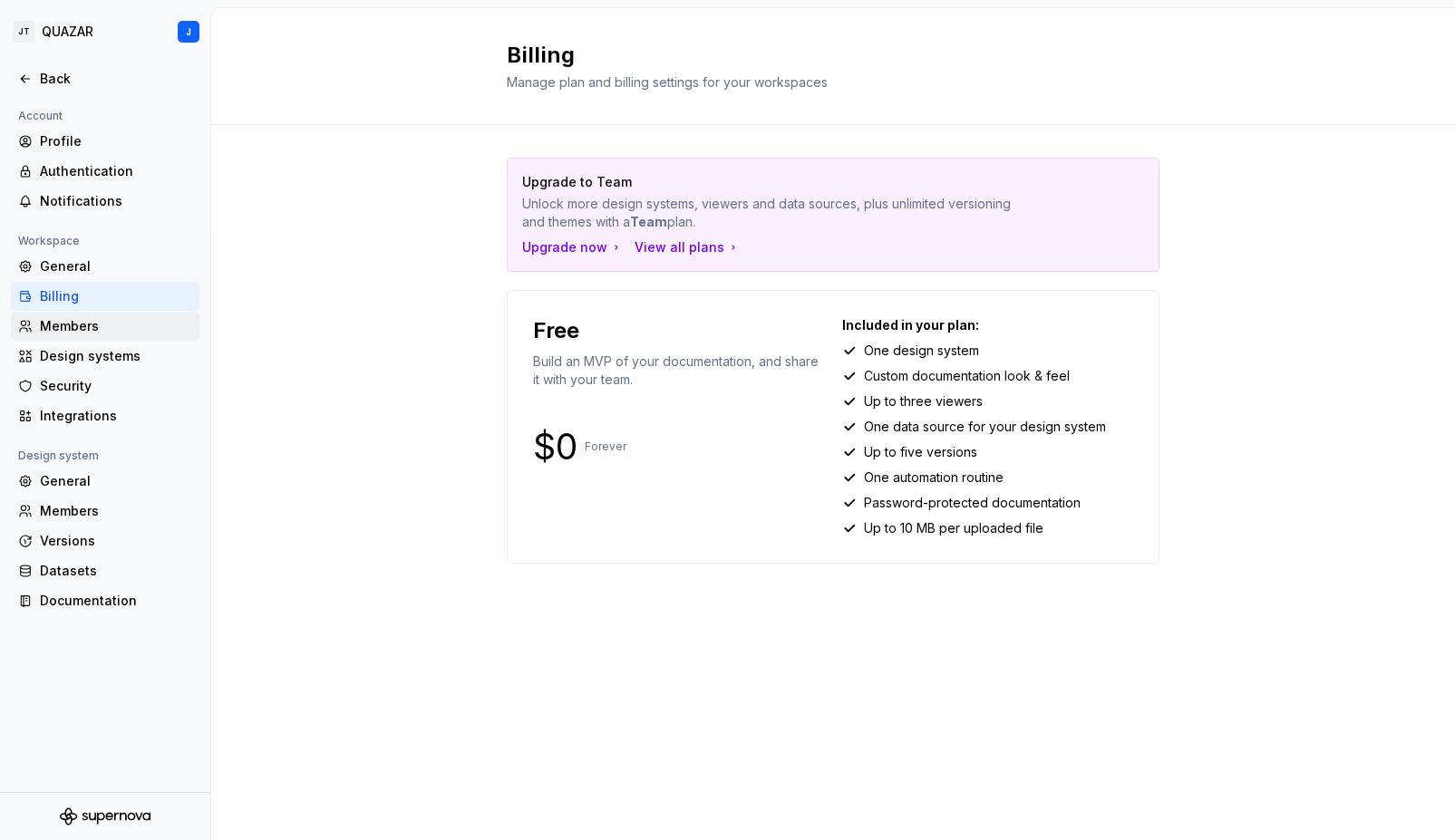
click at [154, 332] on div "Members" at bounding box center [116, 326] width 152 height 18
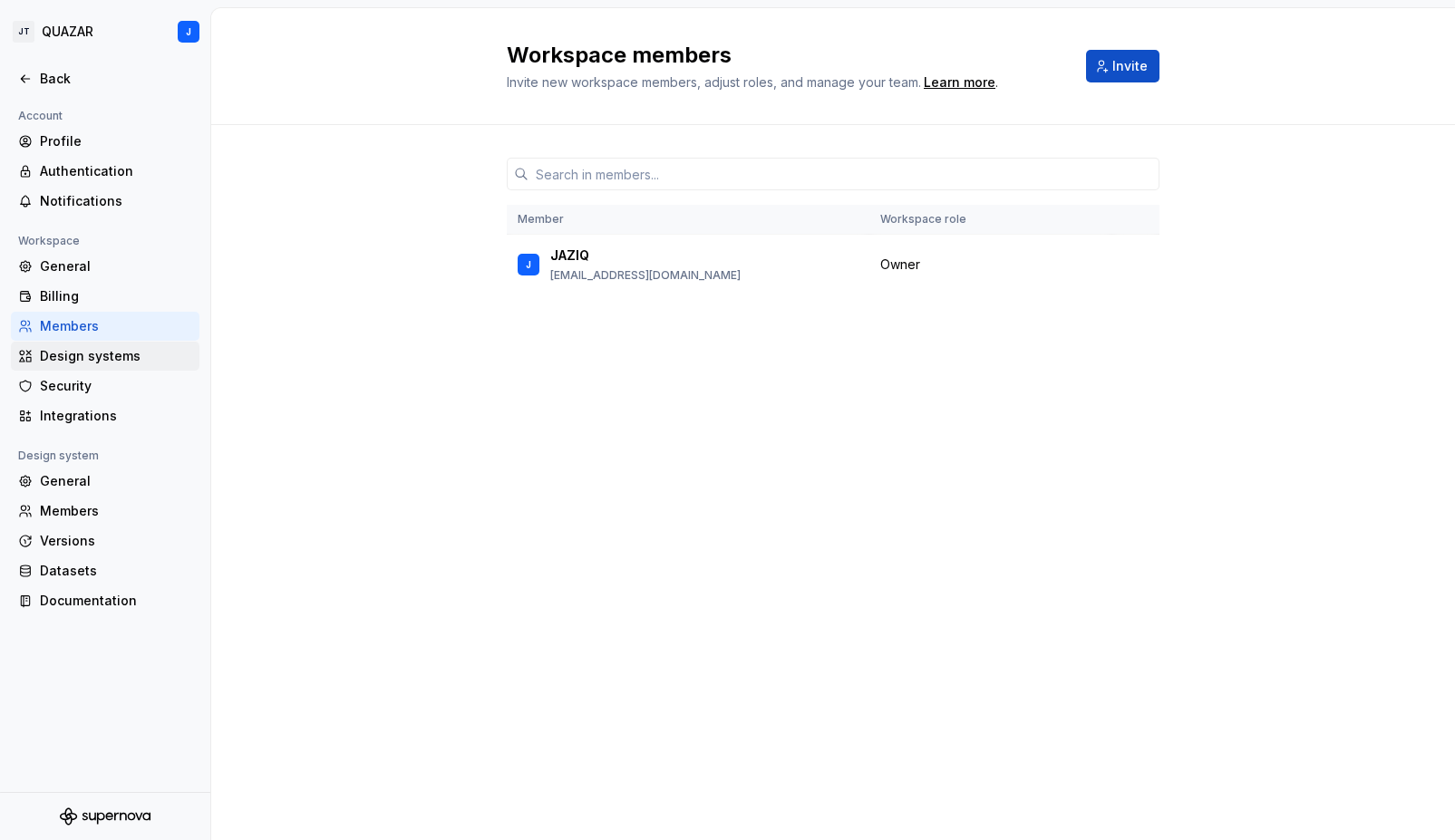
click at [153, 356] on div "Design systems" at bounding box center [116, 356] width 152 height 18
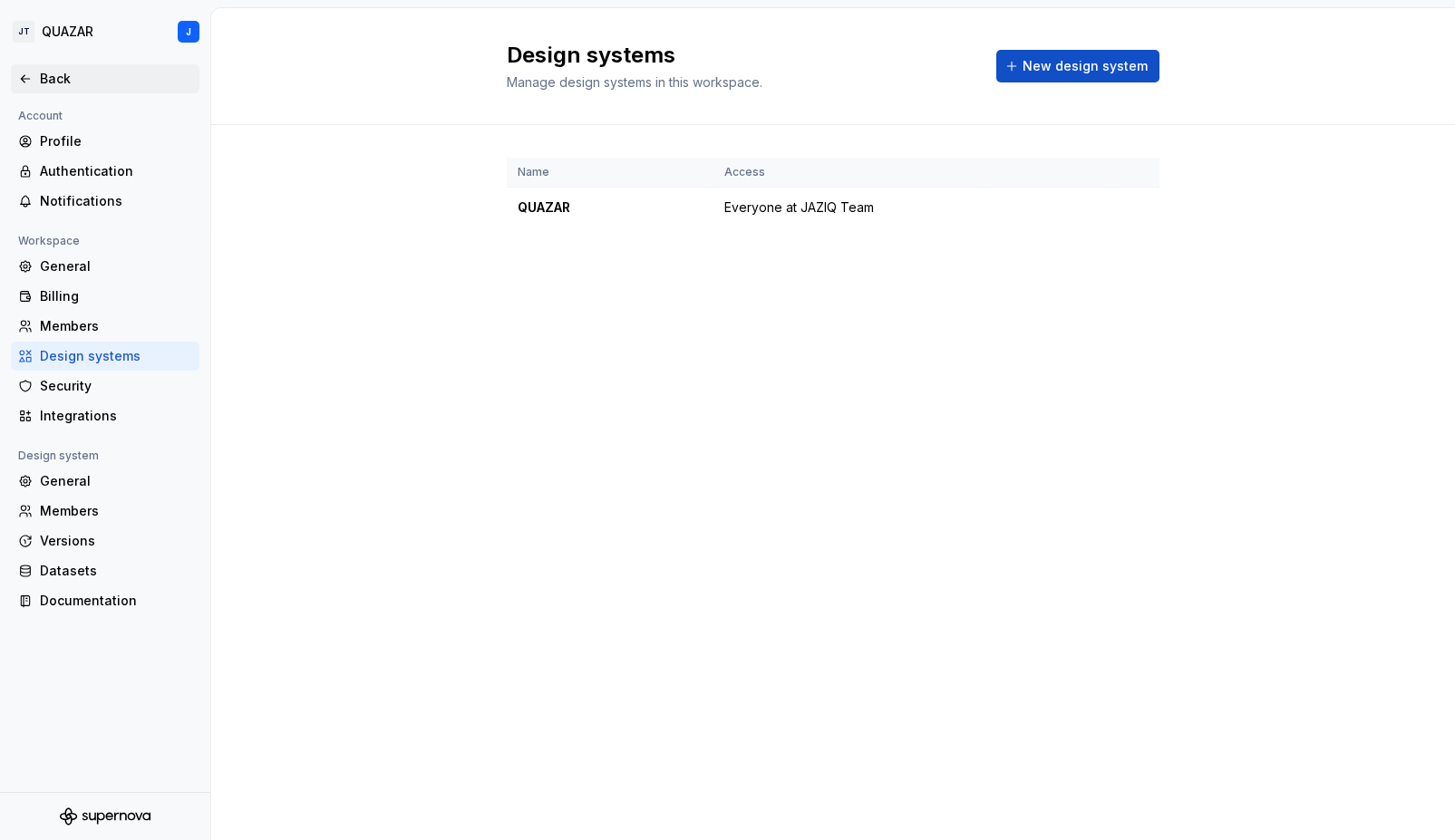
click at [45, 71] on div "Back" at bounding box center [116, 79] width 152 height 18
